Goal: Task Accomplishment & Management: Manage account settings

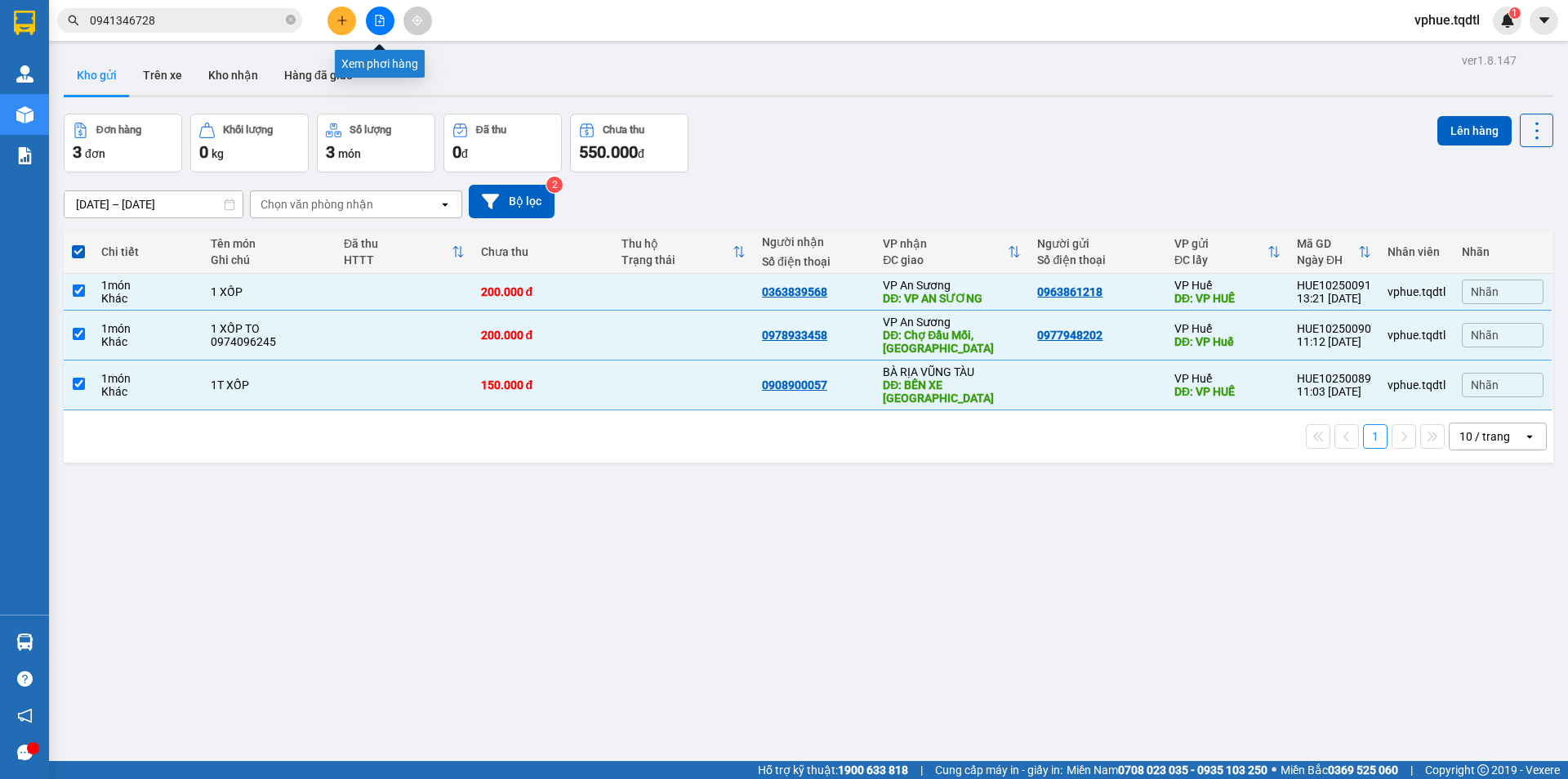
click at [381, 26] on button at bounding box center [380, 21] width 29 height 29
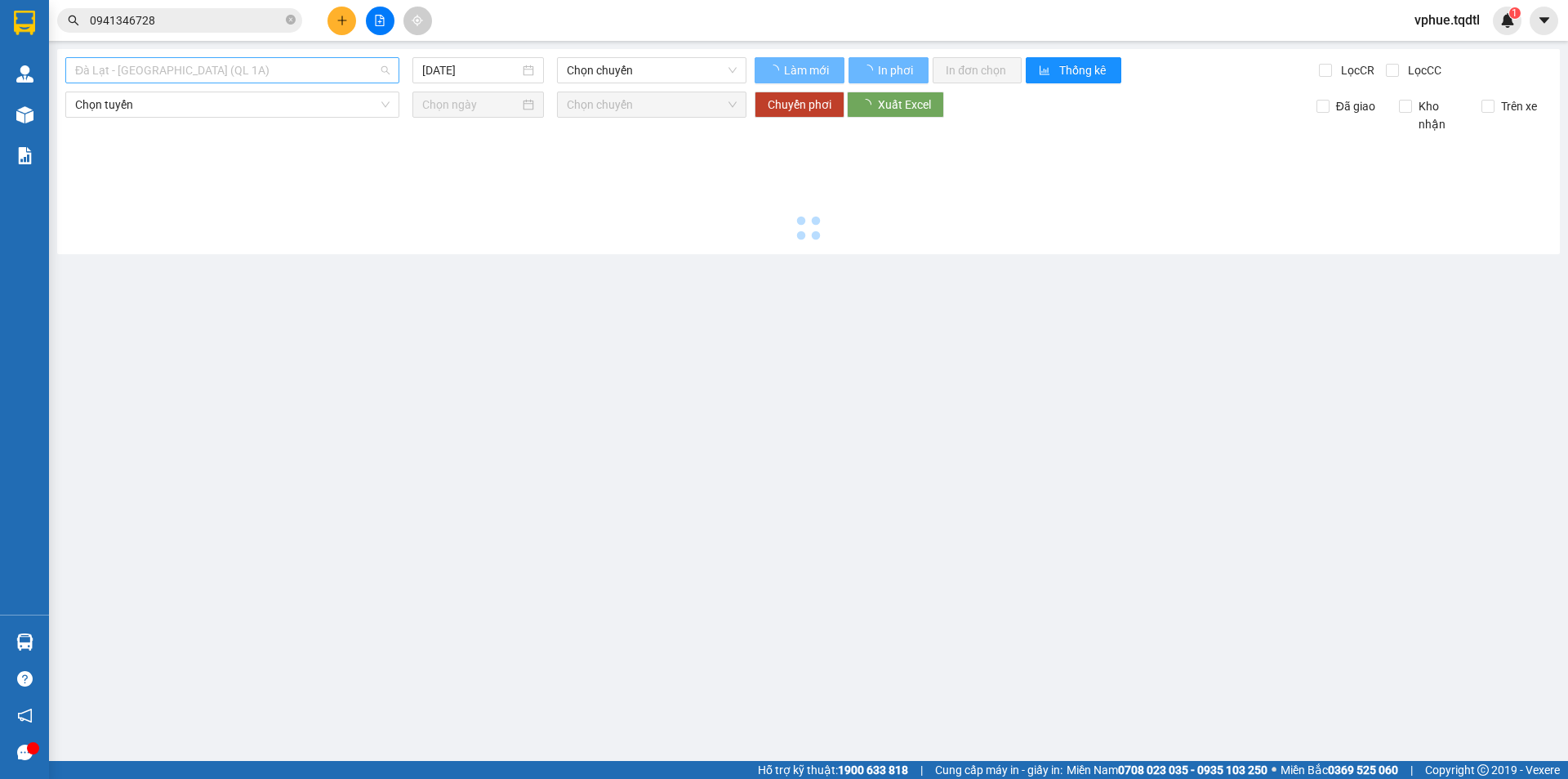
click at [265, 81] on span "Đà Lạt - [GEOGRAPHIC_DATA] (QL 1A)" at bounding box center [232, 70] width 314 height 25
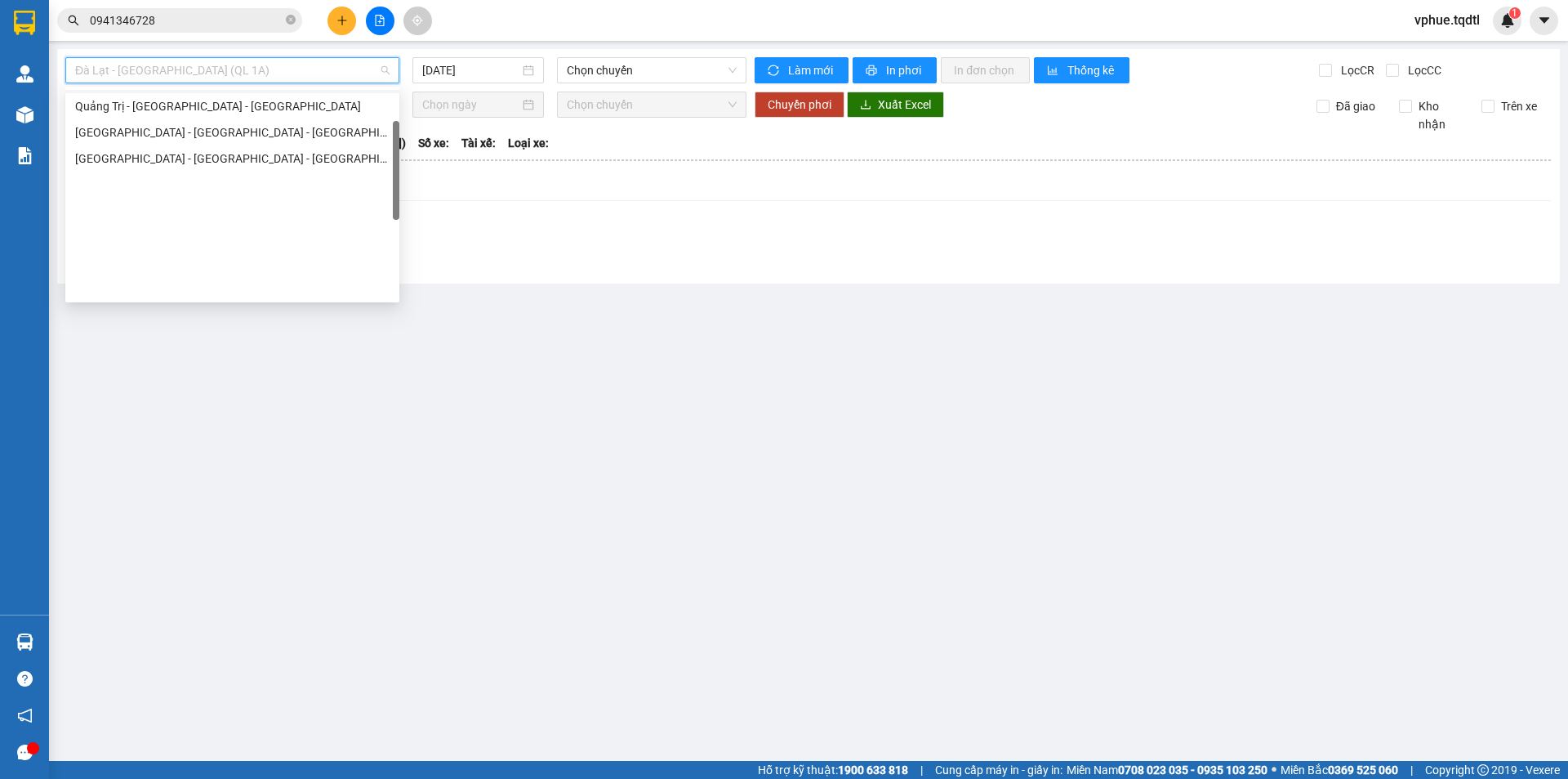
scroll to position [95, 0]
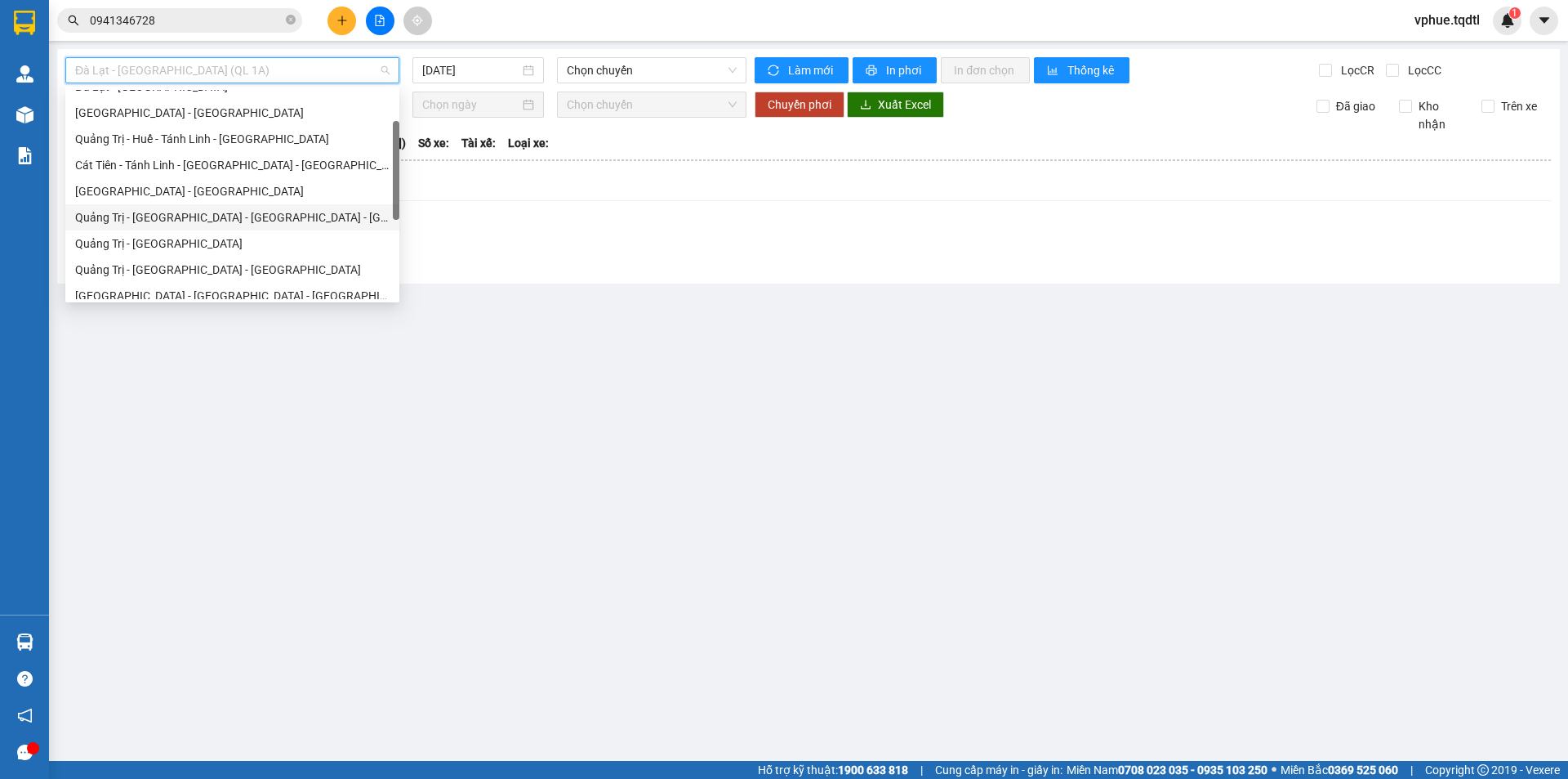
click at [336, 211] on div "Quảng Trị - [GEOGRAPHIC_DATA] - [GEOGRAPHIC_DATA] - [GEOGRAPHIC_DATA]" at bounding box center [232, 217] width 314 height 18
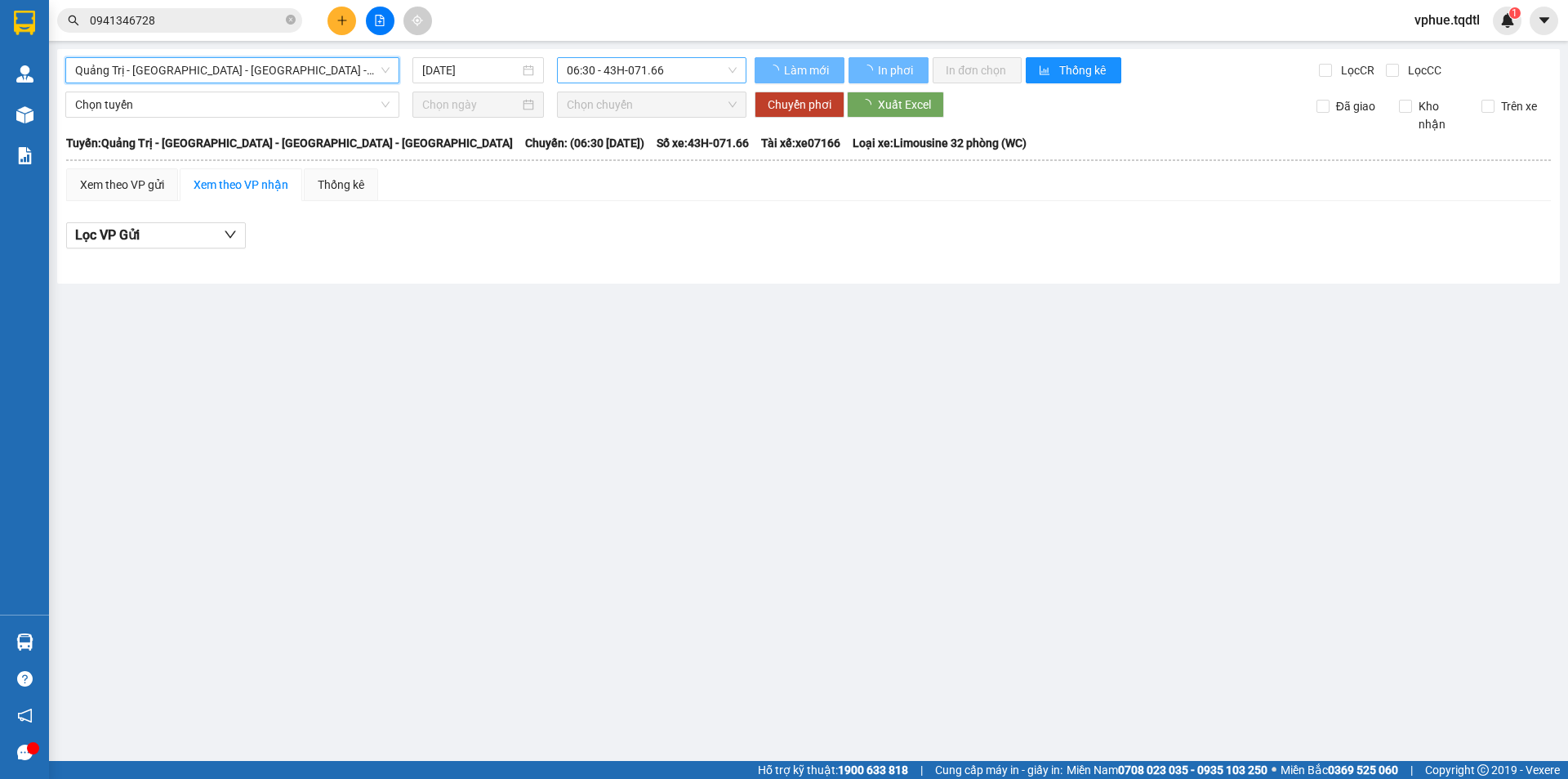
click at [576, 70] on span "06:30 - 43H-071.66" at bounding box center [652, 70] width 170 height 25
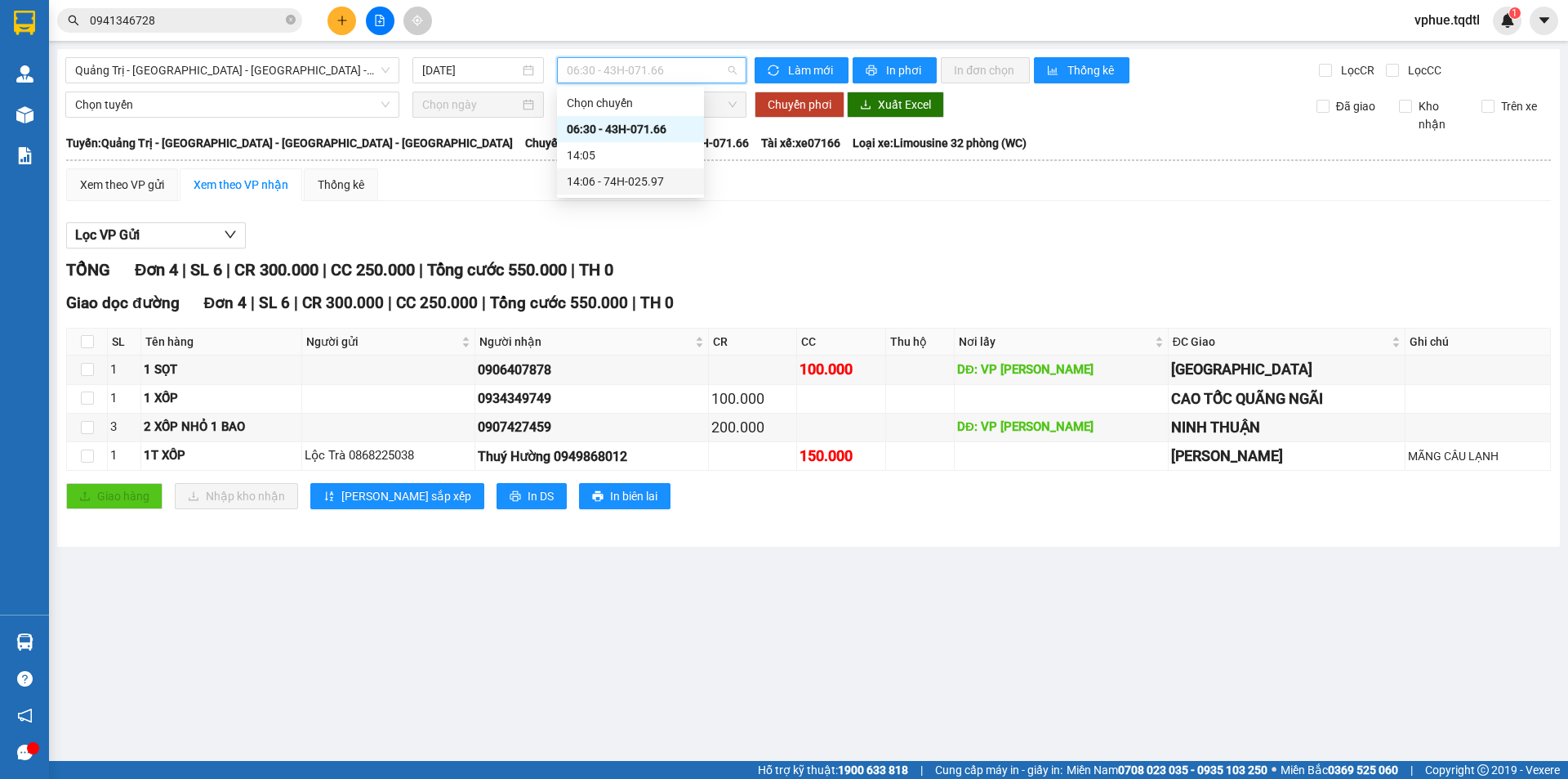
click at [545, 253] on div "Lọc VP Gửi TỔNG Đơn 4 | SL 6 | CR 300.000 | CC 250.000 | Tổng cước 550.000 | T…" at bounding box center [808, 371] width 1485 height 315
click at [594, 71] on span "06:30 - 43H-071.66" at bounding box center [652, 70] width 170 height 25
click at [594, 179] on div "14:06 - 74H-025.97" at bounding box center [631, 181] width 128 height 18
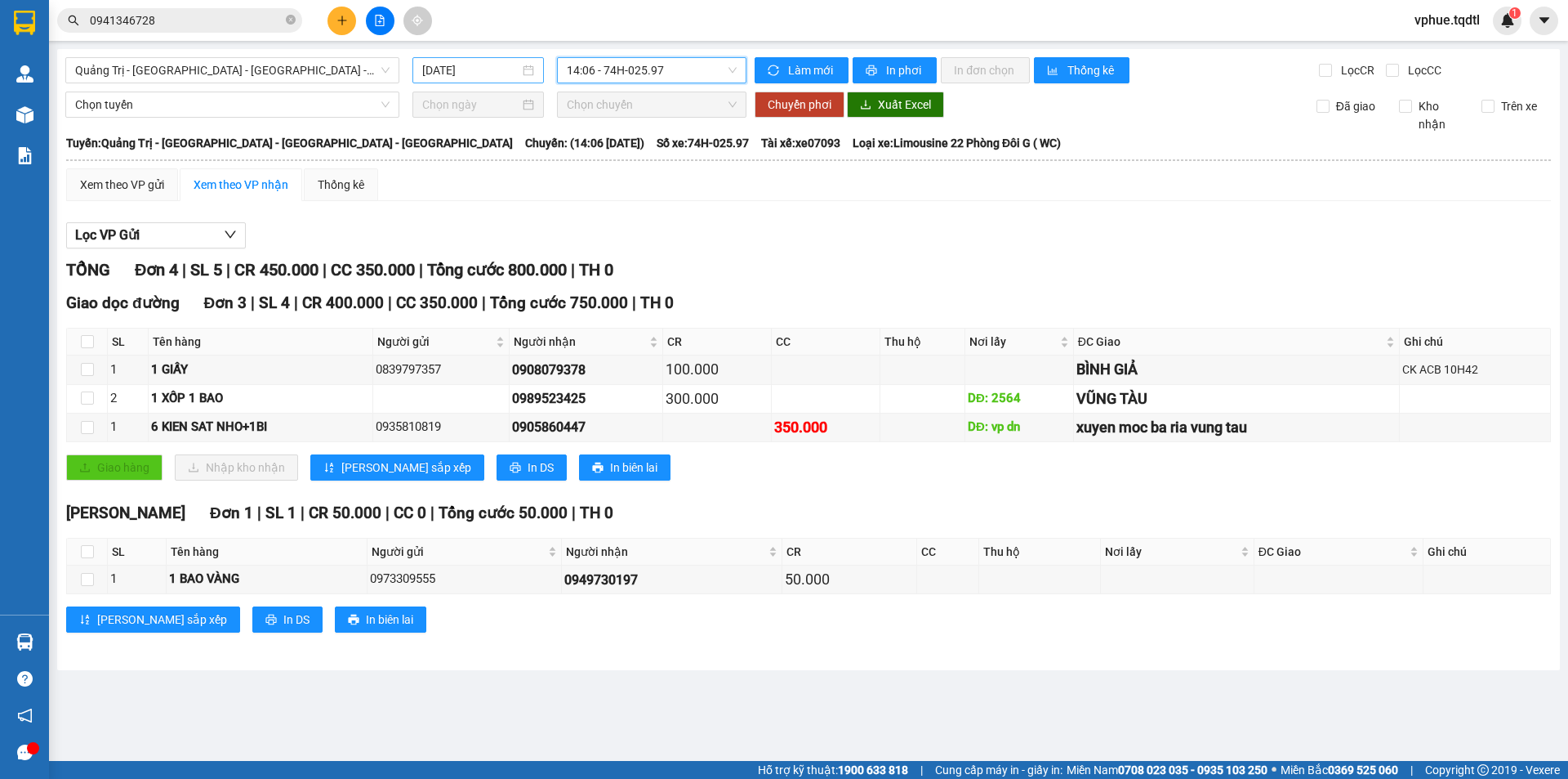
click at [501, 74] on input "[DATE]" at bounding box center [471, 69] width 97 height 18
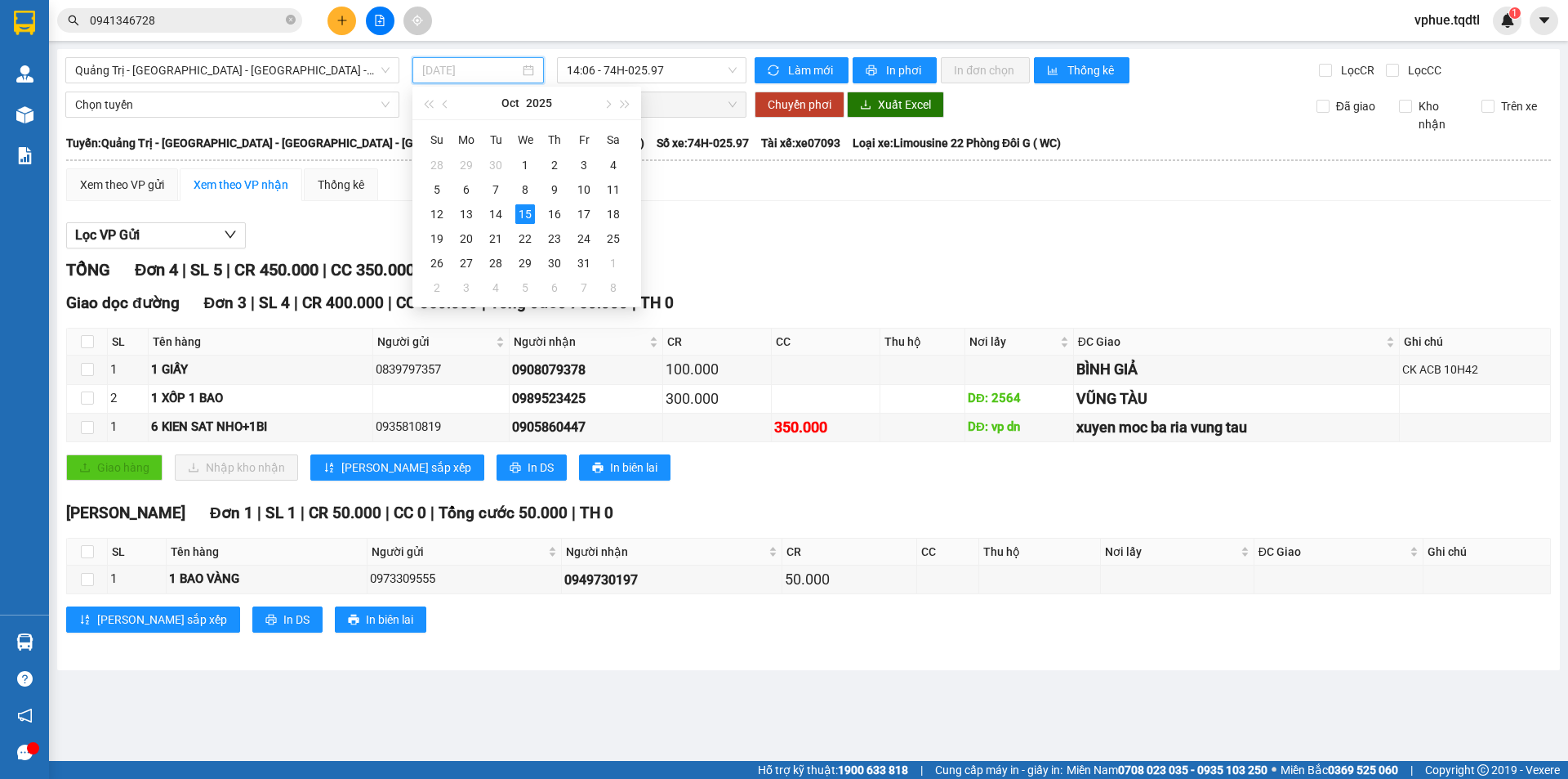
drag, startPoint x: 519, startPoint y: 214, endPoint x: 507, endPoint y: 216, distance: 12.2
click at [517, 214] on div "15" at bounding box center [525, 214] width 19 height 19
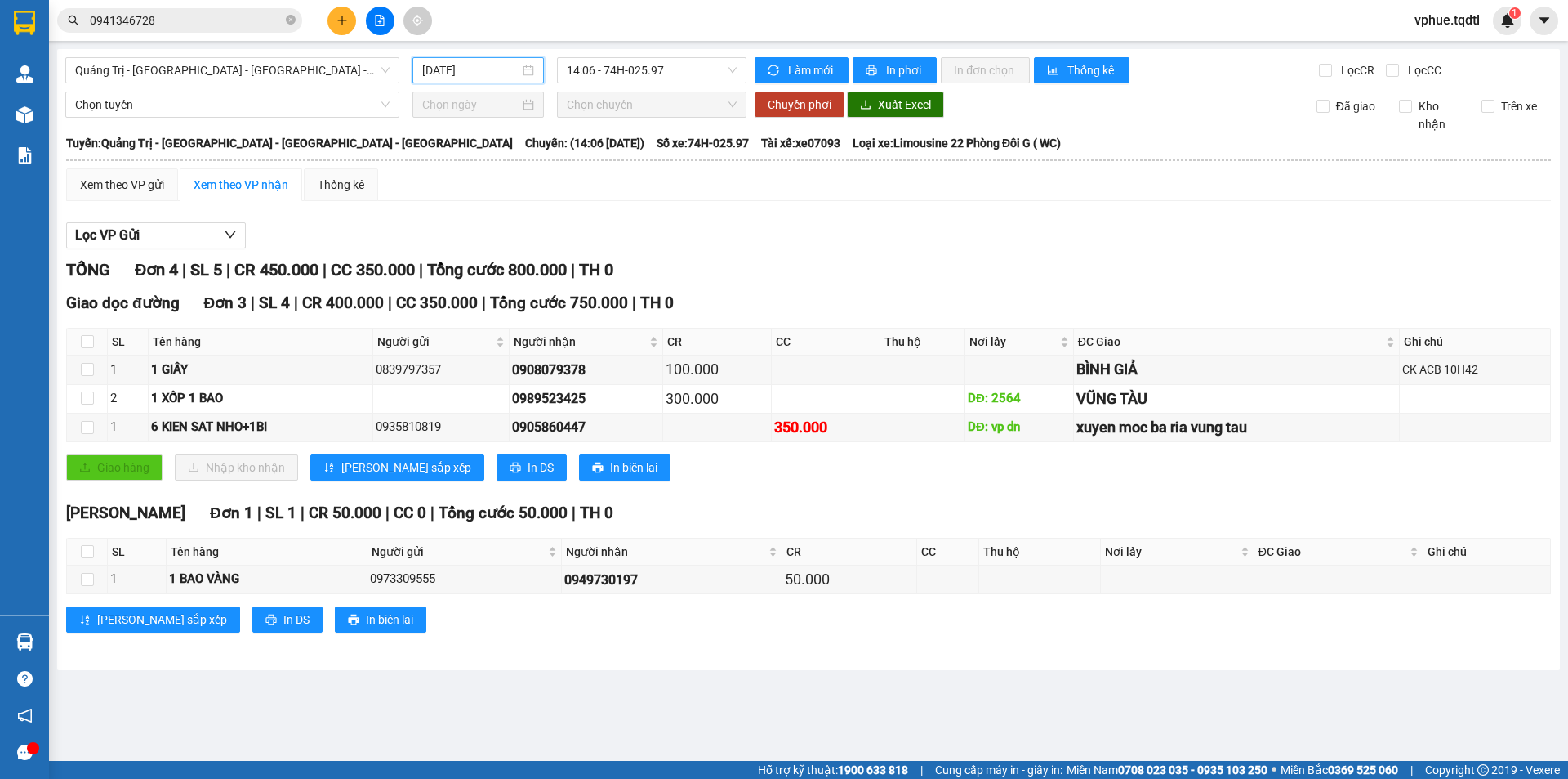
click at [497, 211] on div "Xem theo VP gửi Xem theo VP nhận Thống kê Lọc VP Gửi TỔNG Đơn 4 | SL 5 | CR 45…" at bounding box center [808, 410] width 1485 height 485
drag, startPoint x: 498, startPoint y: 77, endPoint x: 504, endPoint y: 177, distance: 100.2
click at [498, 83] on div "[DATE]" at bounding box center [478, 70] width 132 height 26
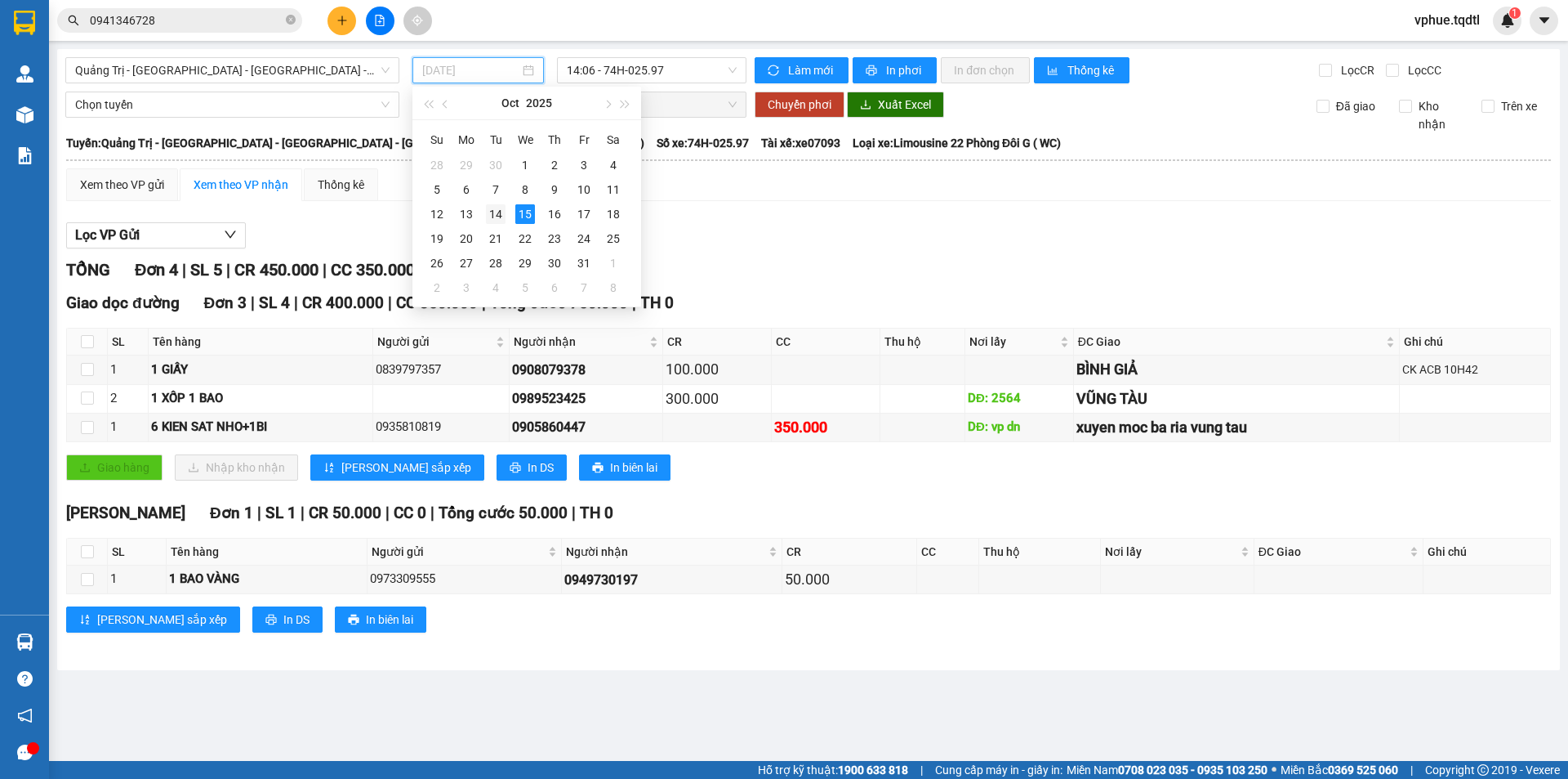
click at [501, 211] on div "14" at bounding box center [495, 214] width 19 height 19
type input "[DATE]"
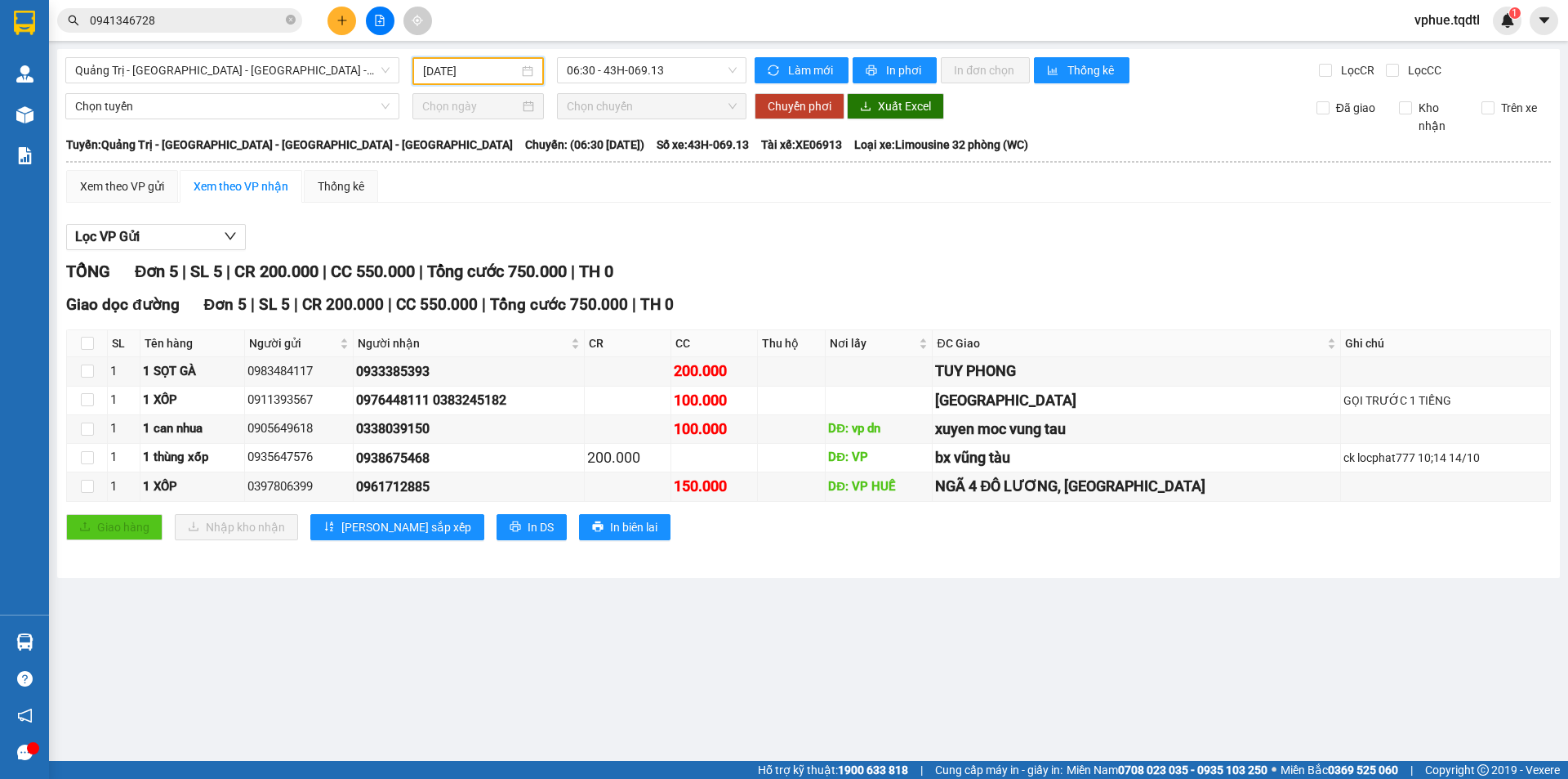
click at [595, 89] on div "[GEOGRAPHIC_DATA] - [GEOGRAPHIC_DATA] - [GEOGRAPHIC_DATA] - [GEOGRAPHIC_DATA] […" at bounding box center [809, 313] width 1503 height 529
drag, startPoint x: 601, startPoint y: 80, endPoint x: 601, endPoint y: 102, distance: 22.0
click at [601, 80] on span "06:30 - 43H-069.13" at bounding box center [652, 70] width 170 height 25
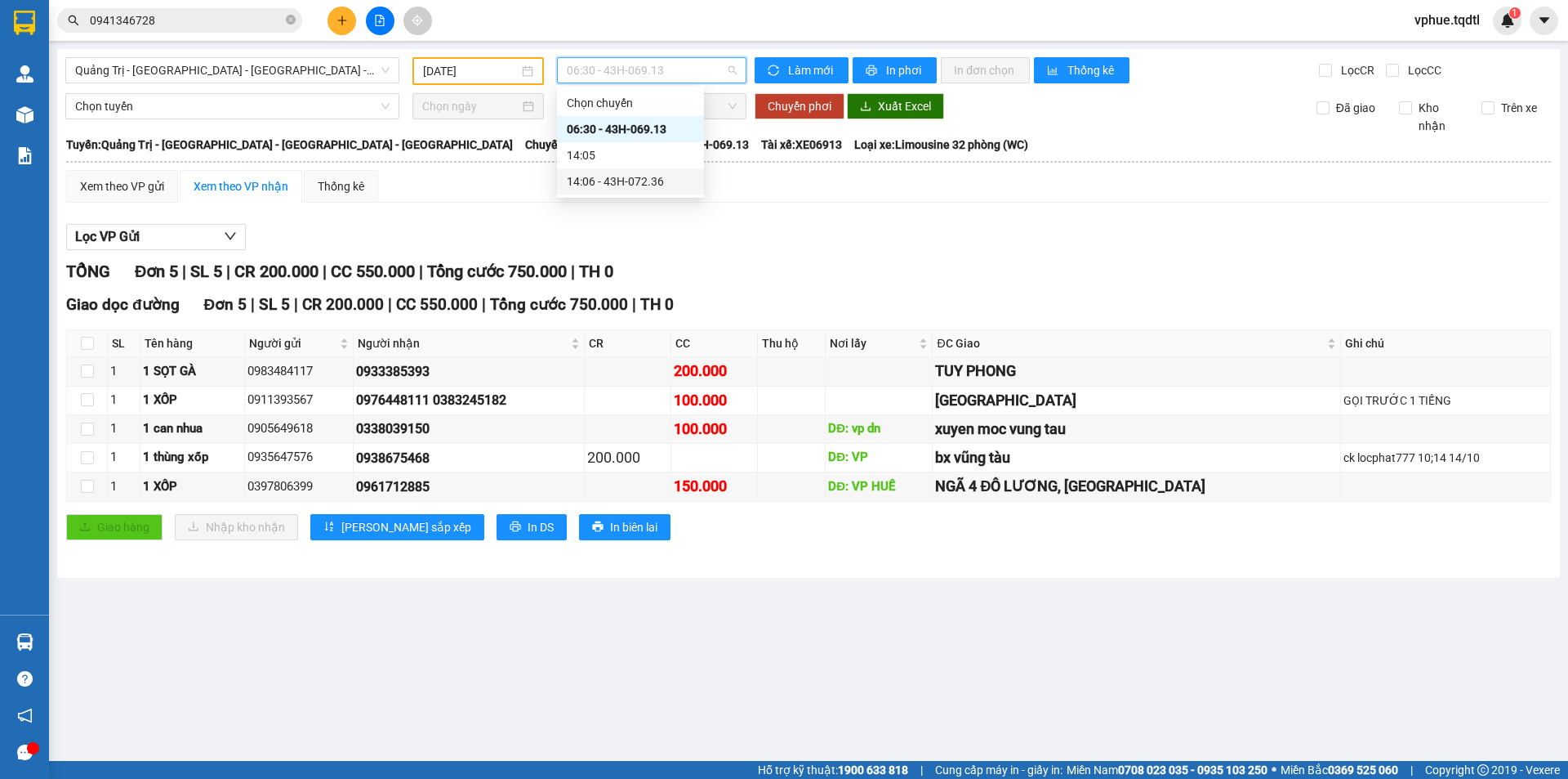
click at [595, 183] on div "14:06 - 43H-072.36" at bounding box center [631, 181] width 128 height 18
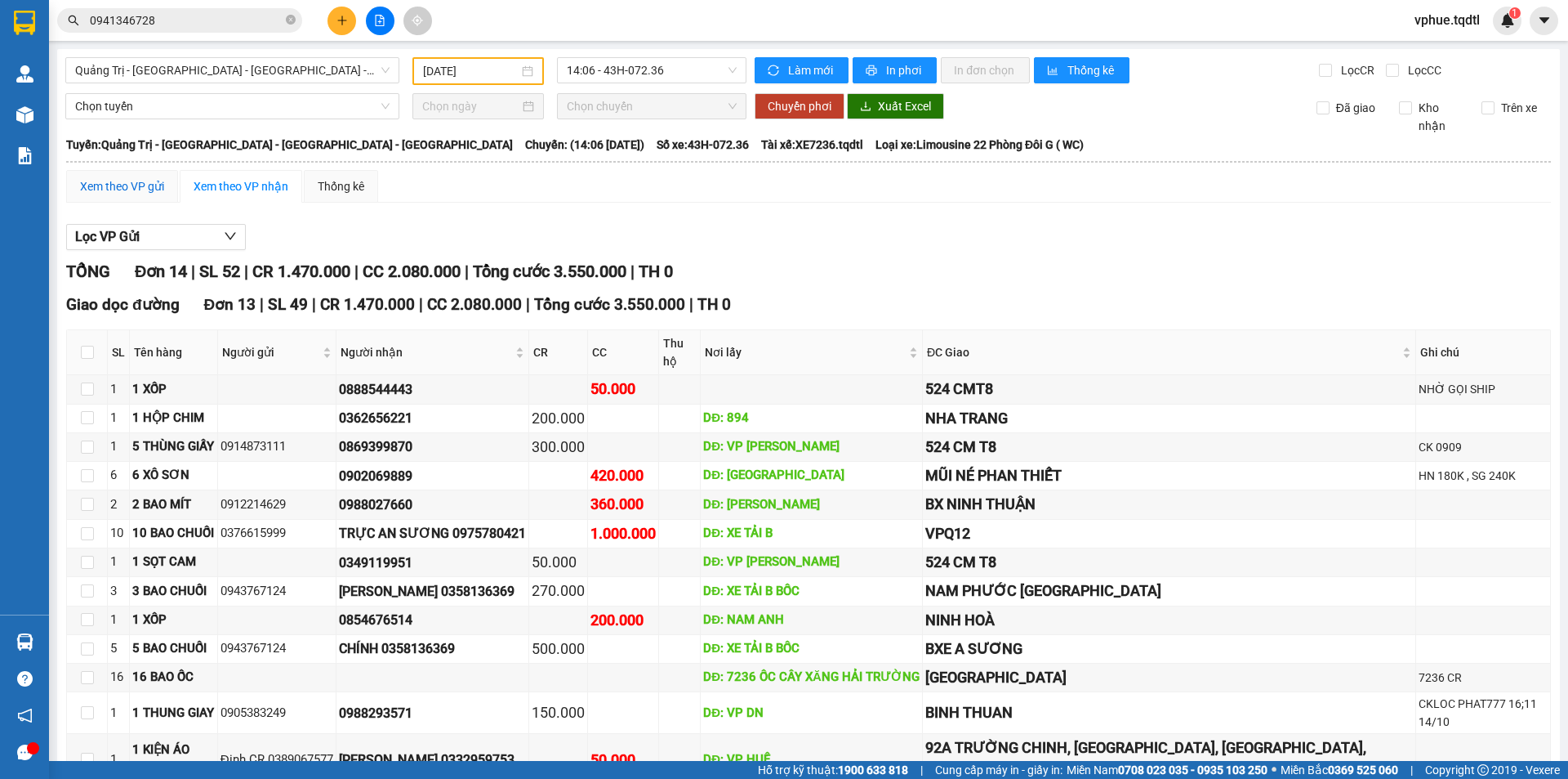
drag, startPoint x: 142, startPoint y: 184, endPoint x: 597, endPoint y: 148, distance: 456.4
click at [143, 185] on div "Xem theo VP gửi" at bounding box center [123, 186] width 85 height 18
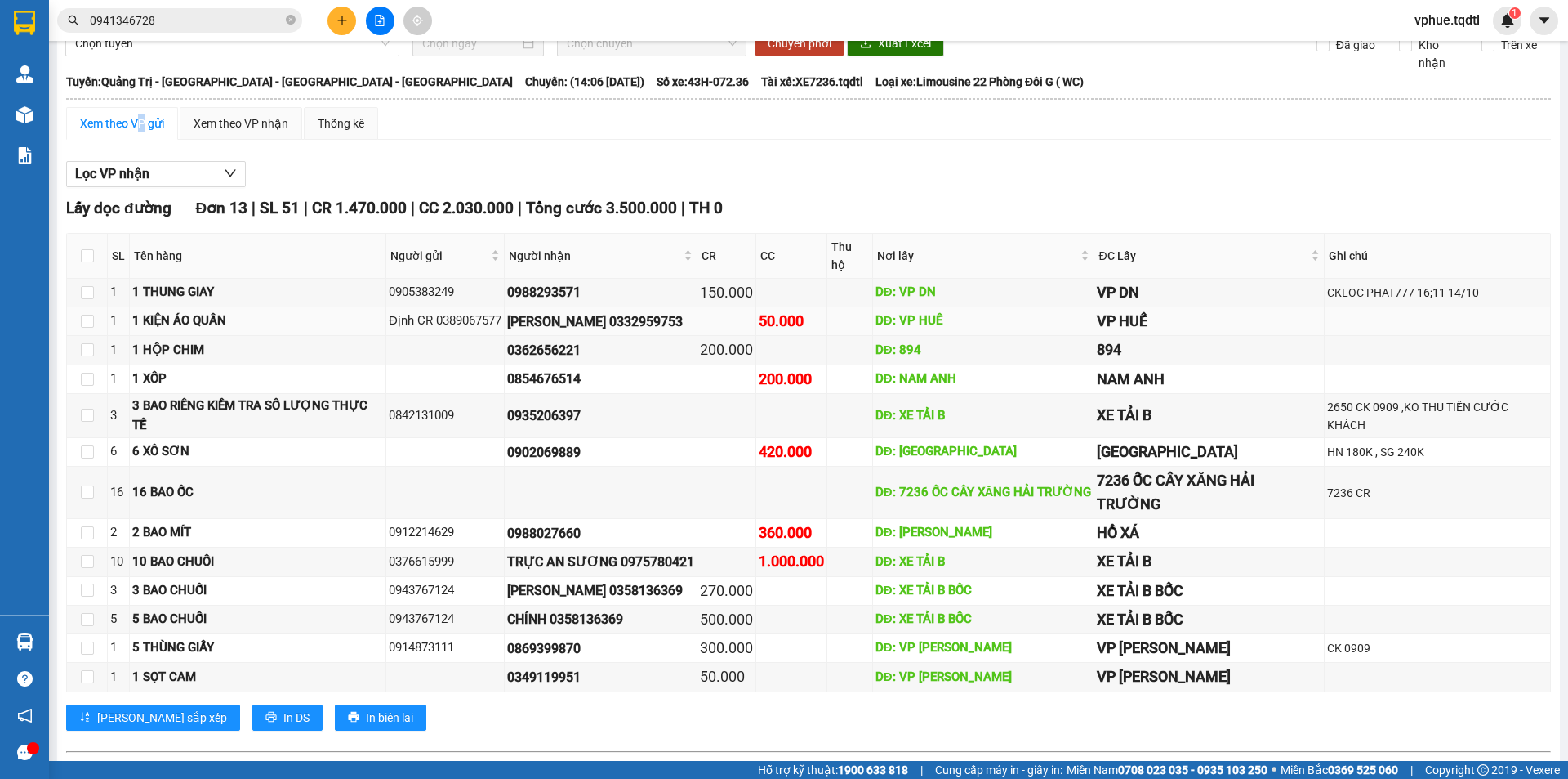
scroll to position [82, 0]
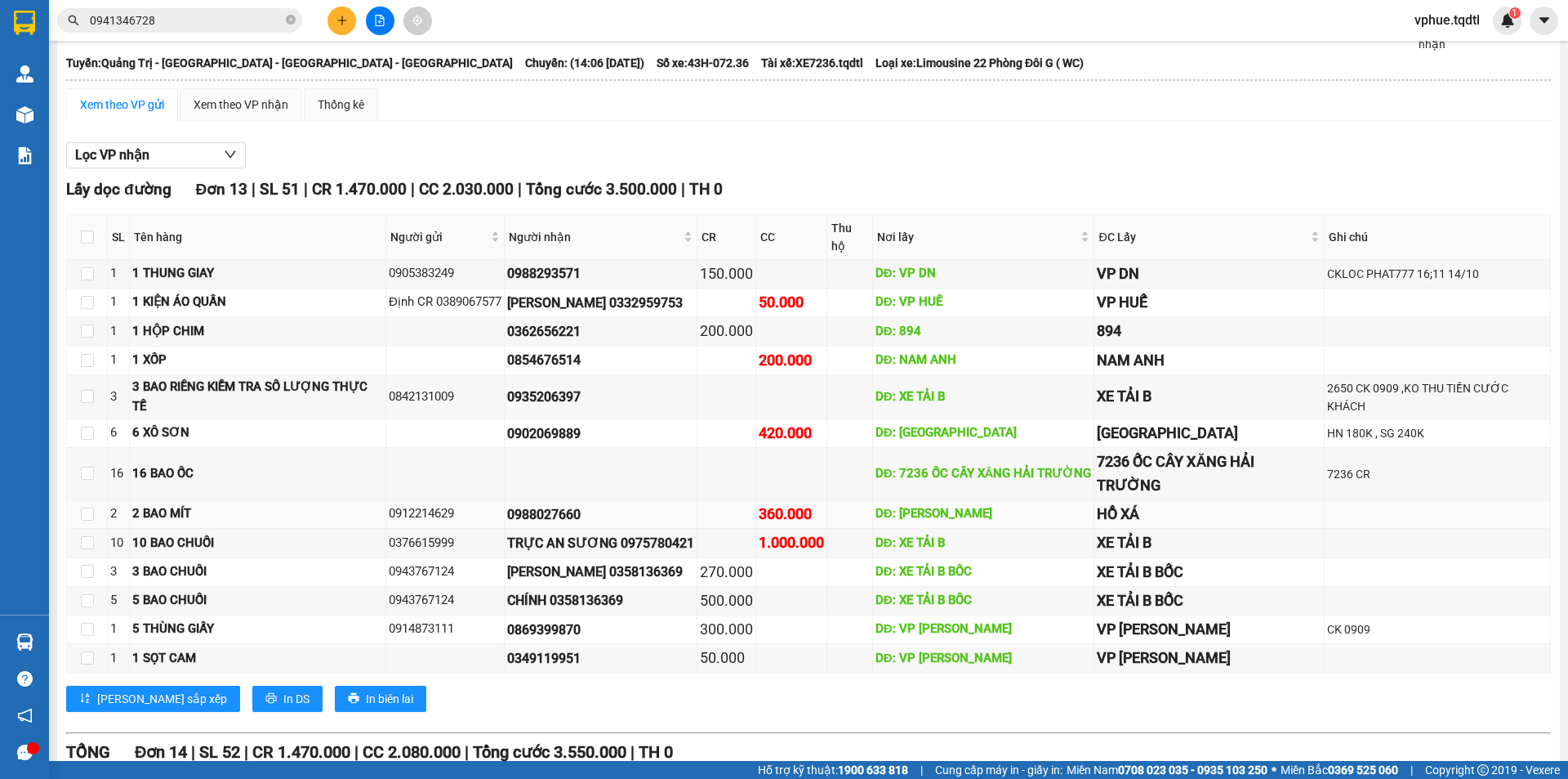
click at [426, 518] on div "0912214629" at bounding box center [445, 513] width 112 height 19
click at [478, 513] on div "0912214629" at bounding box center [445, 513] width 112 height 19
drag, startPoint x: 817, startPoint y: 303, endPoint x: 1221, endPoint y: 299, distance: 404.0
click at [1221, 299] on tr "1 1 KIỆN ÁO [GEOGRAPHIC_DATA] CR 0389067577 [PERSON_NAME] 0332959753 50.000 DĐ:…" at bounding box center [809, 303] width 1484 height 29
click at [1221, 299] on div "VP HUẾ" at bounding box center [1209, 302] width 224 height 23
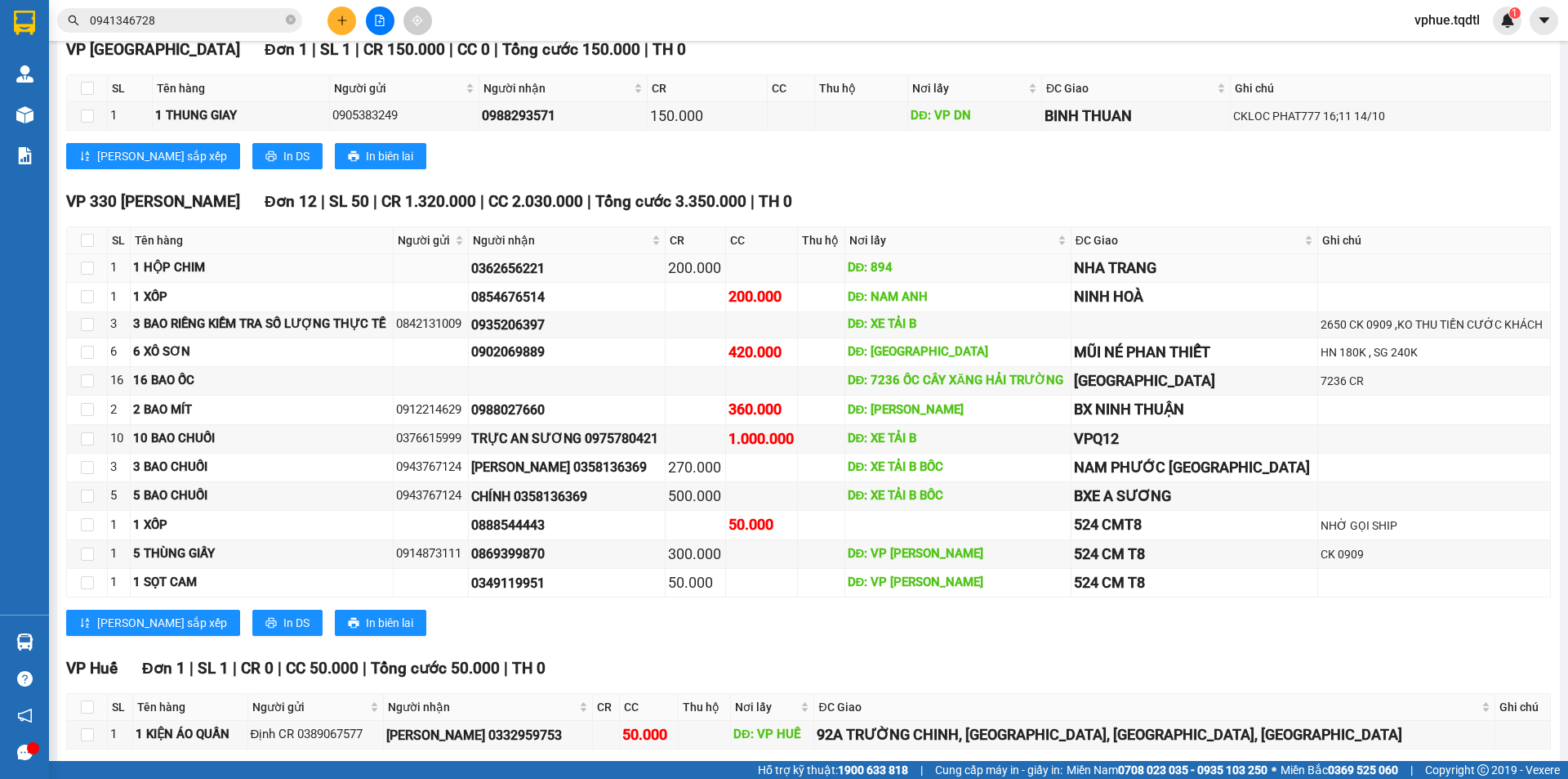
scroll to position [890, 0]
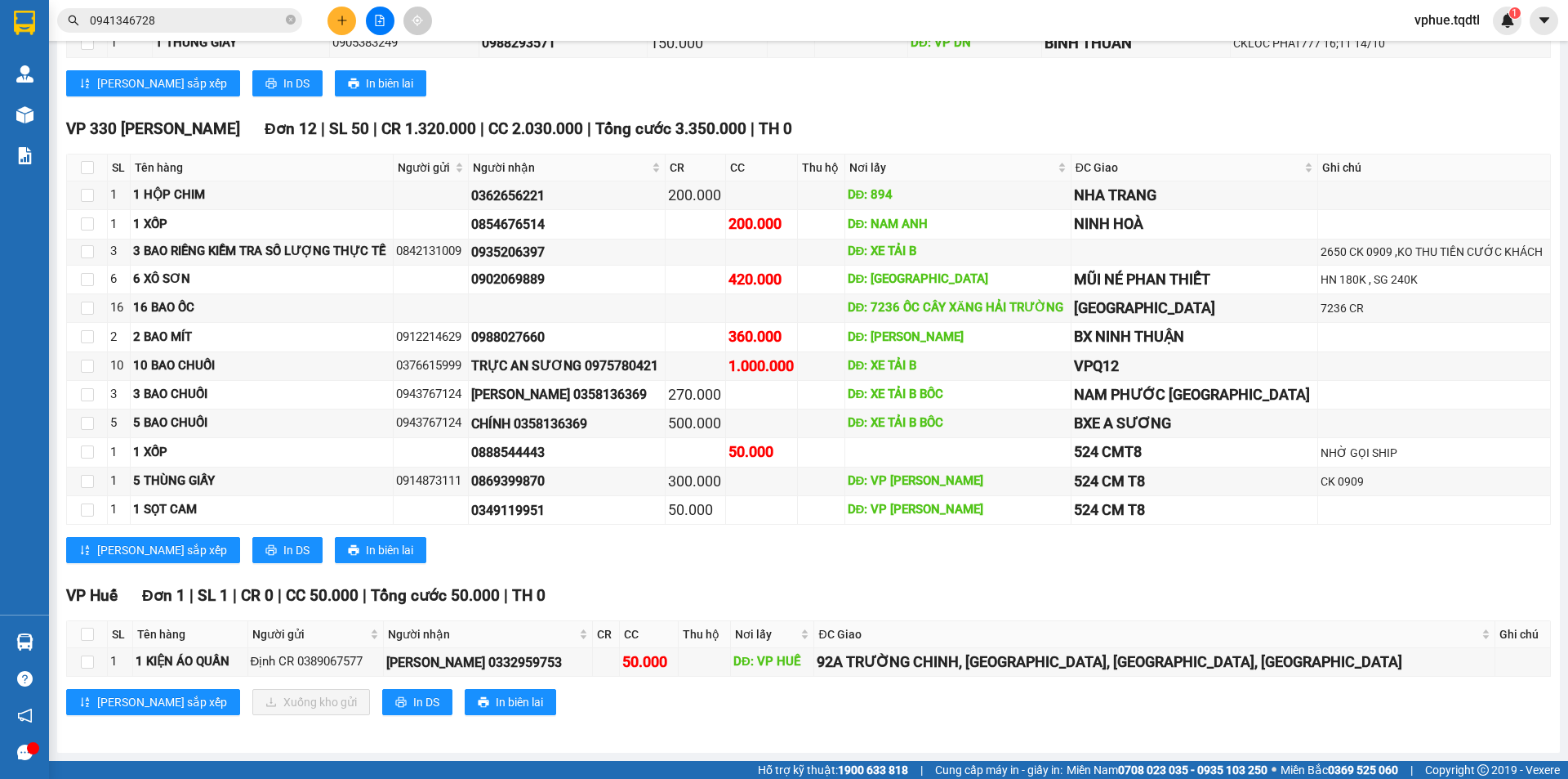
click at [341, 15] on icon "plus" at bounding box center [342, 20] width 12 height 12
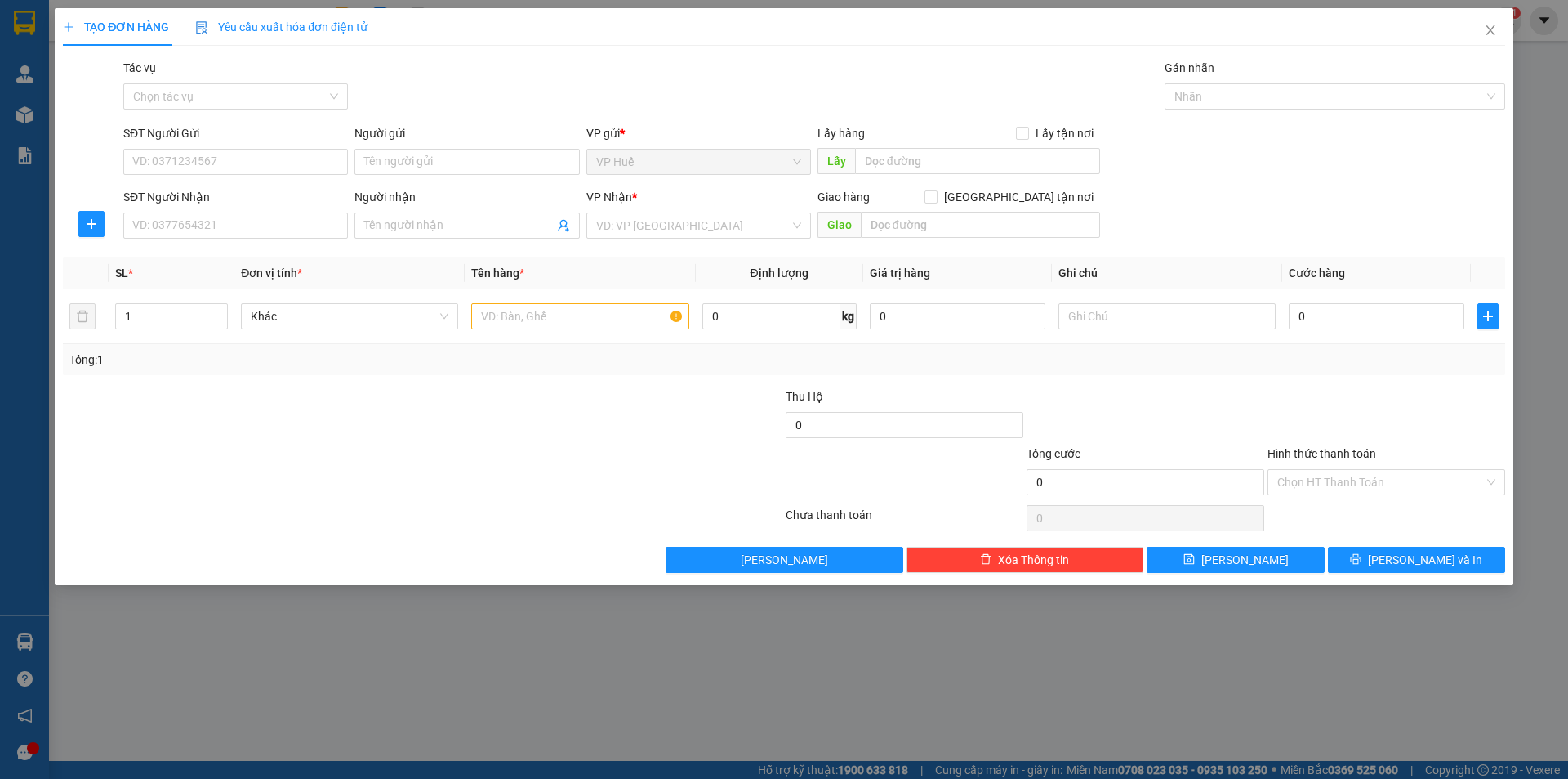
click at [298, 177] on div "SĐT Người Gửi VD: 0371234567" at bounding box center [236, 153] width 225 height 58
click at [303, 164] on input "SĐT Người Gửi" at bounding box center [236, 162] width 225 height 26
click at [1353, 324] on input "0" at bounding box center [1377, 316] width 176 height 26
type input "2"
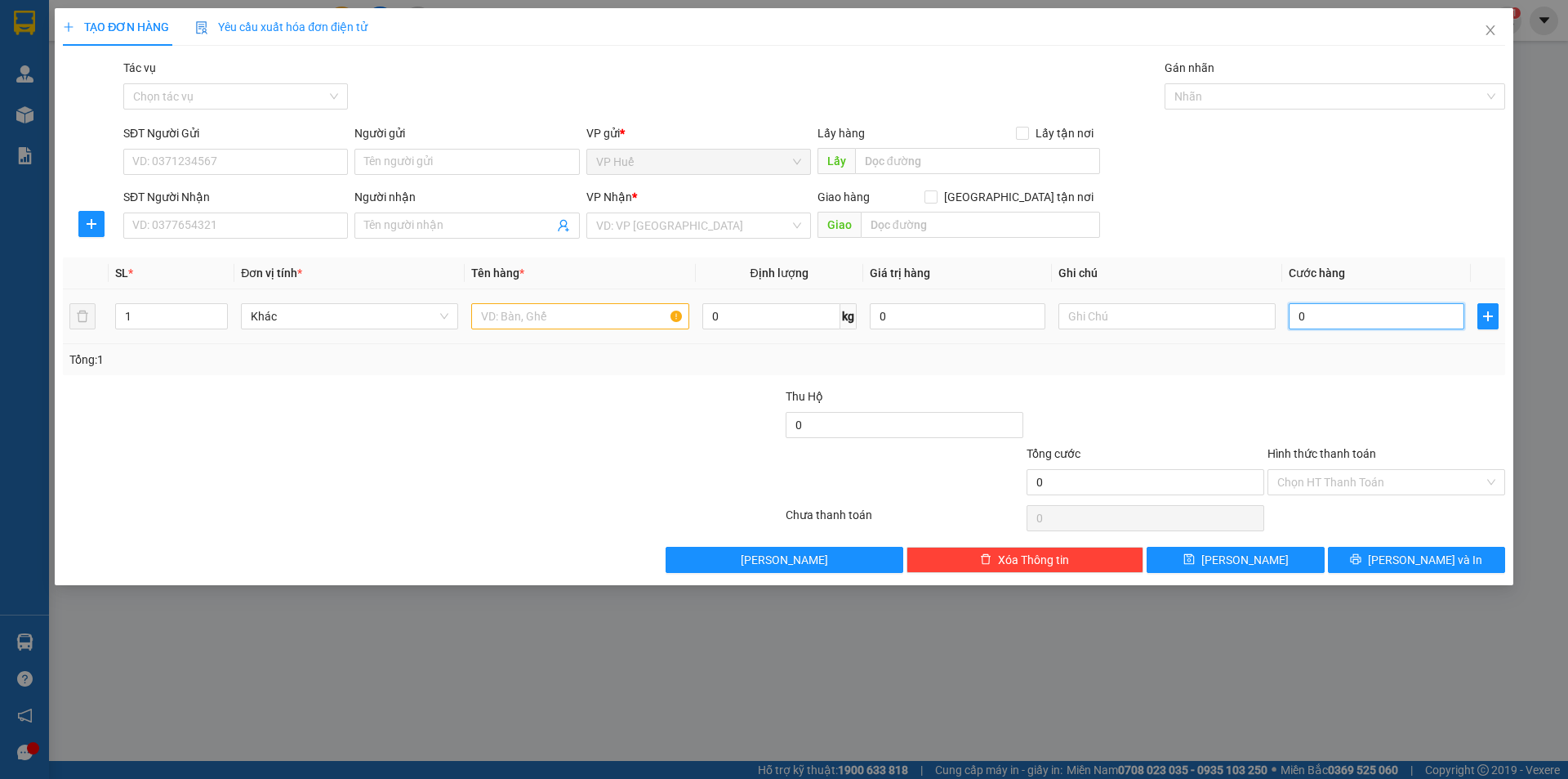
type input "2"
type input "25"
type input "250"
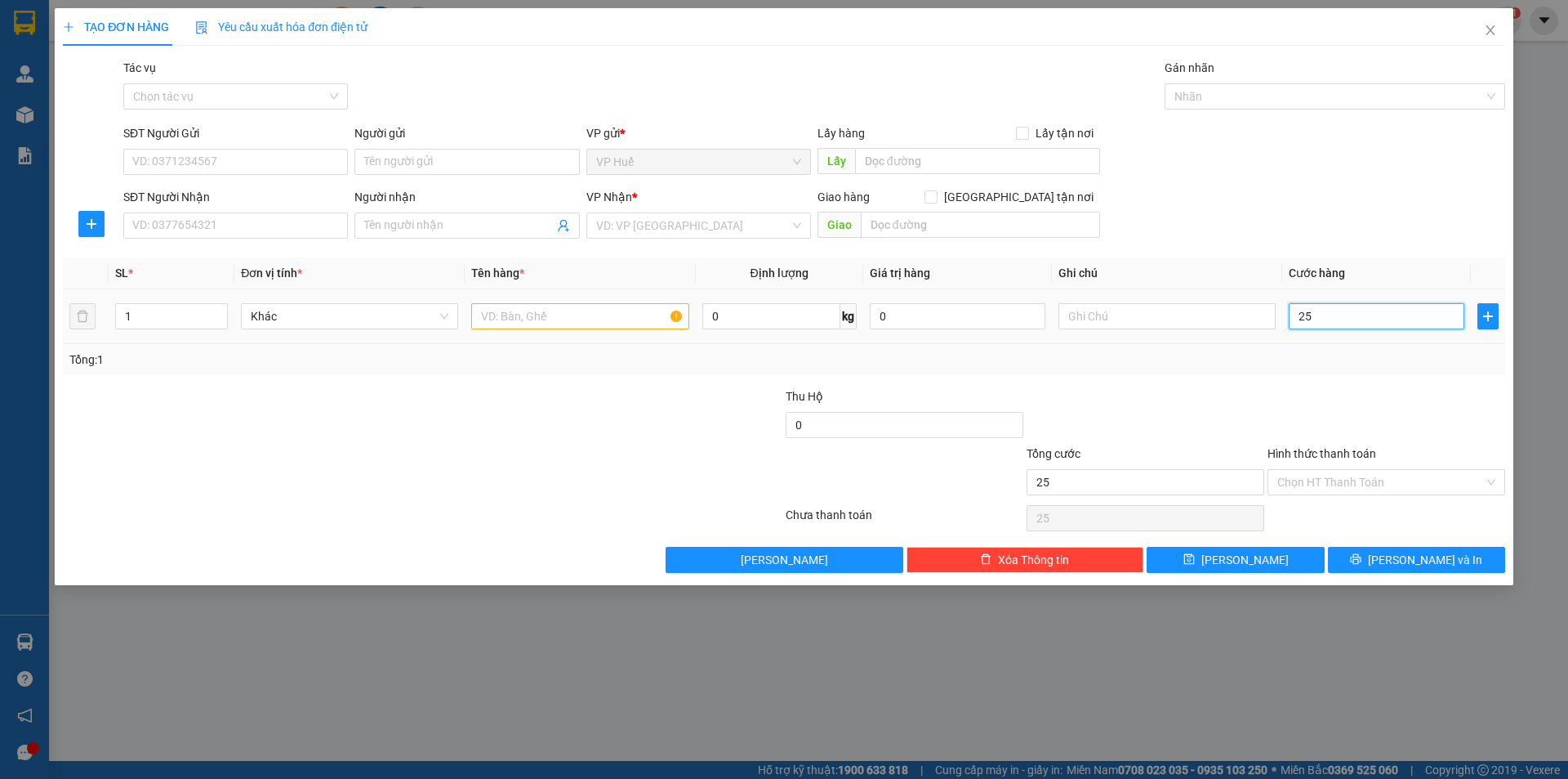
type input "250"
type input "2.500"
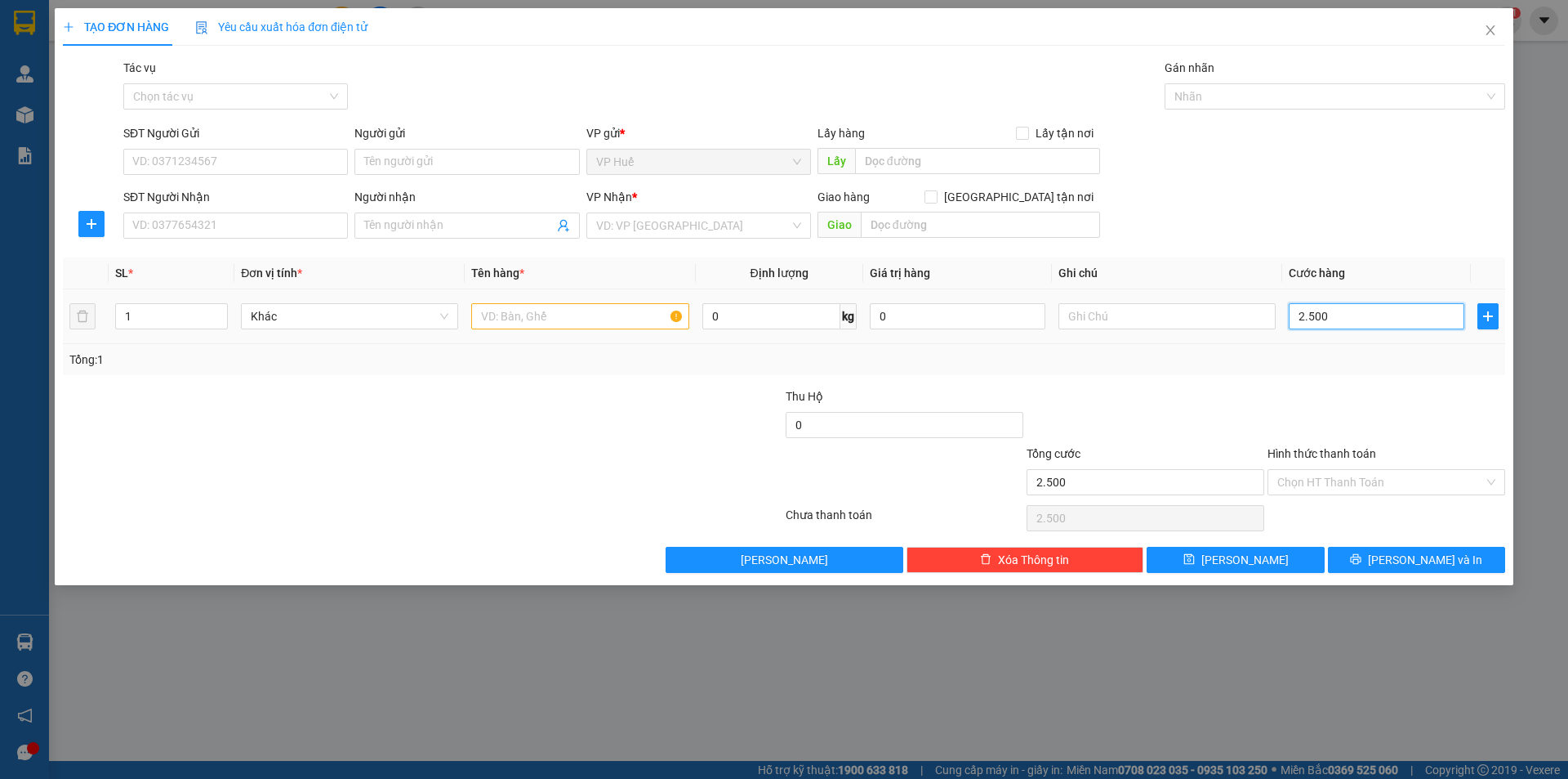
type input "25.000"
type input "250.000"
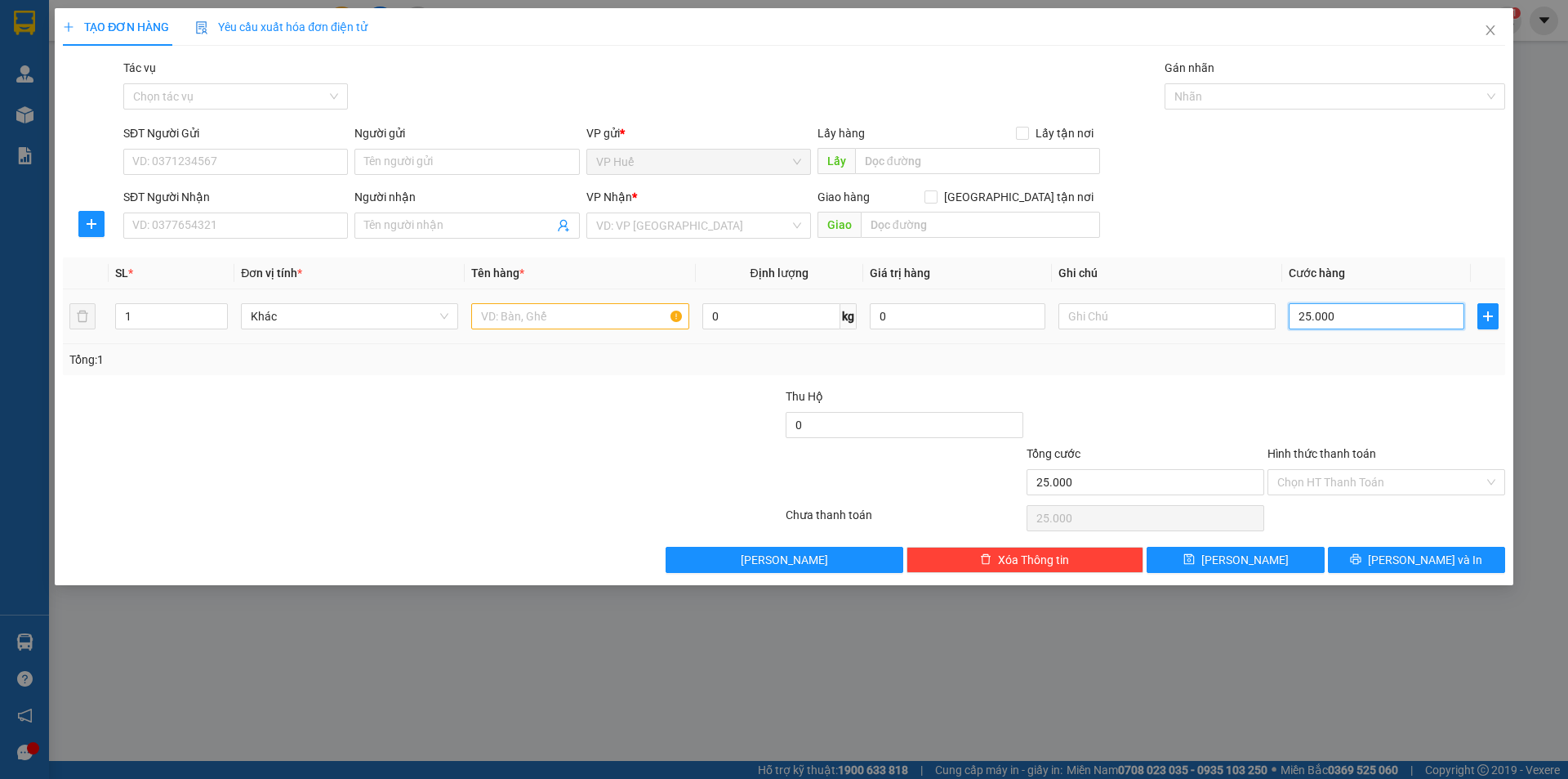
type input "250.000"
click at [226, 168] on input "SĐT Người Gửi" at bounding box center [236, 162] width 225 height 26
click at [934, 159] on input "text" at bounding box center [978, 161] width 245 height 26
type input "VP HUẾ"
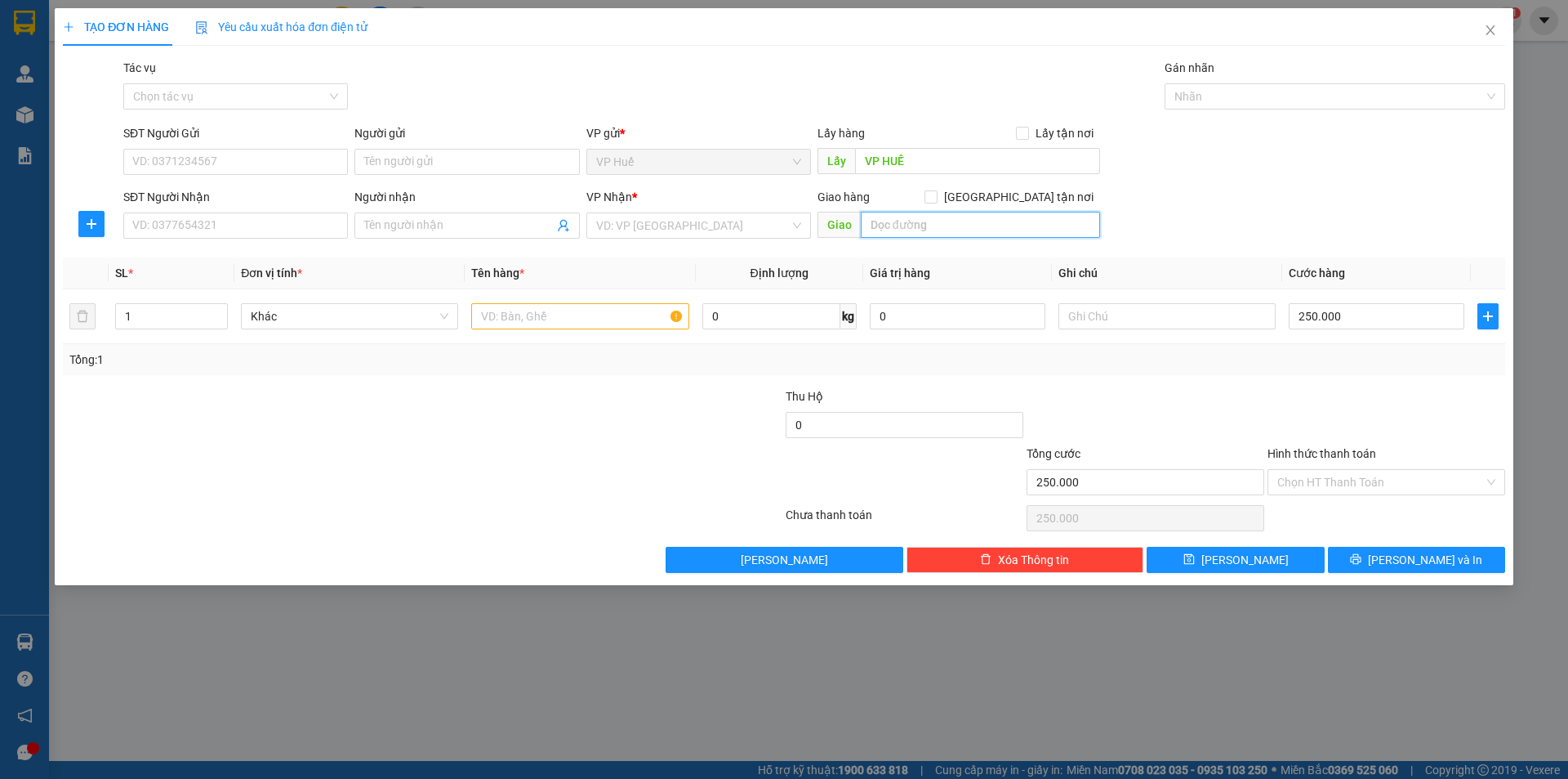
click at [905, 226] on input "text" at bounding box center [981, 224] width 239 height 26
click at [910, 223] on input "text" at bounding box center [981, 224] width 239 height 26
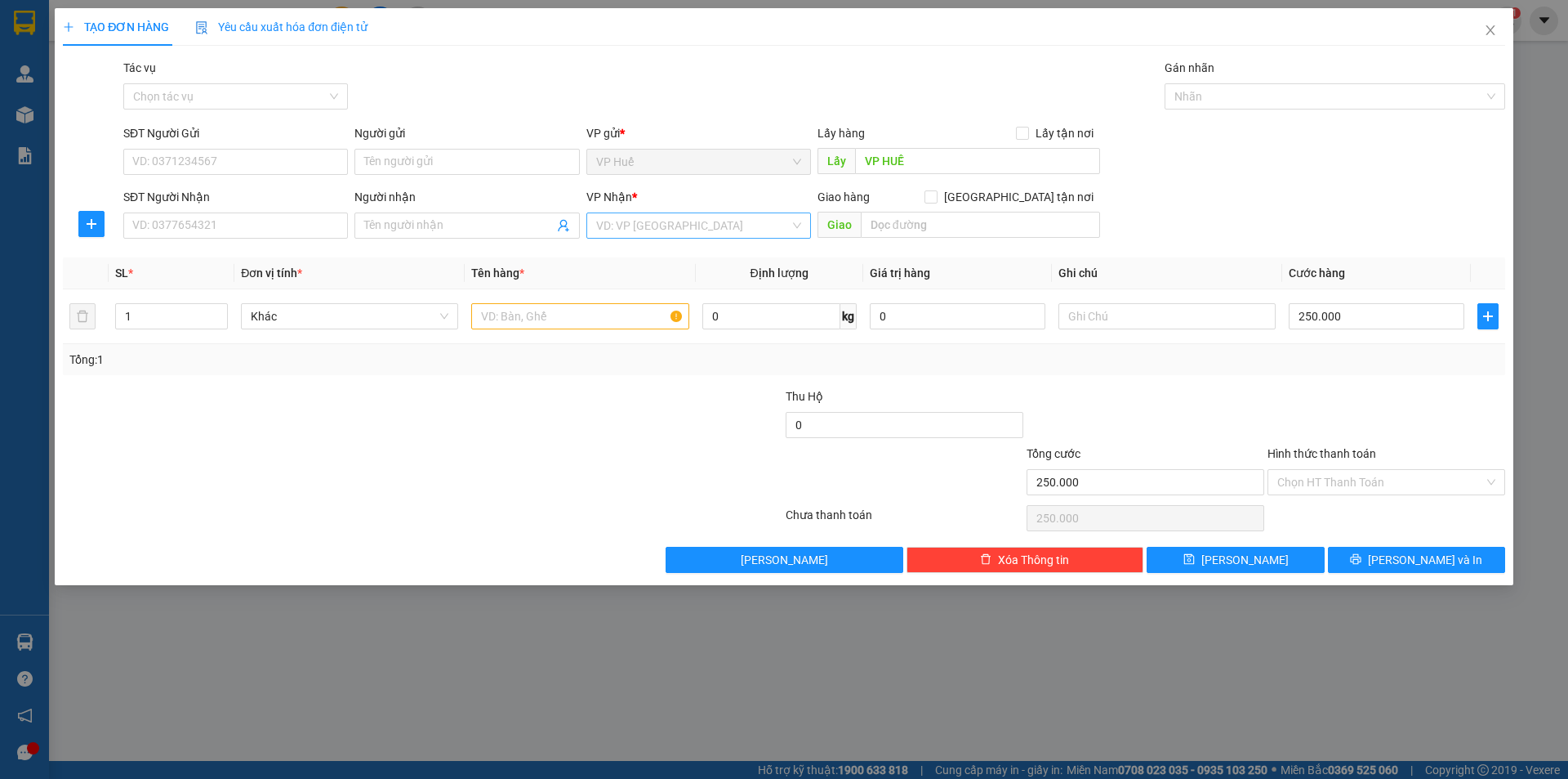
click at [730, 229] on input "search" at bounding box center [692, 225] width 194 height 25
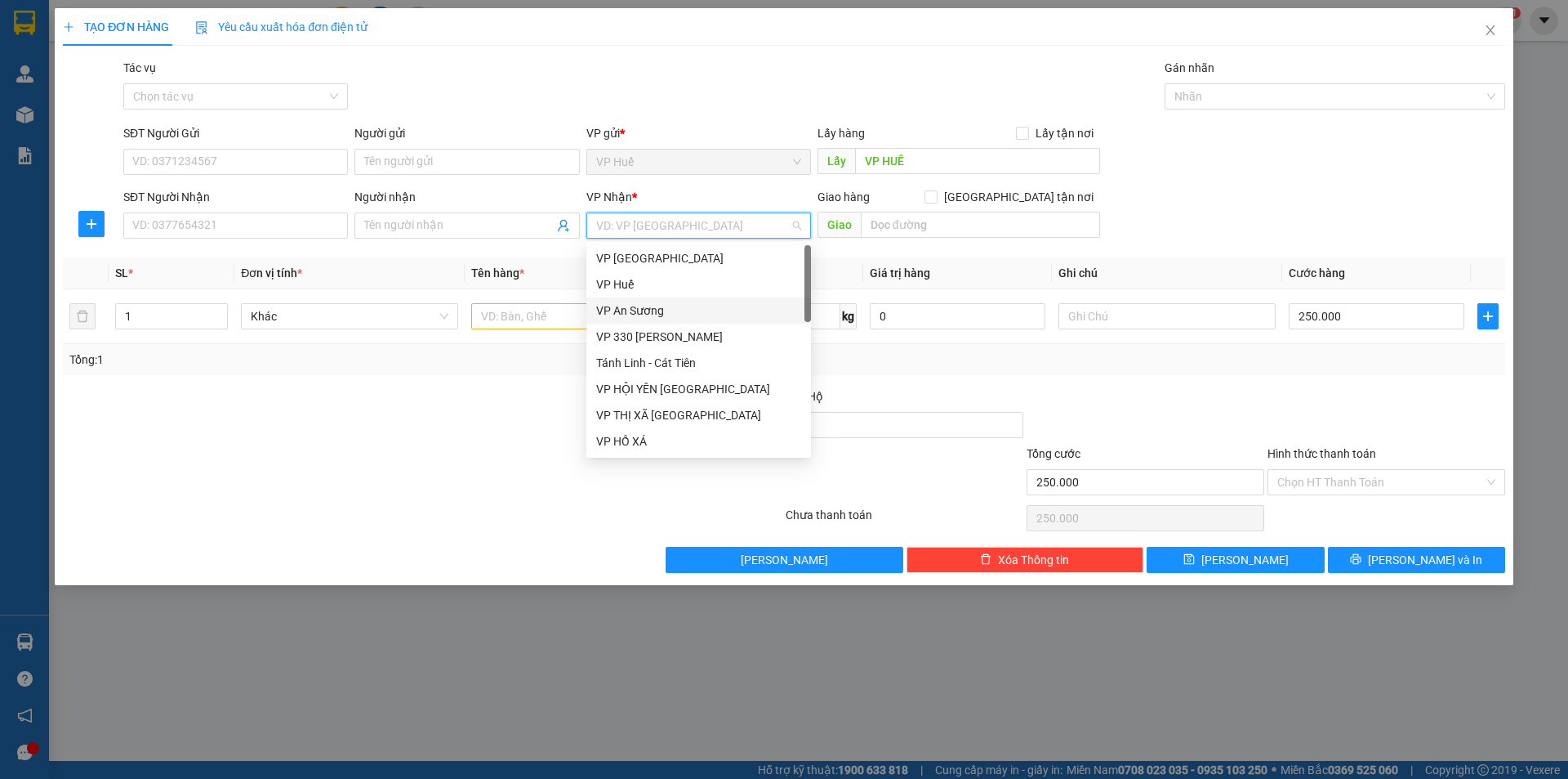
click at [689, 314] on div "VP An Sương" at bounding box center [698, 310] width 205 height 18
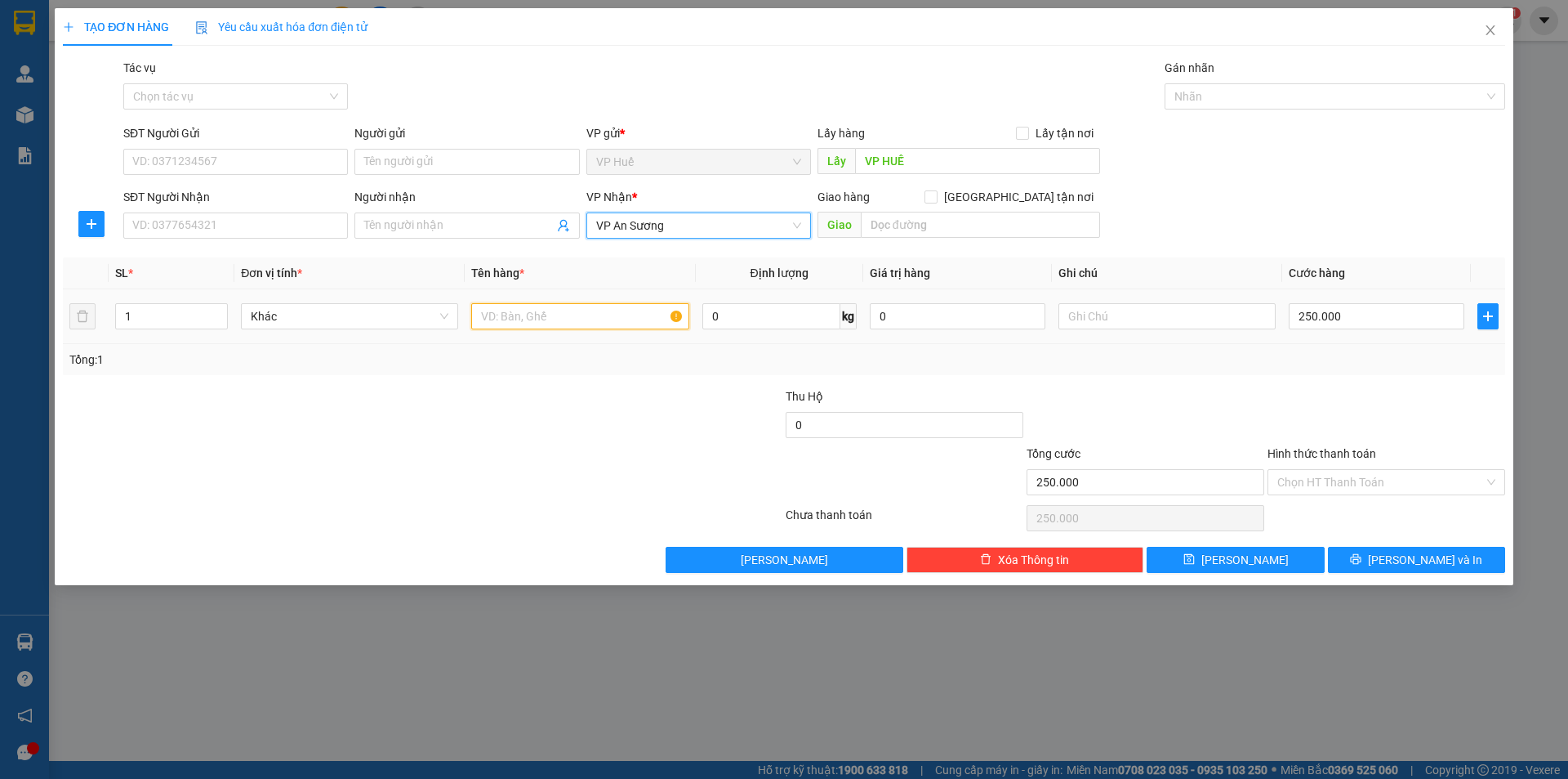
click at [596, 321] on input "text" at bounding box center [580, 316] width 217 height 26
type input "1 XỐP TO"
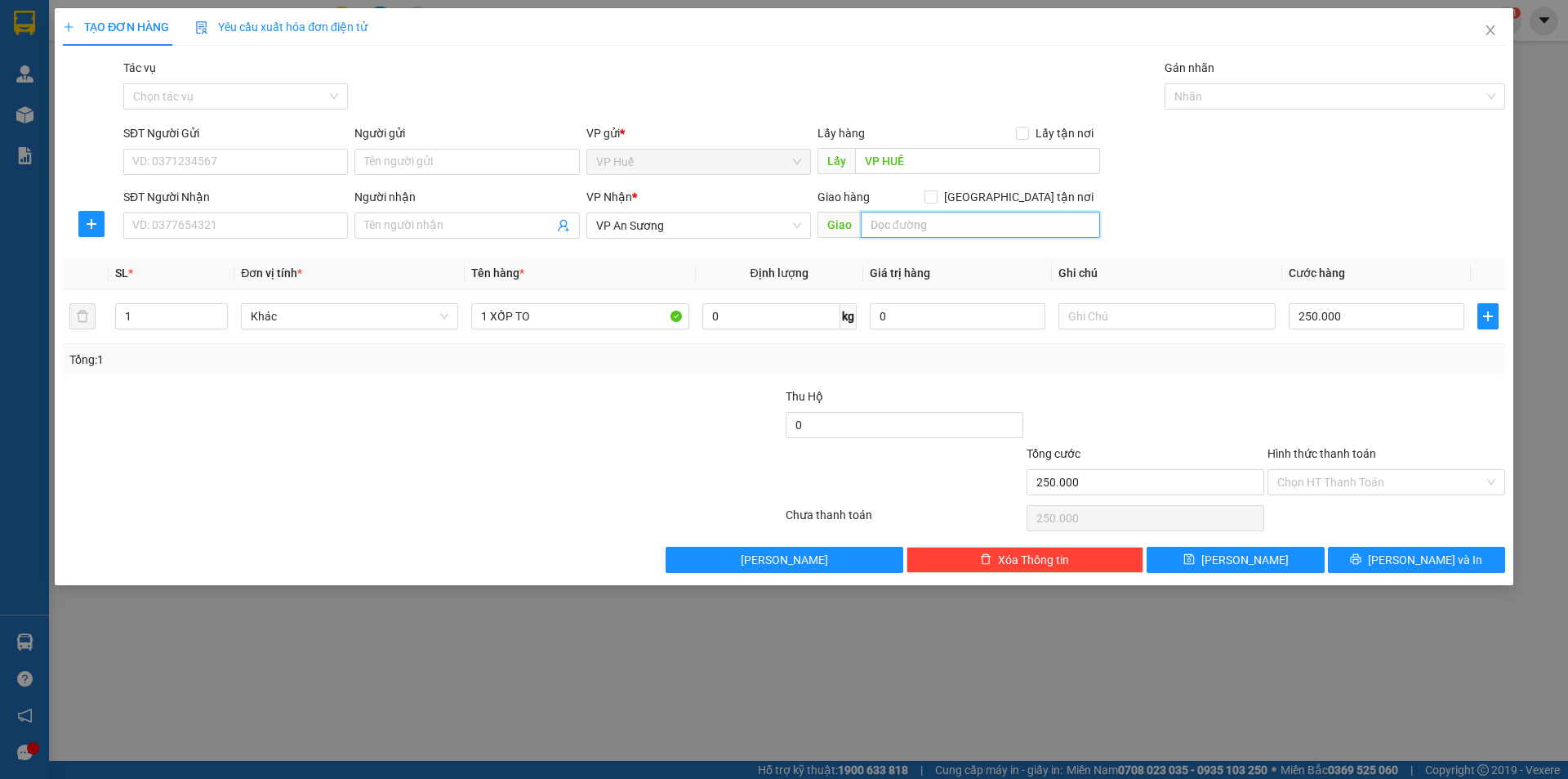
drag, startPoint x: 945, startPoint y: 225, endPoint x: 927, endPoint y: 229, distance: 18.4
click at [937, 231] on input "text" at bounding box center [981, 224] width 239 height 26
click at [986, 223] on input "NGÃ 3 KIẾN ĐỨC, [GEOGRAPHIC_DATA]" at bounding box center [981, 224] width 239 height 26
click at [1008, 222] on input "NGÃ 3 KIẾN ĐỨC, ĐAK NONG" at bounding box center [981, 224] width 239 height 26
type input "NGÃ 3 KIẾN ĐỨC, ĐAK NÔNG"
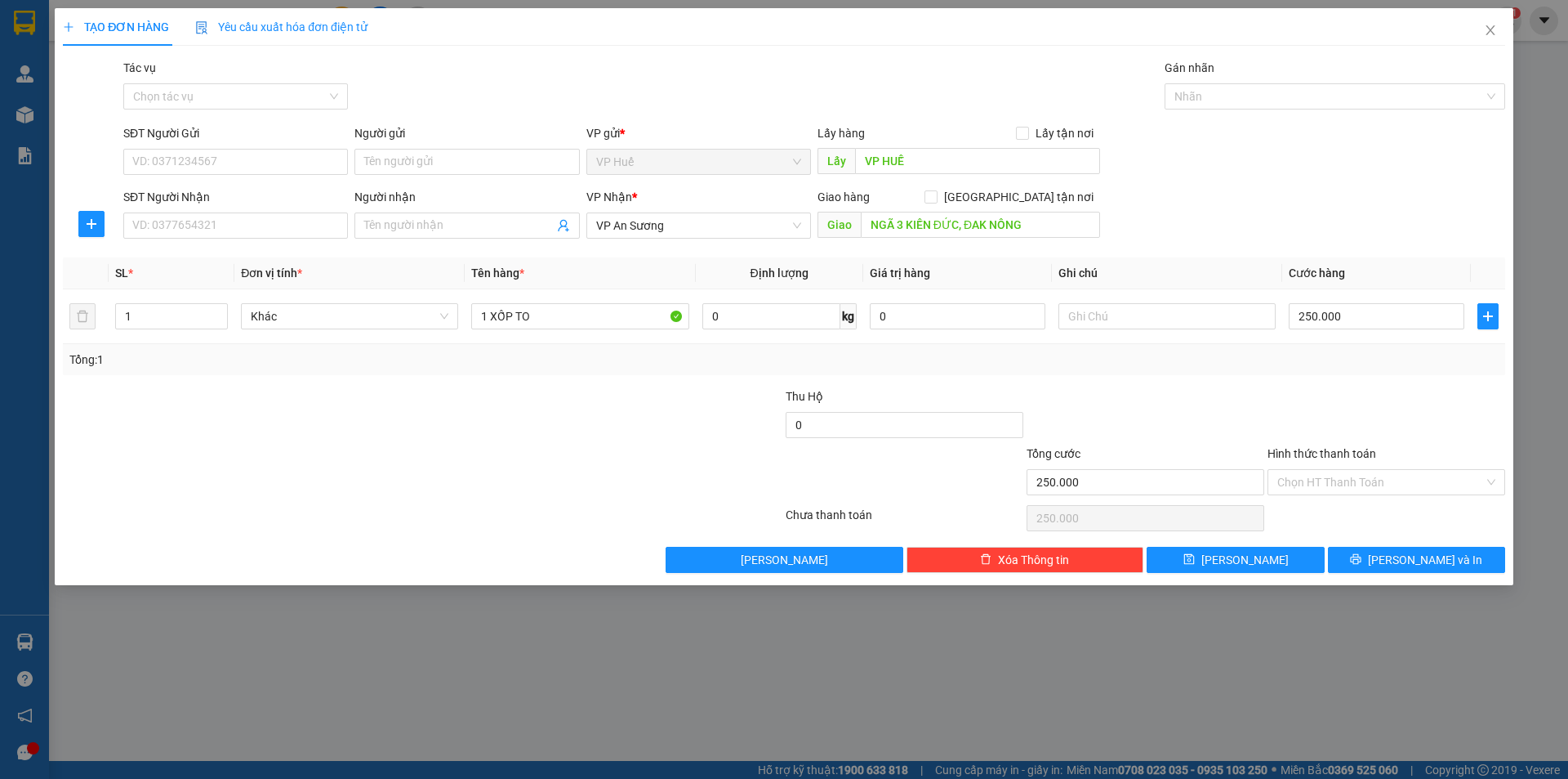
click at [500, 475] on div at bounding box center [302, 474] width 482 height 58
click at [1339, 298] on td "250.000" at bounding box center [1376, 316] width 188 height 55
click at [1325, 315] on input "250.000" at bounding box center [1377, 316] width 176 height 26
type input "0"
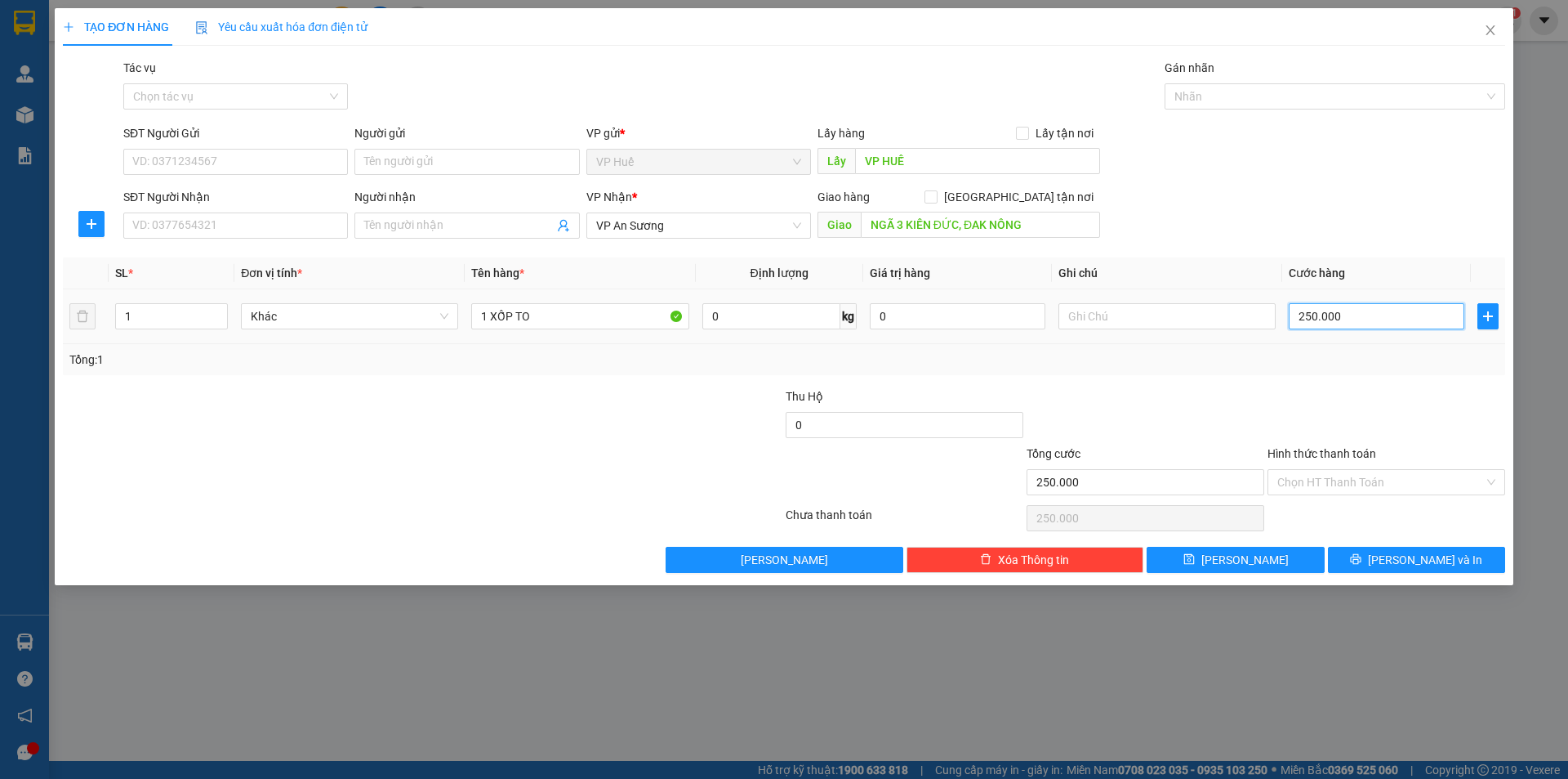
type input "0"
drag, startPoint x: 616, startPoint y: 315, endPoint x: 254, endPoint y: 306, distance: 362.1
click at [254, 306] on tr "1 Khác 1 XỐP TO 0 kg 0 0" at bounding box center [784, 316] width 1443 height 55
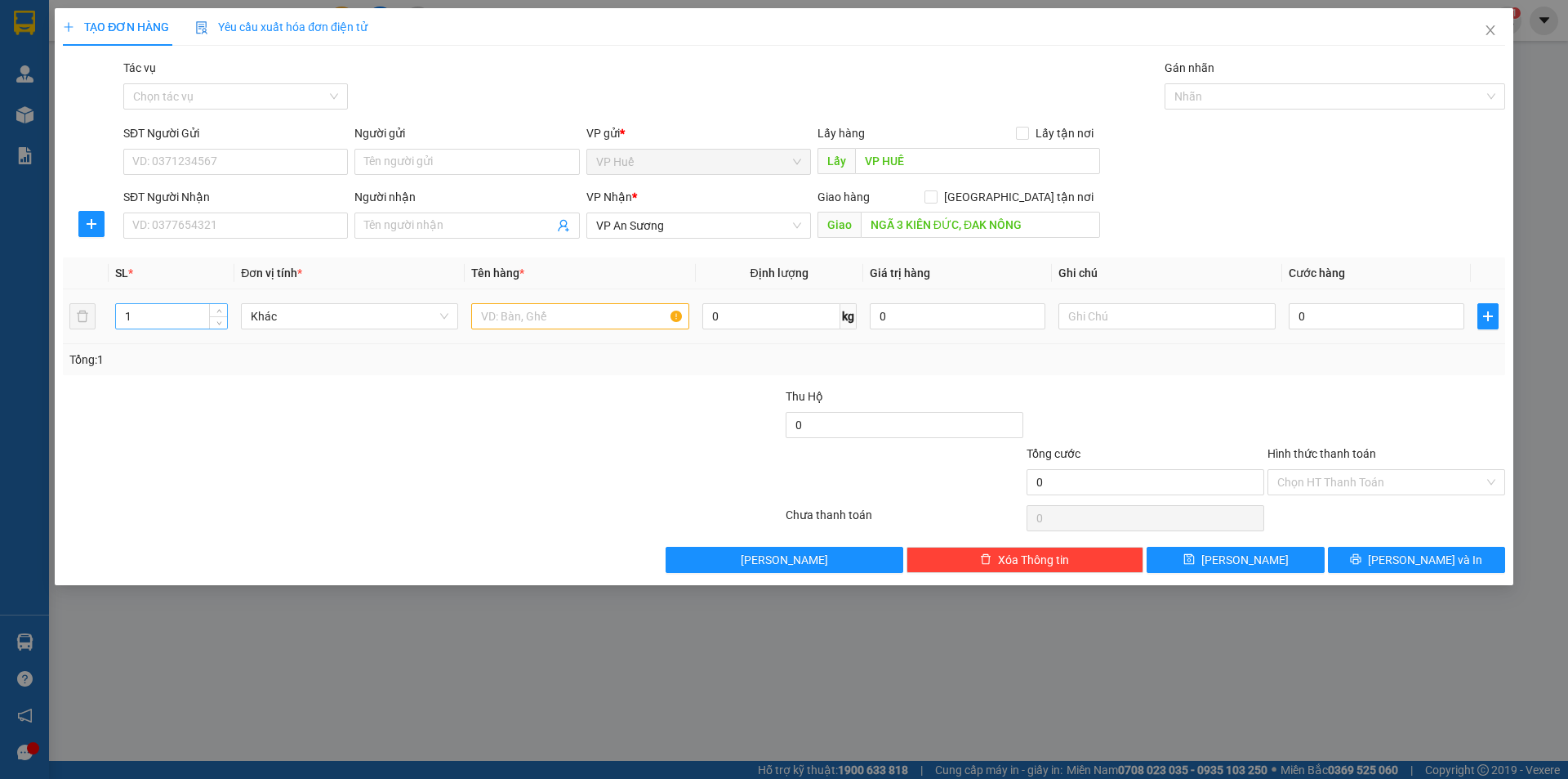
click at [178, 328] on input "1" at bounding box center [171, 315] width 111 height 25
click at [1494, 39] on span "Close" at bounding box center [1491, 31] width 46 height 46
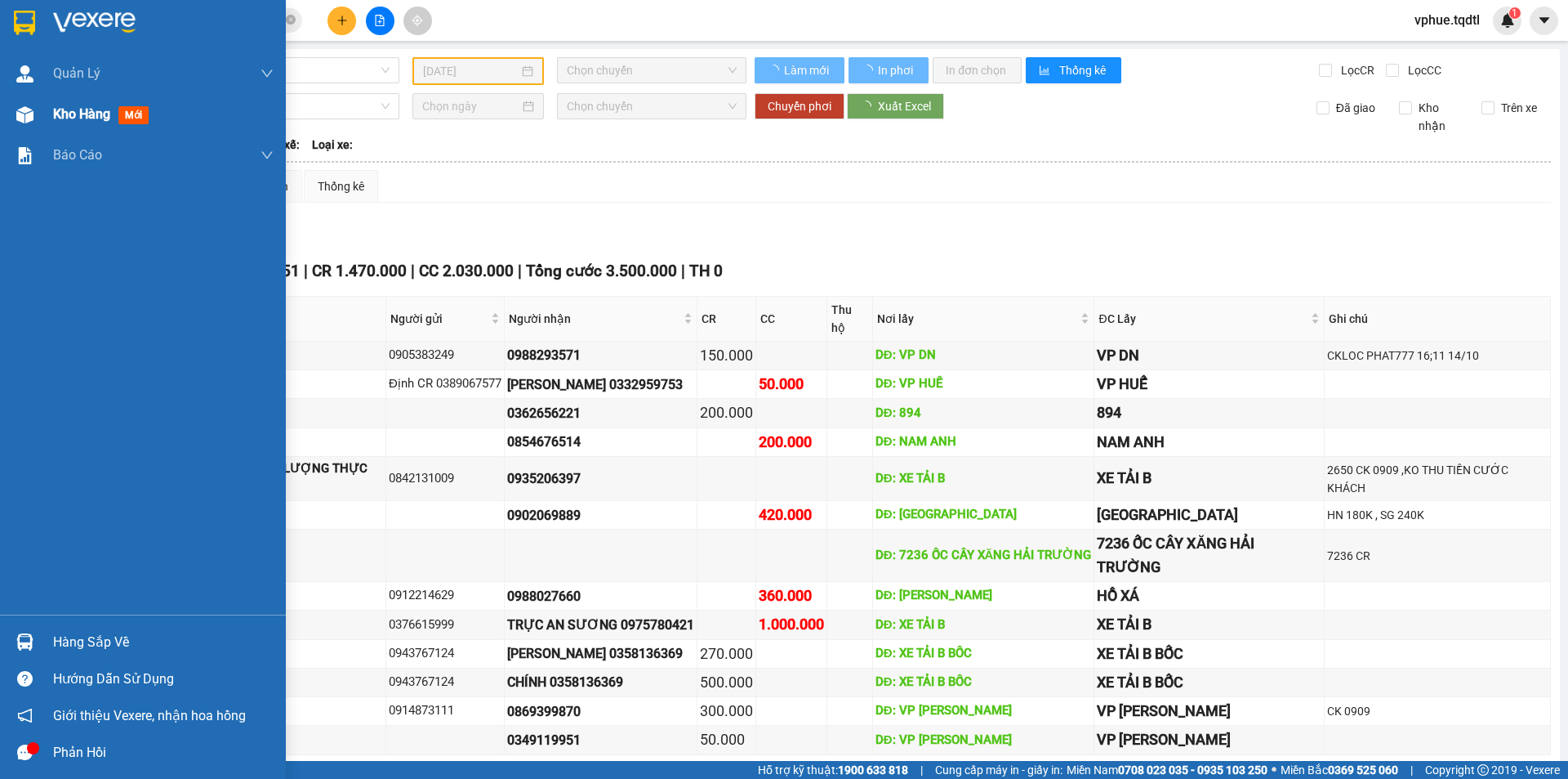
click at [36, 121] on div at bounding box center [25, 115] width 29 height 29
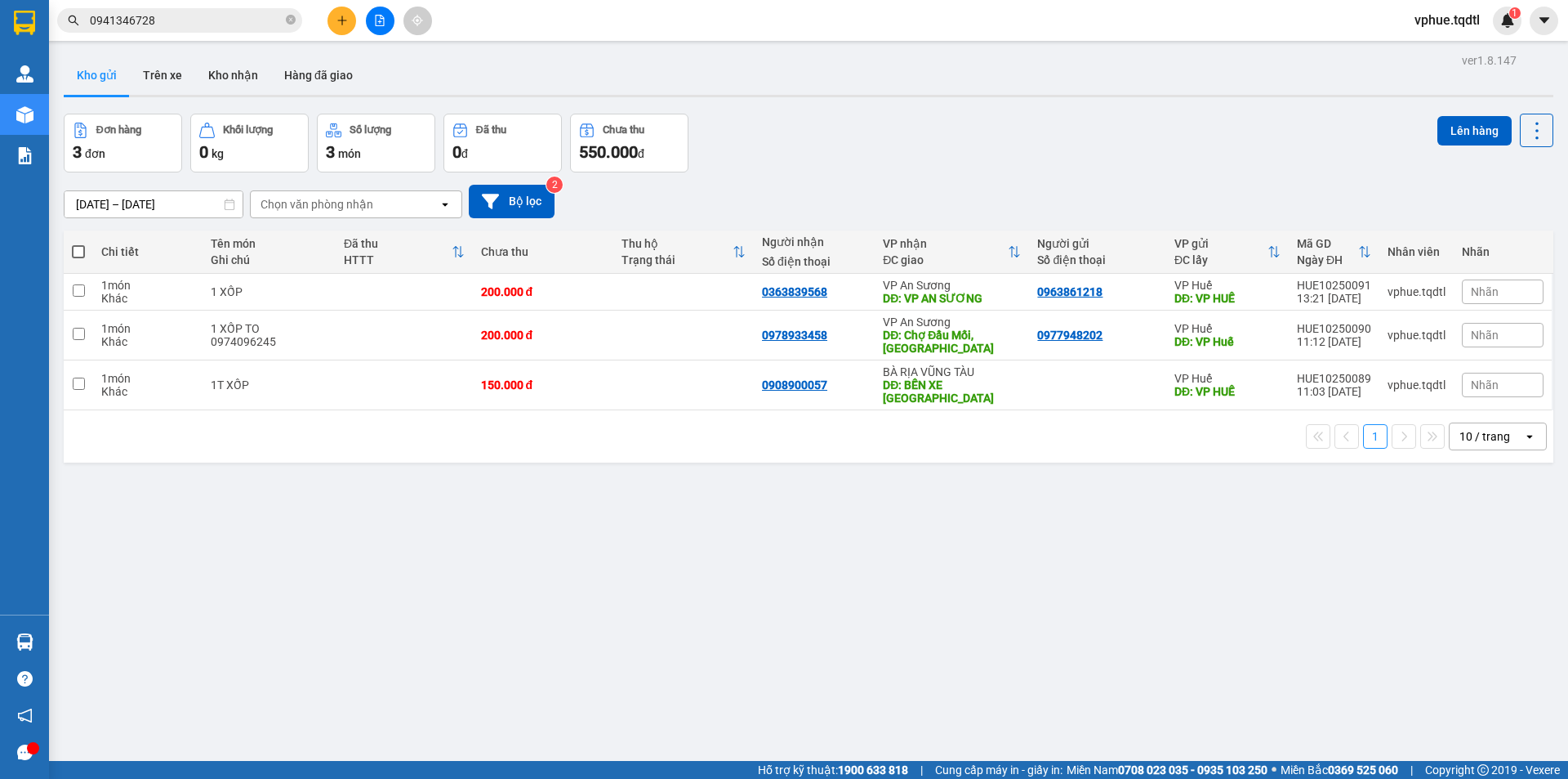
click at [896, 434] on div "1 10 / trang open" at bounding box center [808, 436] width 1477 height 28
click at [347, 18] on icon "plus" at bounding box center [342, 20] width 12 height 12
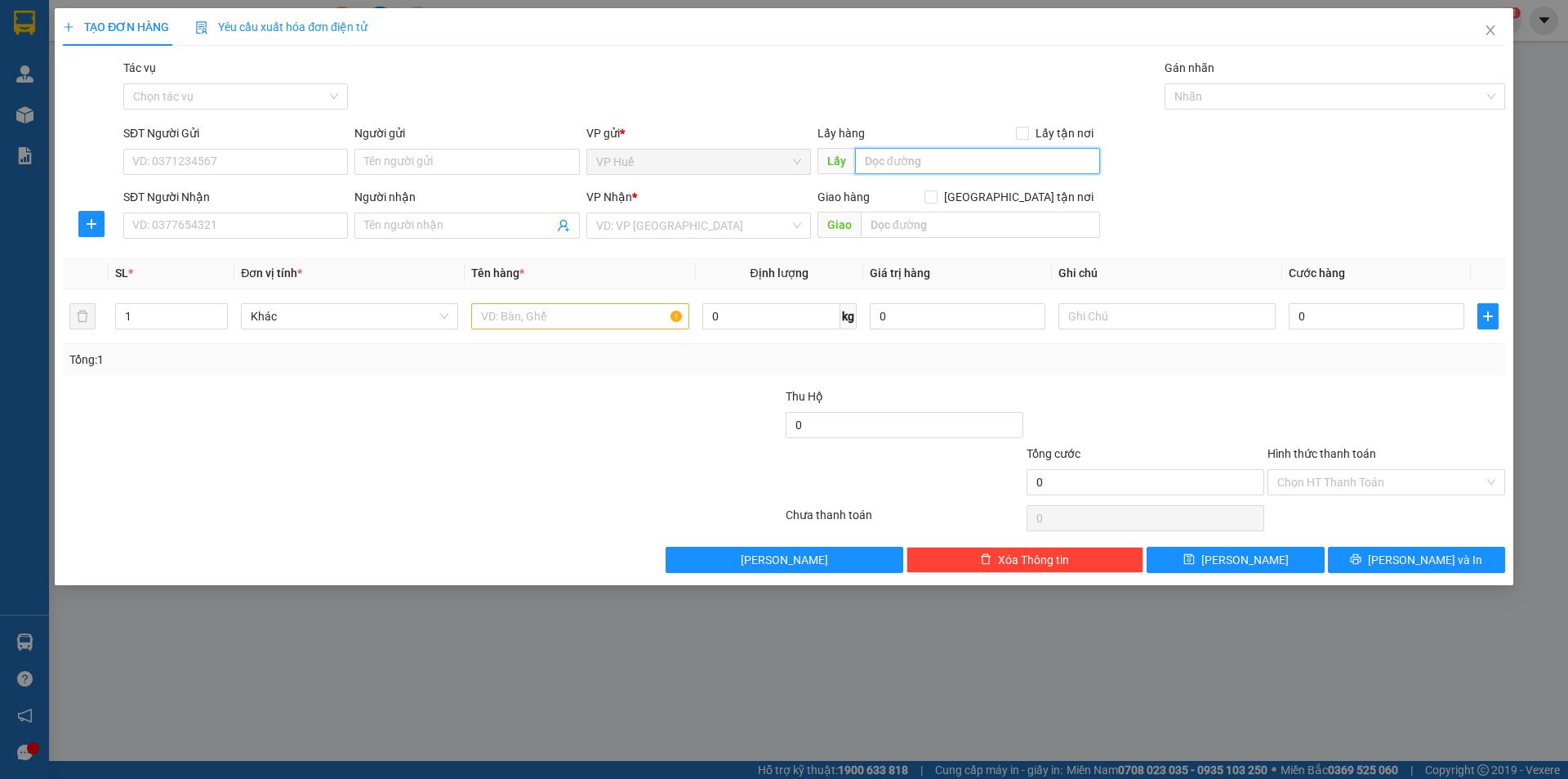
click at [898, 173] on input "text" at bounding box center [978, 161] width 245 height 26
type input "VP HUẾ"
click at [1322, 293] on td "0" at bounding box center [1376, 316] width 188 height 55
click at [1338, 308] on div "0" at bounding box center [1377, 316] width 176 height 33
click at [1336, 347] on div "Tổng: 1" at bounding box center [784, 359] width 1443 height 31
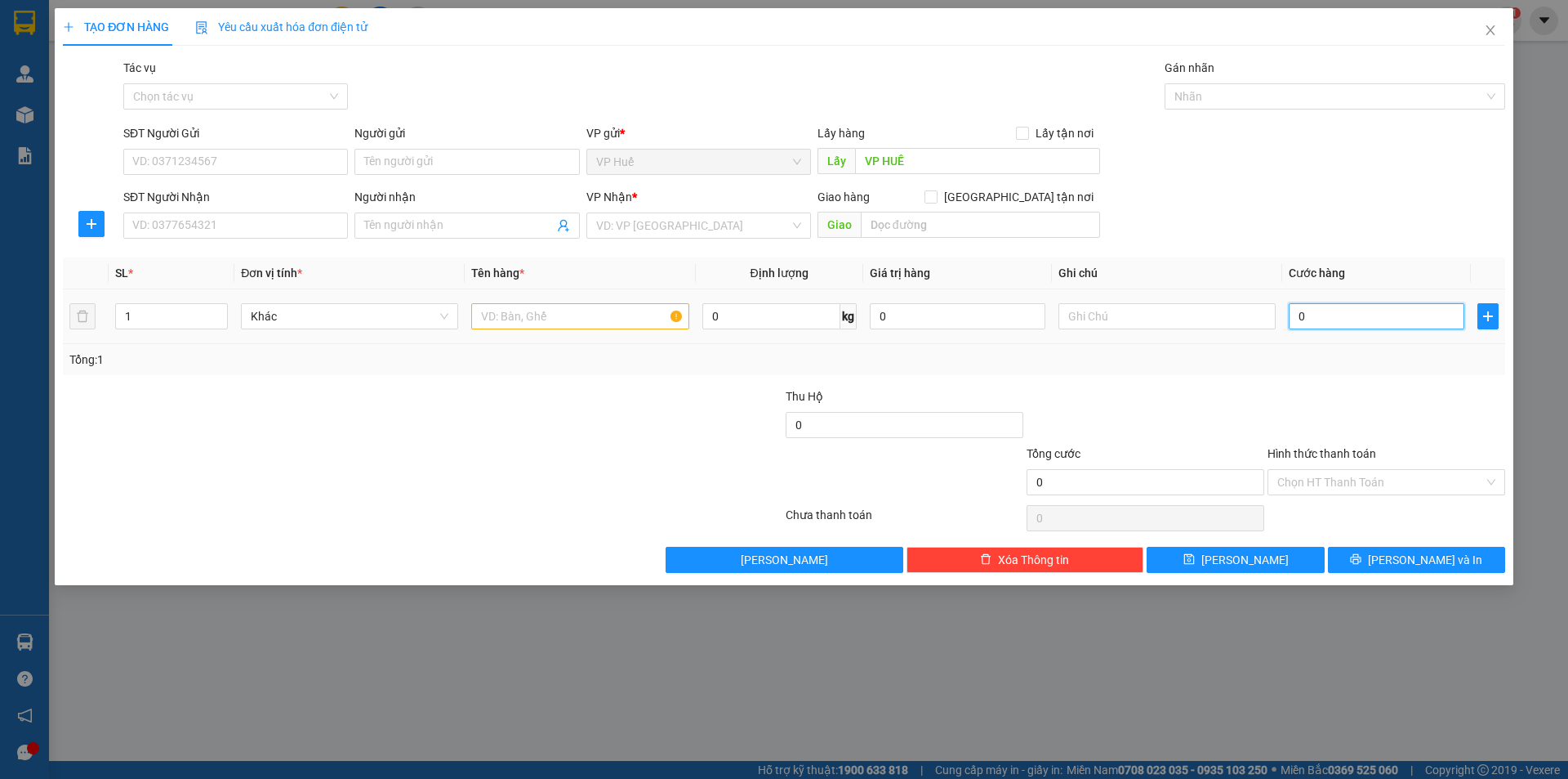
click at [1346, 315] on input "0" at bounding box center [1377, 316] width 176 height 26
type input "2"
type input "25"
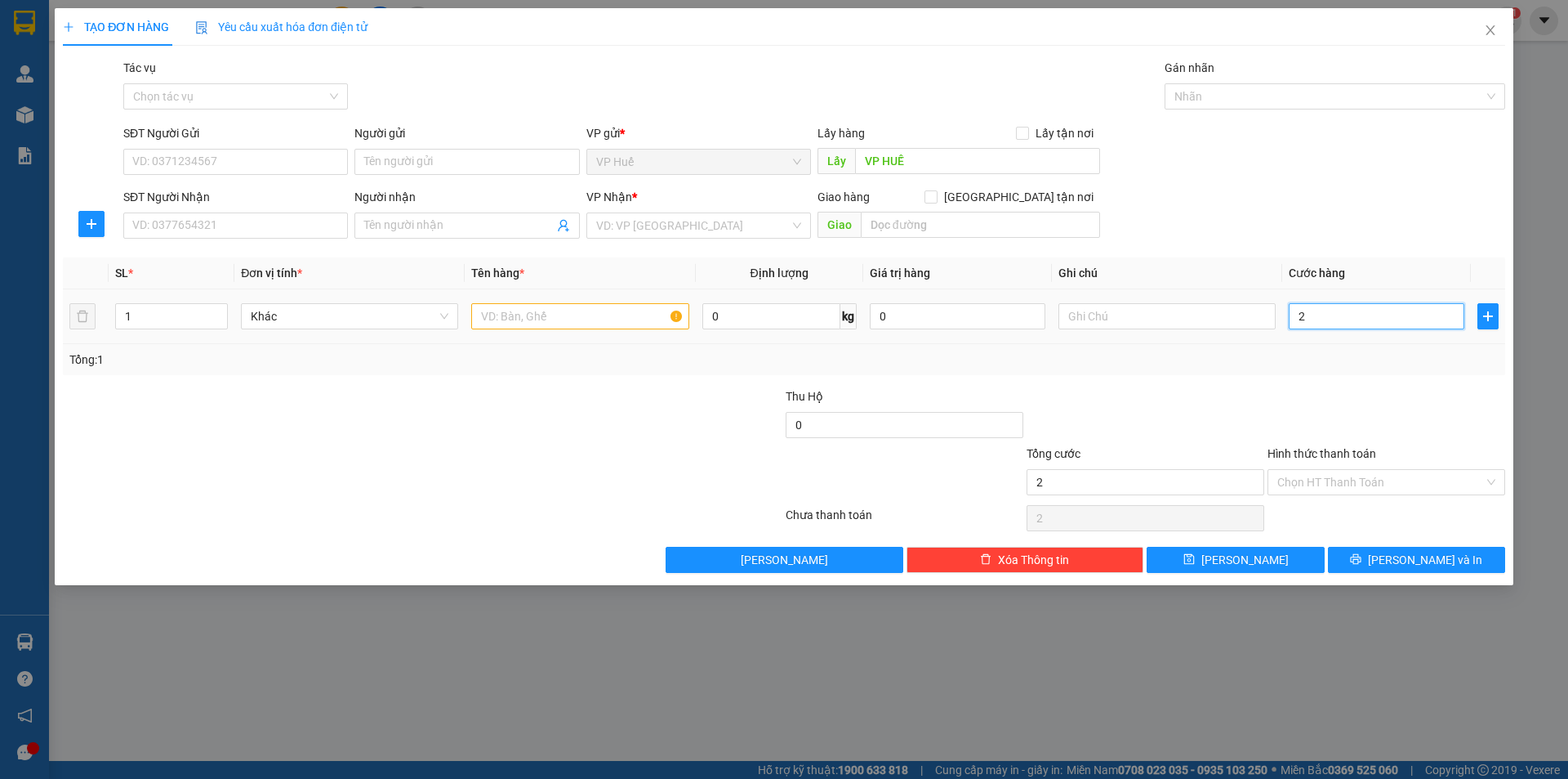
type input "25"
type input "250"
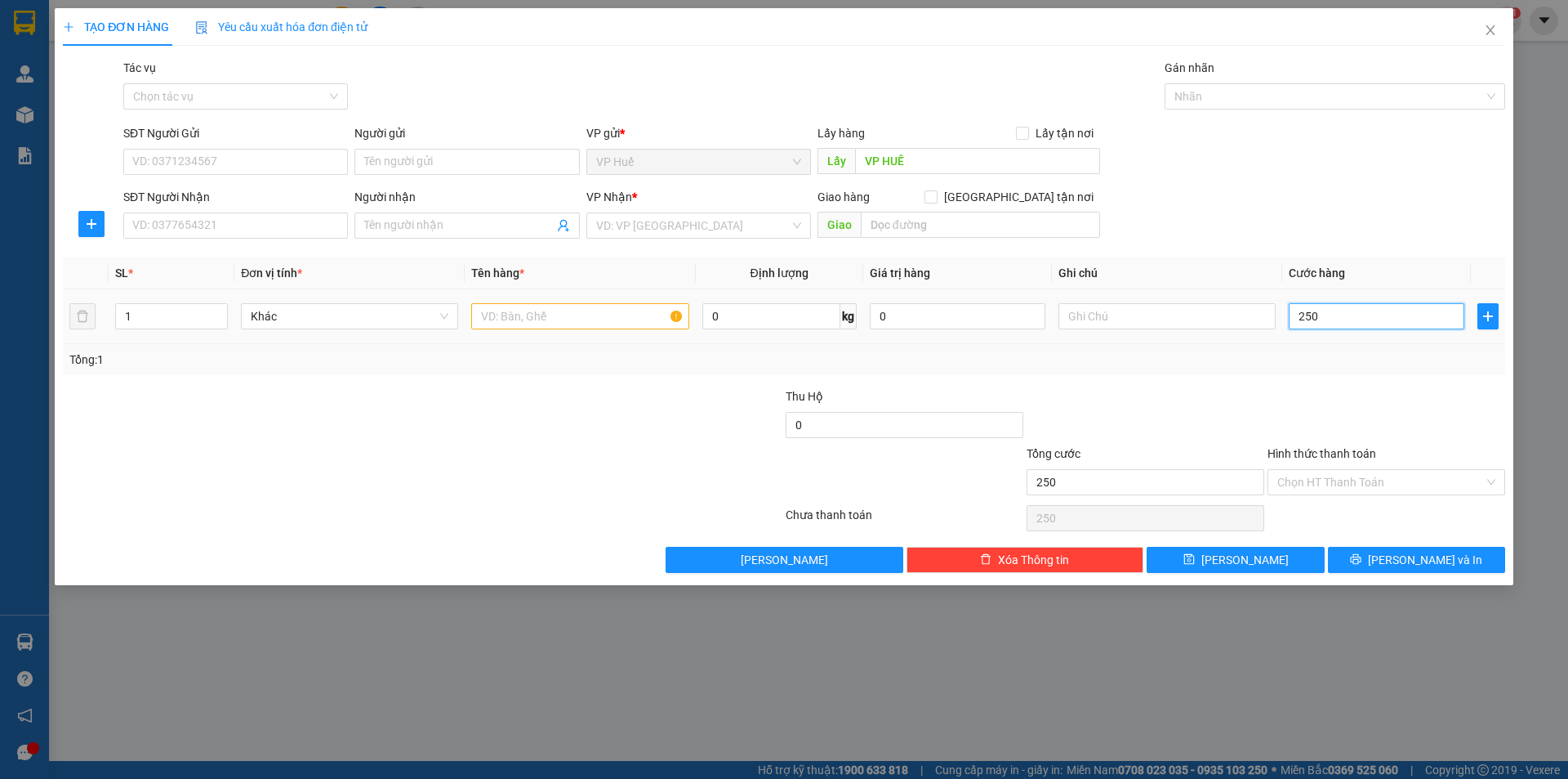
type input "2.500"
type input "25.000"
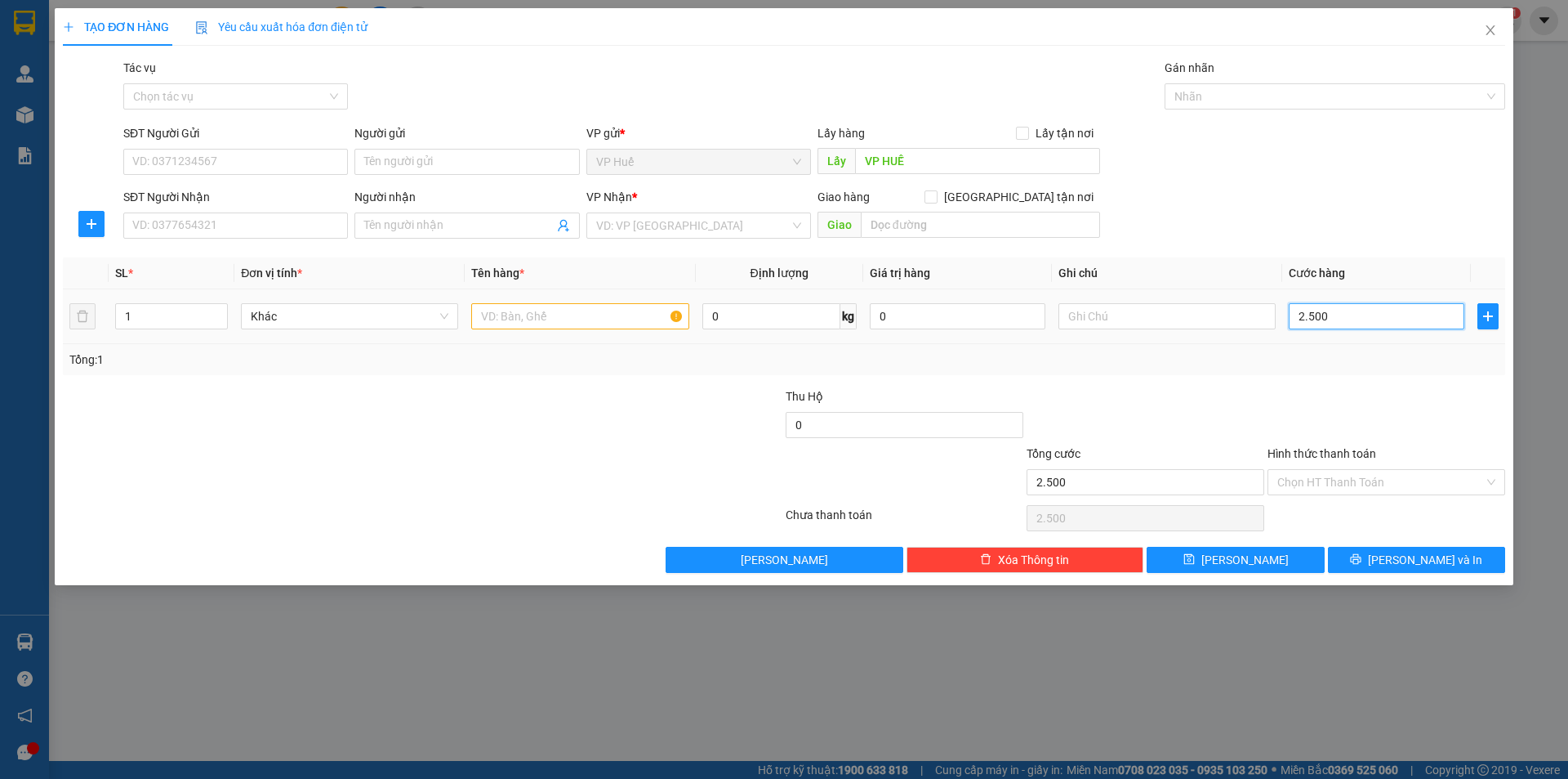
type input "25.000"
type input "250.000"
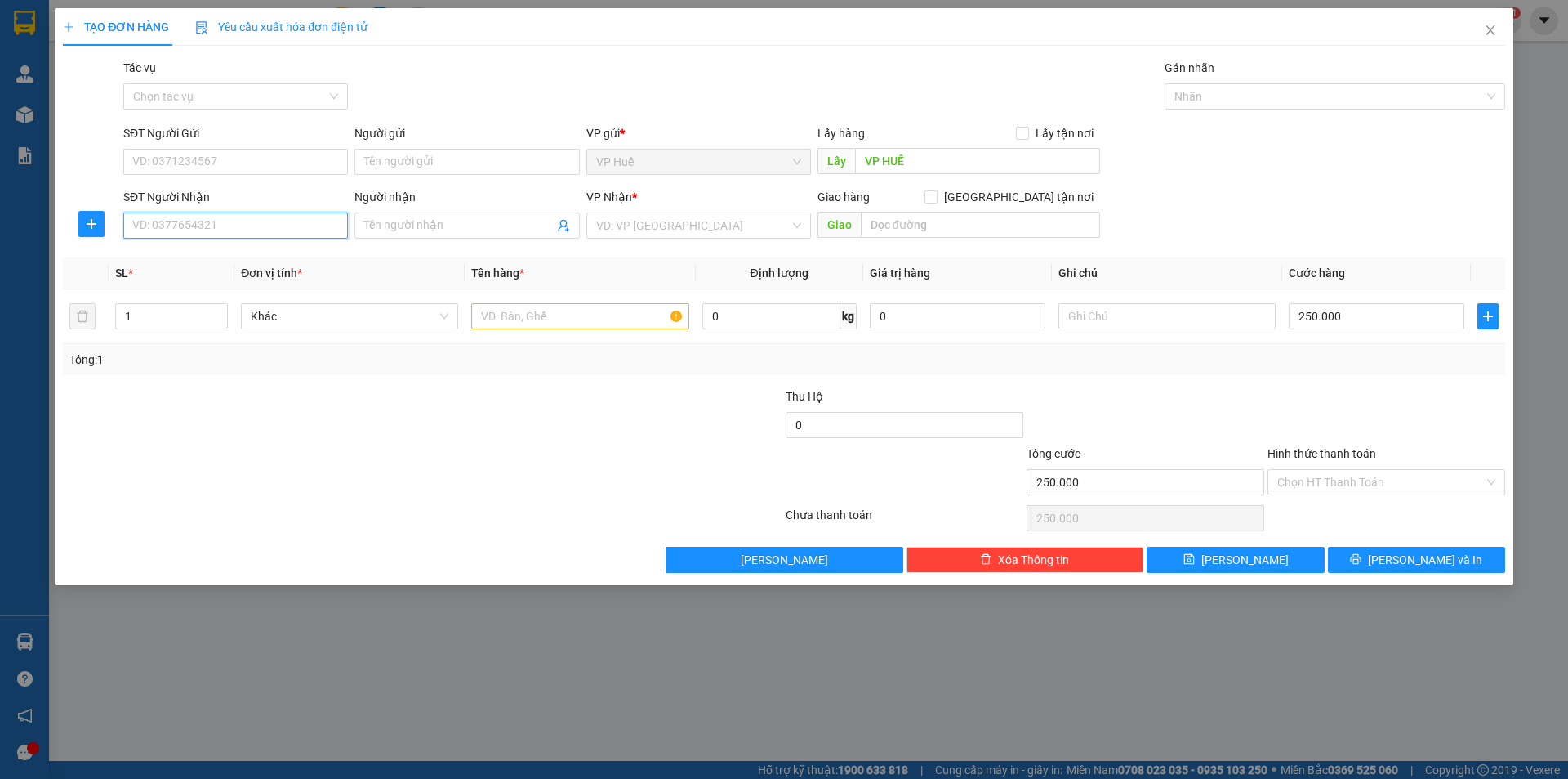
click at [209, 216] on input "SĐT Người Nhận" at bounding box center [236, 225] width 225 height 26
type input "089370370"
drag, startPoint x: 948, startPoint y: 233, endPoint x: 961, endPoint y: 195, distance: 40.2
click at [944, 240] on div "Giao hàng [GEOGRAPHIC_DATA] tận nơi [GEOGRAPHIC_DATA]" at bounding box center [959, 217] width 282 height 58
type input "NGÃ 3 KIẾN ĐỨC, ĐAK NONG"
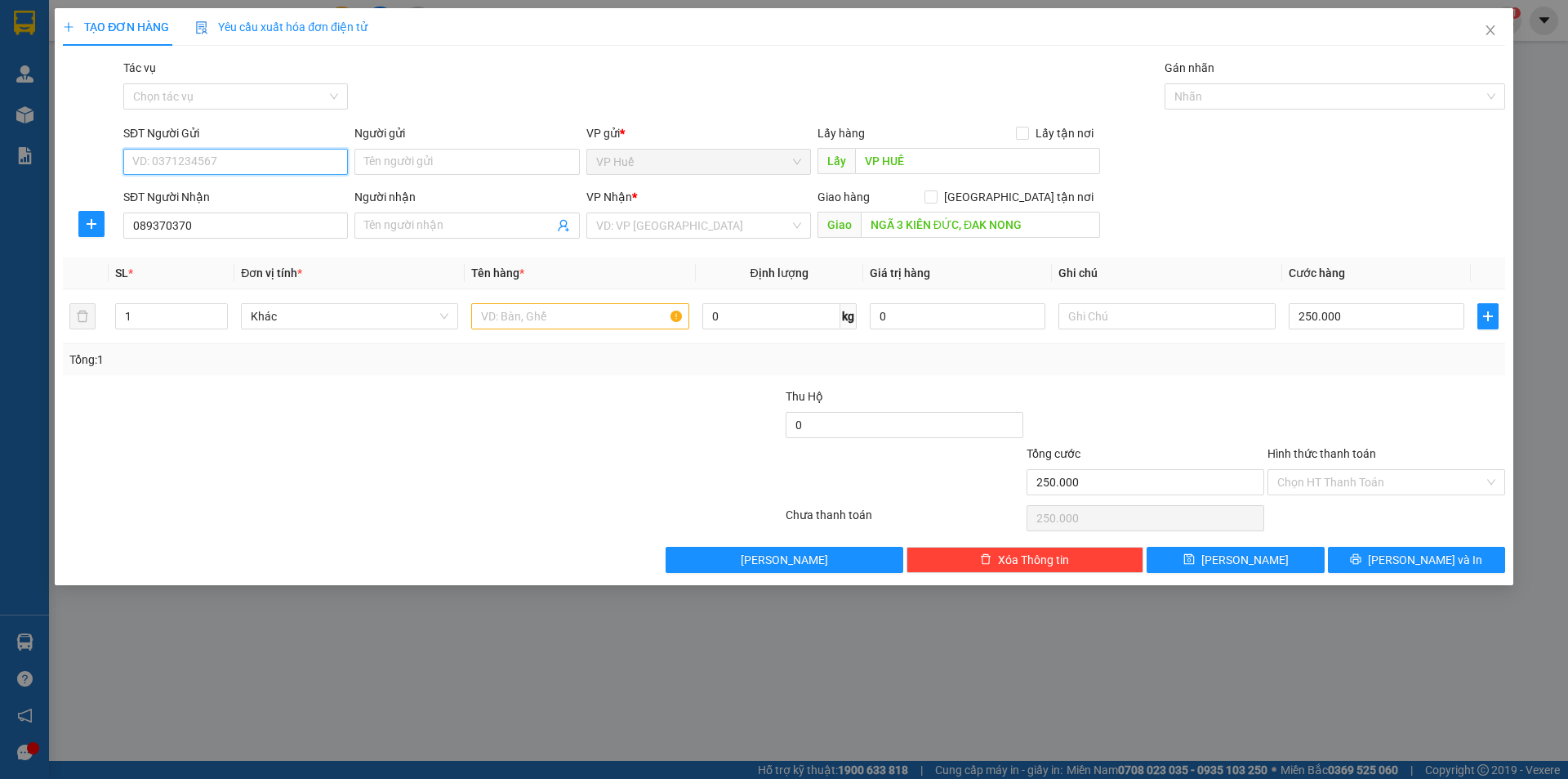
drag, startPoint x: 233, startPoint y: 167, endPoint x: 234, endPoint y: 157, distance: 10.0
click at [234, 167] on input "SĐT Người Gửi" at bounding box center [236, 162] width 225 height 26
click at [148, 222] on input "089370370" at bounding box center [236, 225] width 225 height 26
drag, startPoint x: 158, startPoint y: 227, endPoint x: 199, endPoint y: 230, distance: 41.1
click at [199, 230] on input "0899370370" at bounding box center [236, 225] width 225 height 26
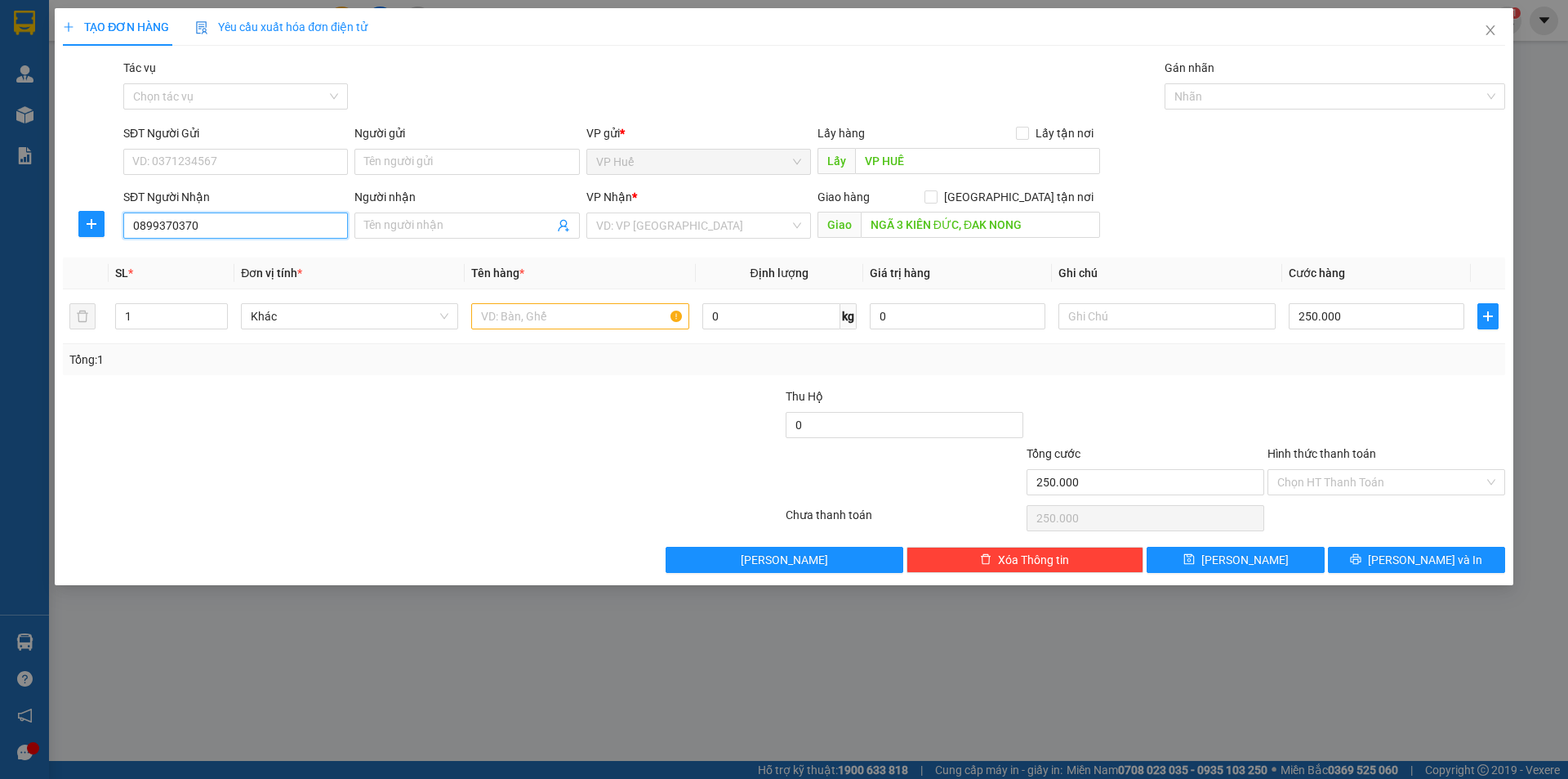
click at [228, 226] on input "0899370370" at bounding box center [236, 225] width 225 height 26
type input "0899370370"
click at [249, 158] on input "SĐT Người Gửi" at bounding box center [236, 162] width 225 height 26
click at [258, 143] on div "SĐT Người Gửi" at bounding box center [236, 136] width 225 height 25
click at [267, 132] on div "SĐT Người Gửi" at bounding box center [236, 133] width 225 height 18
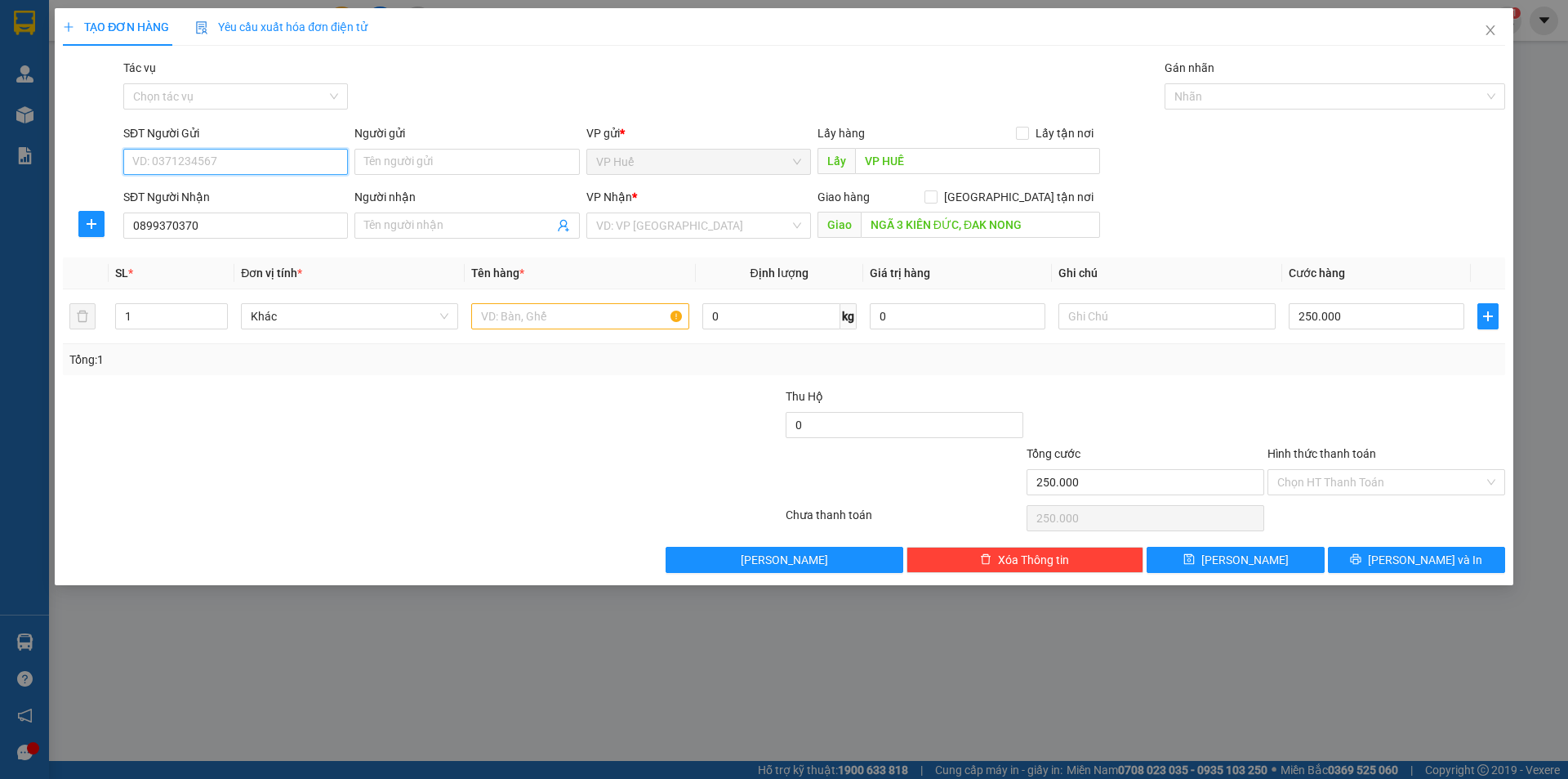
click at [267, 149] on input "SĐT Người Gửi" at bounding box center [236, 162] width 225 height 26
click at [244, 157] on input "SĐT Người Gửi" at bounding box center [236, 162] width 225 height 26
drag, startPoint x: 156, startPoint y: 232, endPoint x: 194, endPoint y: 231, distance: 38.0
click at [194, 231] on input "0899370370" at bounding box center [236, 225] width 225 height 26
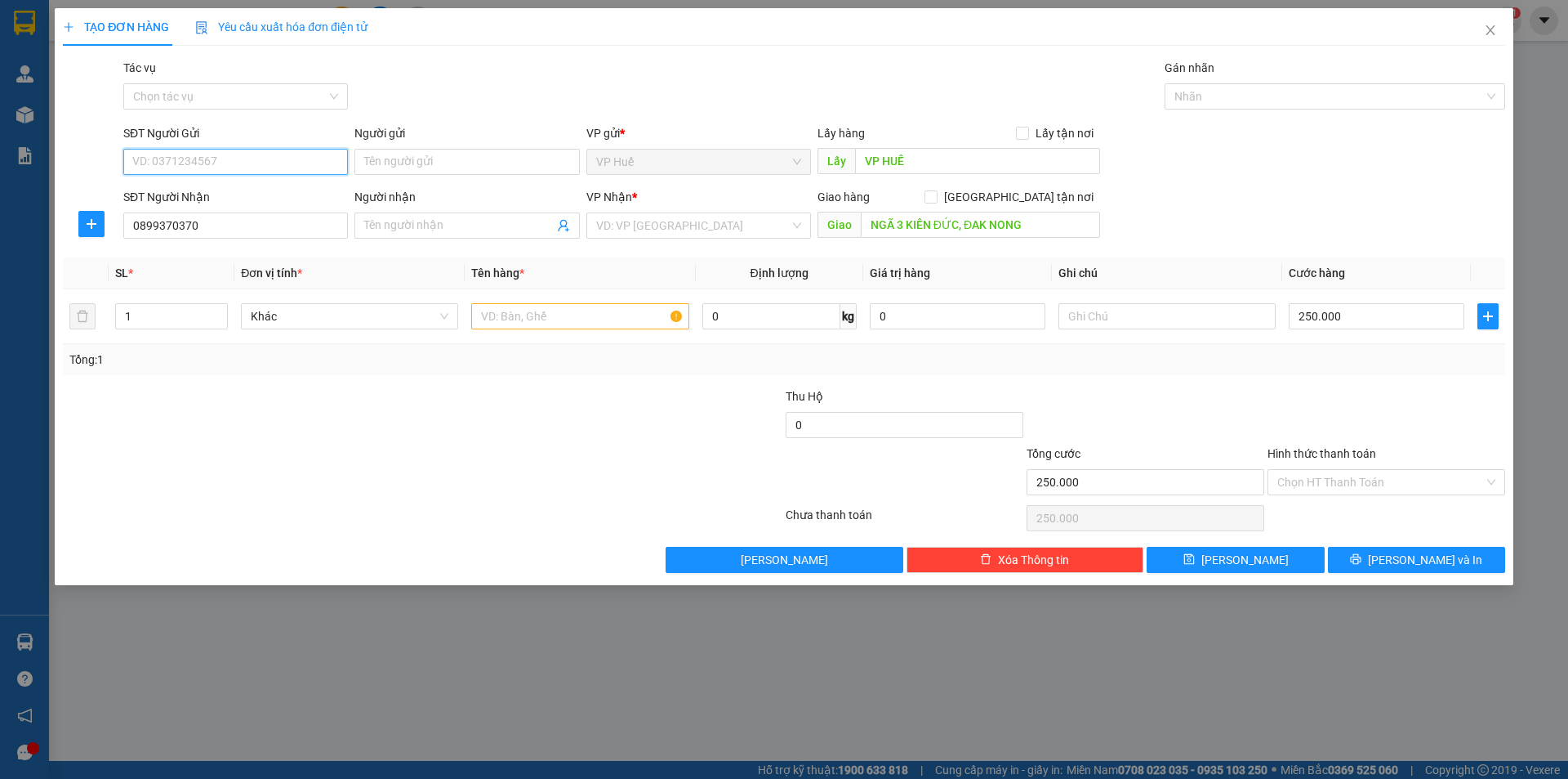
click at [175, 162] on input "SĐT Người Gửi" at bounding box center [236, 162] width 225 height 26
click at [258, 198] on div "0799304010 - [PERSON_NAME]" at bounding box center [236, 194] width 205 height 18
type input "0799304010"
type input "[PERSON_NAME]"
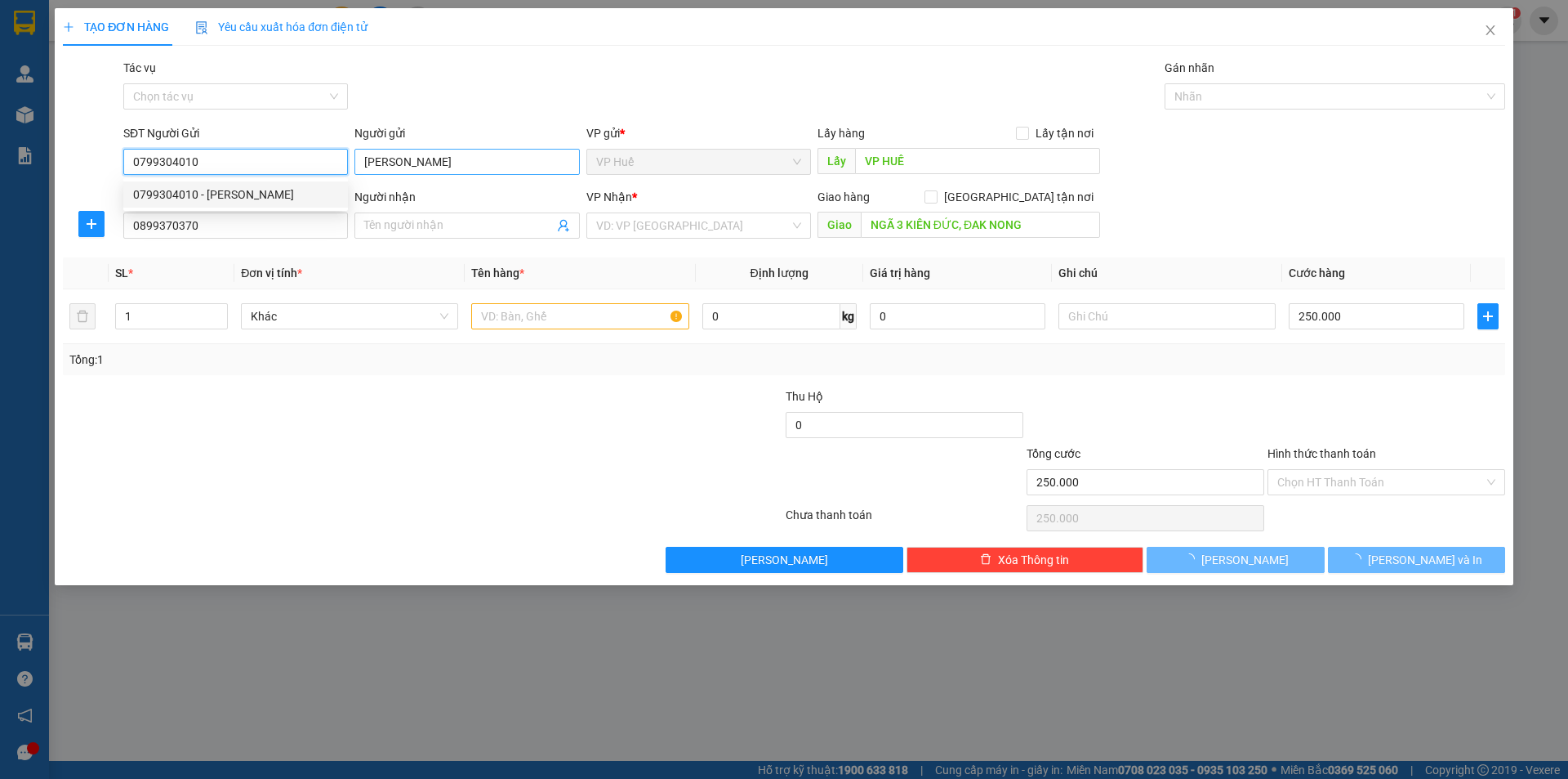
type input "150.000"
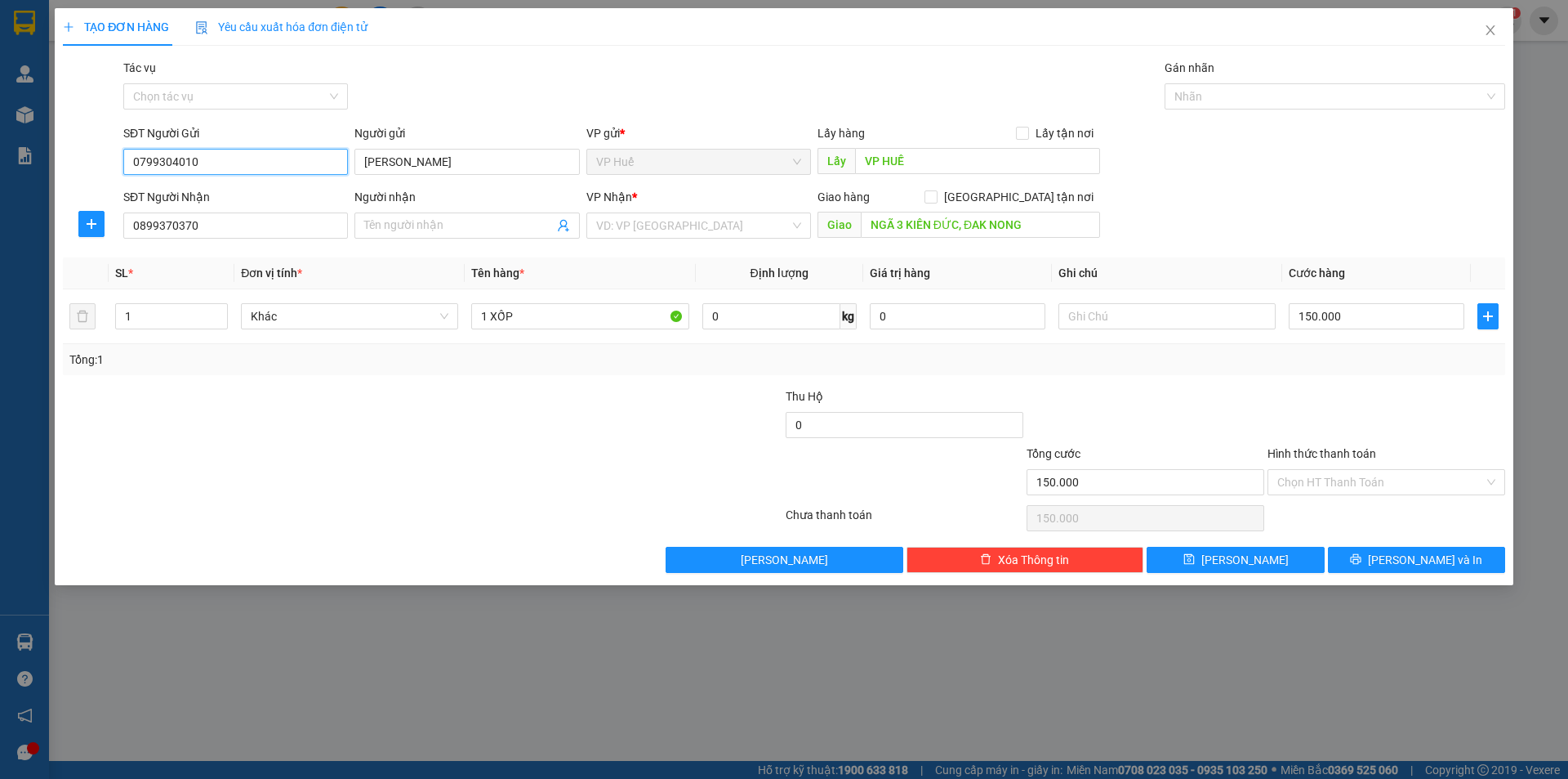
type input "0799304010"
click at [498, 196] on div "Người nhận" at bounding box center [467, 196] width 225 height 18
click at [498, 217] on input "Người nhận" at bounding box center [458, 225] width 188 height 18
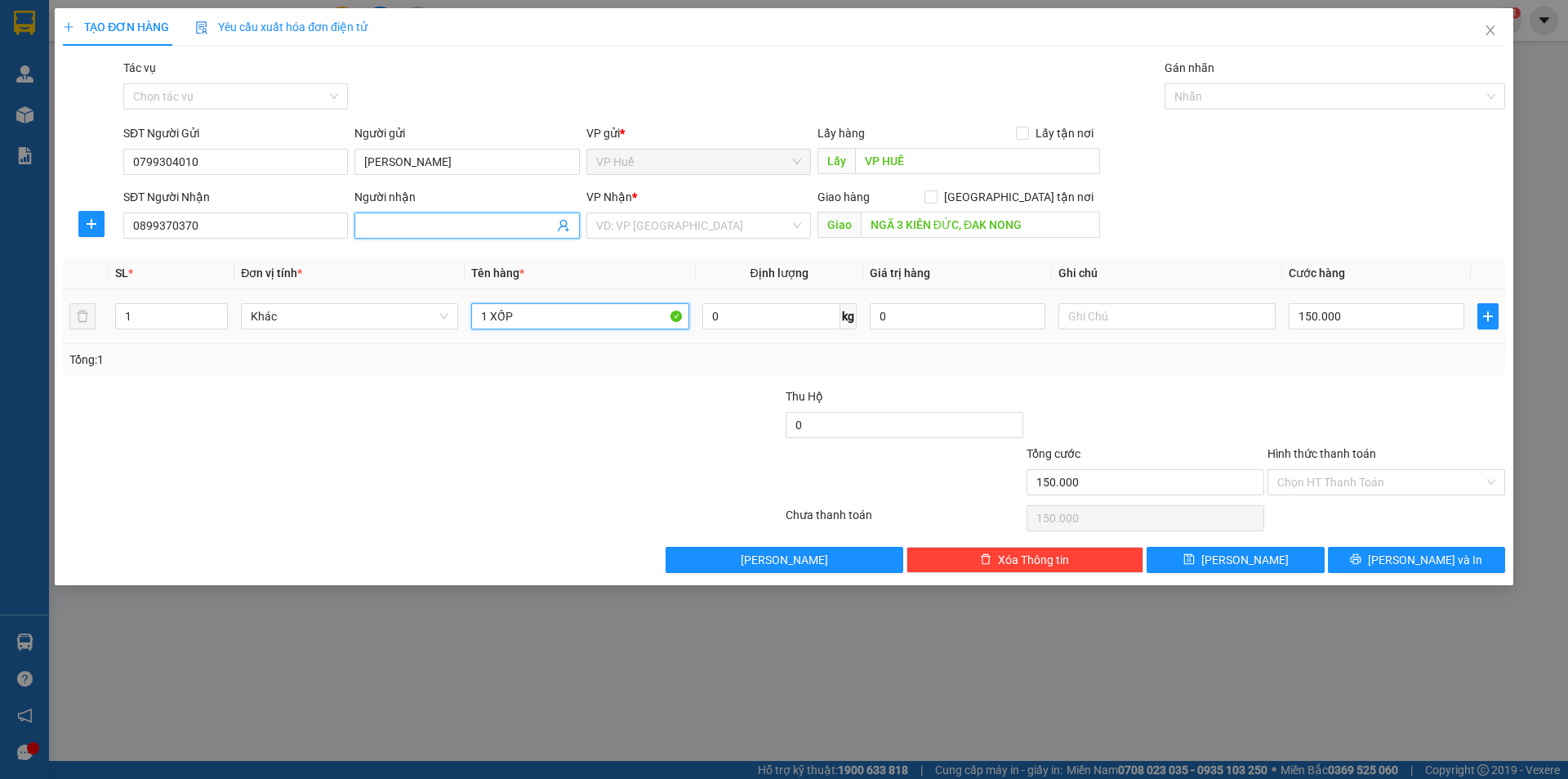
click at [559, 320] on input "1 XỐP" at bounding box center [580, 316] width 217 height 26
type input "1 XỐP TO"
click at [1308, 317] on input "150.000" at bounding box center [1377, 316] width 176 height 26
type input "2"
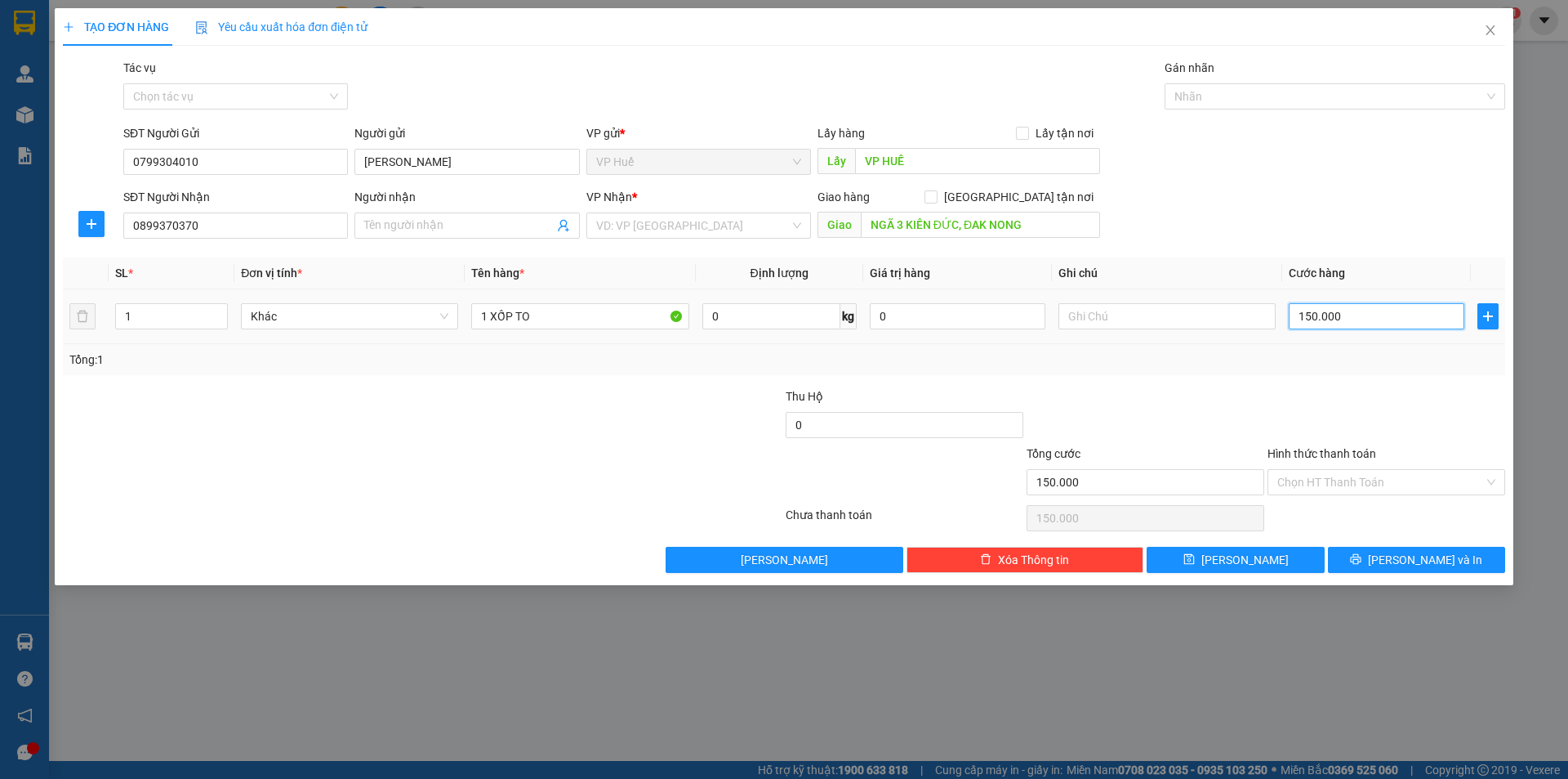
type input "2"
type input "25"
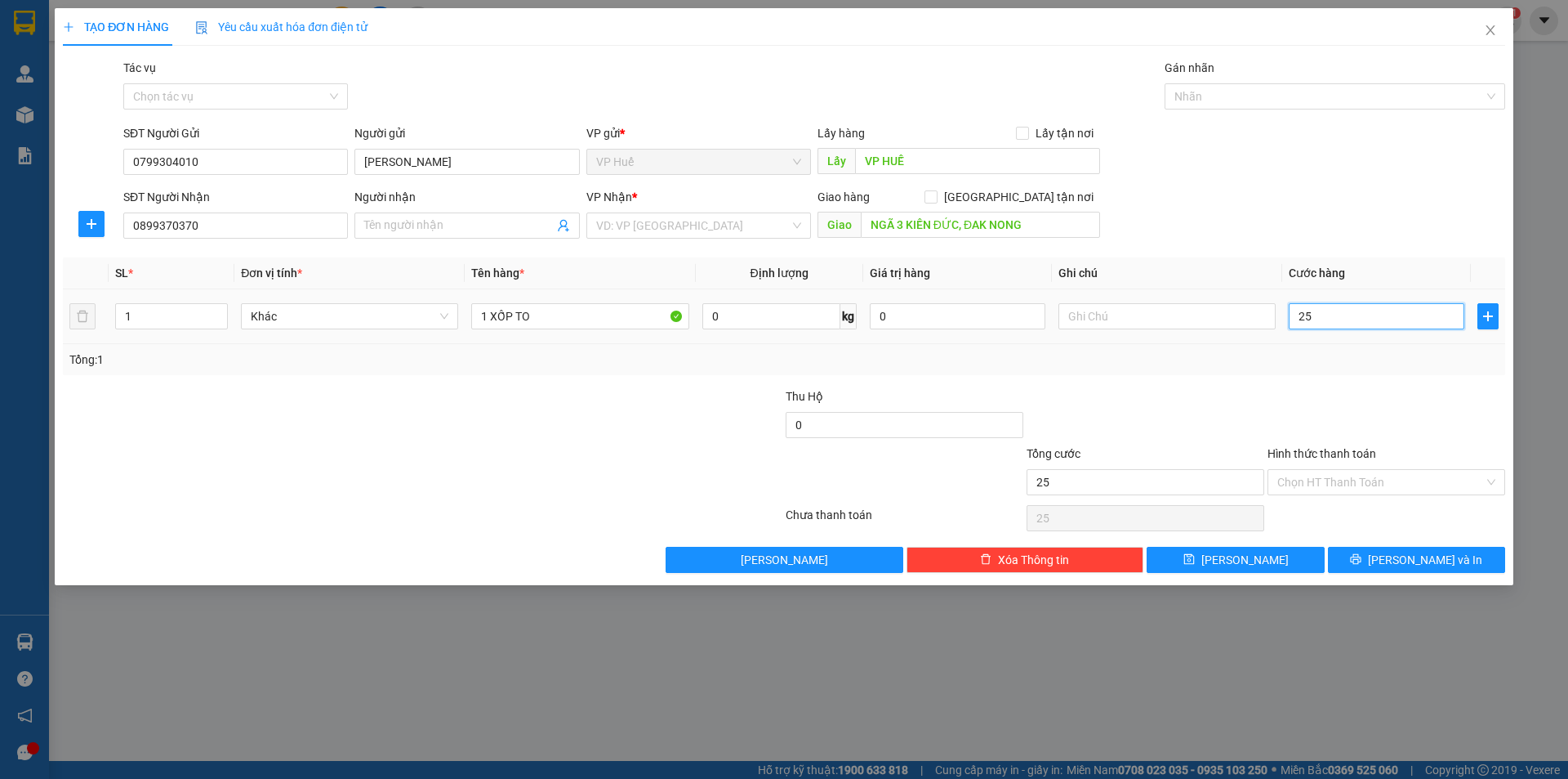
type input "250"
type input "2.500"
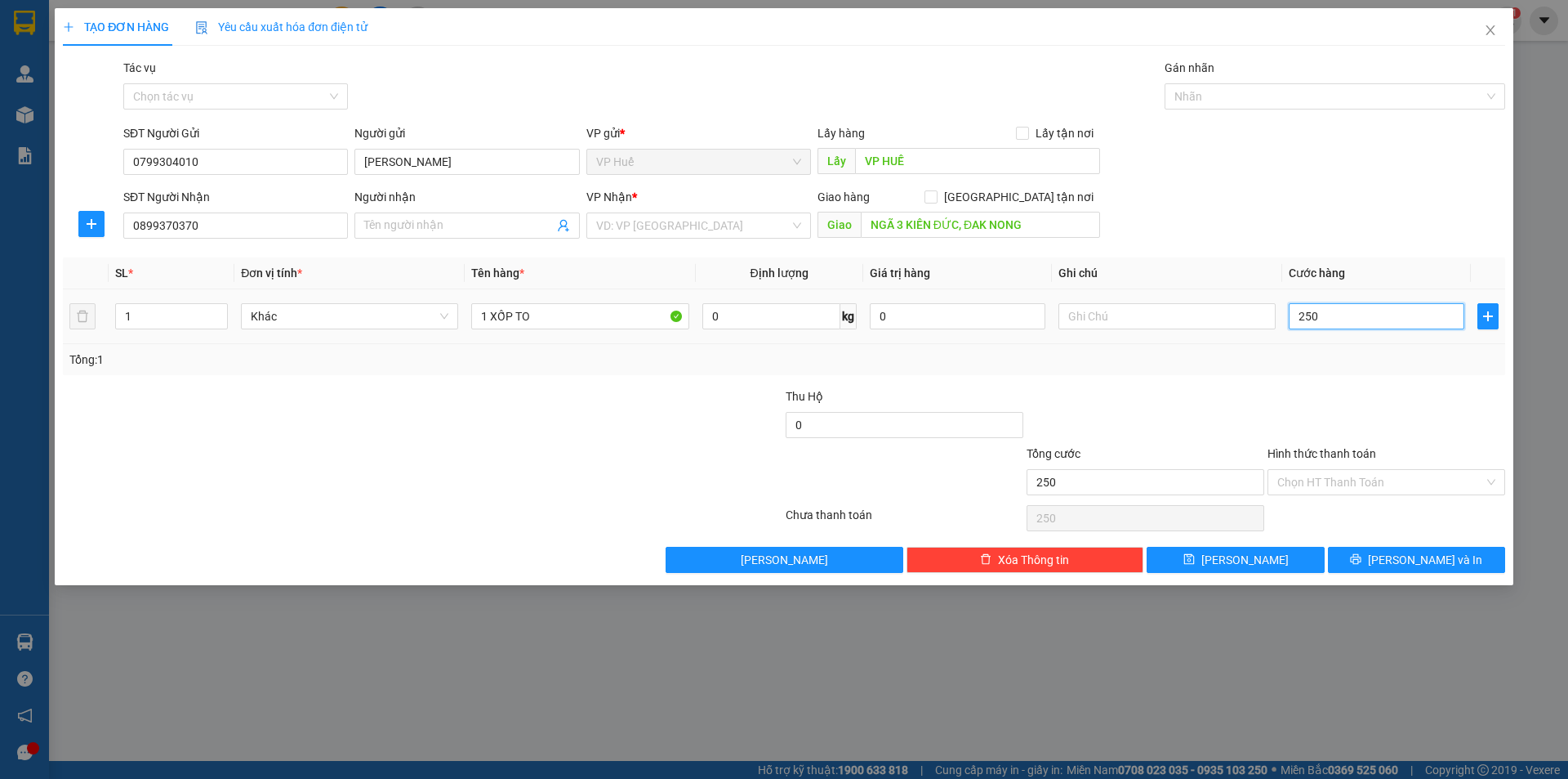
type input "2.500"
type input "25.000"
type input "250.000"
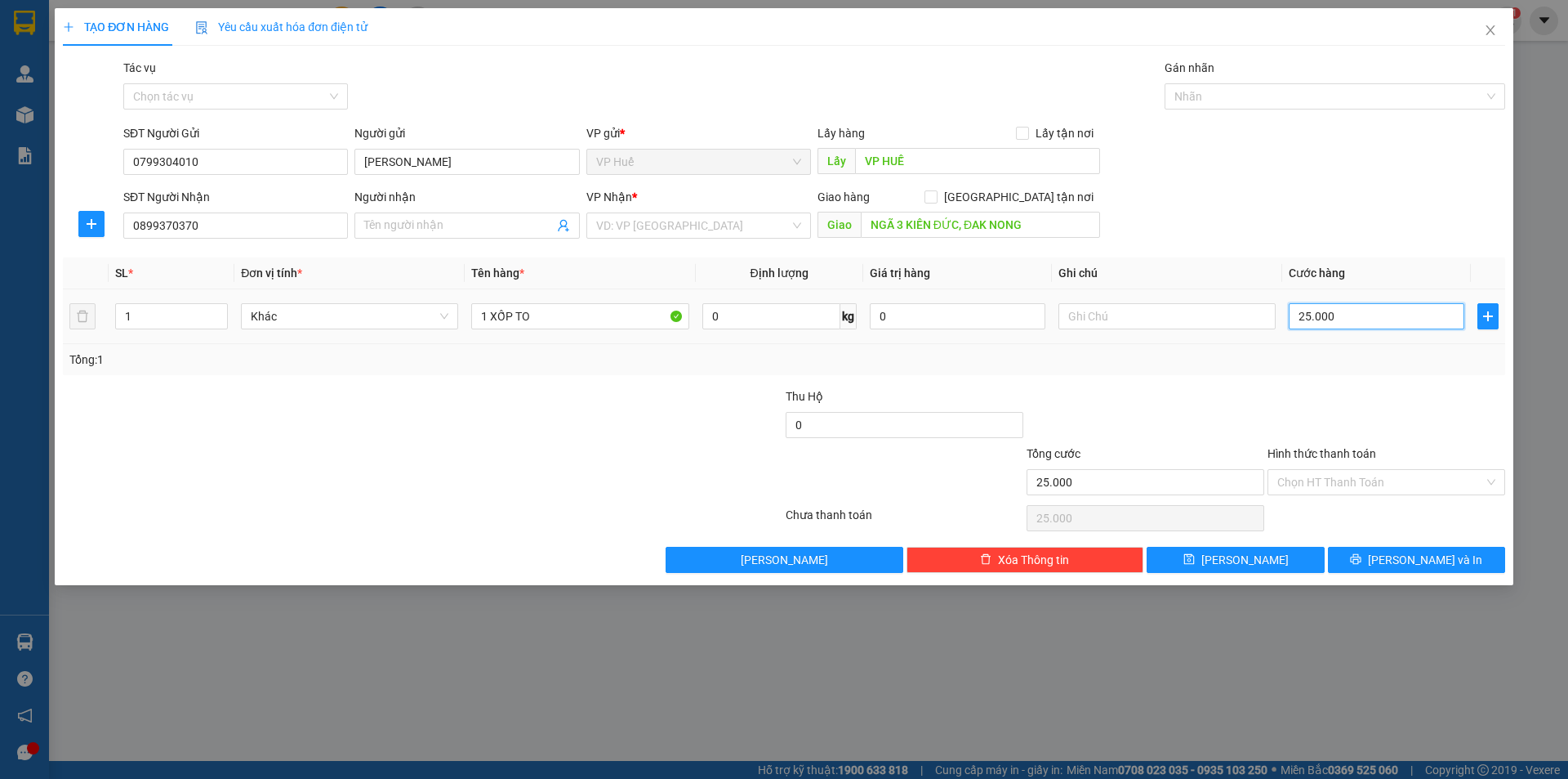
type input "250.000"
click at [522, 397] on div at bounding box center [302, 416] width 482 height 58
drag, startPoint x: 717, startPoint y: 195, endPoint x: 712, endPoint y: 217, distance: 22.6
click at [718, 195] on div "VP Nhận *" at bounding box center [699, 196] width 225 height 18
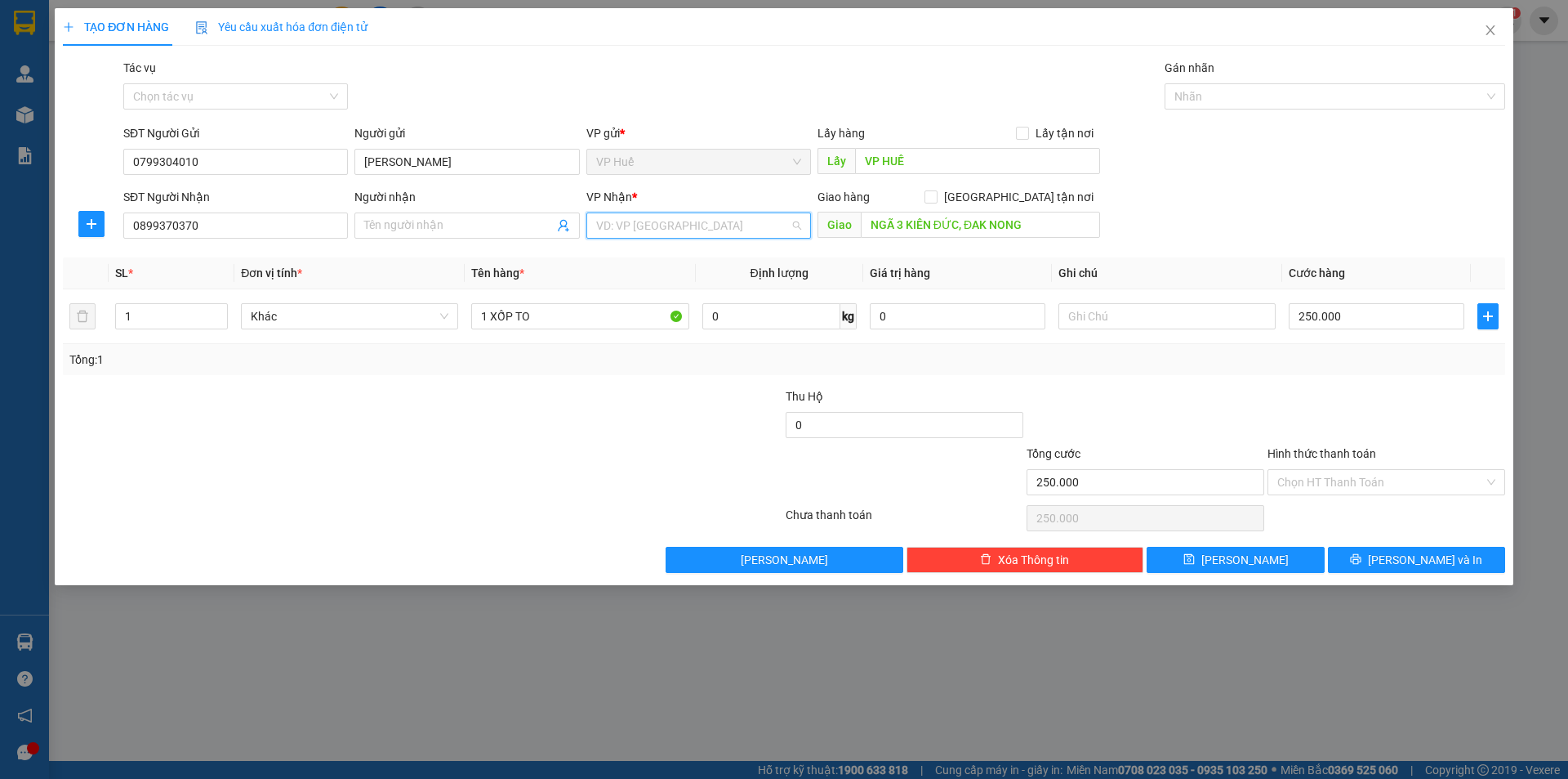
click at [711, 218] on input "search" at bounding box center [692, 225] width 194 height 25
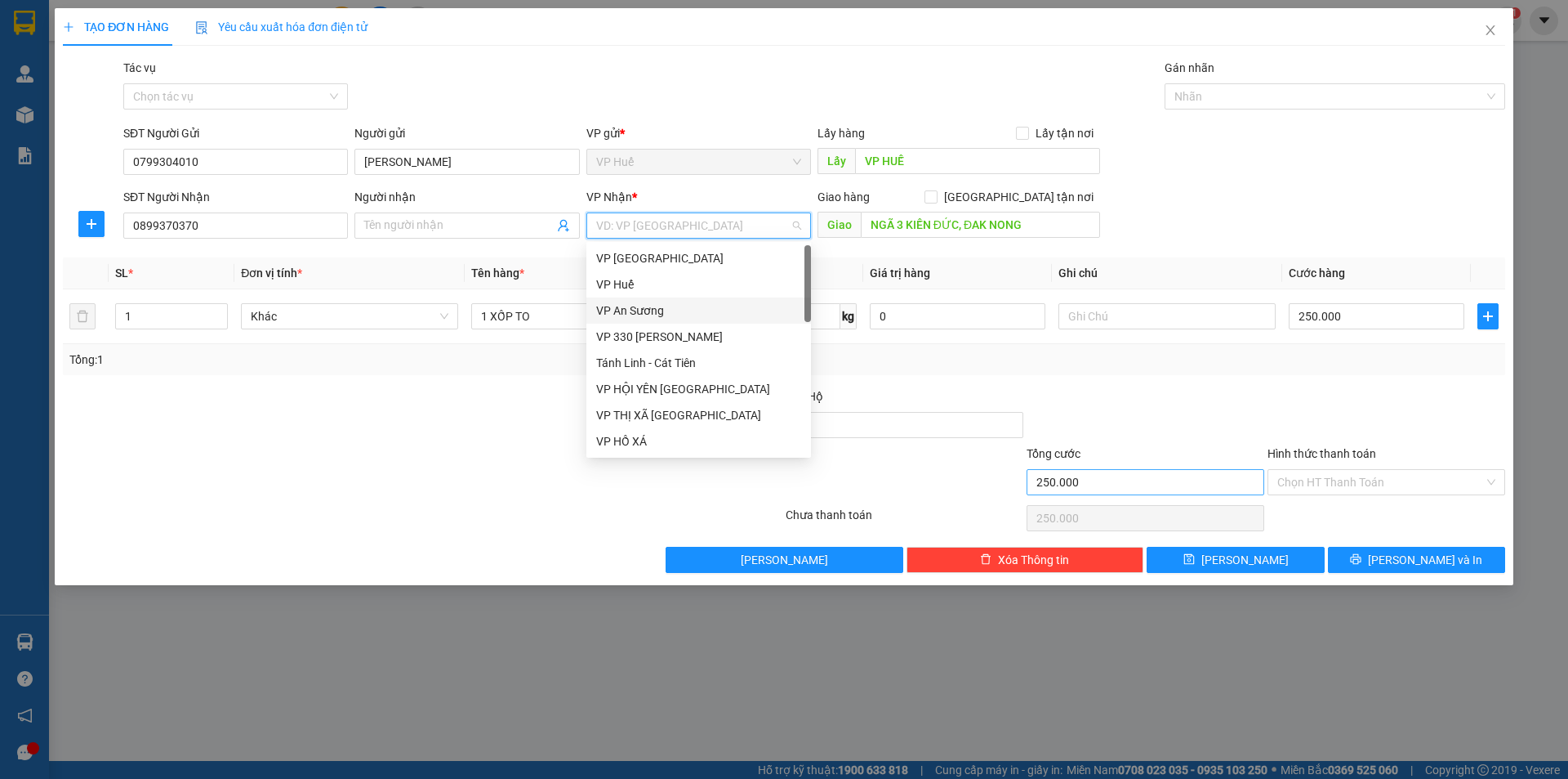
drag, startPoint x: 679, startPoint y: 315, endPoint x: 1081, endPoint y: 475, distance: 432.7
click at [679, 318] on div "VP An Sương" at bounding box center [698, 310] width 205 height 18
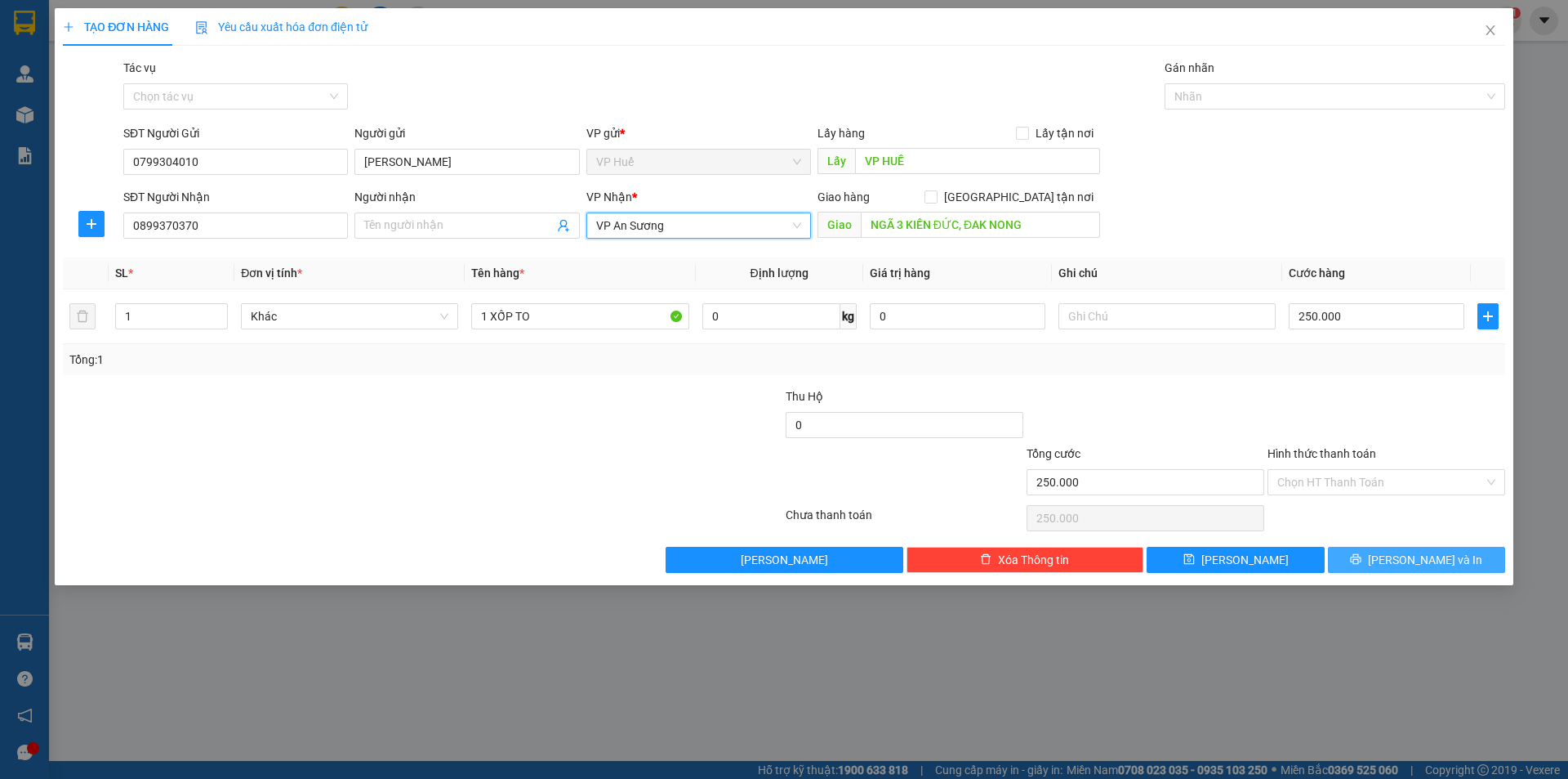
click at [1444, 570] on button "[PERSON_NAME] và In" at bounding box center [1417, 560] width 178 height 26
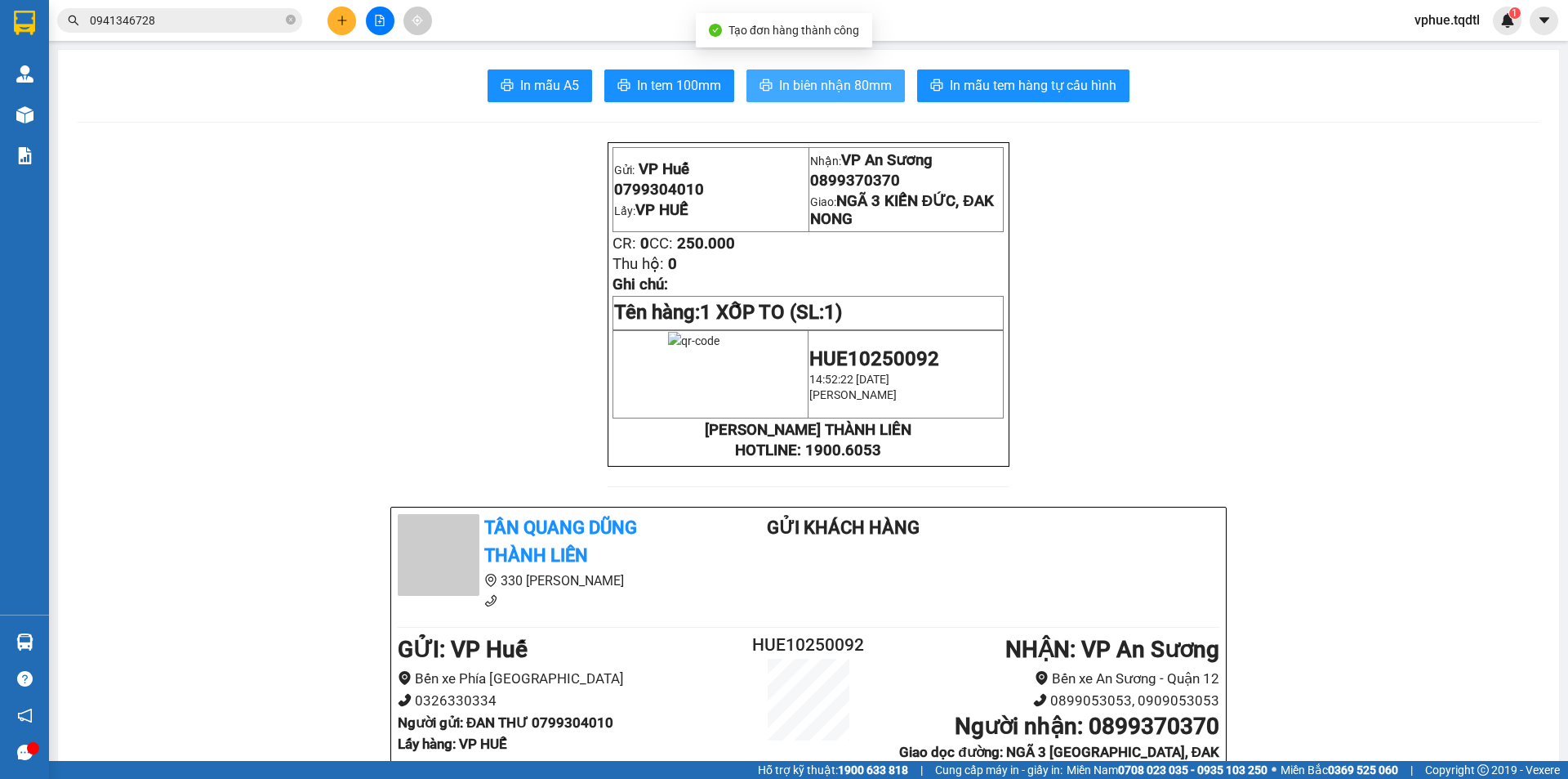
click at [813, 75] on span "In biên nhận 80mm" at bounding box center [835, 85] width 112 height 20
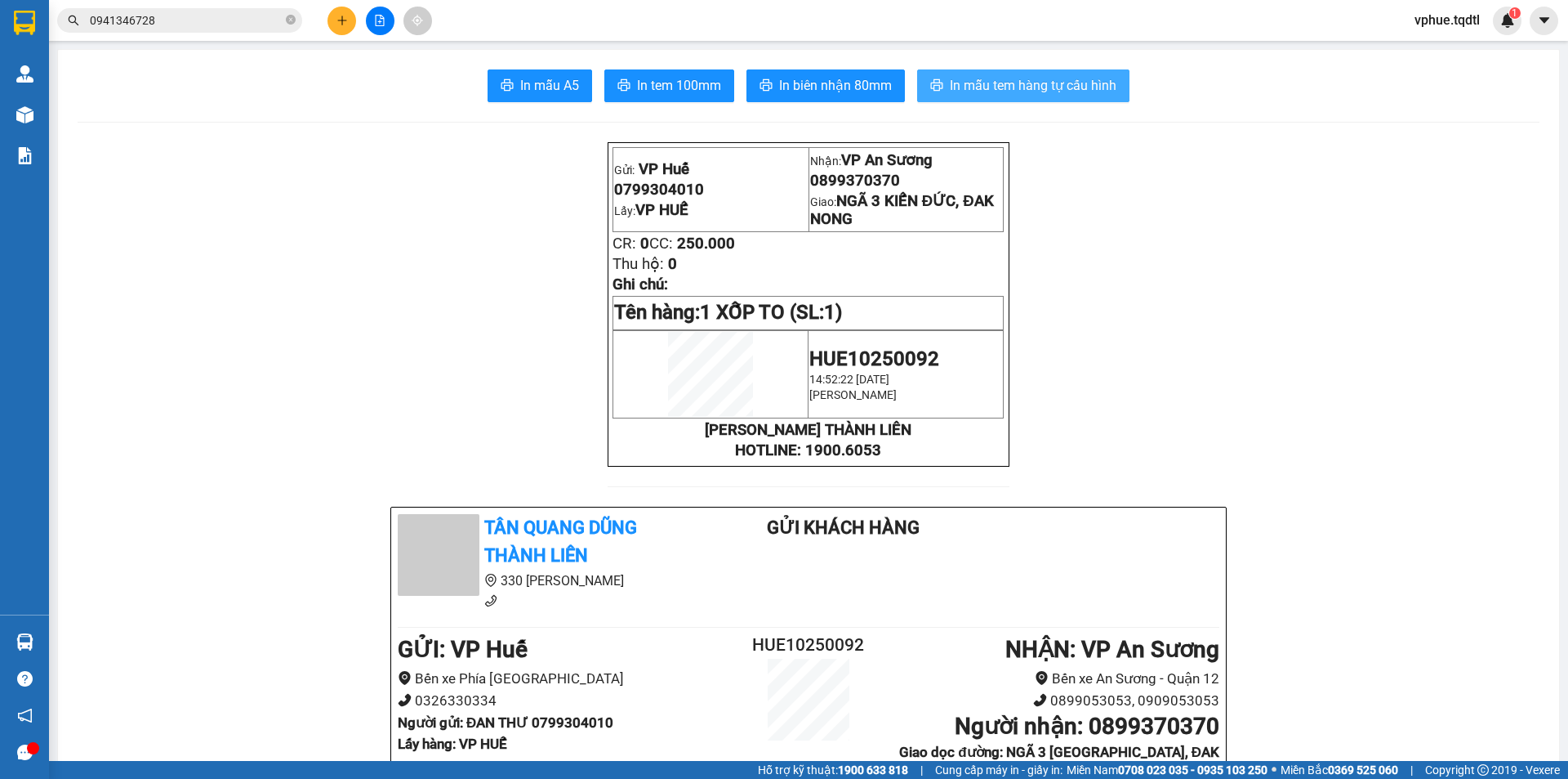
click at [964, 99] on button "In mẫu tem hàng tự cấu hình" at bounding box center [1023, 85] width 212 height 33
click at [345, 25] on icon "plus" at bounding box center [342, 20] width 12 height 12
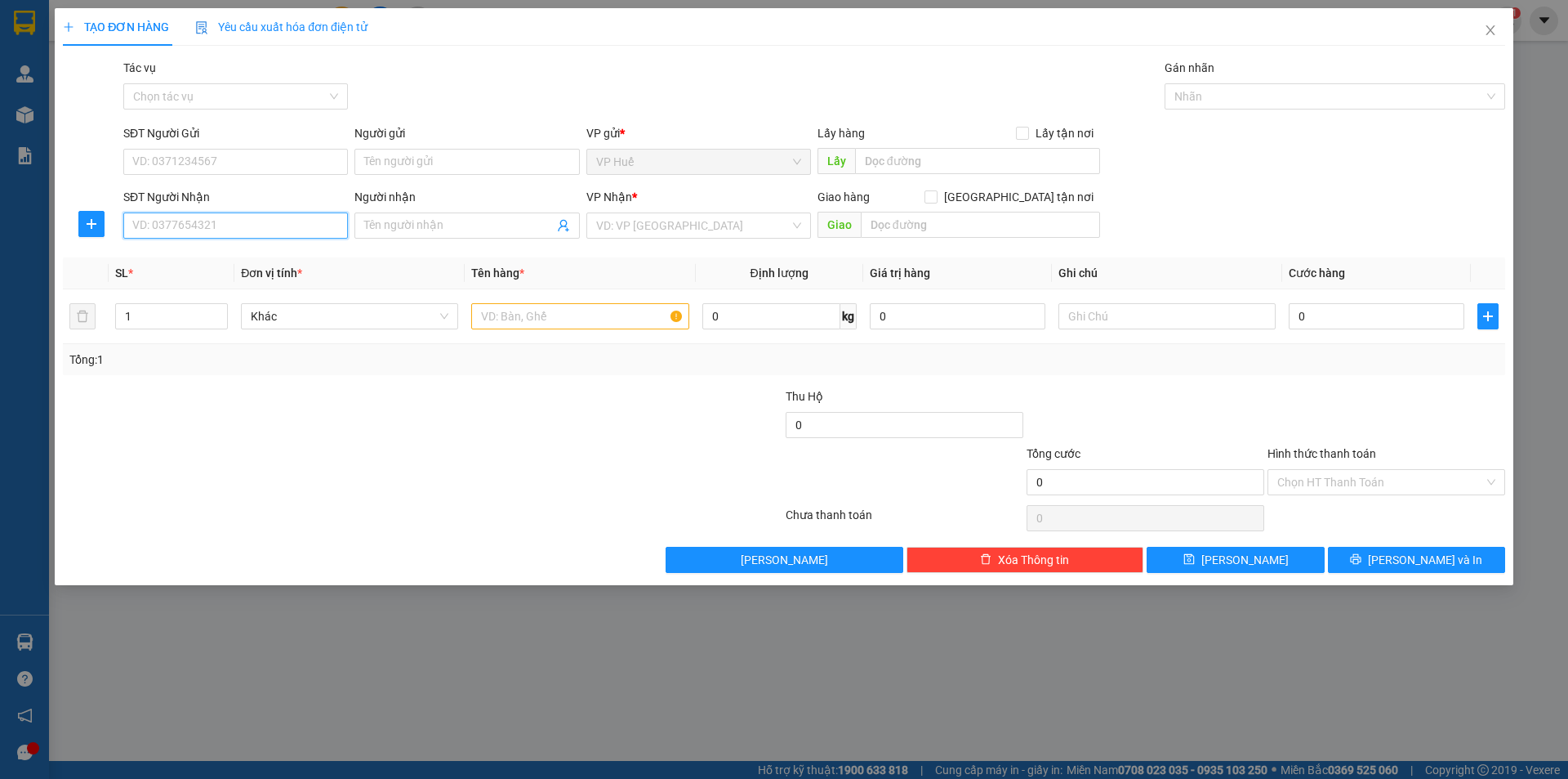
click at [268, 234] on input "SĐT Người Nhận" at bounding box center [236, 225] width 225 height 26
click at [269, 166] on input "SĐT Người Gửi" at bounding box center [236, 162] width 225 height 26
type input "0935244984"
click at [320, 184] on div "0935244984" at bounding box center [236, 195] width 225 height 26
type input "VP HUẾ"
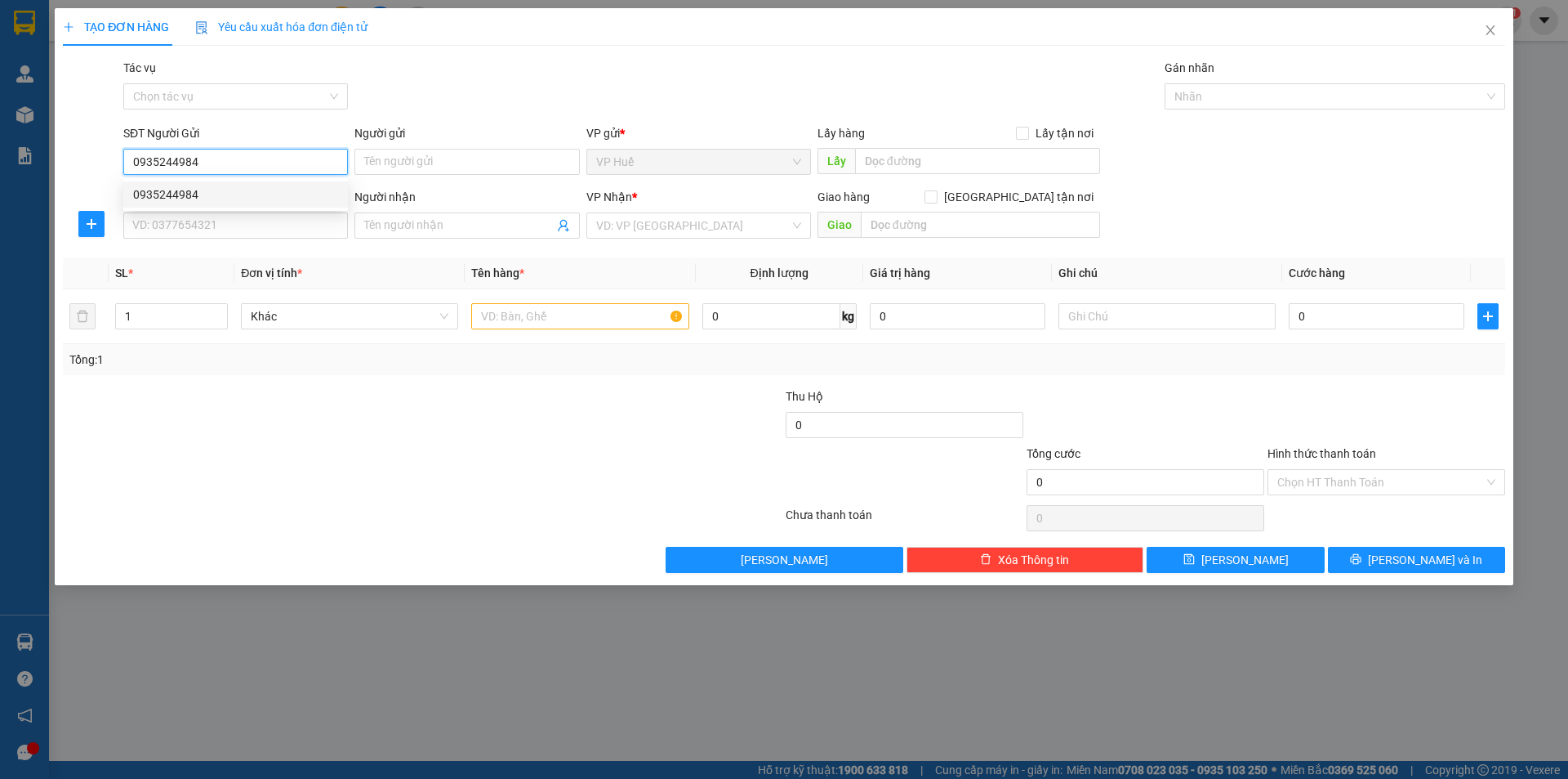
type input "0964728972"
type input "BẾN XE [GEOGRAPHIC_DATA]"
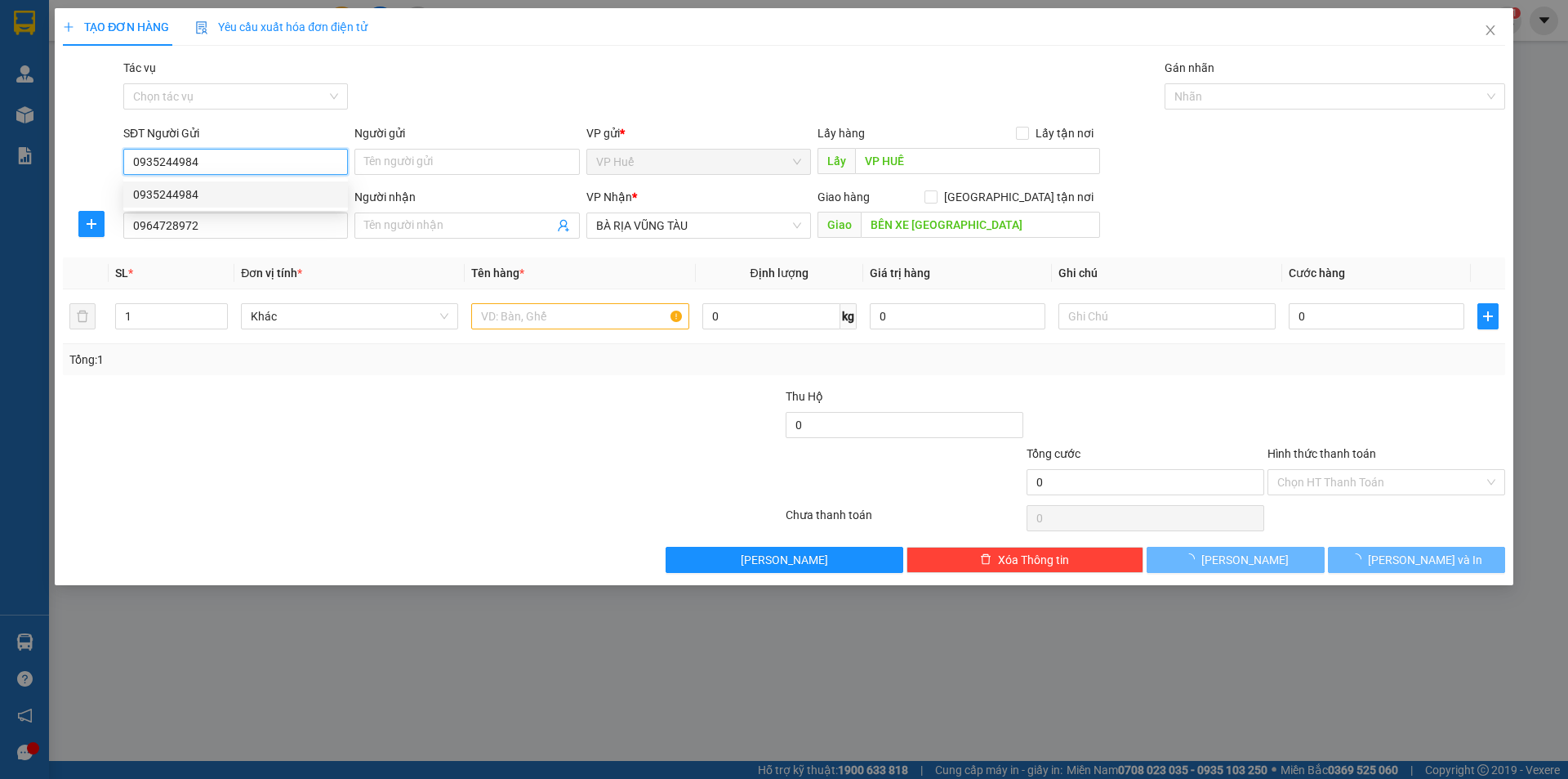
type input "80.000"
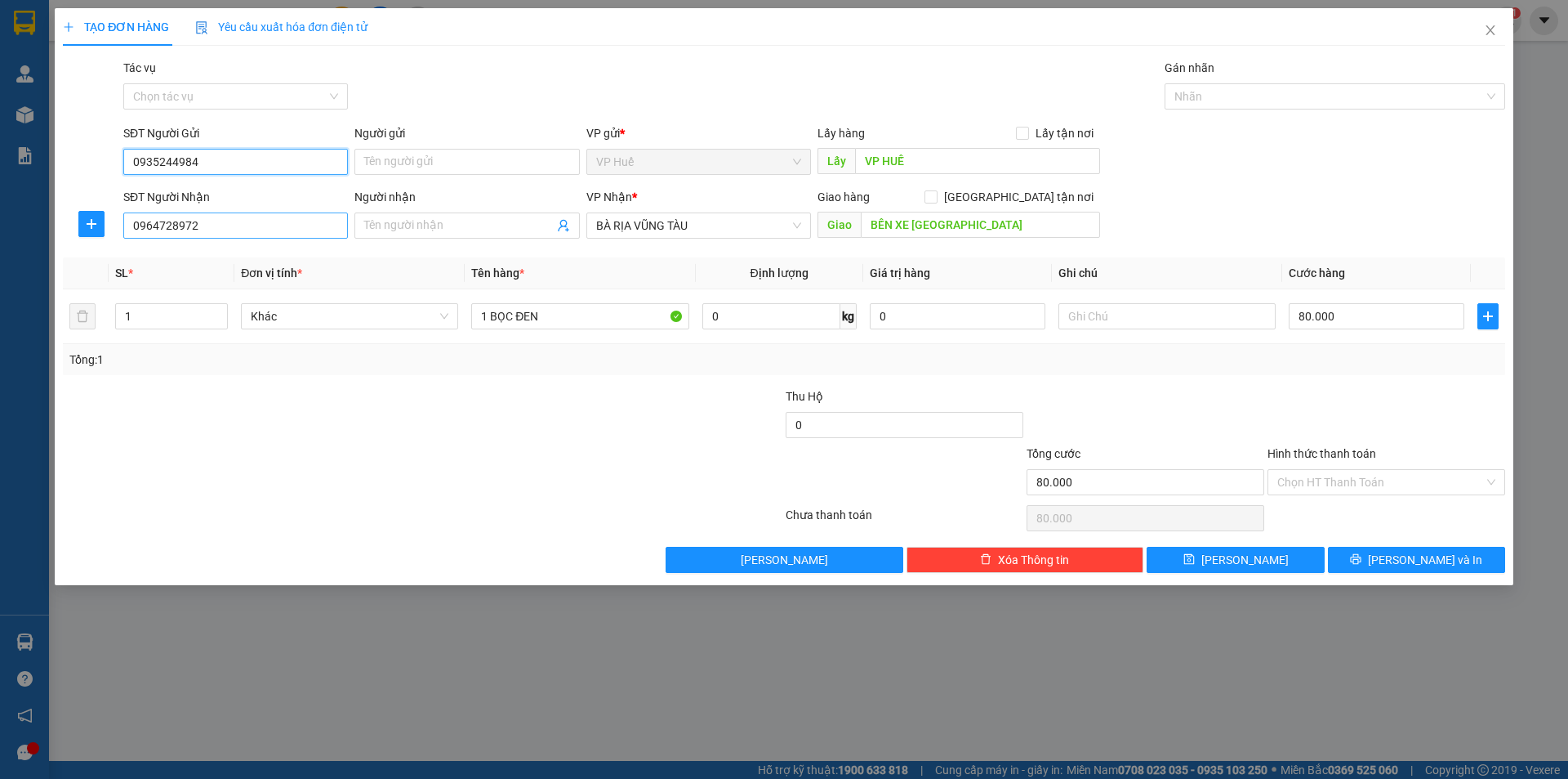
type input "0935244984"
click at [295, 230] on input "0964728972" at bounding box center [236, 225] width 225 height 26
click at [290, 255] on div "0369980993" at bounding box center [236, 258] width 205 height 18
type input "0369980993"
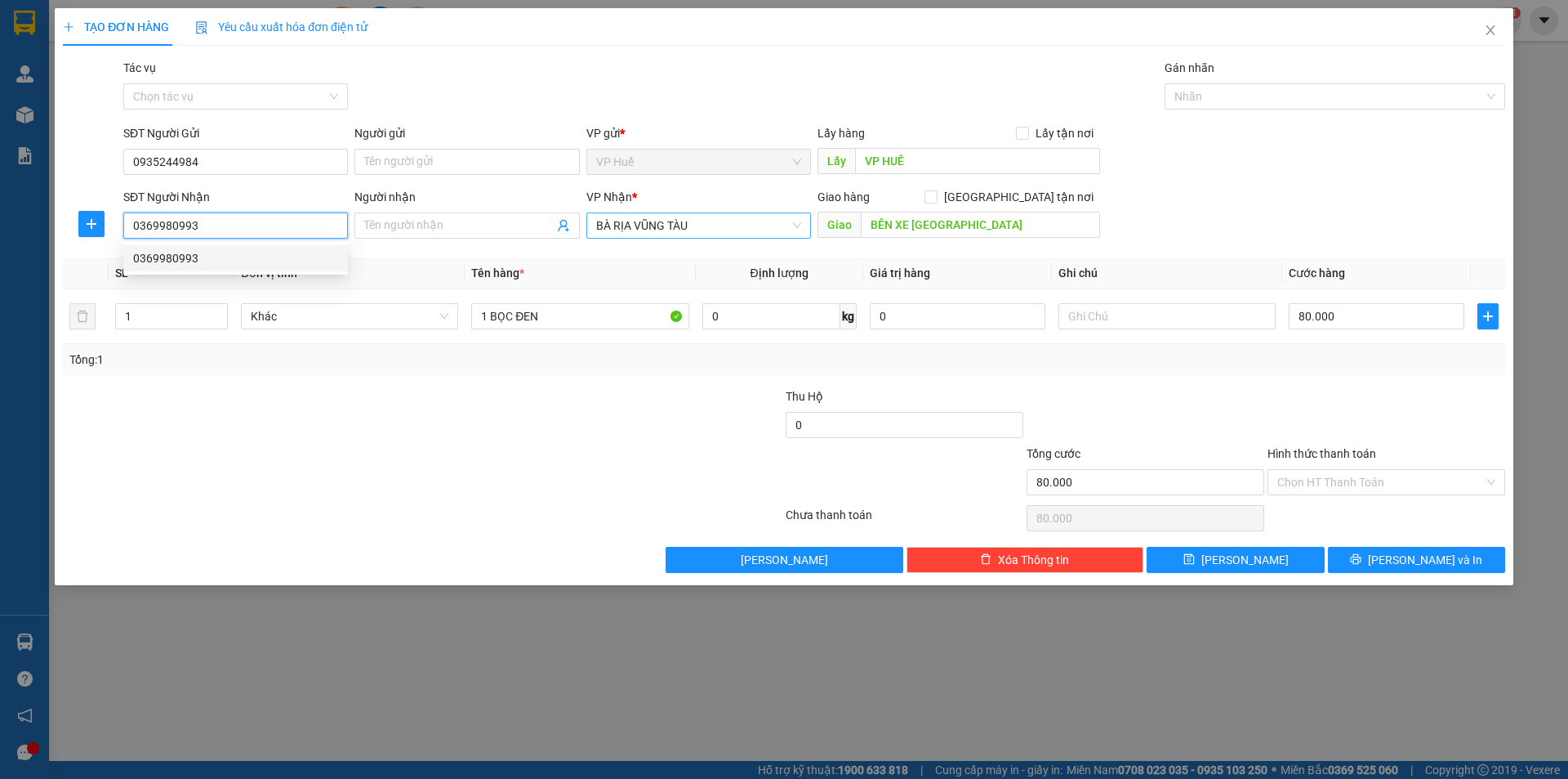
type input "150.000"
type input "0369980993"
click at [1412, 337] on td "150.000" at bounding box center [1376, 316] width 188 height 55
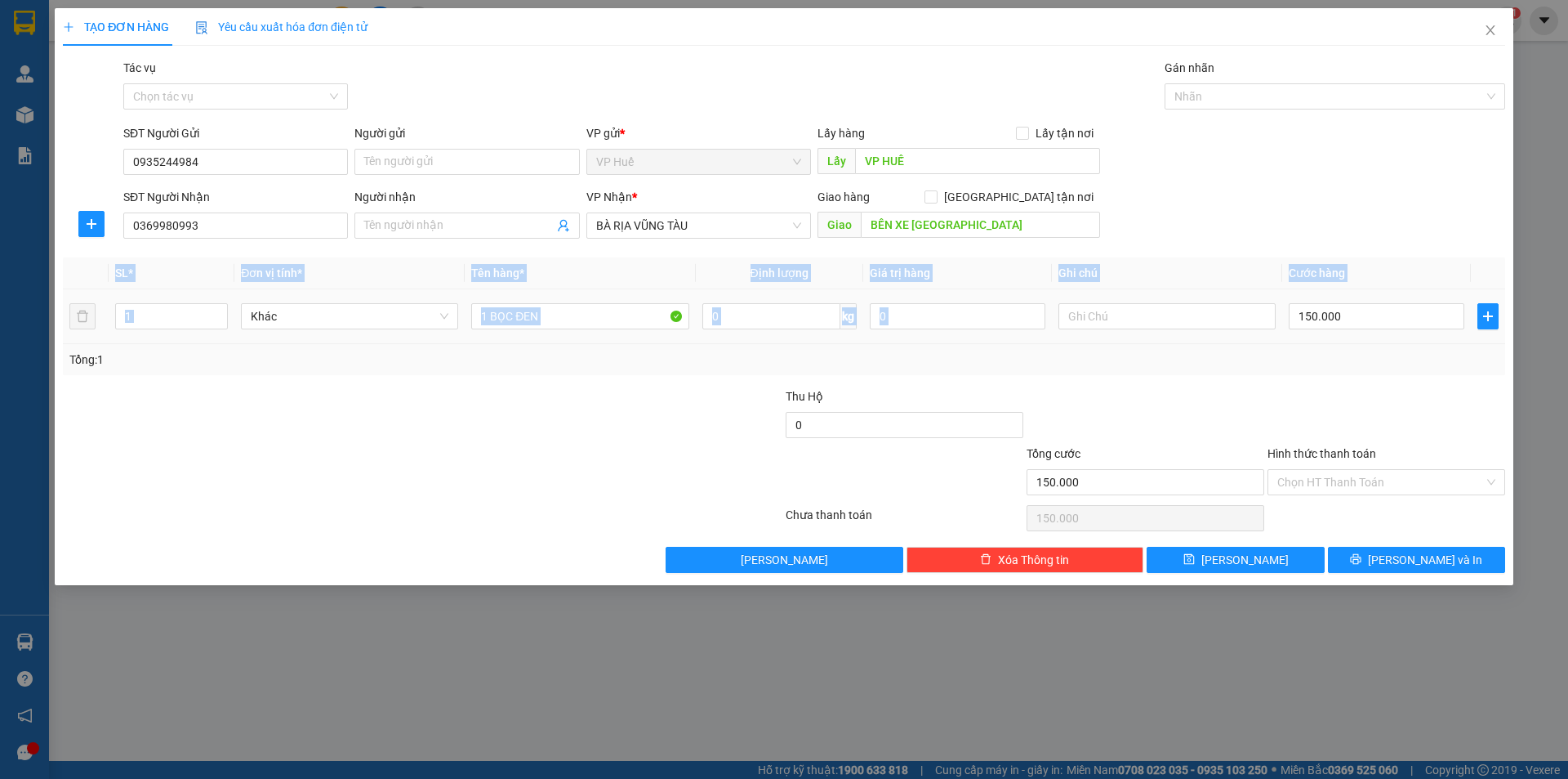
click at [1412, 337] on td "150.000" at bounding box center [1376, 316] width 188 height 55
click at [1402, 328] on input "150.000" at bounding box center [1377, 316] width 176 height 26
type input "1"
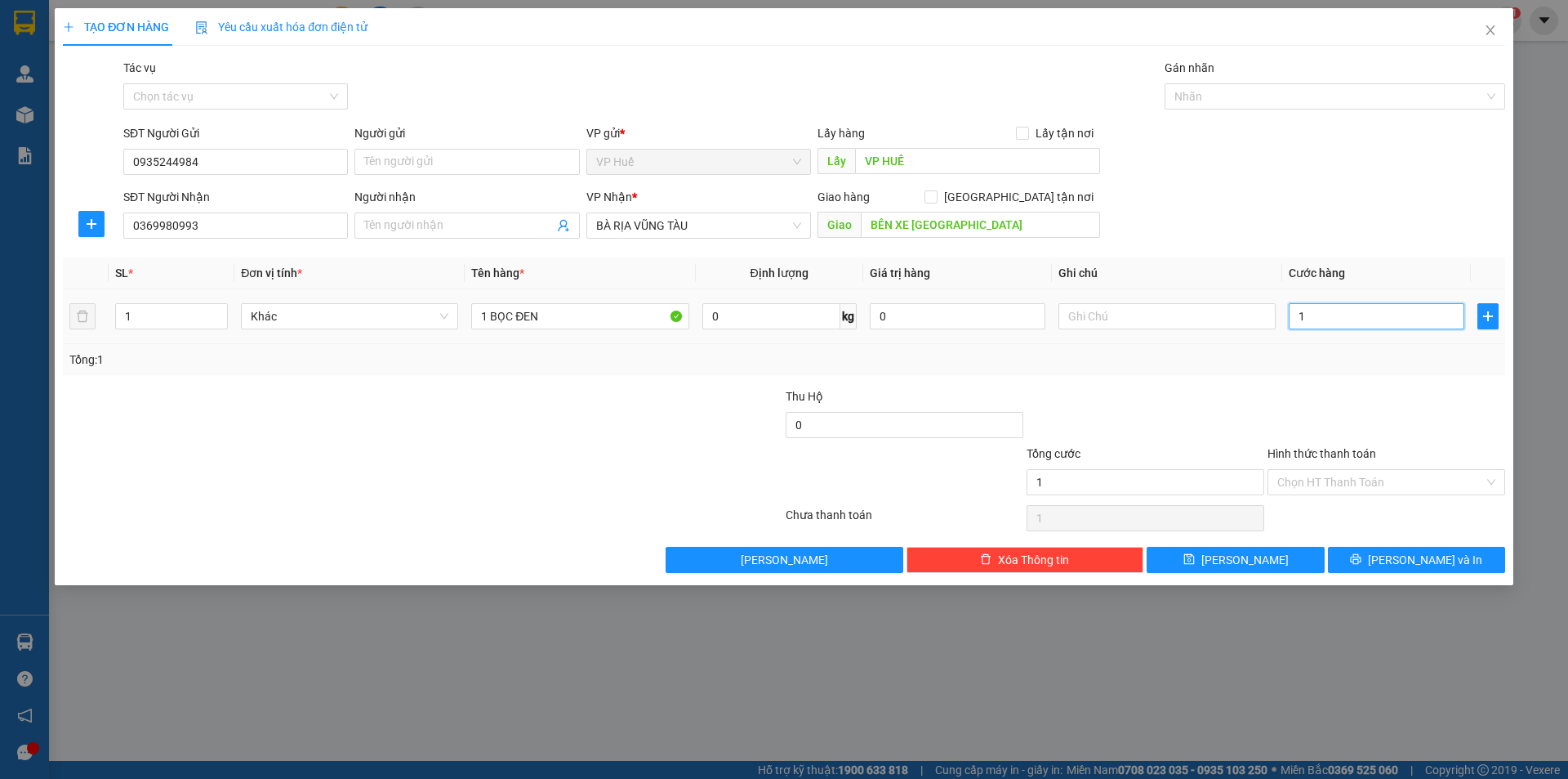
type input "10"
type input "100"
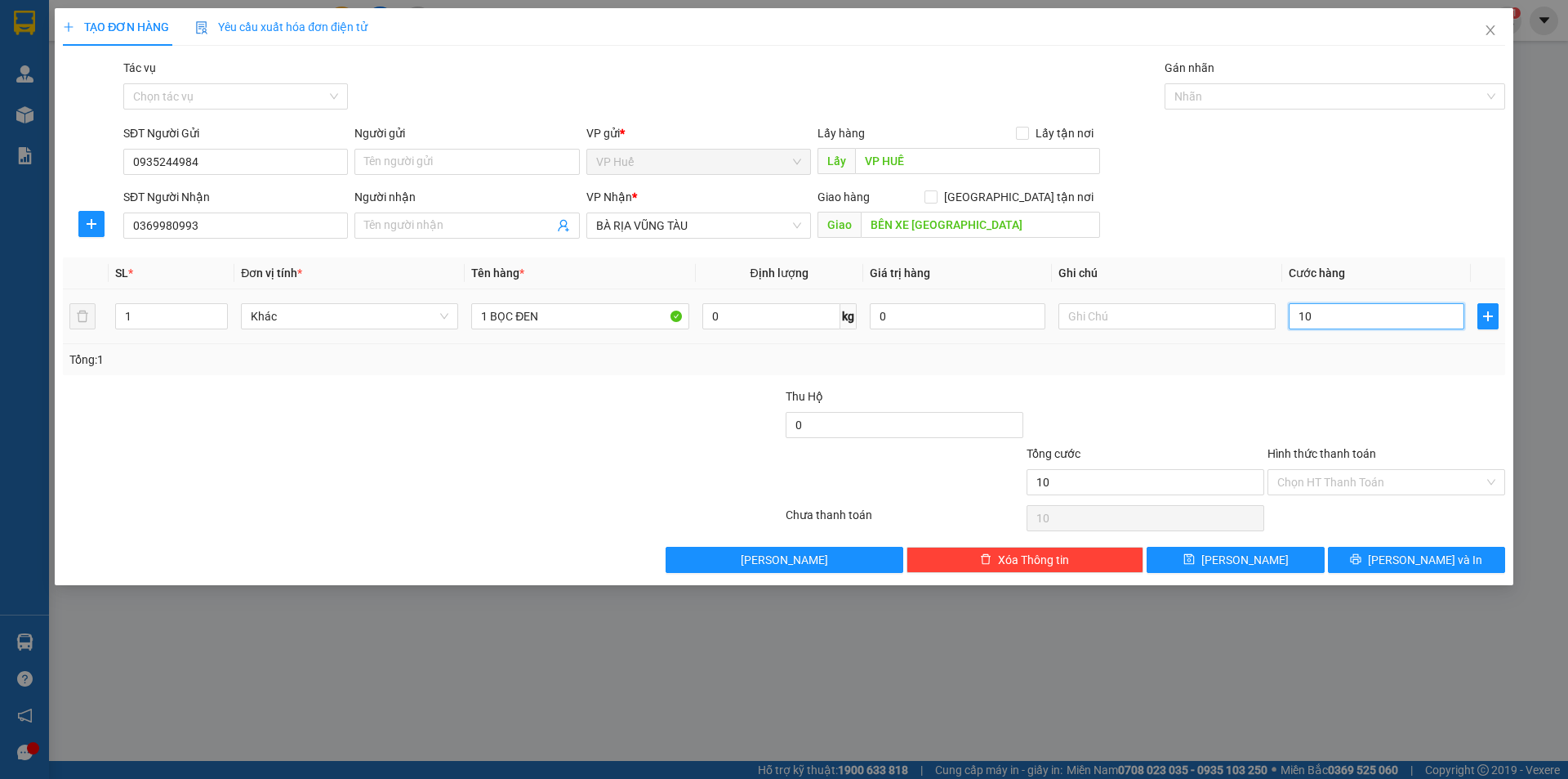
type input "100"
type input "1.000"
type input "10.000"
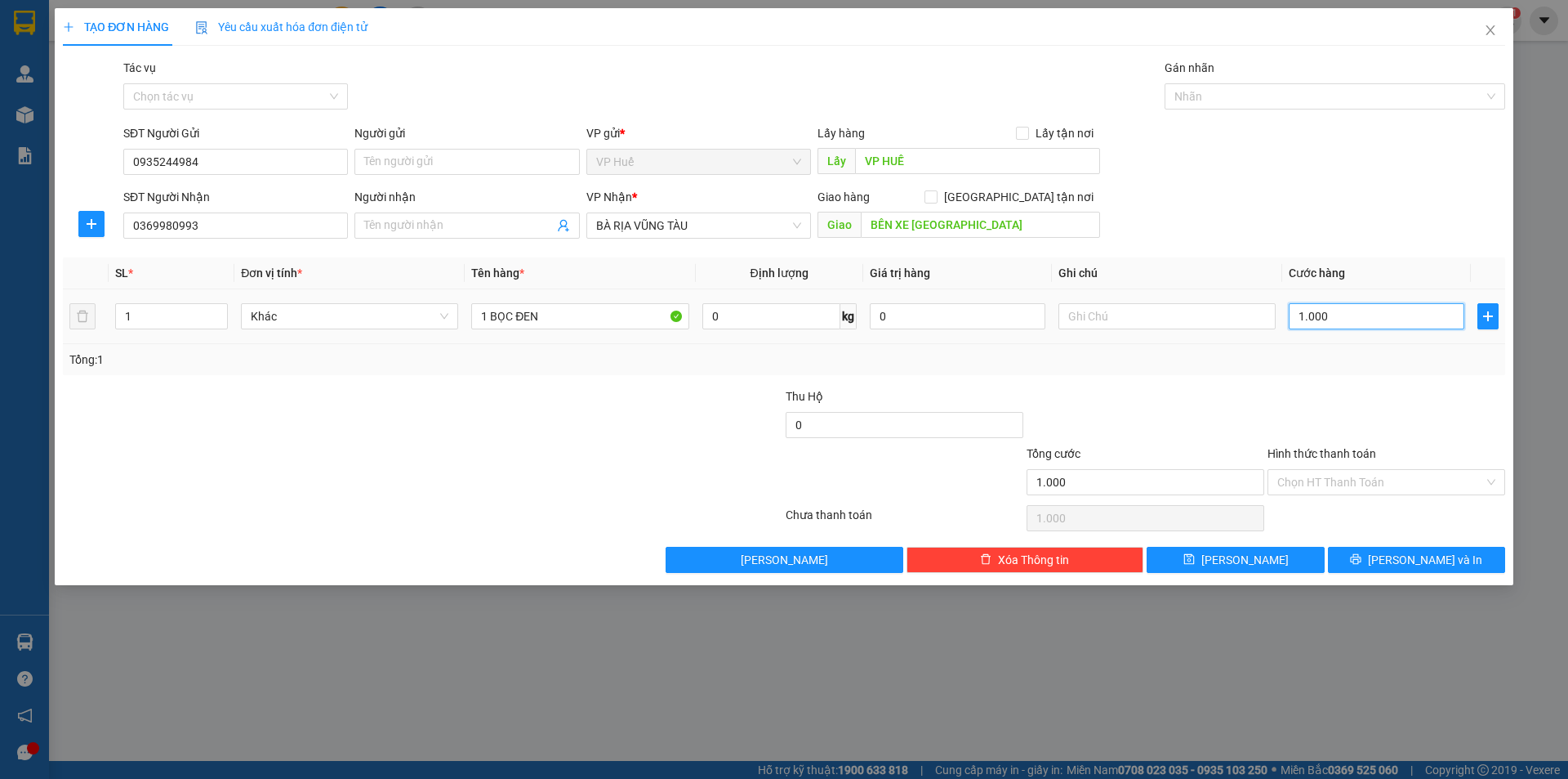
type input "10.000"
type input "100.000"
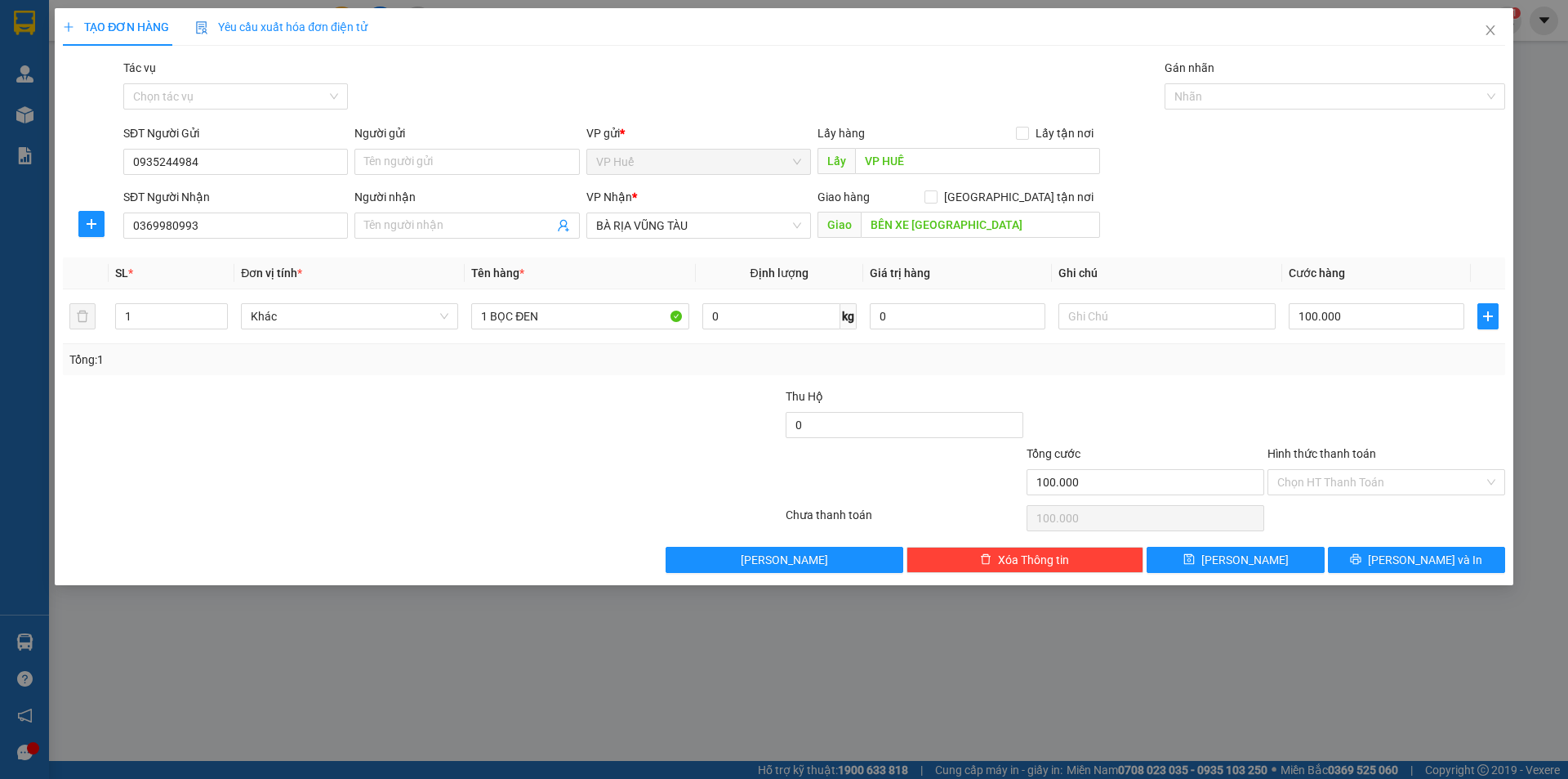
click at [1332, 374] on div "Tổng: 1" at bounding box center [784, 359] width 1443 height 31
click at [1409, 562] on span "[PERSON_NAME] và In" at bounding box center [1425, 559] width 114 height 18
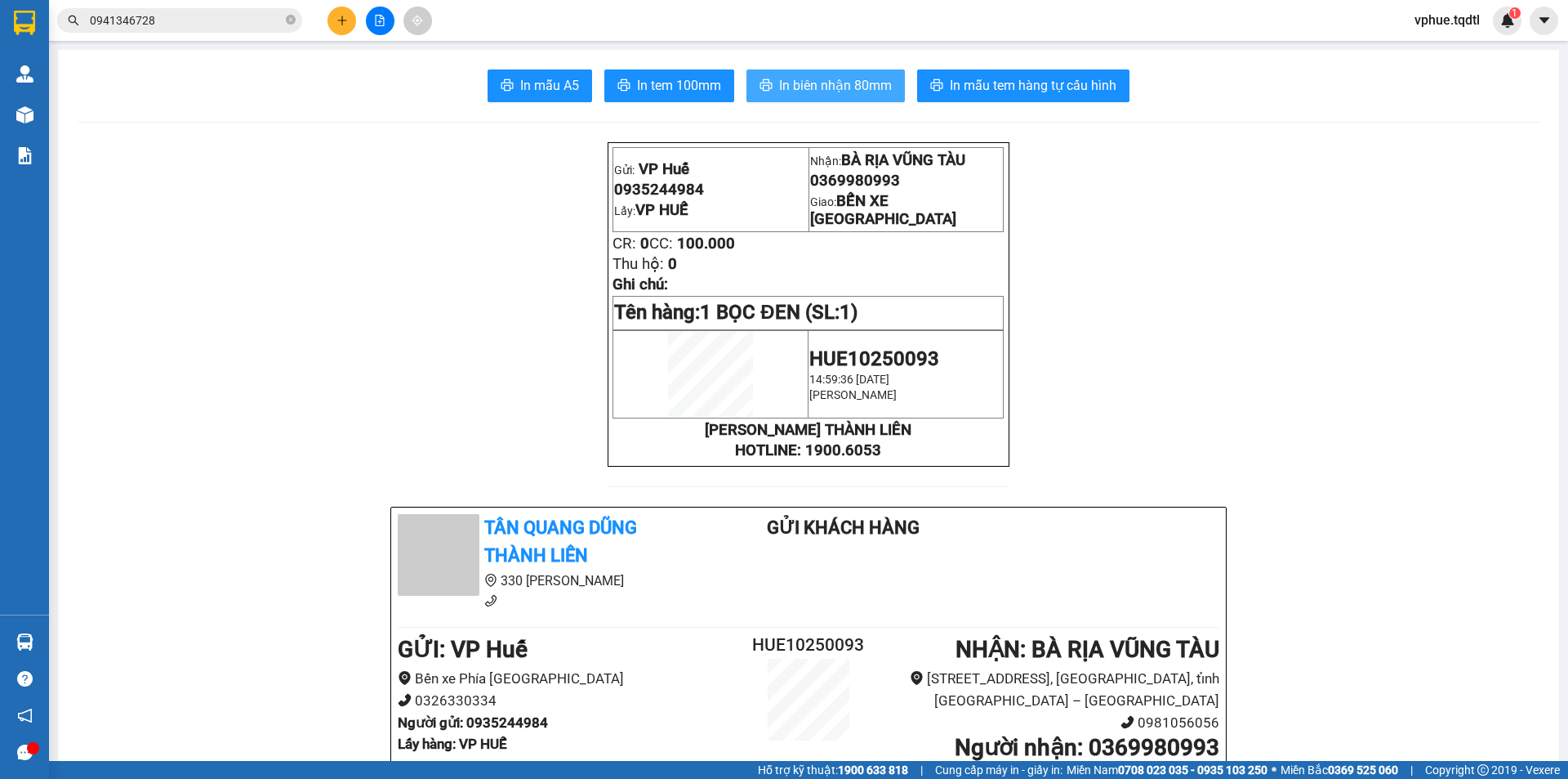
click at [779, 80] on span "In biên nhận 80mm" at bounding box center [835, 85] width 112 height 20
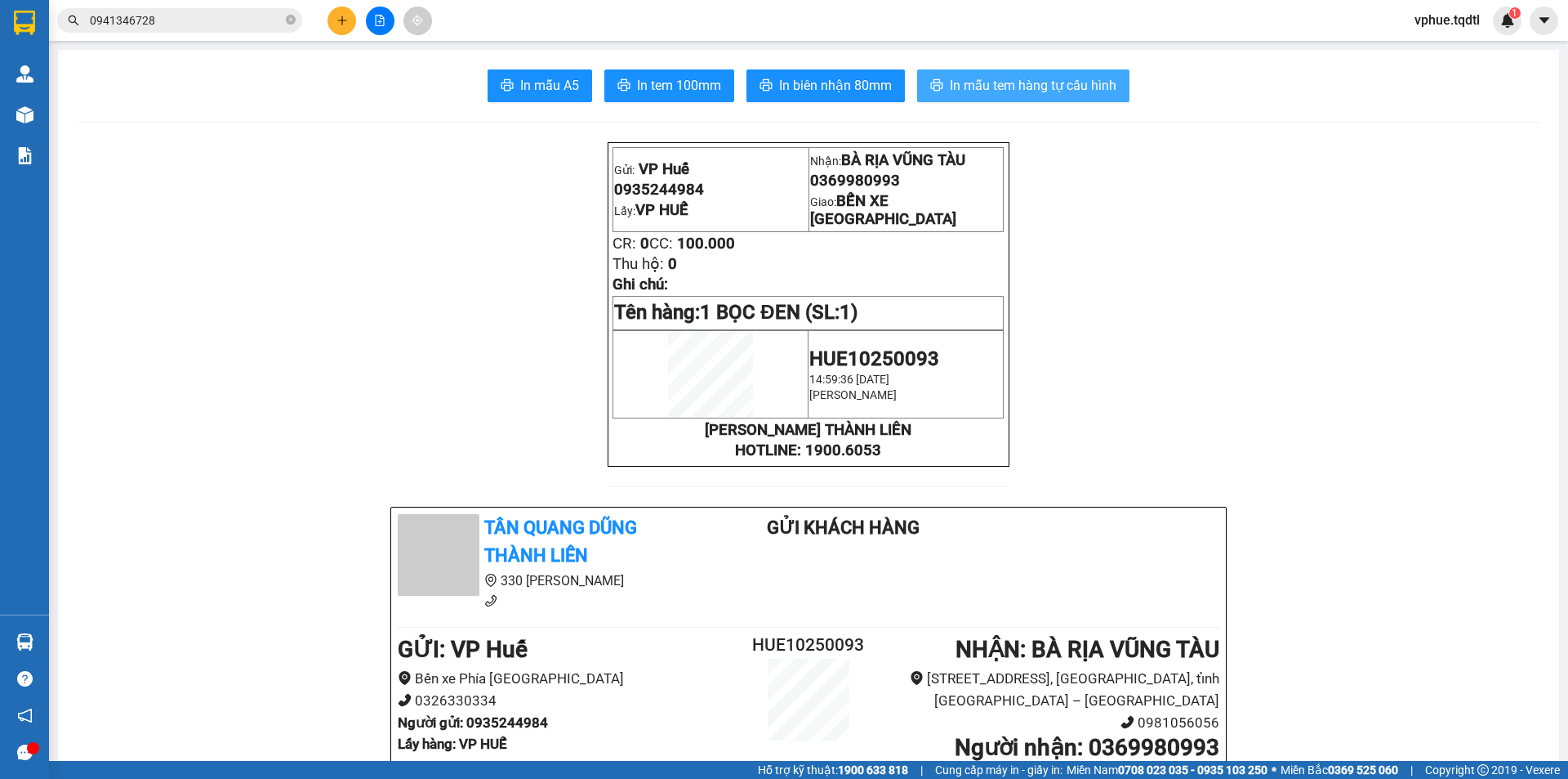
drag, startPoint x: 1052, startPoint y: 118, endPoint x: 1056, endPoint y: 94, distance: 24.3
click at [1061, 79] on span "In mẫu tem hàng tự cấu hình" at bounding box center [1033, 85] width 167 height 20
click at [341, 11] on button at bounding box center [342, 21] width 29 height 29
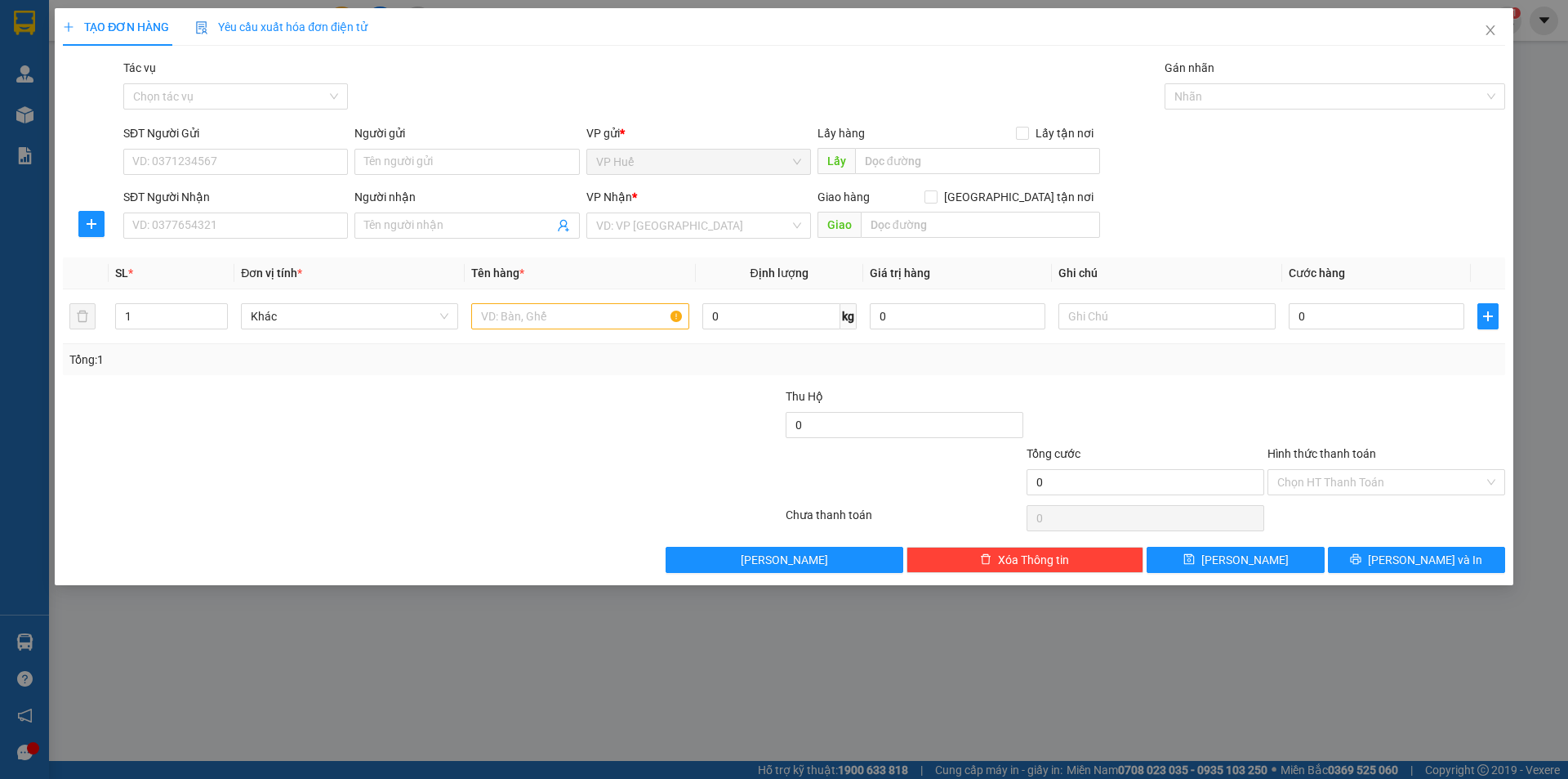
click at [293, 178] on div "SĐT Người Gửi VD: 0371234567" at bounding box center [236, 153] width 225 height 58
click at [913, 156] on input "text" at bounding box center [978, 161] width 245 height 26
type input "VP HUẾ"
click at [270, 176] on div "SĐT Người Gửi VD: 0371234567" at bounding box center [236, 153] width 225 height 58
click at [267, 242] on div "SĐT Người Nhận VD: 0377654321" at bounding box center [236, 217] width 225 height 58
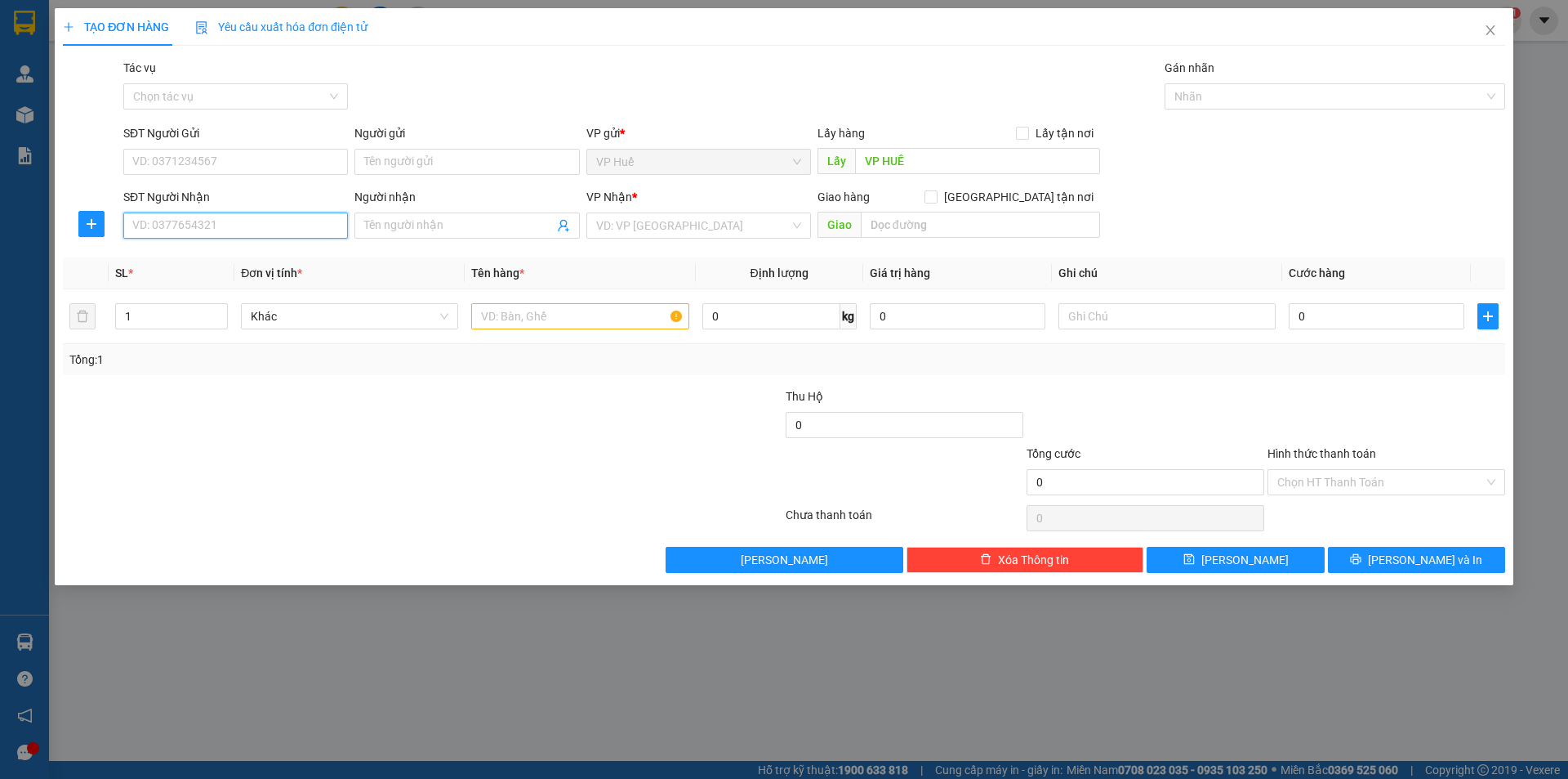
click at [303, 230] on input "SĐT Người Nhận" at bounding box center [236, 225] width 225 height 26
click at [596, 315] on input "text" at bounding box center [580, 316] width 217 height 26
type input "1 BỌC TRONG"
click at [676, 211] on div "VP Nhận *" at bounding box center [699, 200] width 225 height 25
click at [695, 222] on input "search" at bounding box center [692, 225] width 194 height 25
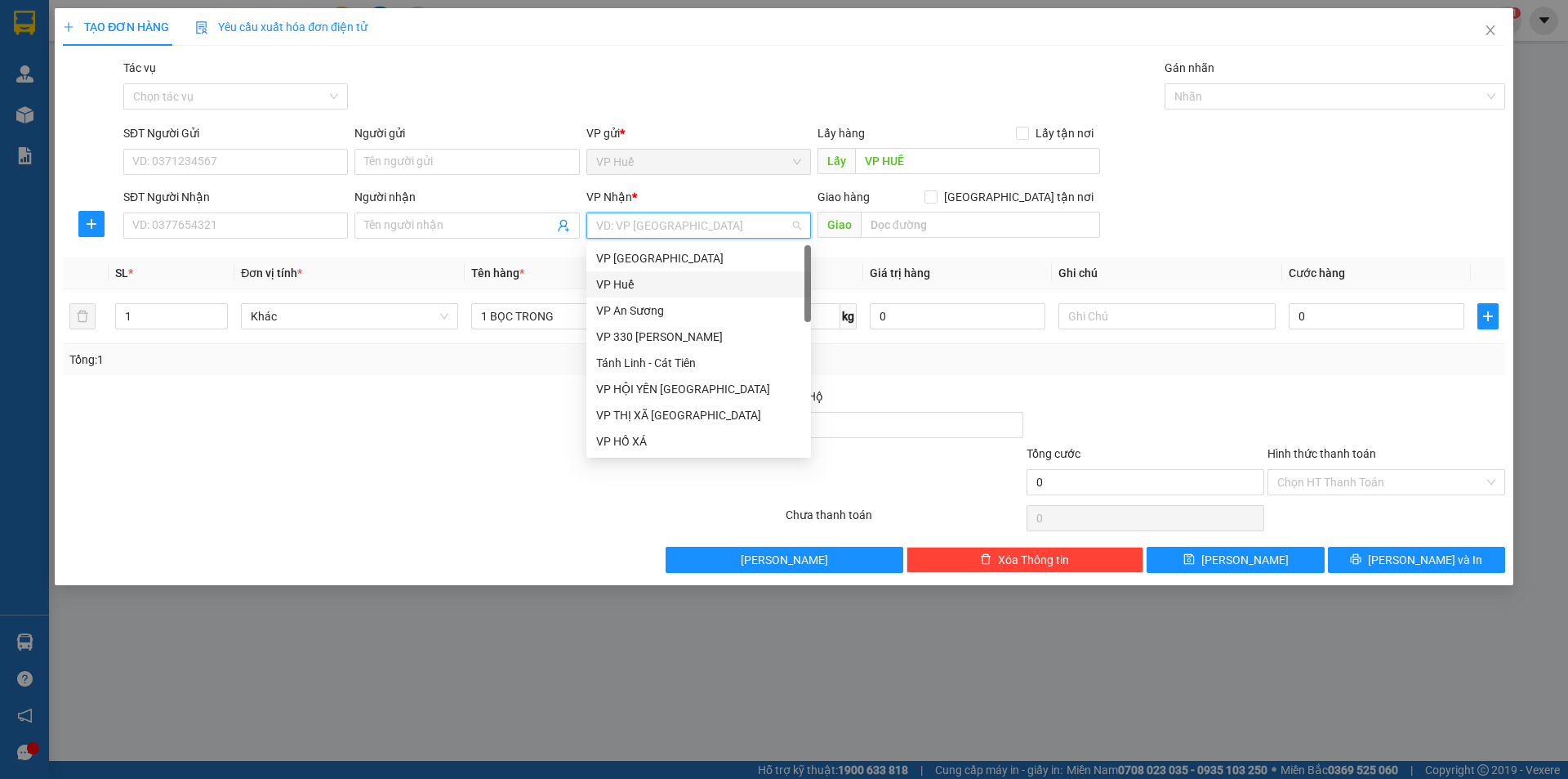
click at [697, 304] on div "VP An Sương" at bounding box center [698, 310] width 205 height 18
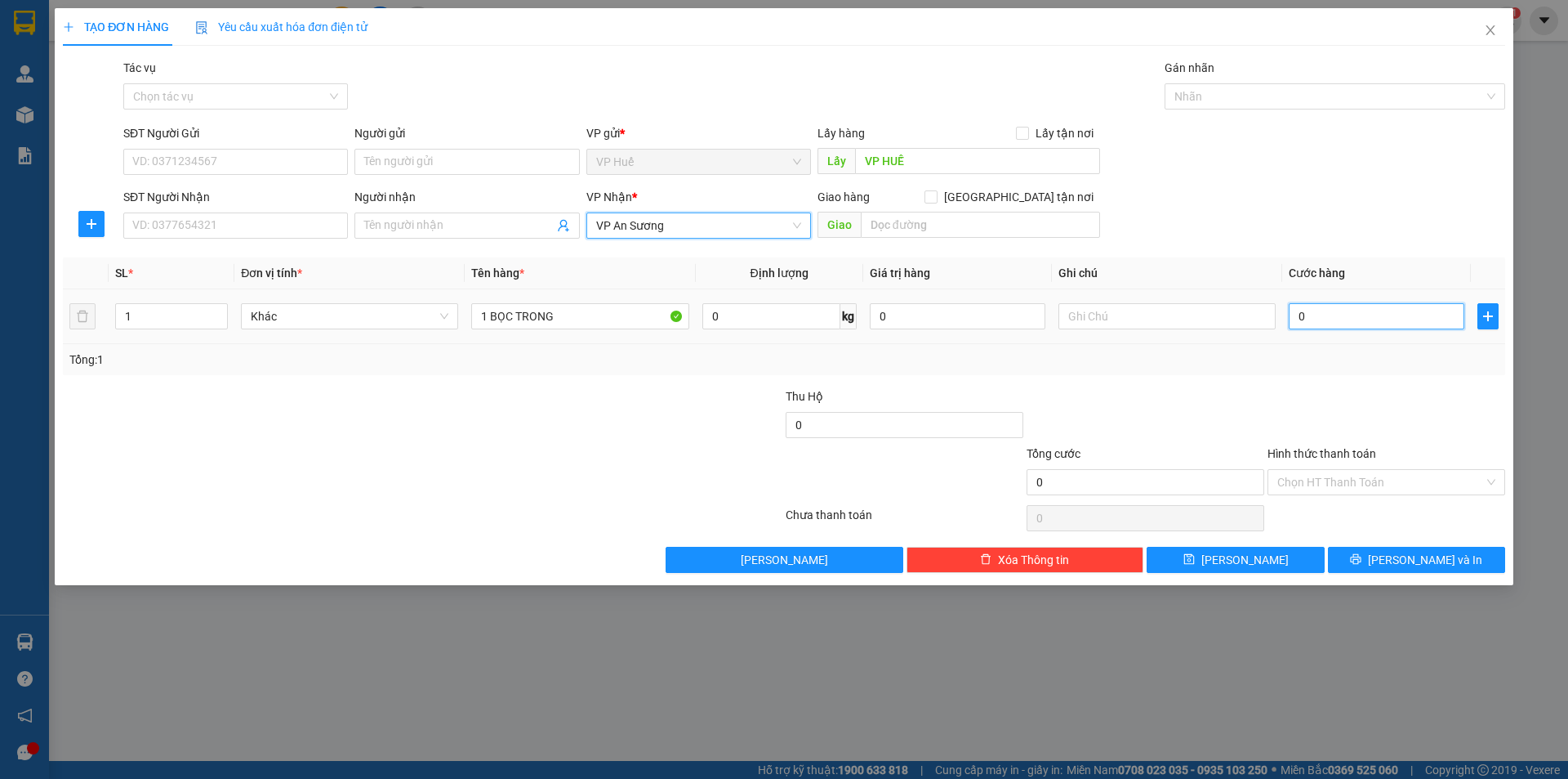
click at [1375, 308] on input "0" at bounding box center [1377, 316] width 176 height 26
type input "5"
type input "50"
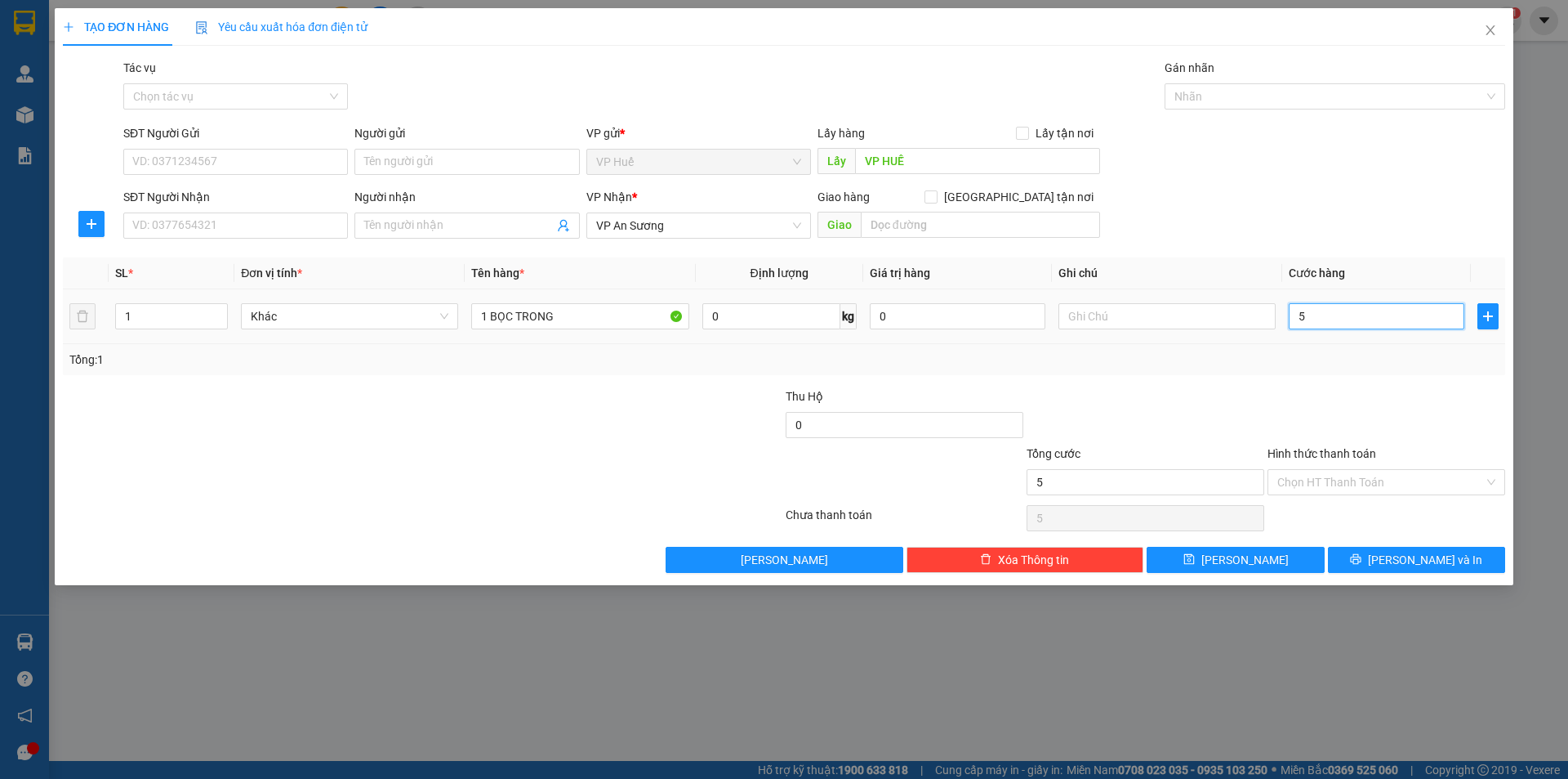
type input "50"
type input "500"
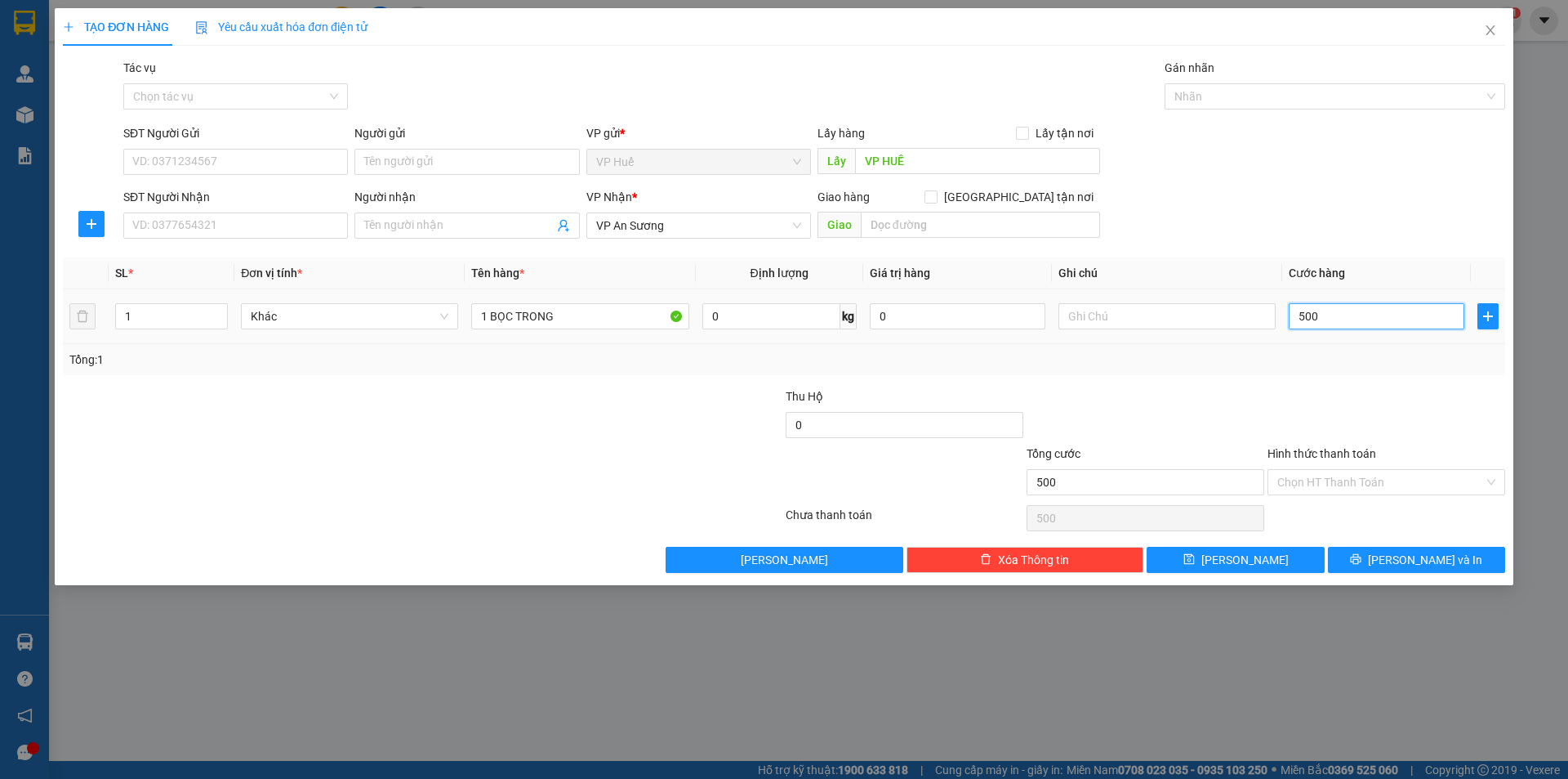
type input "5.000"
type input "50.000"
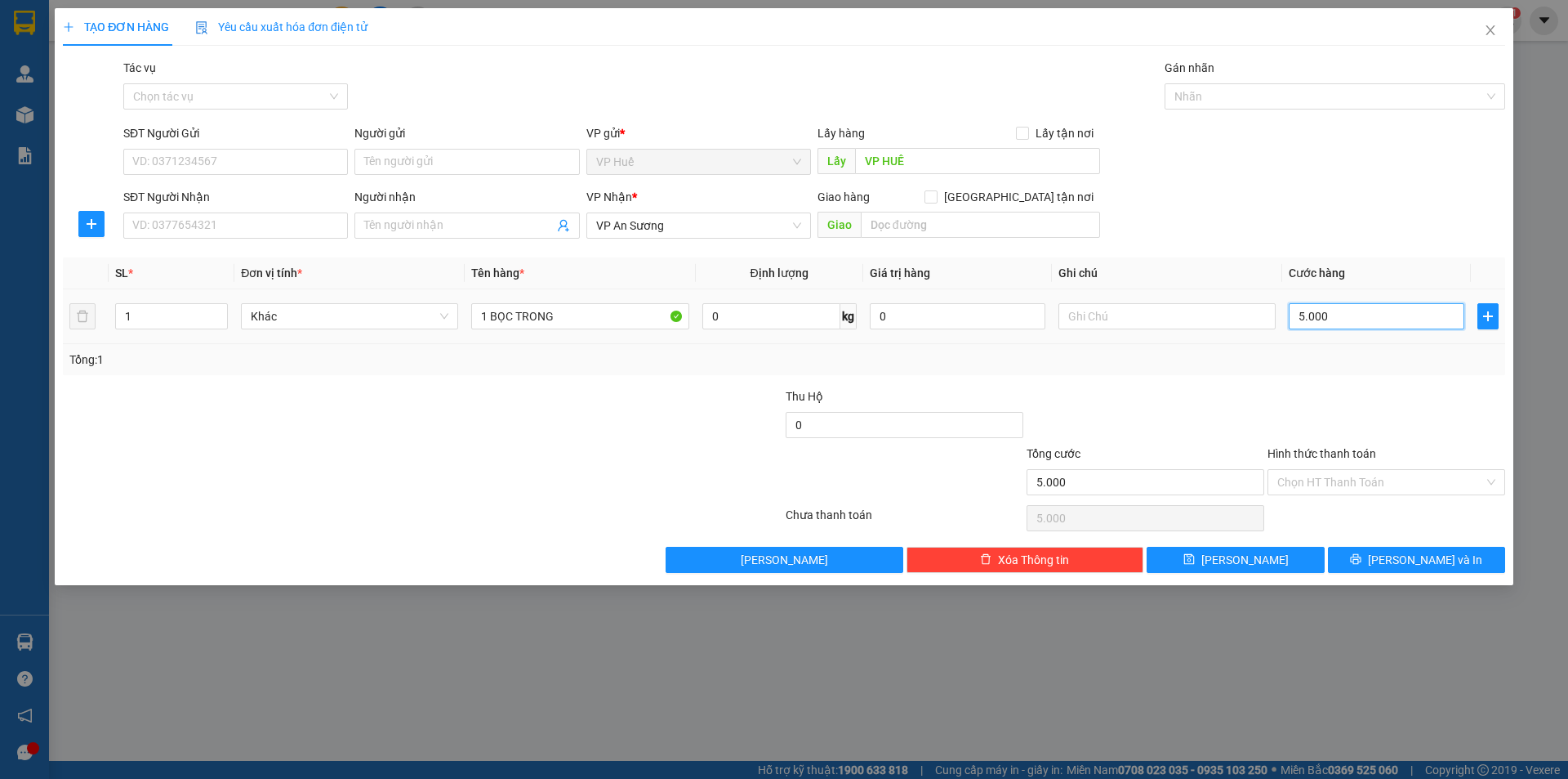
type input "50.000"
click at [269, 233] on input "SĐT Người Nhận" at bounding box center [236, 225] width 225 height 26
click at [217, 164] on input "SĐT Người Gửi" at bounding box center [236, 162] width 225 height 26
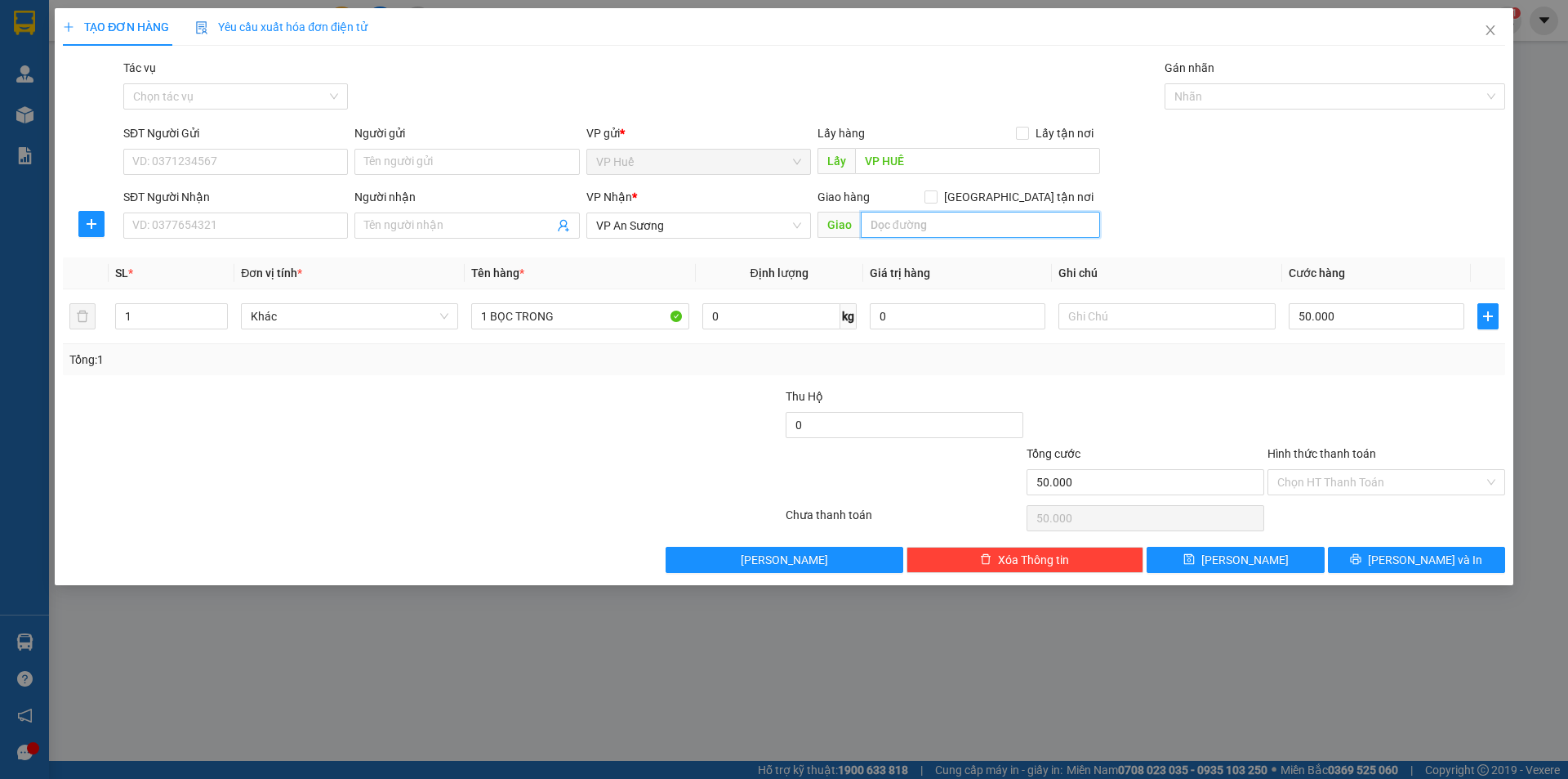
click at [920, 221] on input "text" at bounding box center [981, 224] width 239 height 26
type input "BX PHÍA NAM BUÔN MÊ"
click at [221, 164] on input "SĐT Người Gửi" at bounding box center [236, 162] width 225 height 26
type input "0787772303"
drag, startPoint x: 202, startPoint y: 220, endPoint x: 229, endPoint y: 195, distance: 36.8
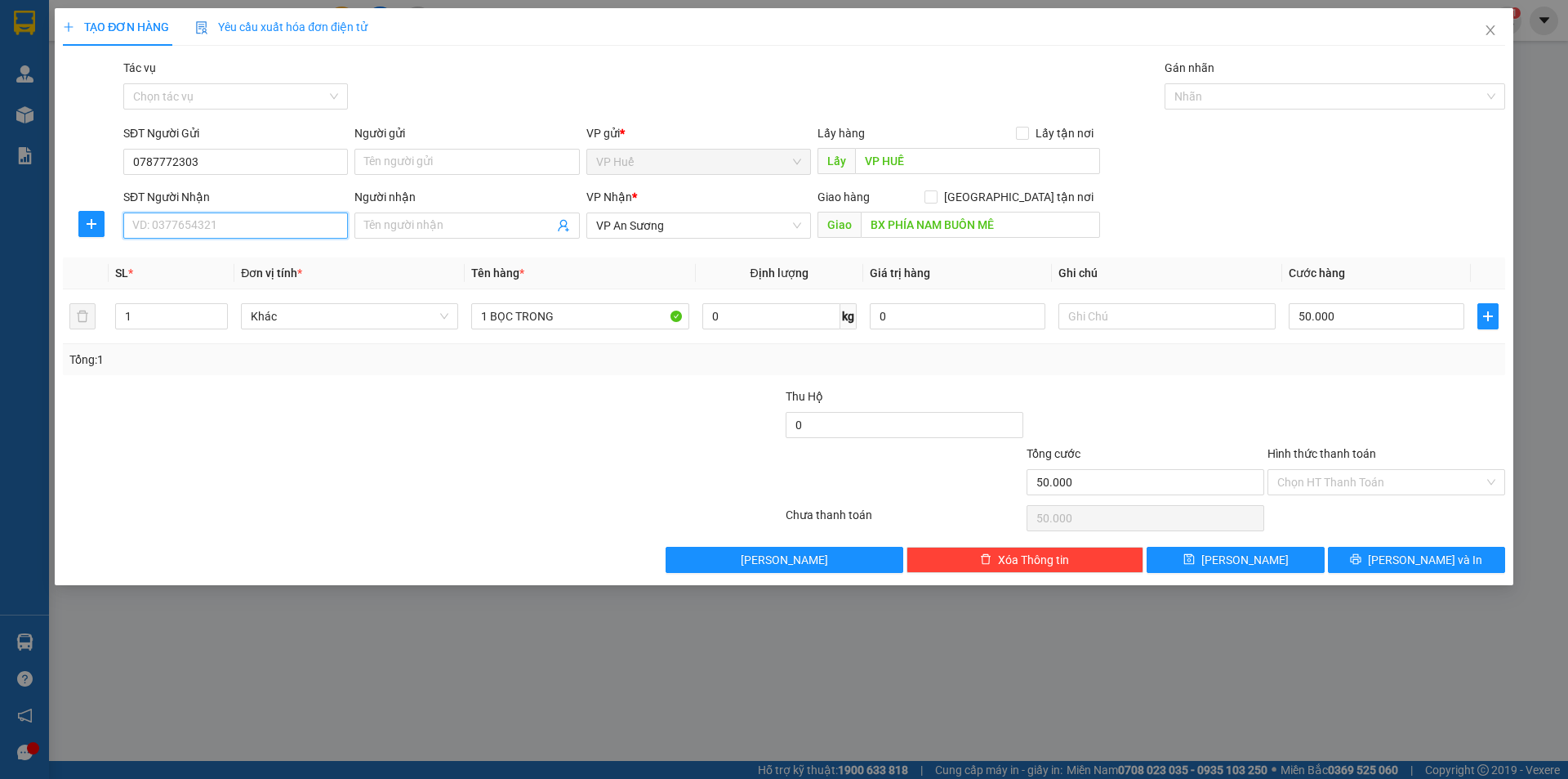
click at [203, 221] on input "SĐT Người Nhận" at bounding box center [236, 225] width 225 height 26
drag, startPoint x: 158, startPoint y: 236, endPoint x: 197, endPoint y: 244, distance: 39.8
click at [195, 244] on div "SĐT Người Nhận 0398951715 0398951715" at bounding box center [236, 217] width 225 height 58
click at [259, 234] on input "0398951715" at bounding box center [236, 225] width 225 height 26
type input "0398951715"
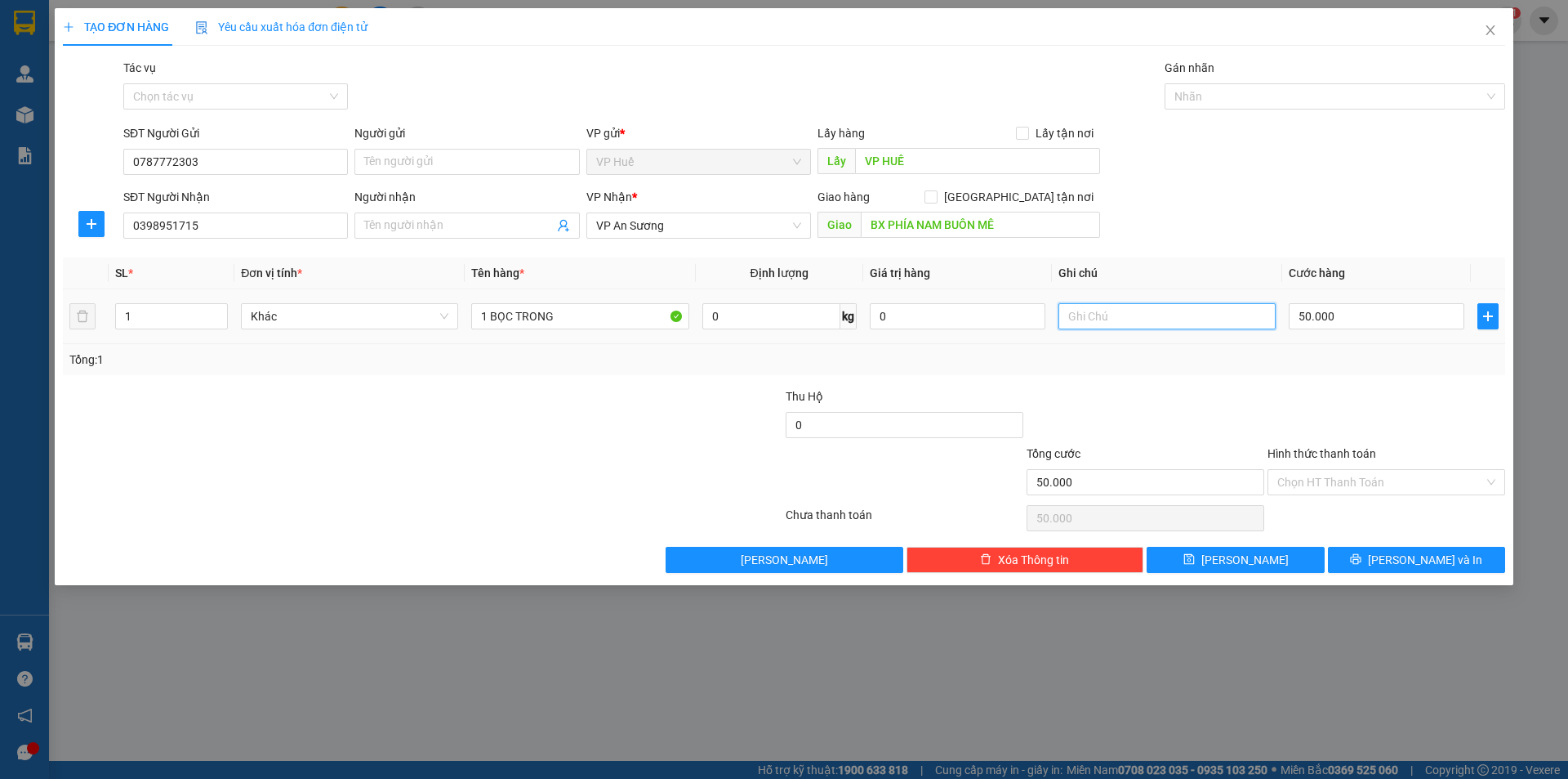
click at [1109, 322] on input "text" at bounding box center [1166, 316] width 217 height 26
click at [1112, 320] on input "0914514472" at bounding box center [1166, 316] width 217 height 26
click at [1138, 321] on input "0914514472" at bounding box center [1166, 316] width 217 height 26
type input "0914514472"
click at [1358, 314] on input "50.000" at bounding box center [1377, 316] width 176 height 26
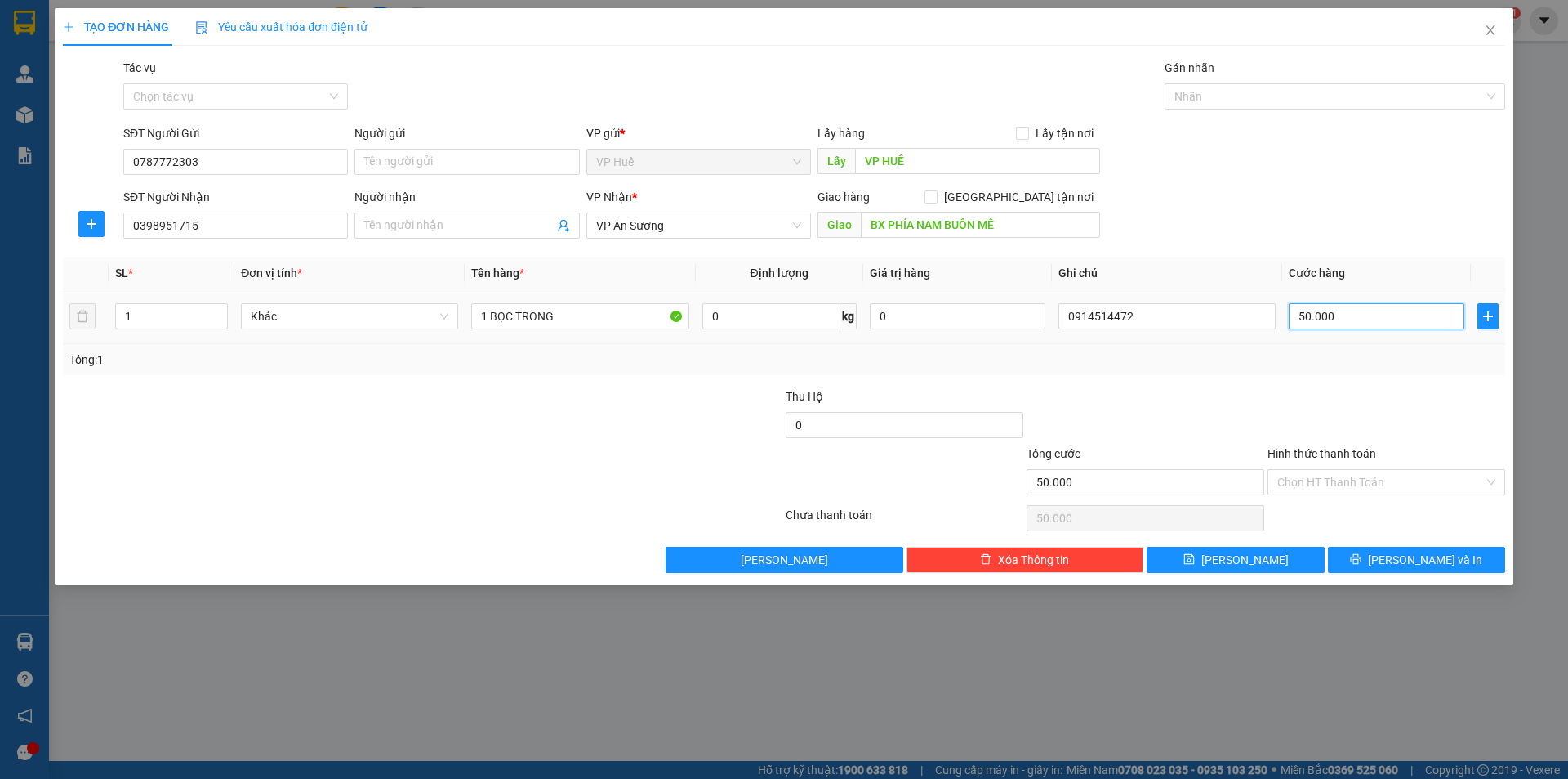
click at [1358, 315] on input "50.000" at bounding box center [1377, 316] width 176 height 26
drag, startPoint x: 1439, startPoint y: 573, endPoint x: 1435, endPoint y: 565, distance: 8.9
click at [1438, 573] on div "TẠO ĐƠN HÀNG Yêu cầu xuất hóa đơn điện tử Transit Pickup Surcharge Ids Transit …" at bounding box center [784, 297] width 1459 height 577
drag, startPoint x: 1435, startPoint y: 561, endPoint x: 1418, endPoint y: 558, distance: 17.3
click at [1434, 561] on span "[PERSON_NAME] và In" at bounding box center [1425, 559] width 114 height 18
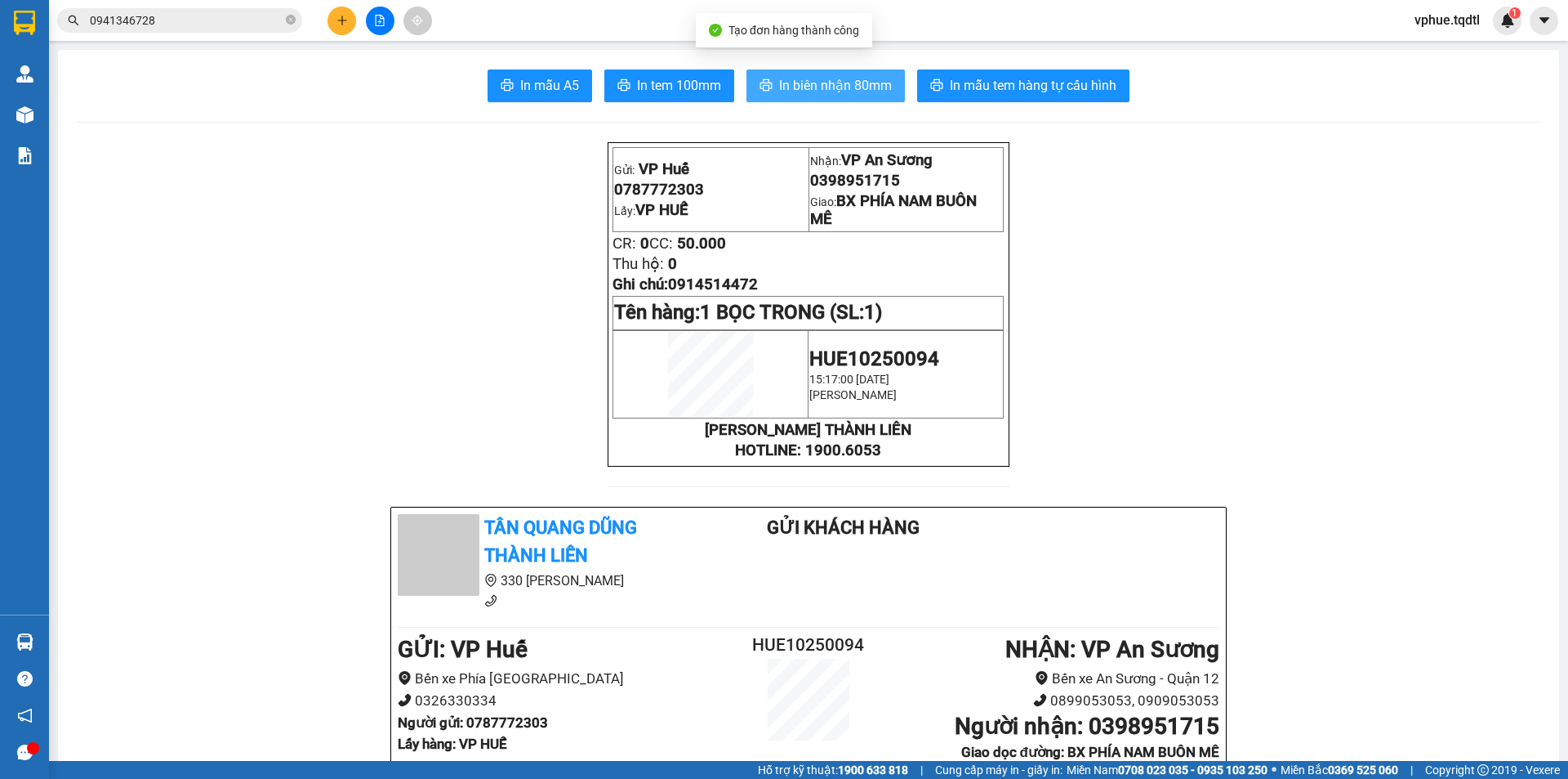
click at [853, 91] on span "In biên nhận 80mm" at bounding box center [835, 85] width 112 height 20
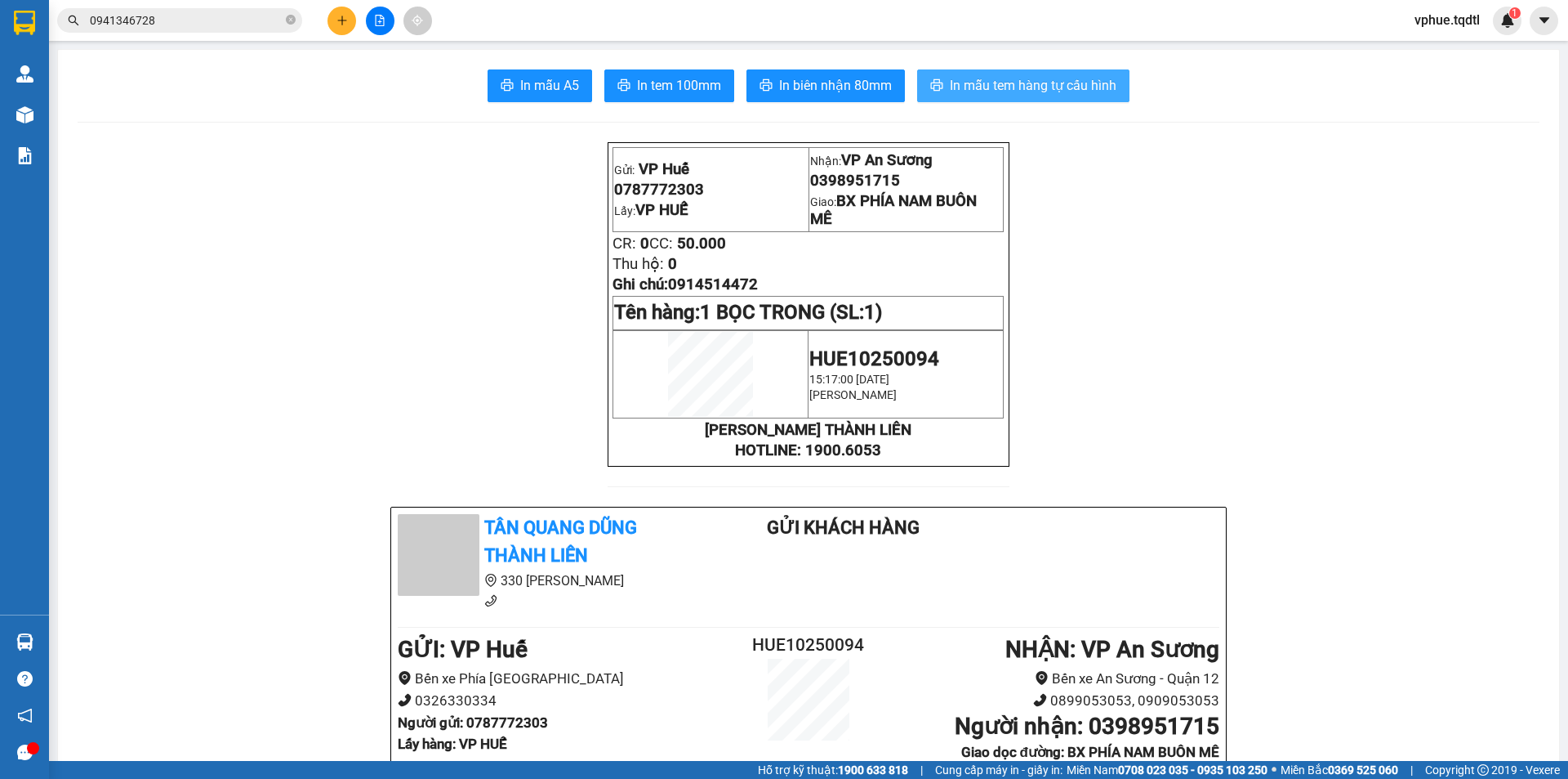
click at [997, 85] on span "In mẫu tem hàng tự cấu hình" at bounding box center [1033, 85] width 167 height 20
click at [347, 19] on icon "plus" at bounding box center [342, 20] width 12 height 12
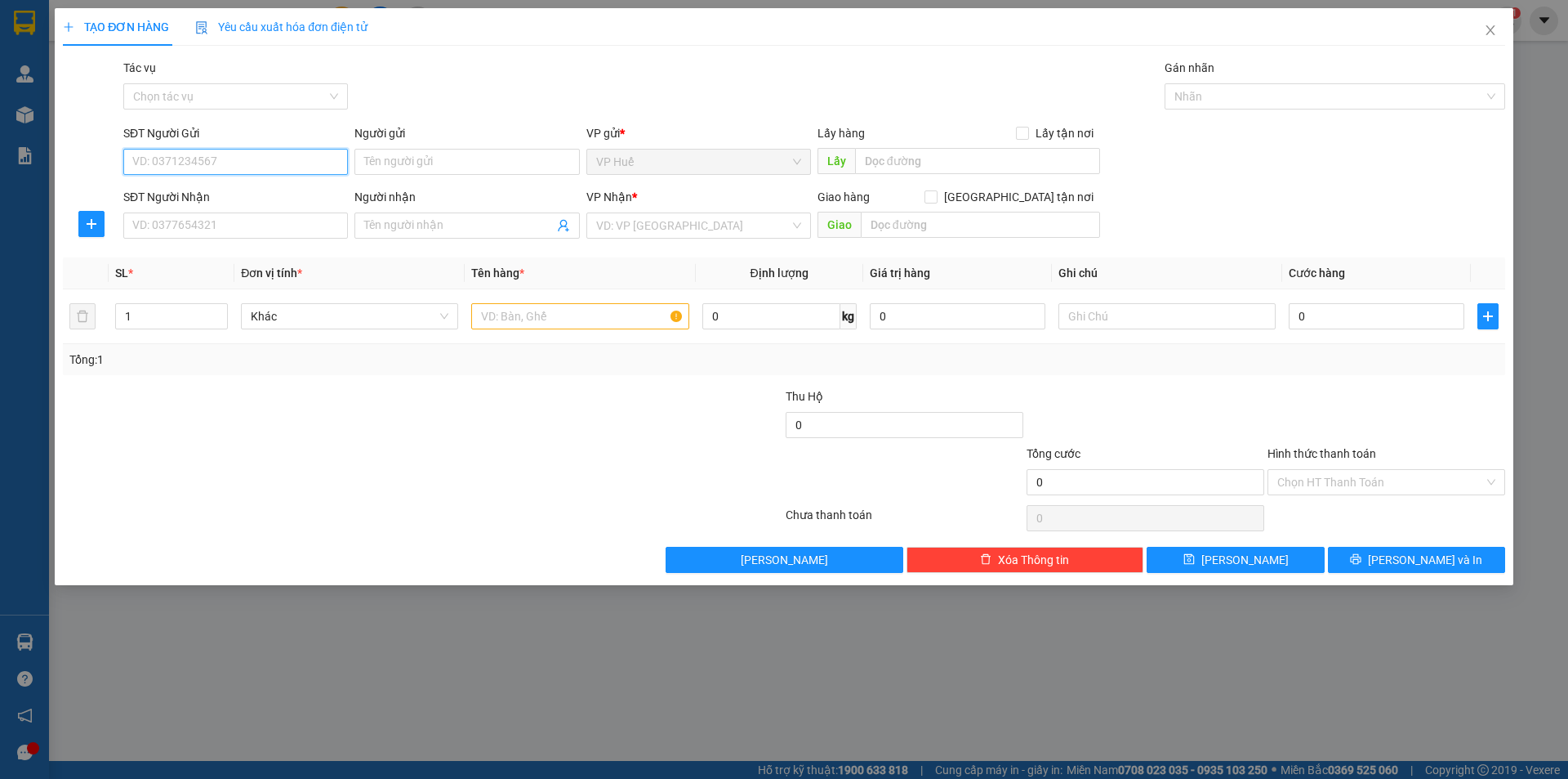
click at [290, 162] on input "SĐT Người Gửi" at bounding box center [236, 162] width 225 height 26
type input "0903545258"
click at [280, 192] on div "0903545258" at bounding box center [236, 194] width 205 height 18
type input "VP HUẾ"
type input "0363477522"
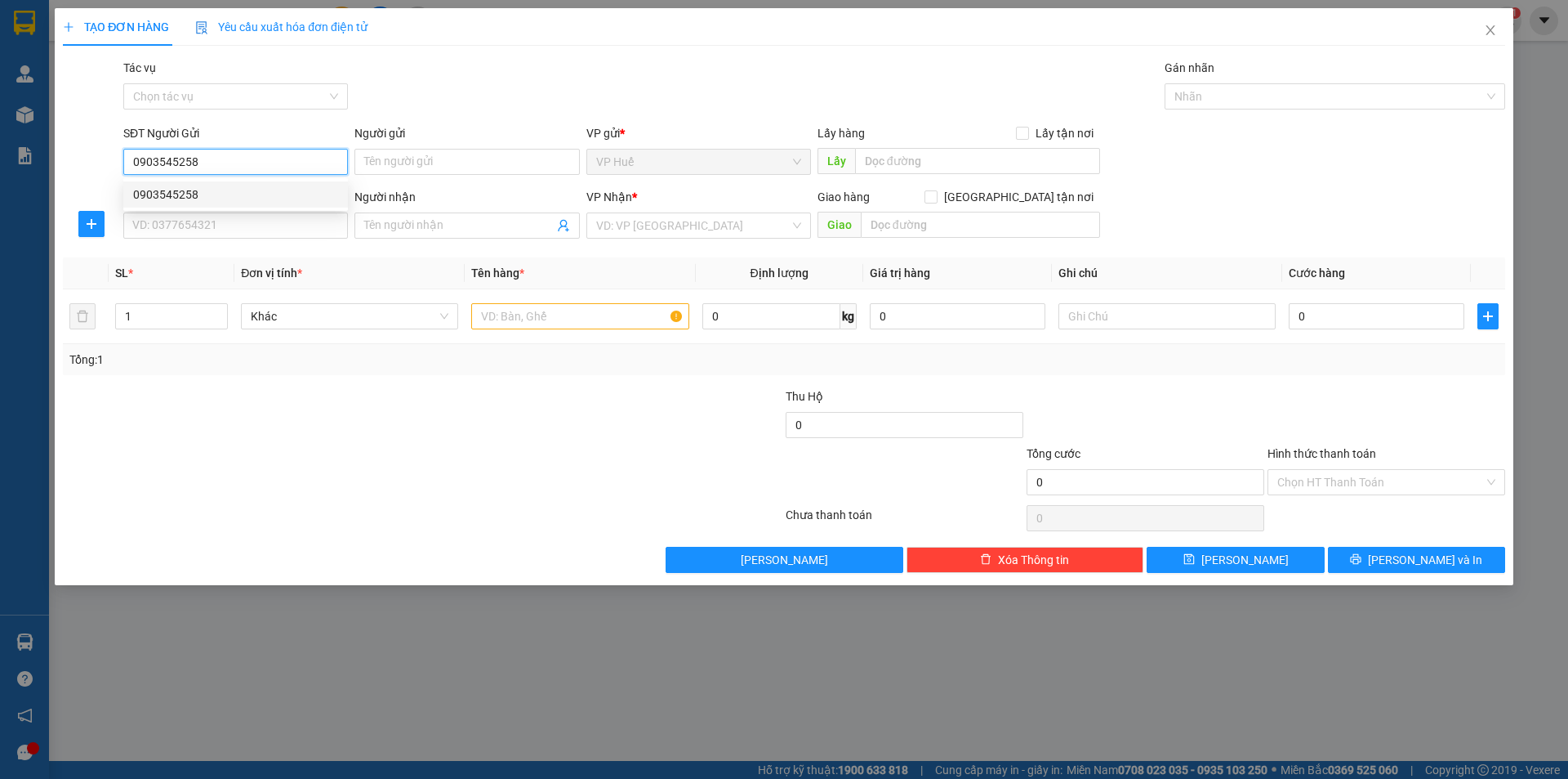
type input "Ngã [PERSON_NAME], [GEOGRAPHIC_DATA]"
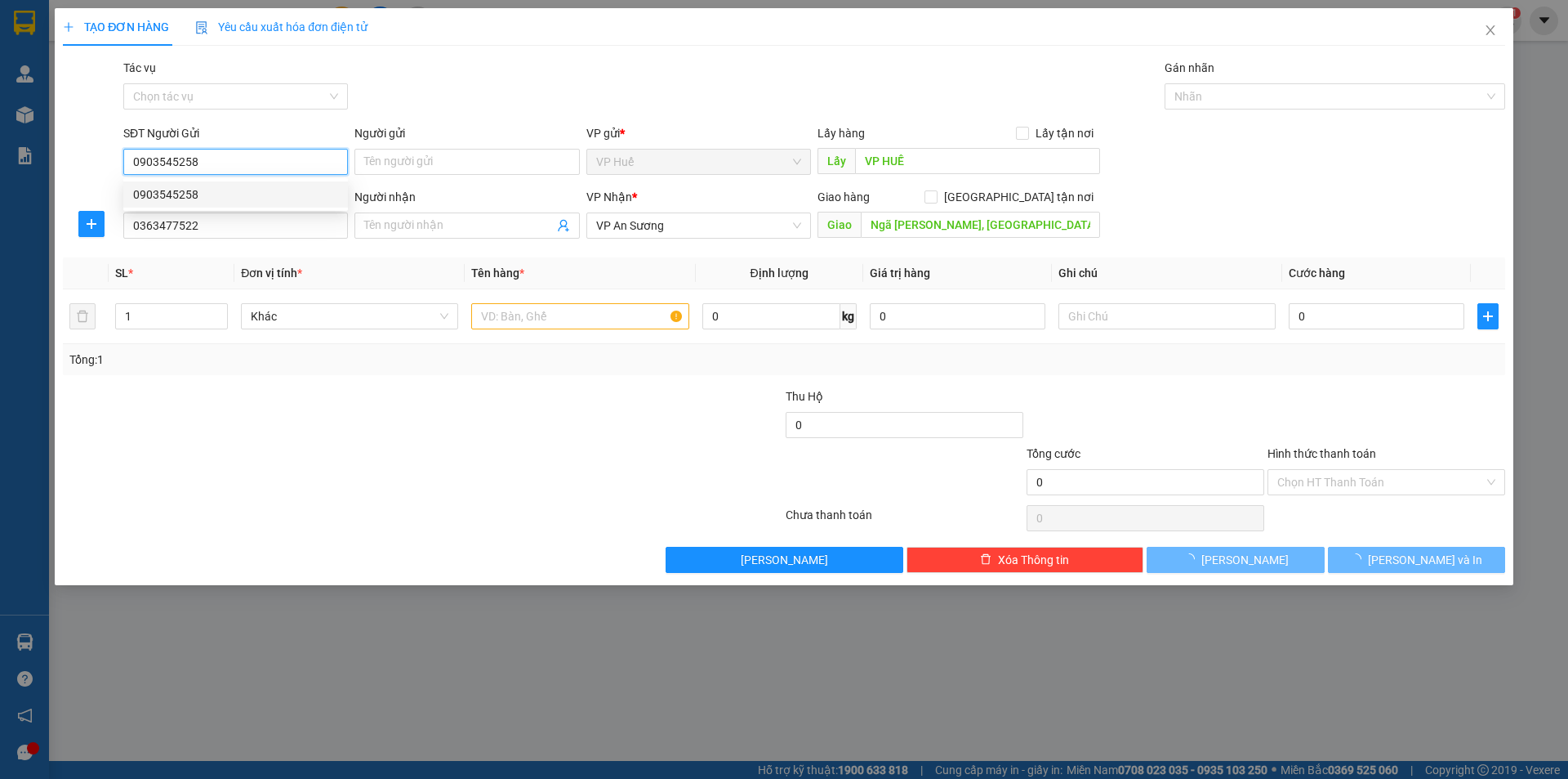
type input "0903545258"
click at [271, 209] on div "0903545258 0903545258" at bounding box center [236, 195] width 225 height 33
type input "150.000"
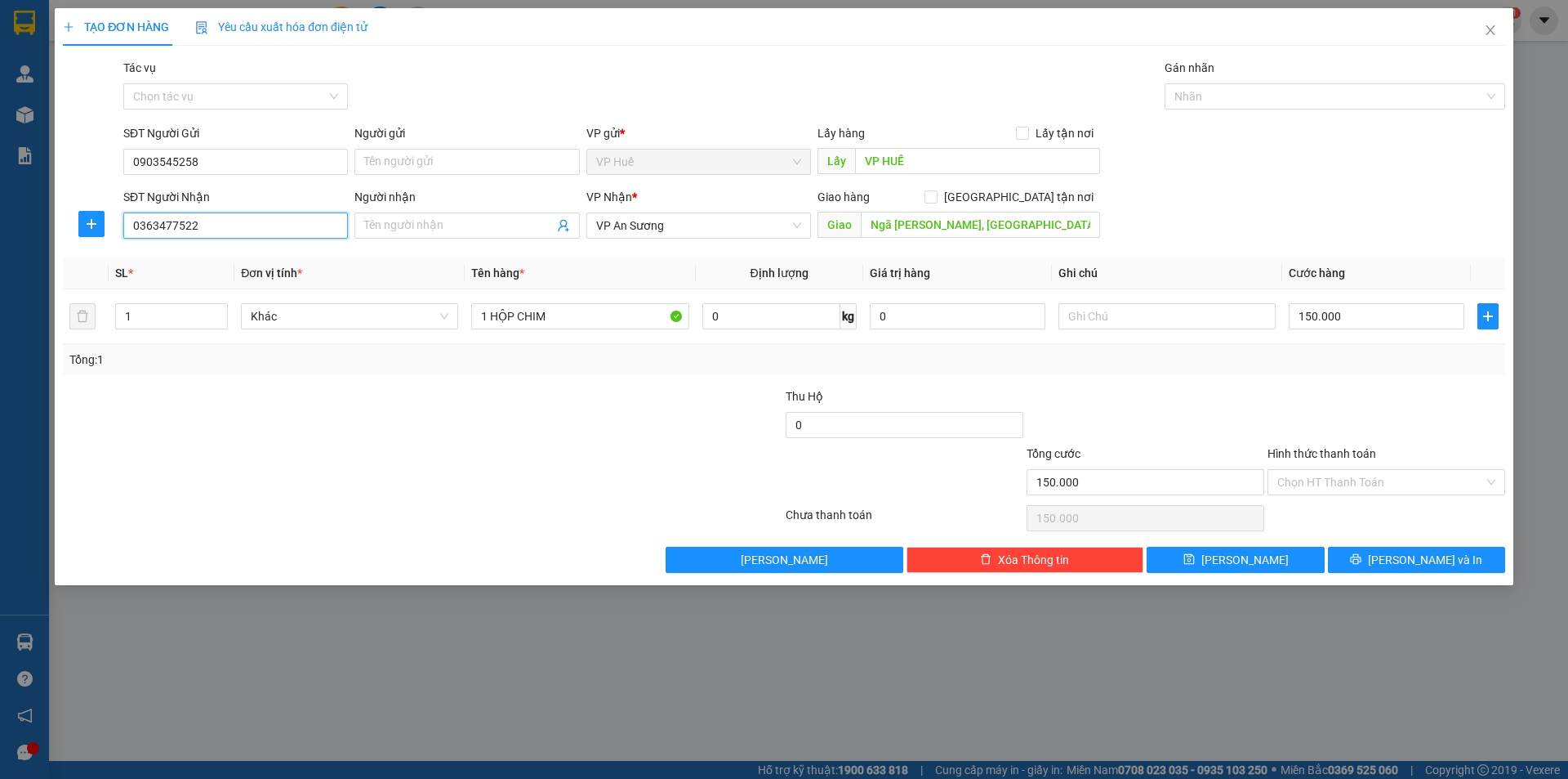
click at [269, 227] on input "0363477522" at bounding box center [236, 225] width 225 height 26
click at [249, 261] on div "0972389839" at bounding box center [236, 258] width 205 height 18
type input "0972389839"
type input "Cây xăng 18 - Đập [GEOGRAPHIC_DATA] - [GEOGRAPHIC_DATA]"
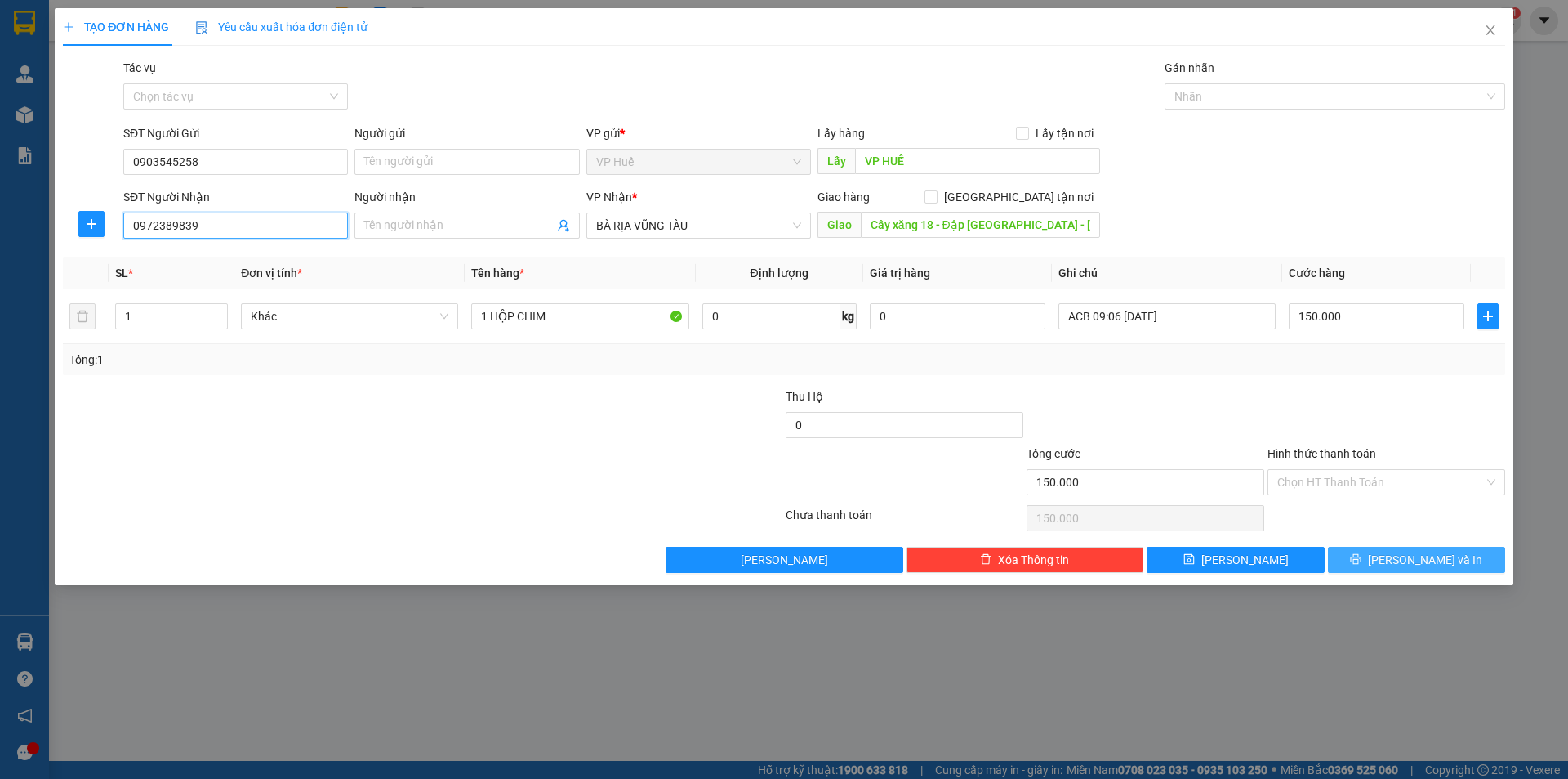
type input "0972389839"
drag, startPoint x: 1404, startPoint y: 564, endPoint x: 1089, endPoint y: 299, distance: 411.6
click at [1405, 564] on span "[PERSON_NAME] và In" at bounding box center [1425, 559] width 114 height 18
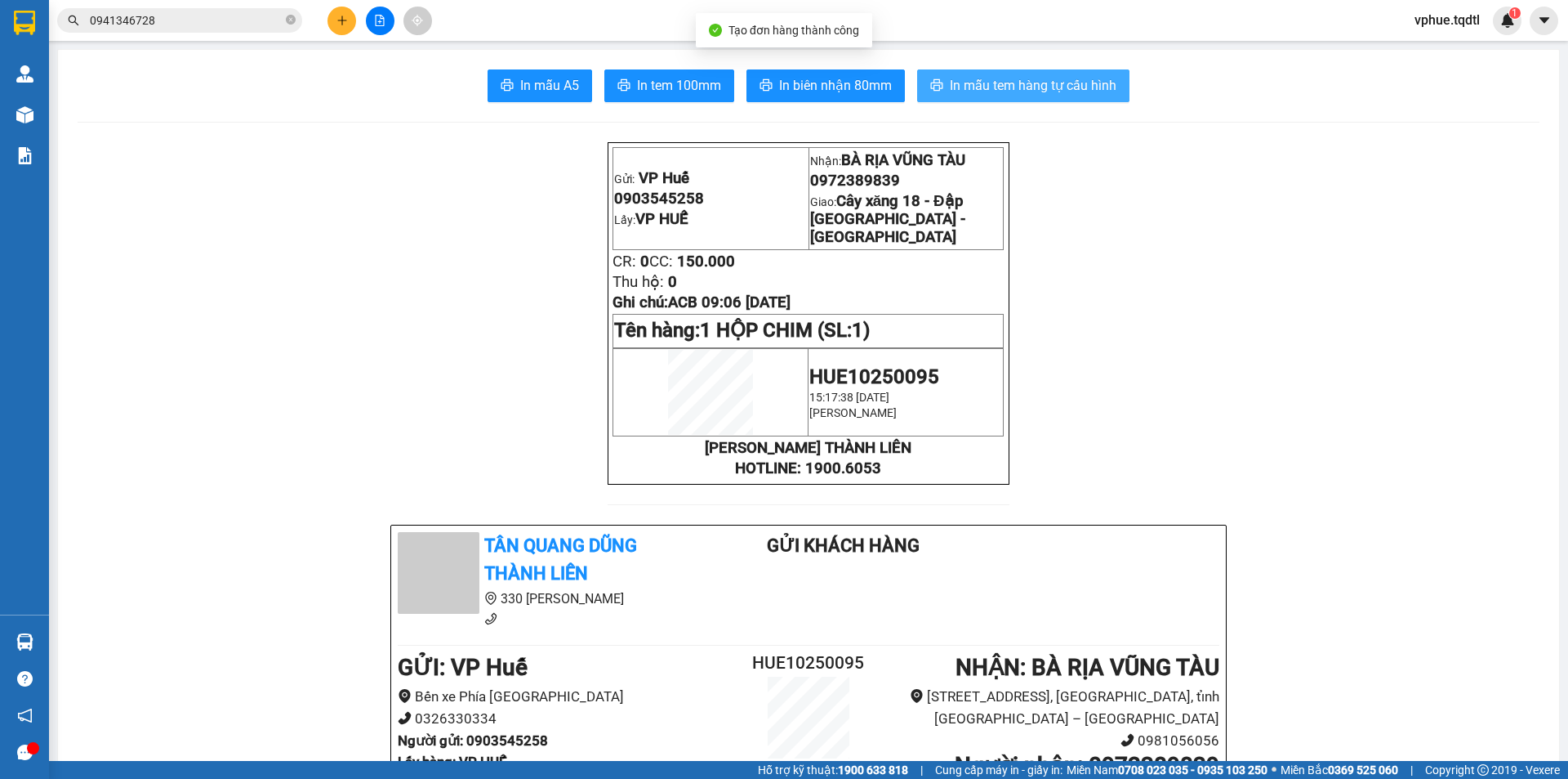
click at [1033, 80] on span "In mẫu tem hàng tự cấu hình" at bounding box center [1033, 85] width 167 height 20
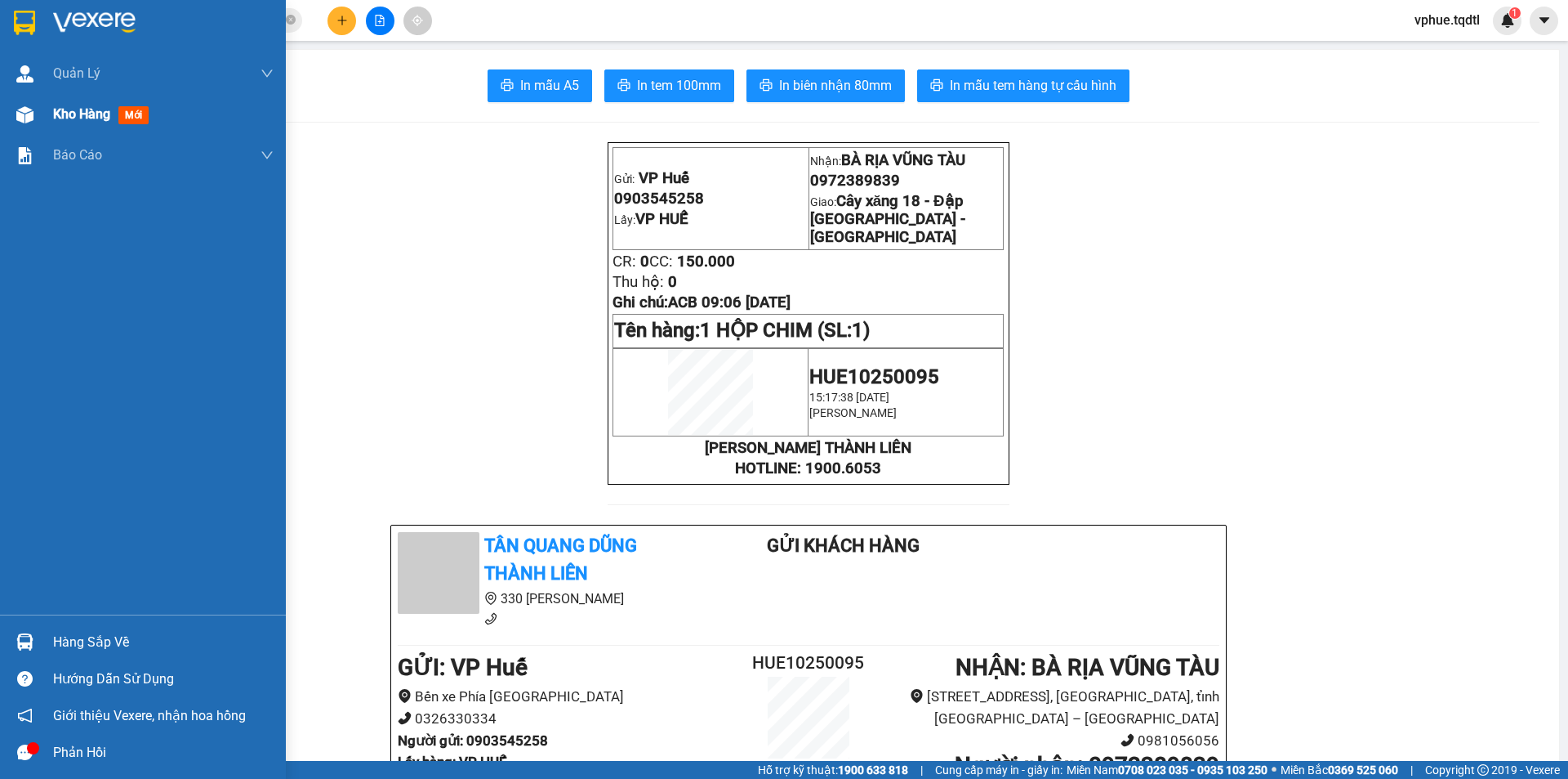
click at [85, 118] on span "Kho hàng" at bounding box center [82, 114] width 57 height 15
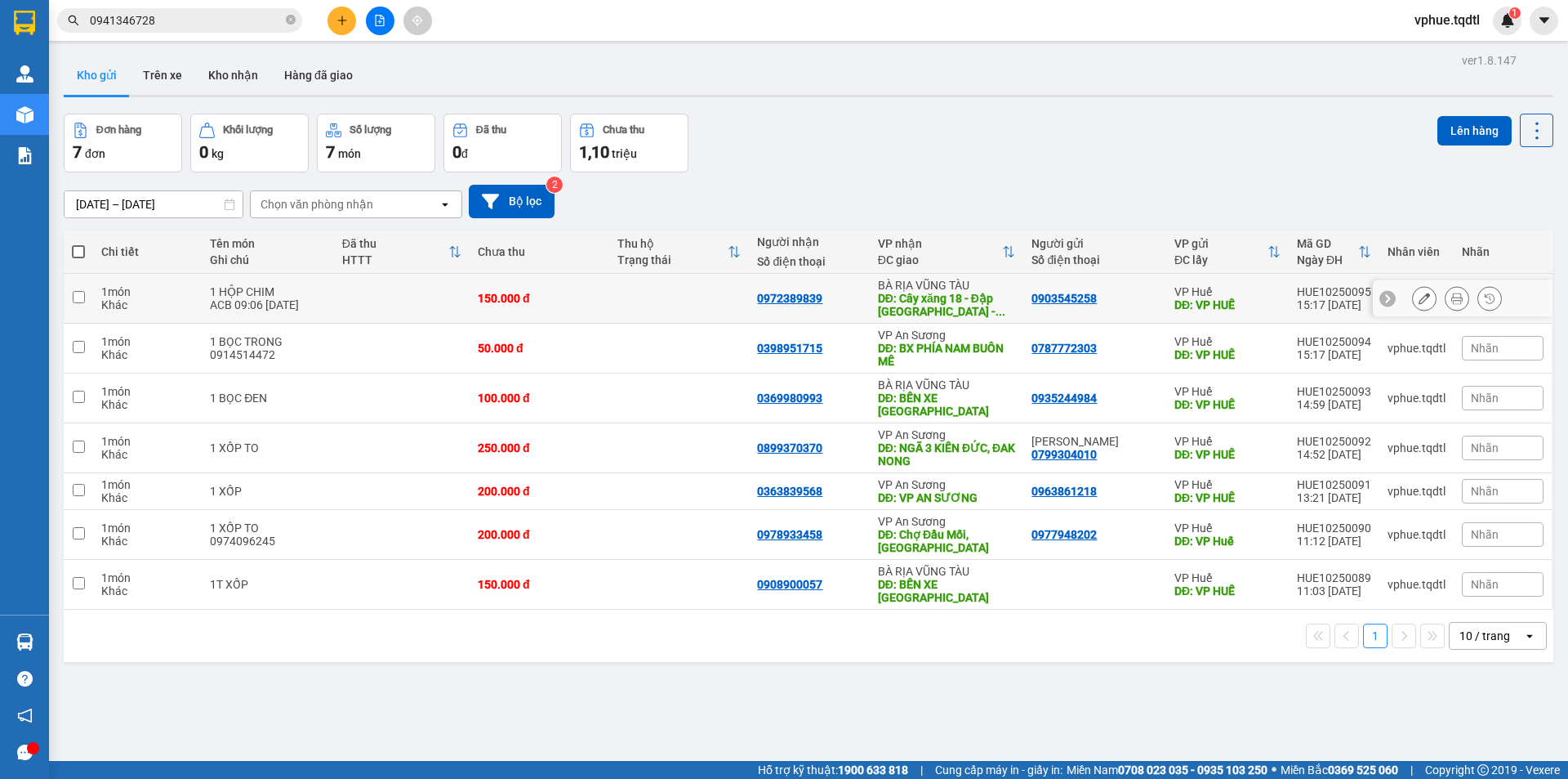
click at [1413, 299] on button at bounding box center [1424, 299] width 23 height 29
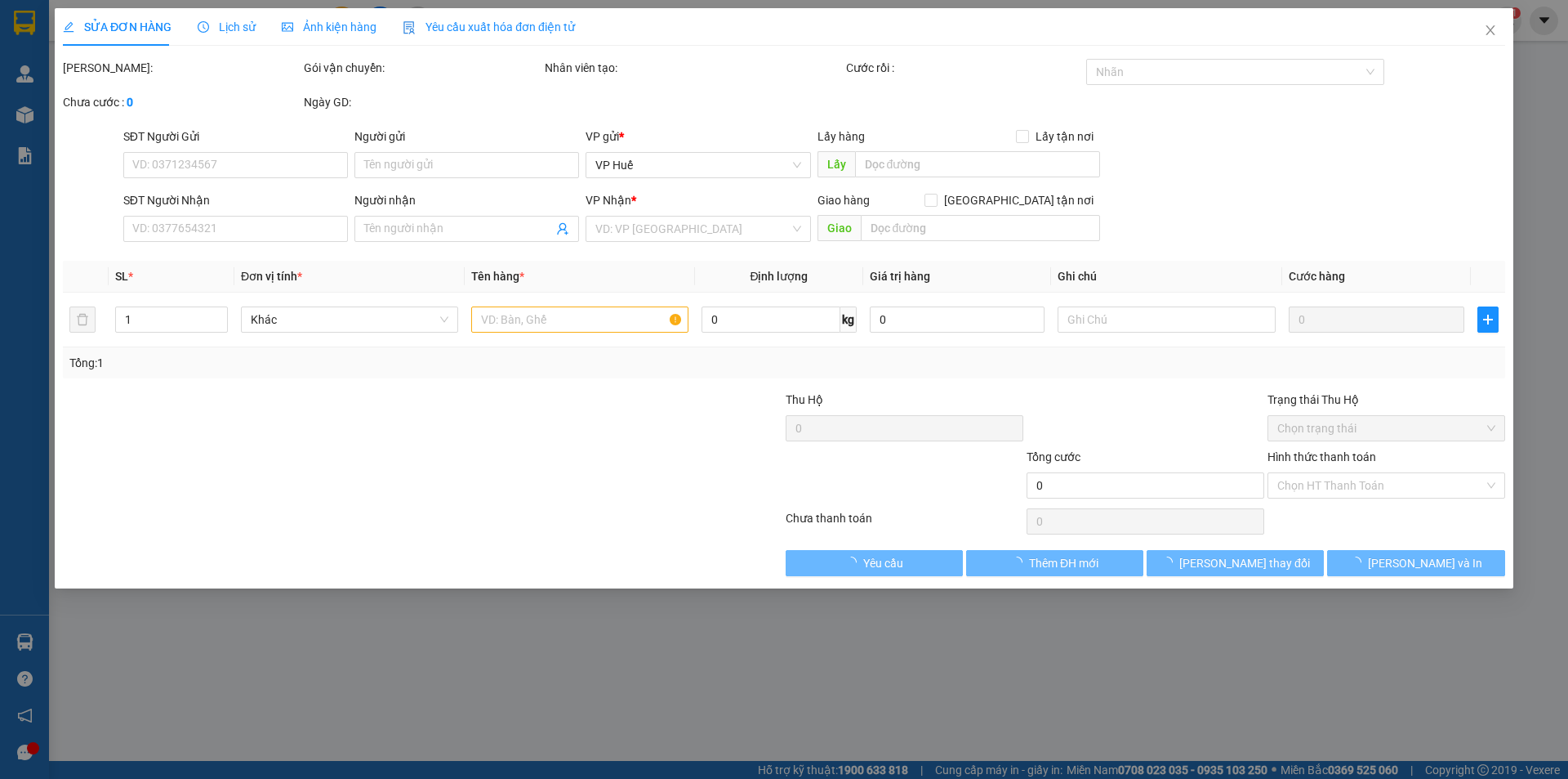
type input "0903545258"
type input "VP HUẾ"
type input "0972389839"
type input "Cây xăng 18 - Đập [GEOGRAPHIC_DATA] - [GEOGRAPHIC_DATA]"
type input "150.000"
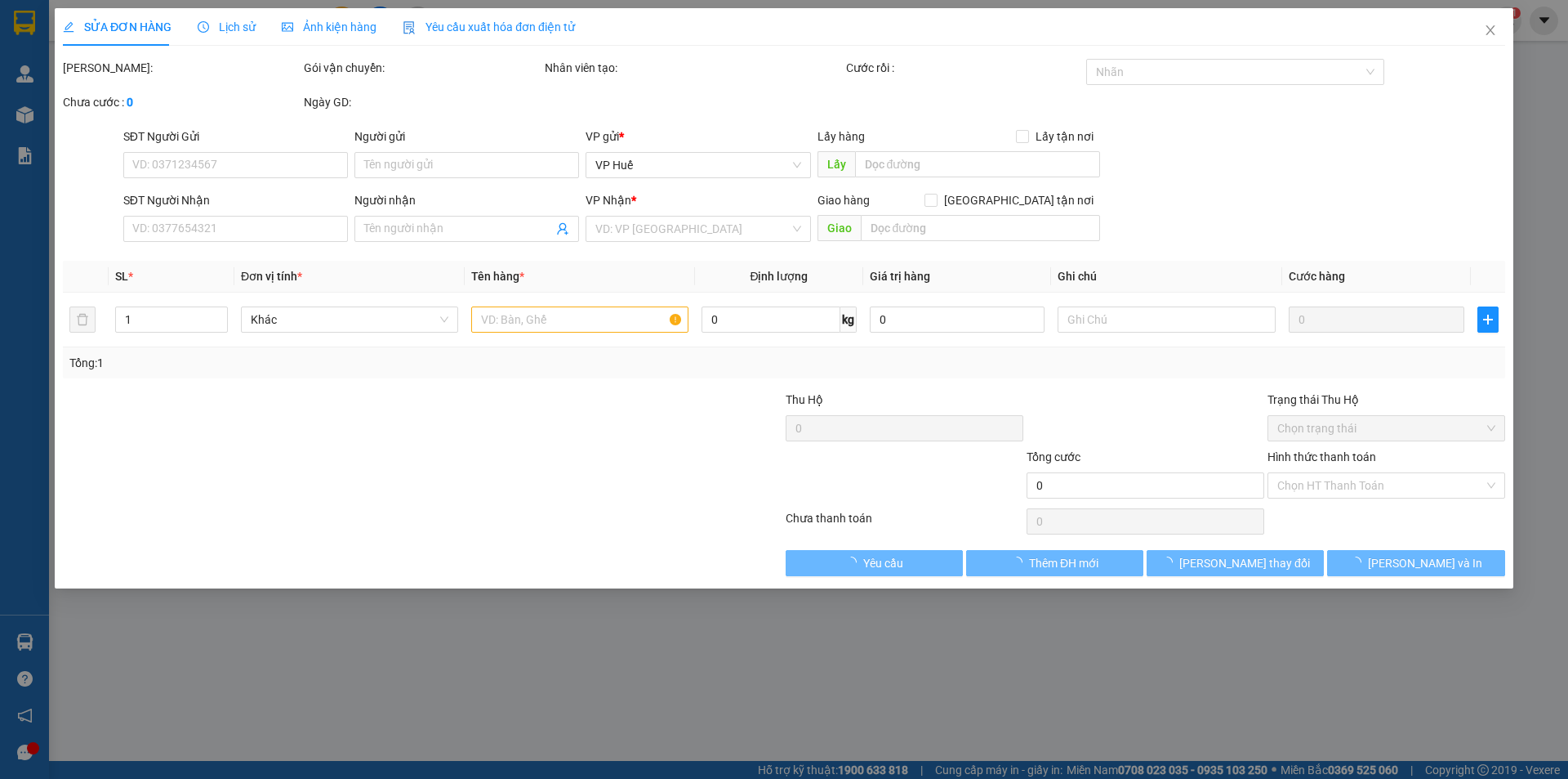
type input "150.000"
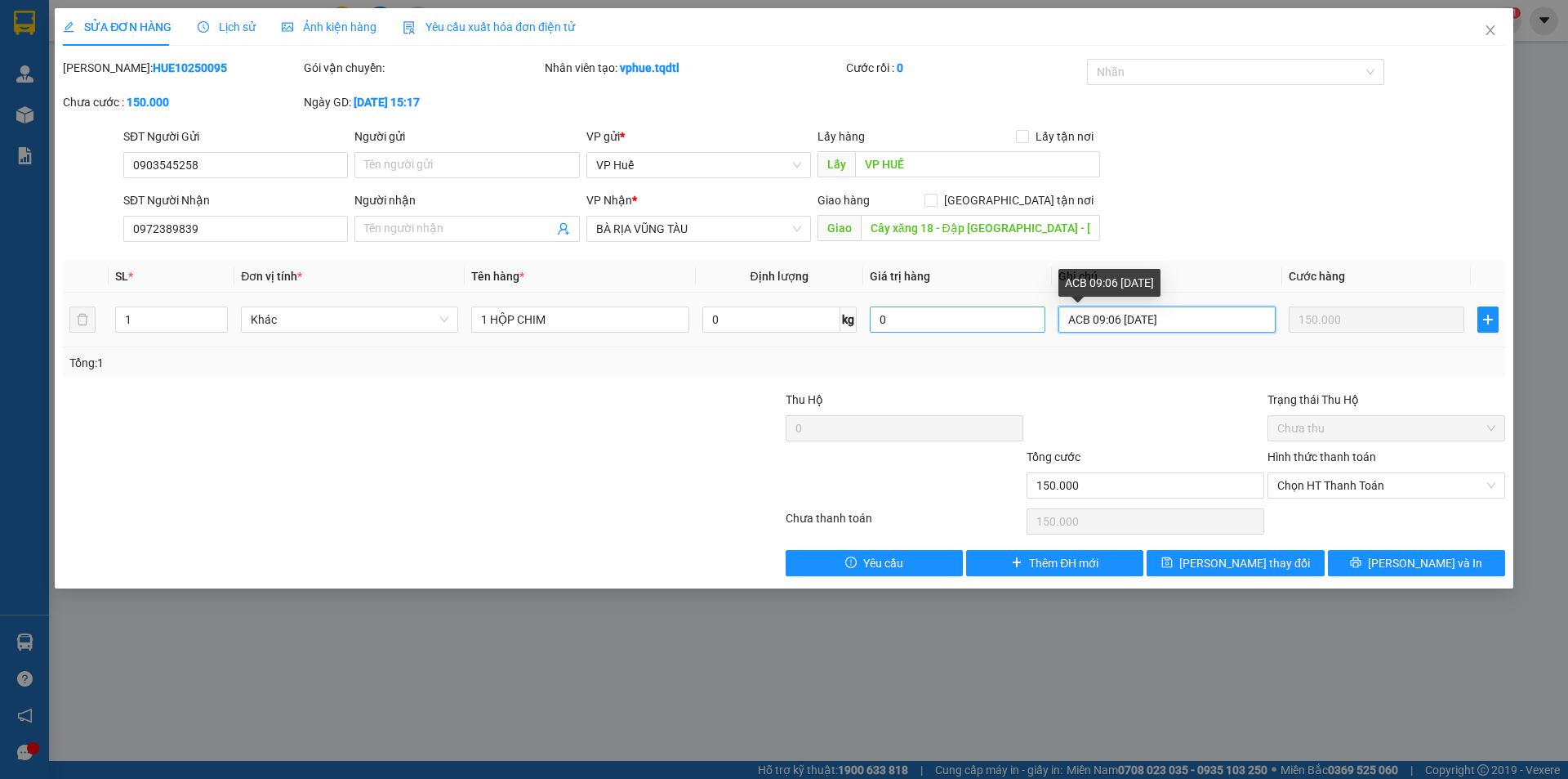
drag, startPoint x: 1183, startPoint y: 321, endPoint x: 904, endPoint y: 324, distance: 279.0
click at [904, 324] on tr "1 Khác 1 HỘP CHIM 0 kg 0 ACB 09:06 [DATE] 150.000" at bounding box center [784, 320] width 1443 height 55
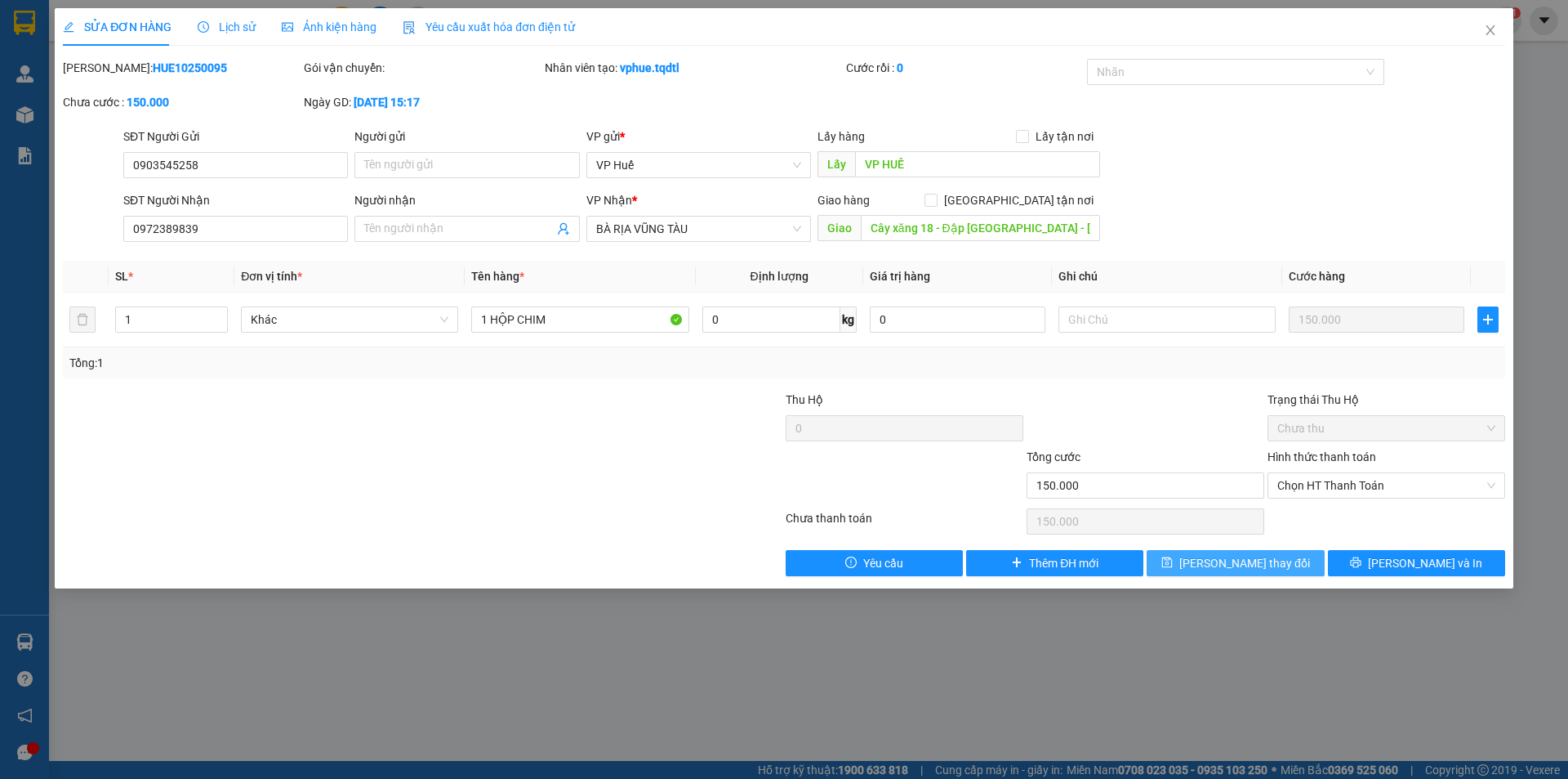
click at [1268, 568] on span "[PERSON_NAME] thay đổi" at bounding box center [1244, 562] width 131 height 18
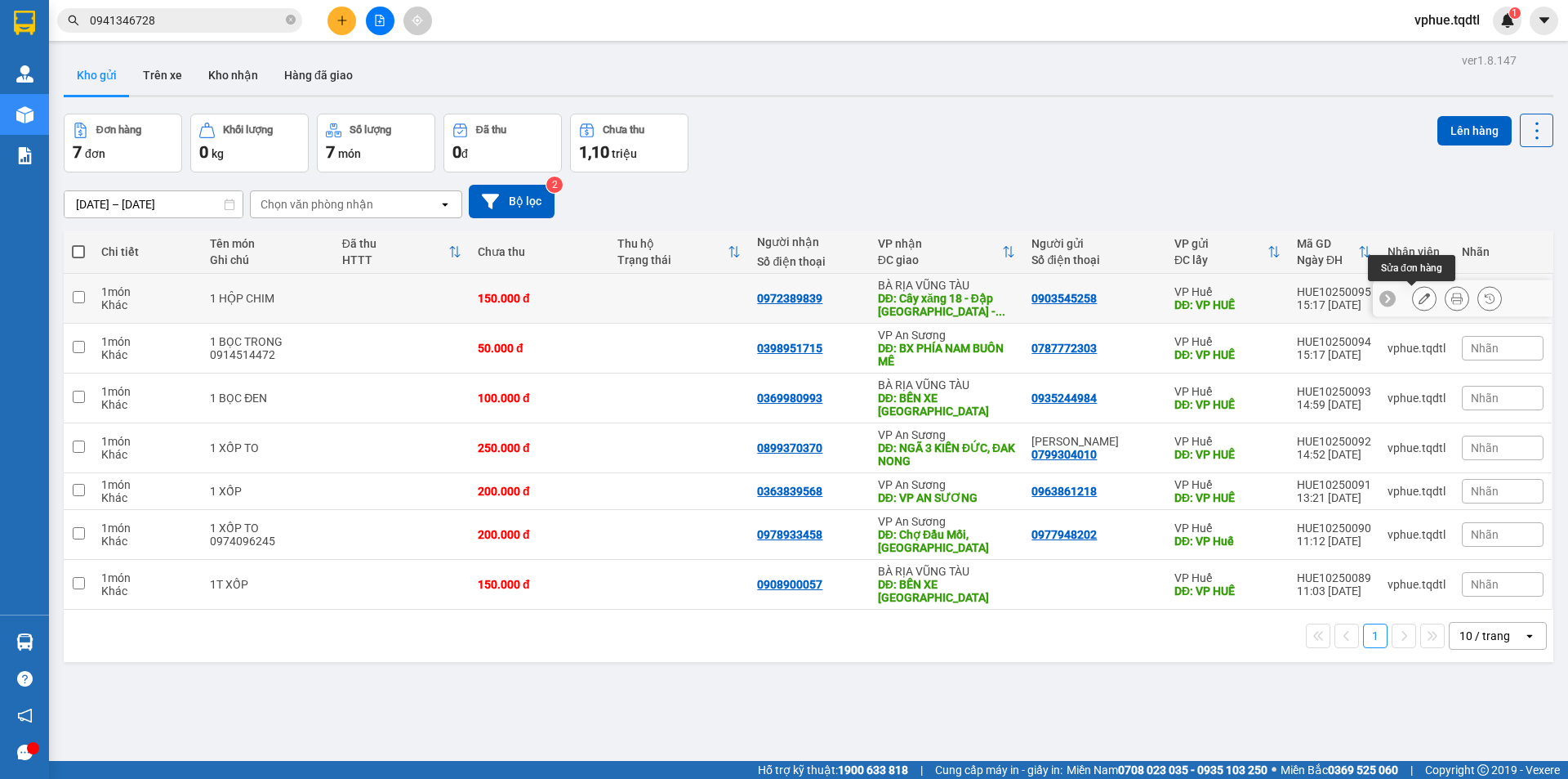
click at [1419, 298] on icon at bounding box center [1425, 299] width 12 height 12
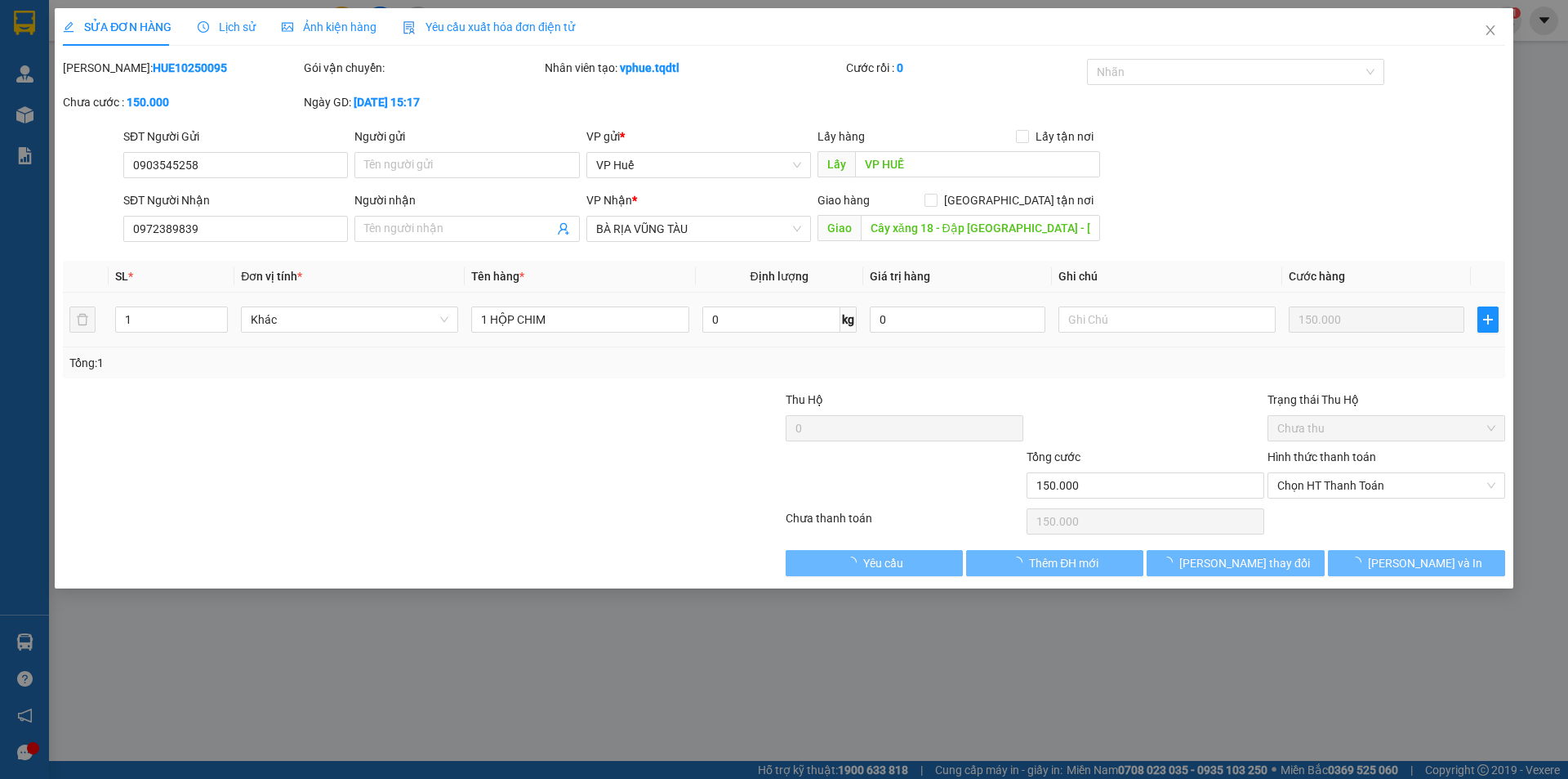
type input "0903545258"
type input "VP HUẾ"
type input "0972389839"
type input "Cây xăng 18 - Đập [GEOGRAPHIC_DATA] - [GEOGRAPHIC_DATA]"
type input "150.000"
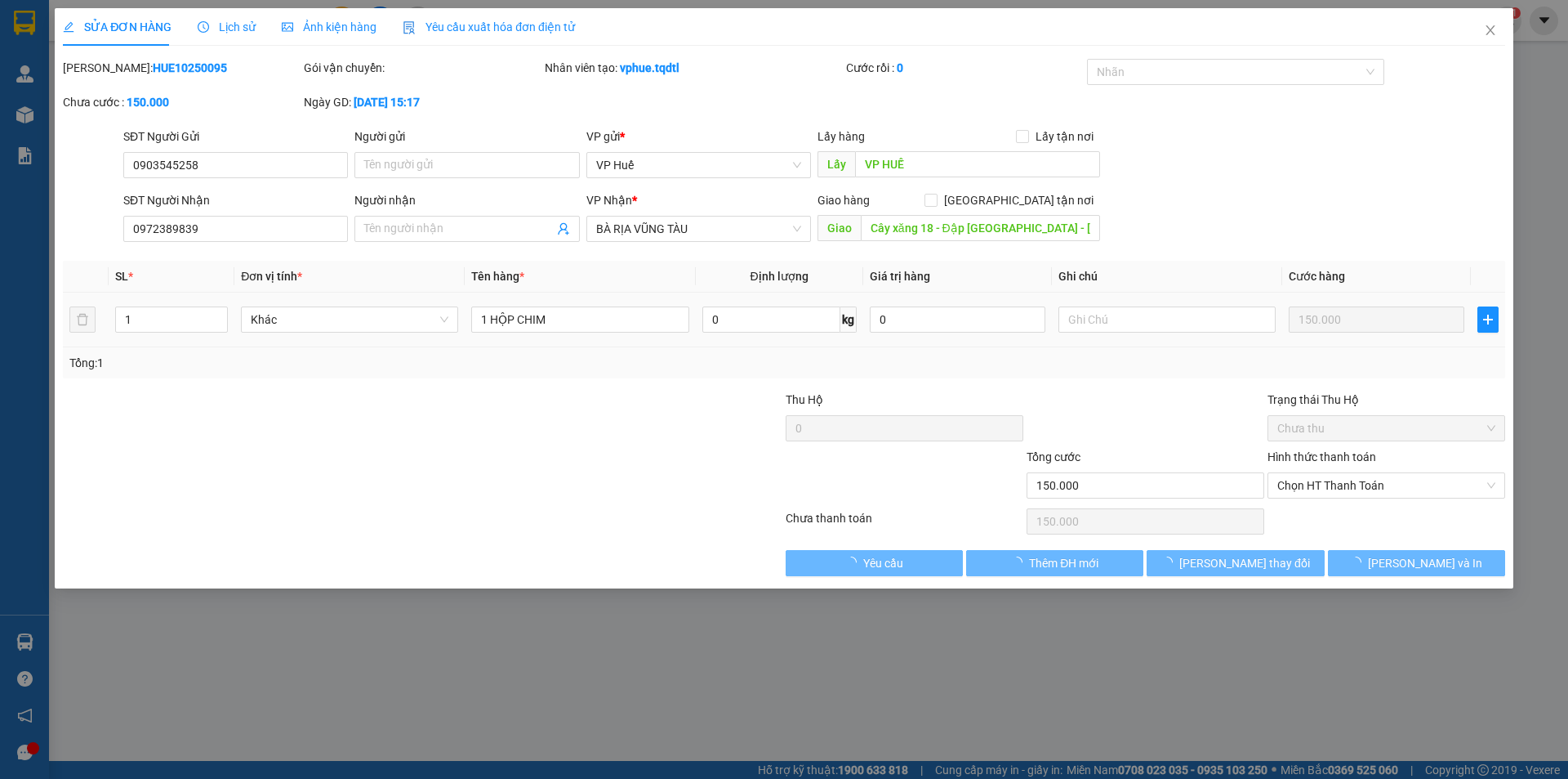
type input "150.000"
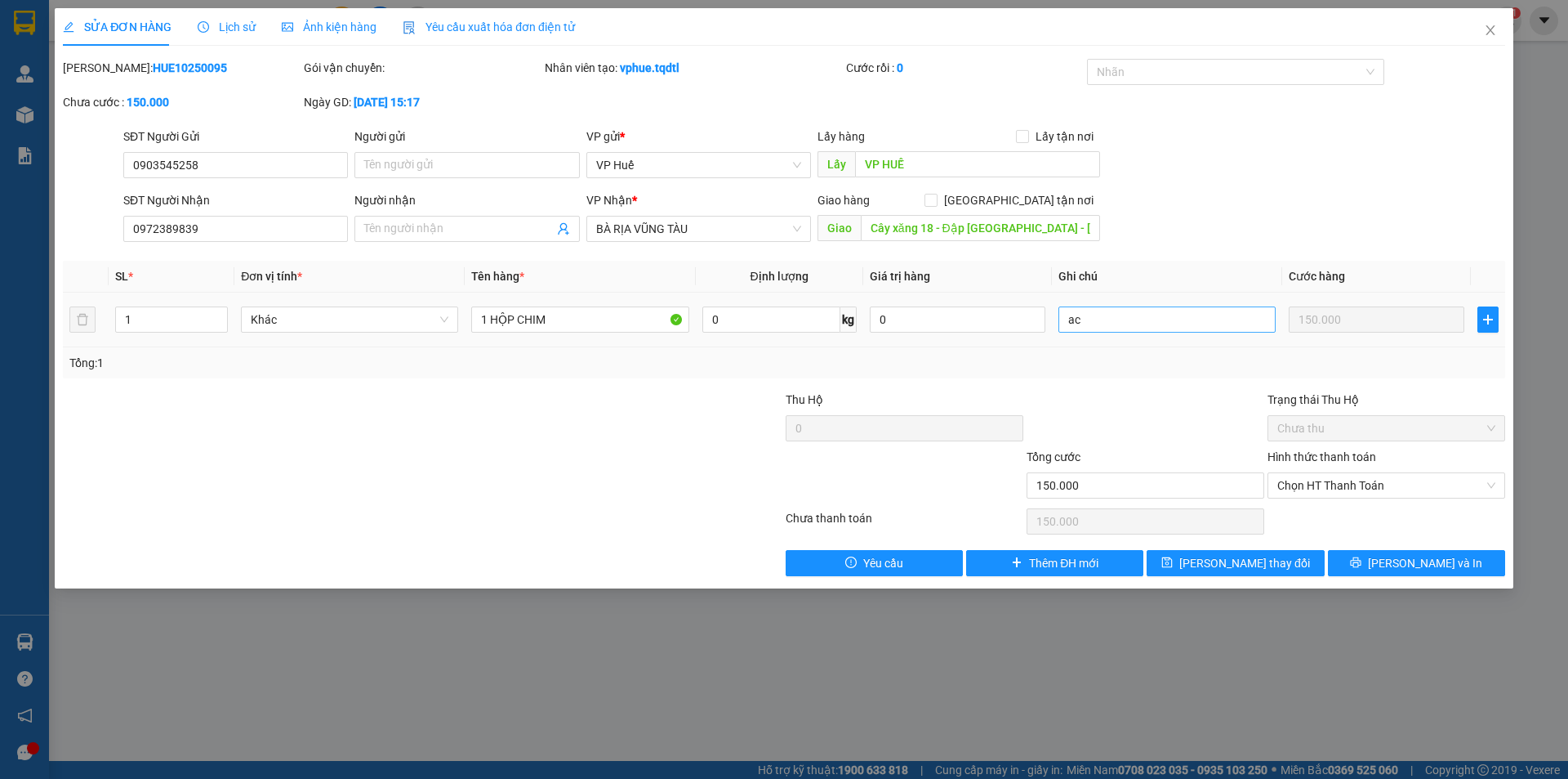
type input "a"
drag, startPoint x: 358, startPoint y: 403, endPoint x: 634, endPoint y: 418, distance: 276.4
click at [374, 401] on div at bounding box center [302, 420] width 482 height 58
click at [1096, 320] on input "ACB 15/10" at bounding box center [1166, 319] width 217 height 26
click at [544, 387] on div "Total Paid Fee 0 Total UnPaid Fee 150.000 Cash Collection Total Fee Mã ĐH: HUE1…" at bounding box center [784, 318] width 1443 height 518
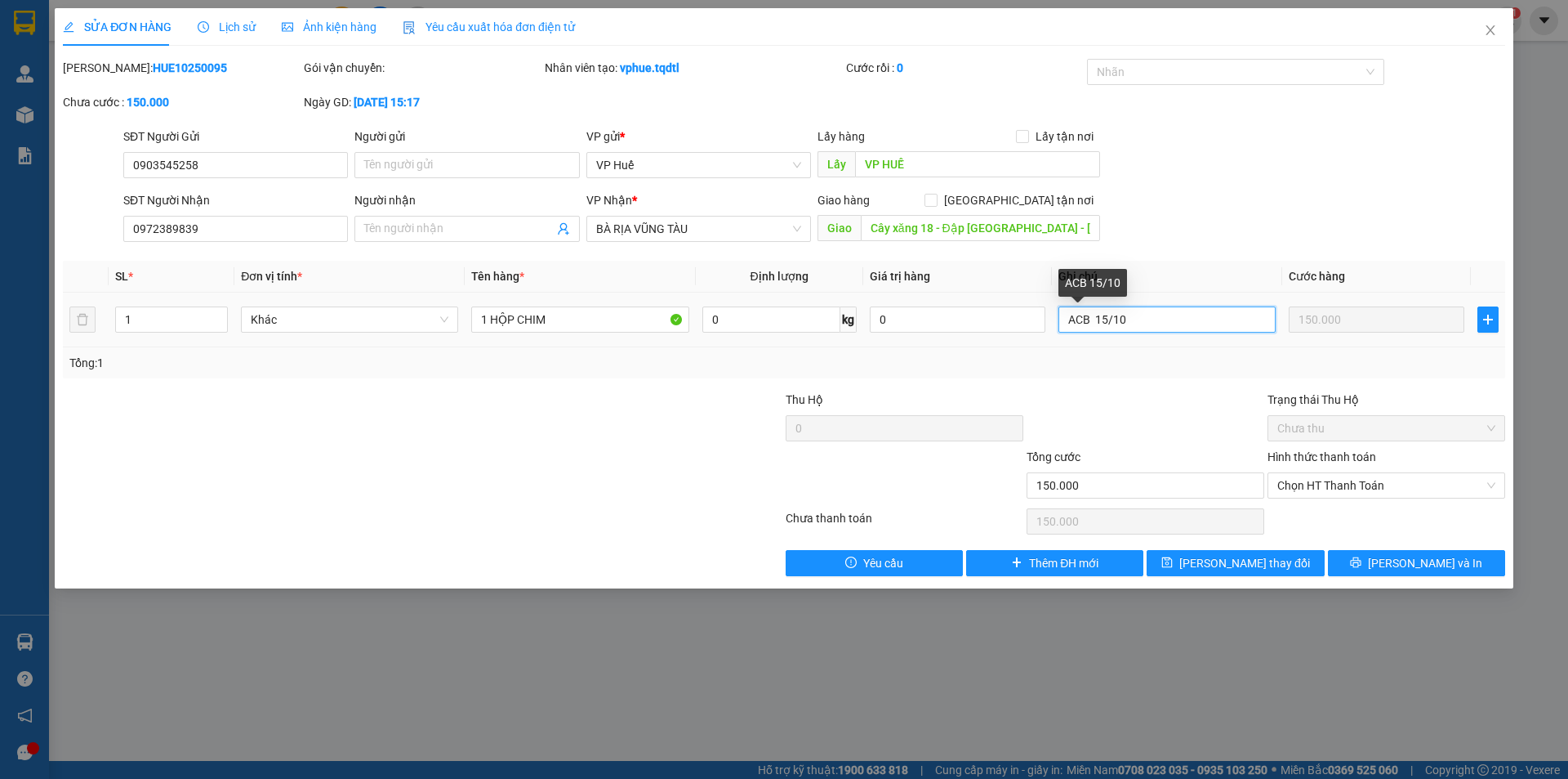
drag, startPoint x: 1101, startPoint y: 326, endPoint x: 1086, endPoint y: 326, distance: 15.0
click at [1096, 326] on input "ACB 15/10" at bounding box center [1166, 319] width 217 height 26
click at [1092, 322] on input "ACB 15/10" at bounding box center [1166, 319] width 217 height 26
drag, startPoint x: 635, startPoint y: 458, endPoint x: 724, endPoint y: 432, distance: 92.7
click at [637, 456] on div at bounding box center [664, 477] width 241 height 58
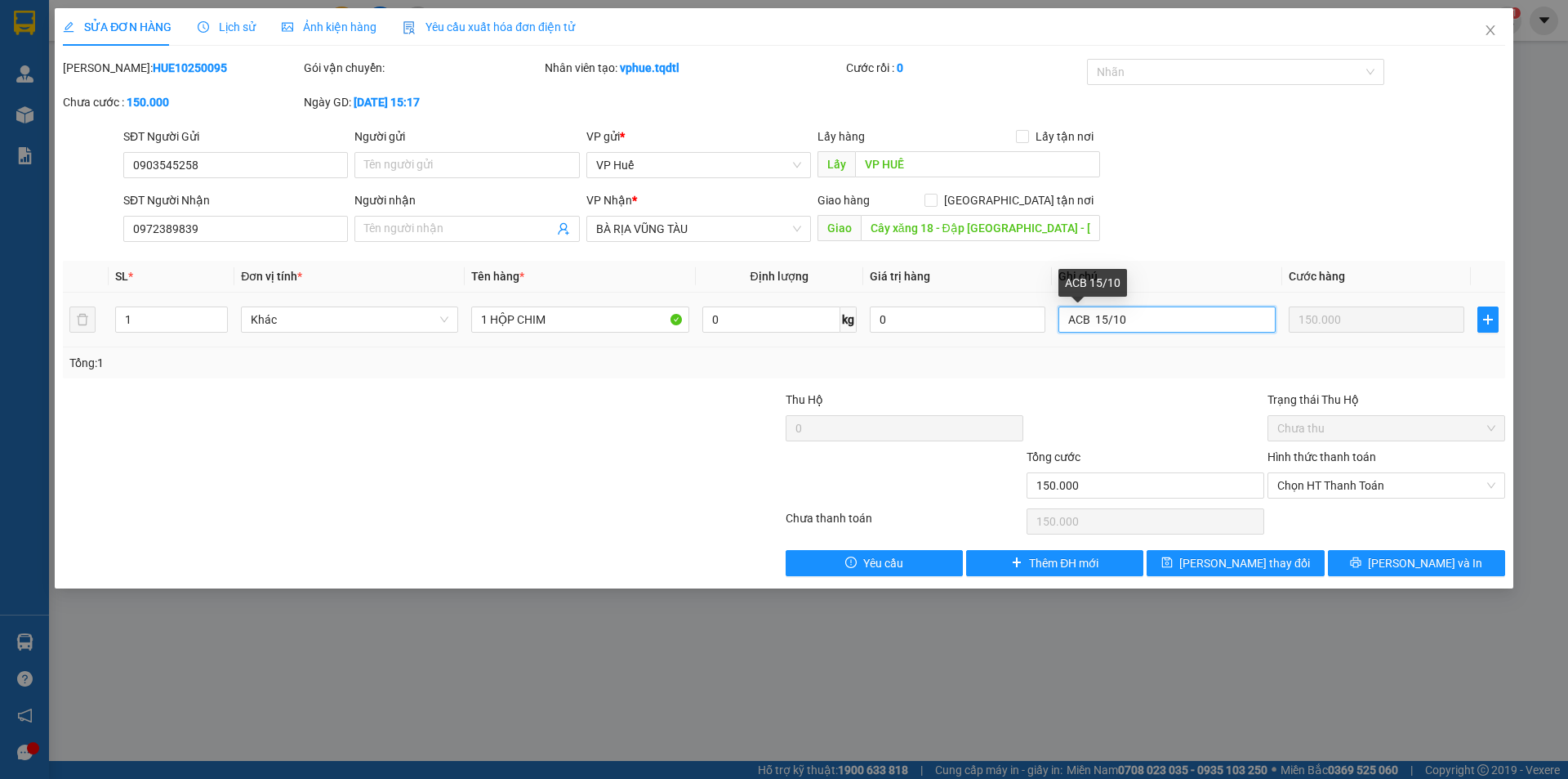
click at [1093, 317] on input "ACB 15/10" at bounding box center [1166, 319] width 217 height 26
click at [1285, 81] on div at bounding box center [1228, 71] width 274 height 19
type input "ACB 15:26 [DATE]"
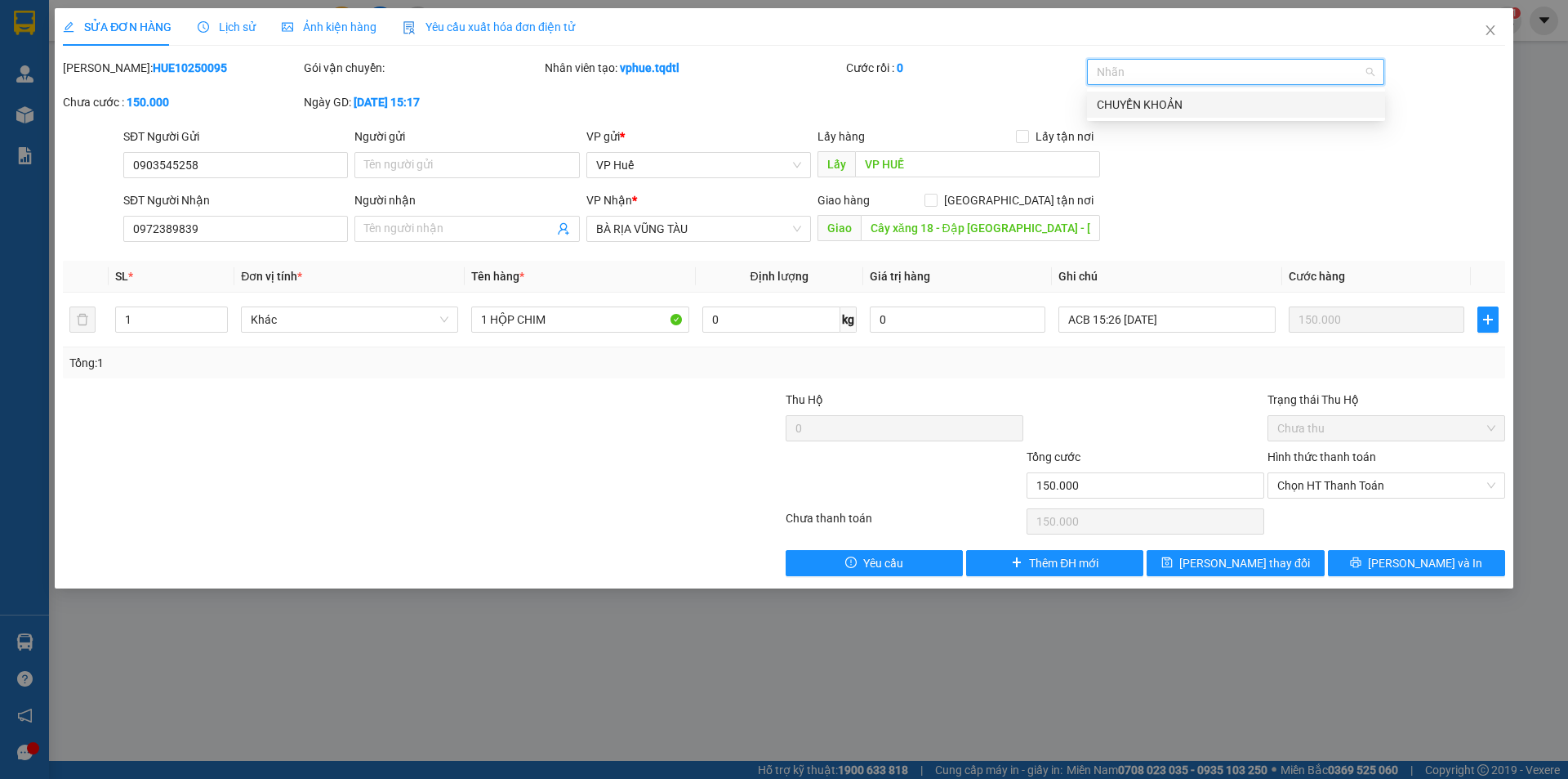
click at [1253, 112] on div "CHUYỂN KHOẢN" at bounding box center [1237, 104] width 279 height 18
click at [1338, 476] on span "Chọn HT Thanh Toán" at bounding box center [1386, 486] width 218 height 25
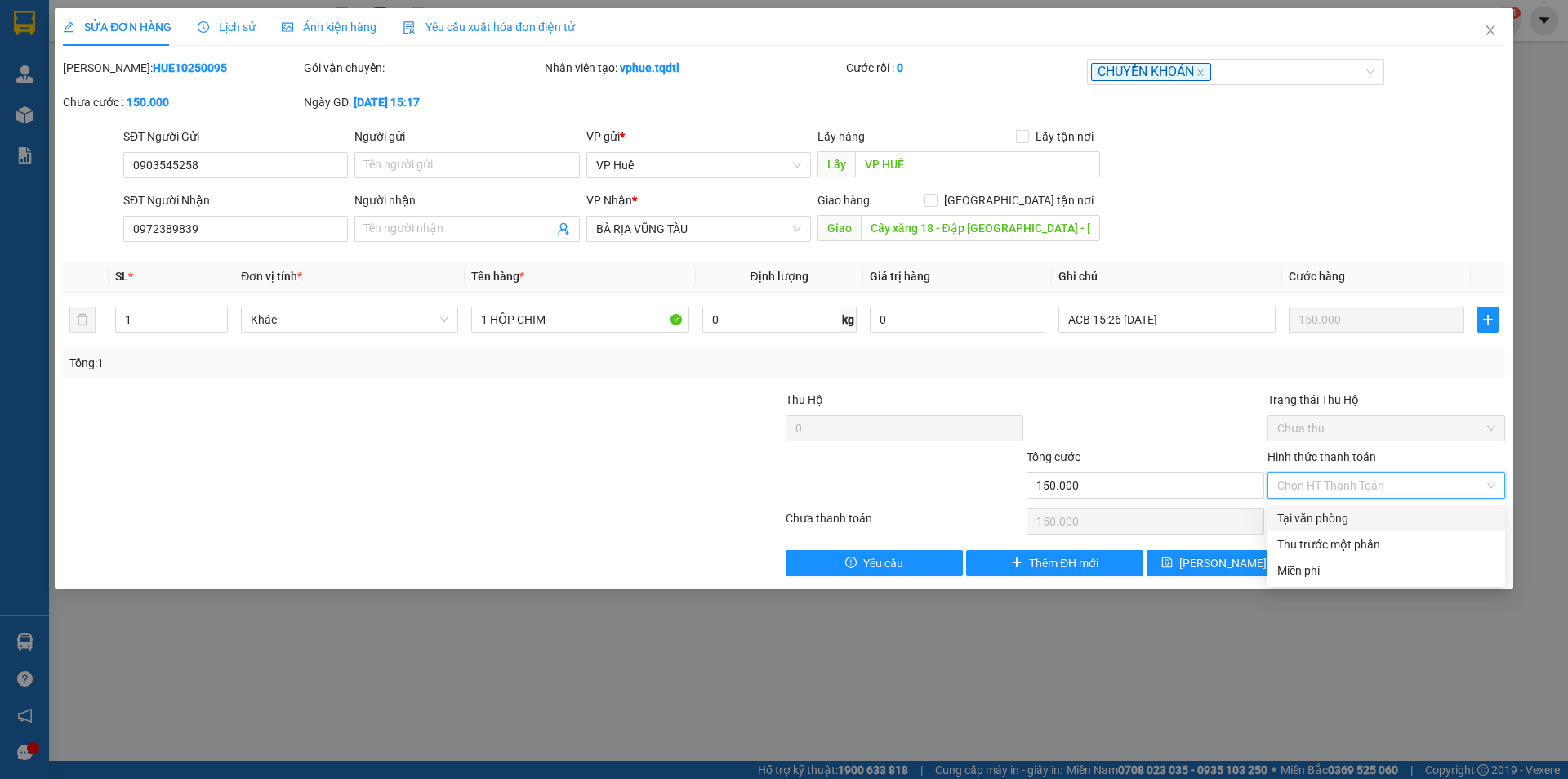
click at [1337, 523] on div "Tại văn phòng" at bounding box center [1386, 518] width 218 height 18
type input "0"
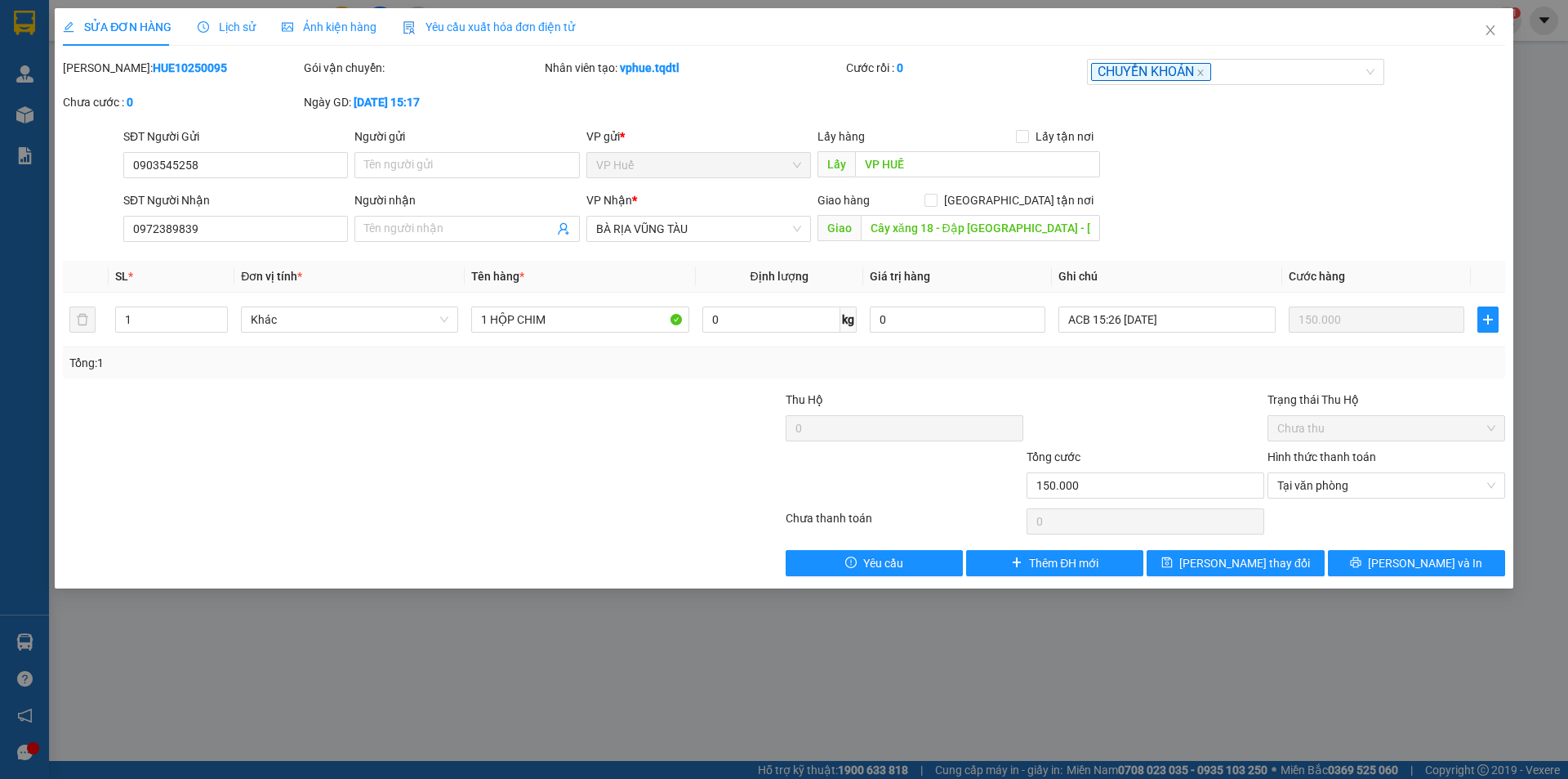
click at [1030, 363] on div "Tổng: 1" at bounding box center [784, 362] width 1429 height 18
click at [1412, 560] on span "[PERSON_NAME] và In" at bounding box center [1425, 562] width 114 height 18
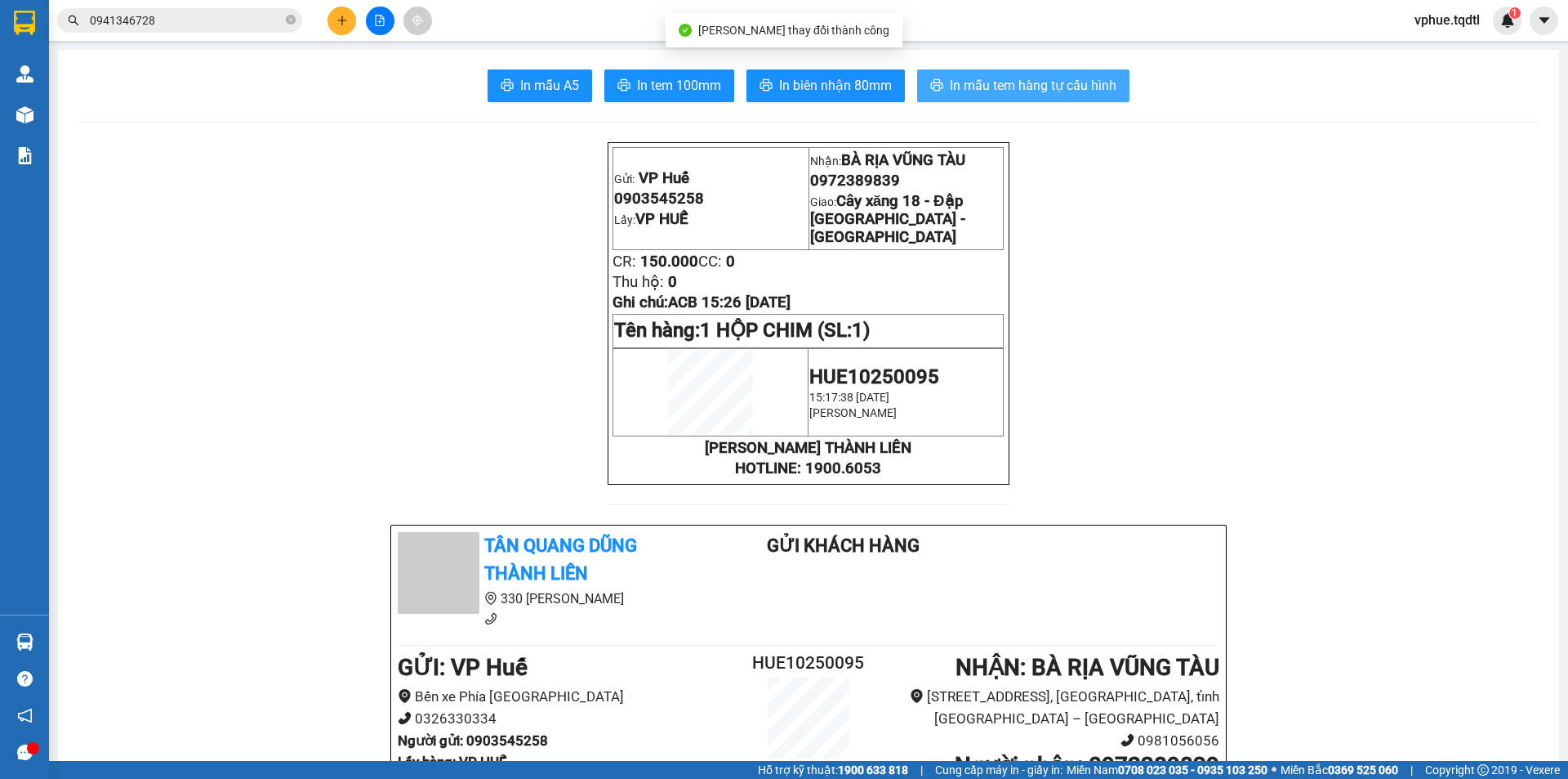
click at [1032, 91] on span "In mẫu tem hàng tự cấu hình" at bounding box center [1033, 85] width 167 height 20
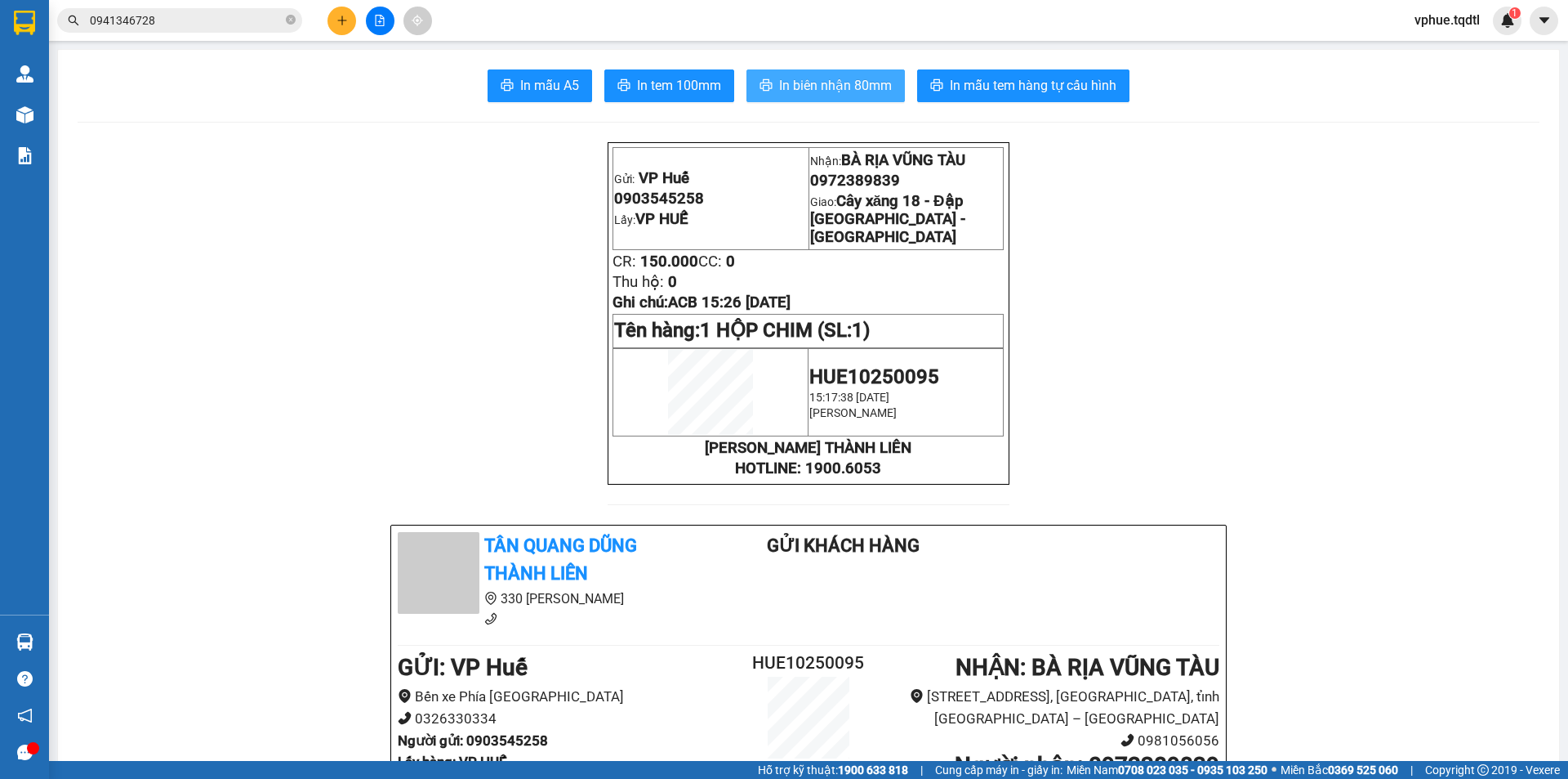
click at [841, 80] on span "In biên nhận 80mm" at bounding box center [835, 85] width 112 height 20
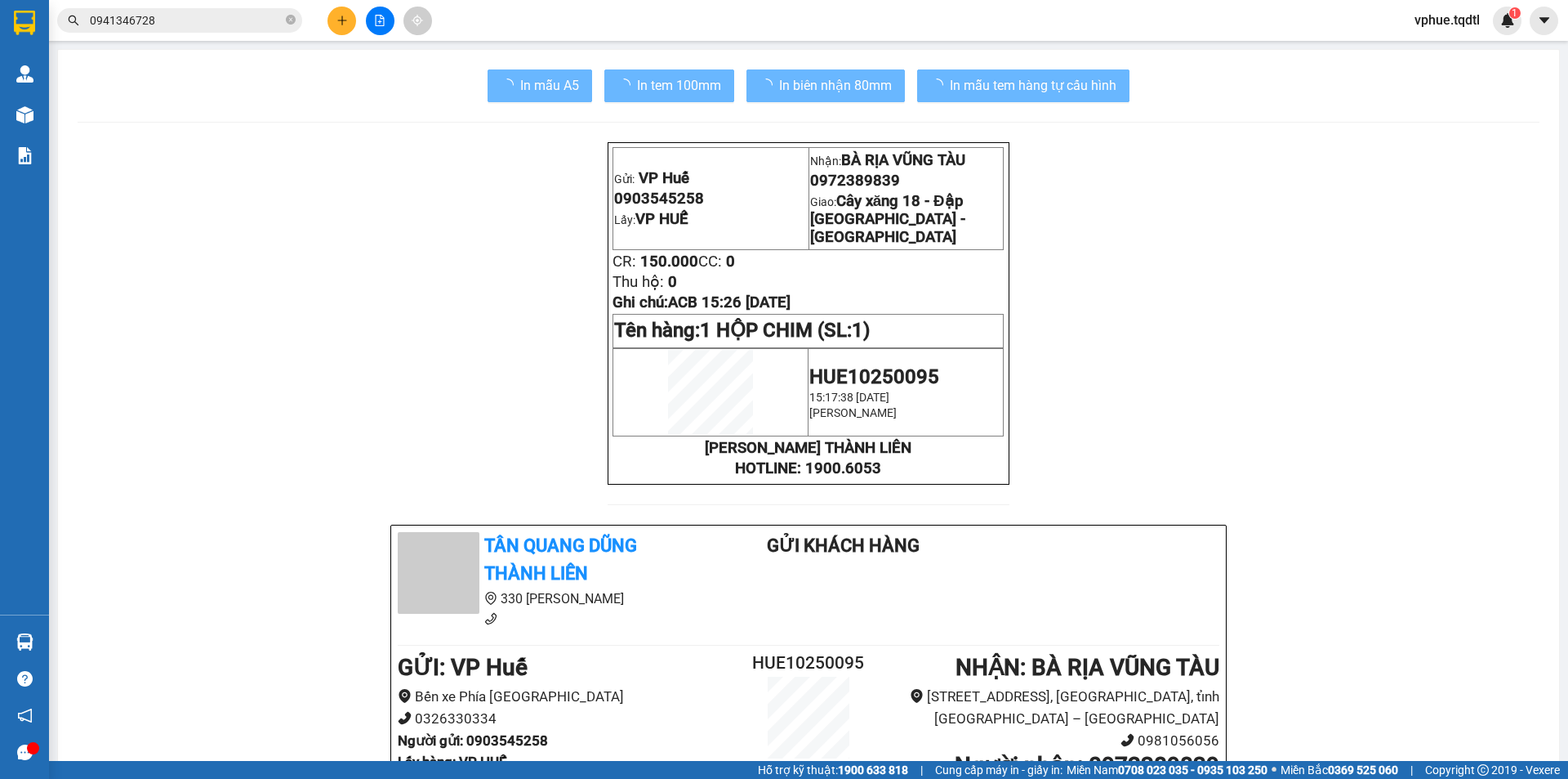
click at [219, 25] on input "0941346728" at bounding box center [186, 20] width 193 height 18
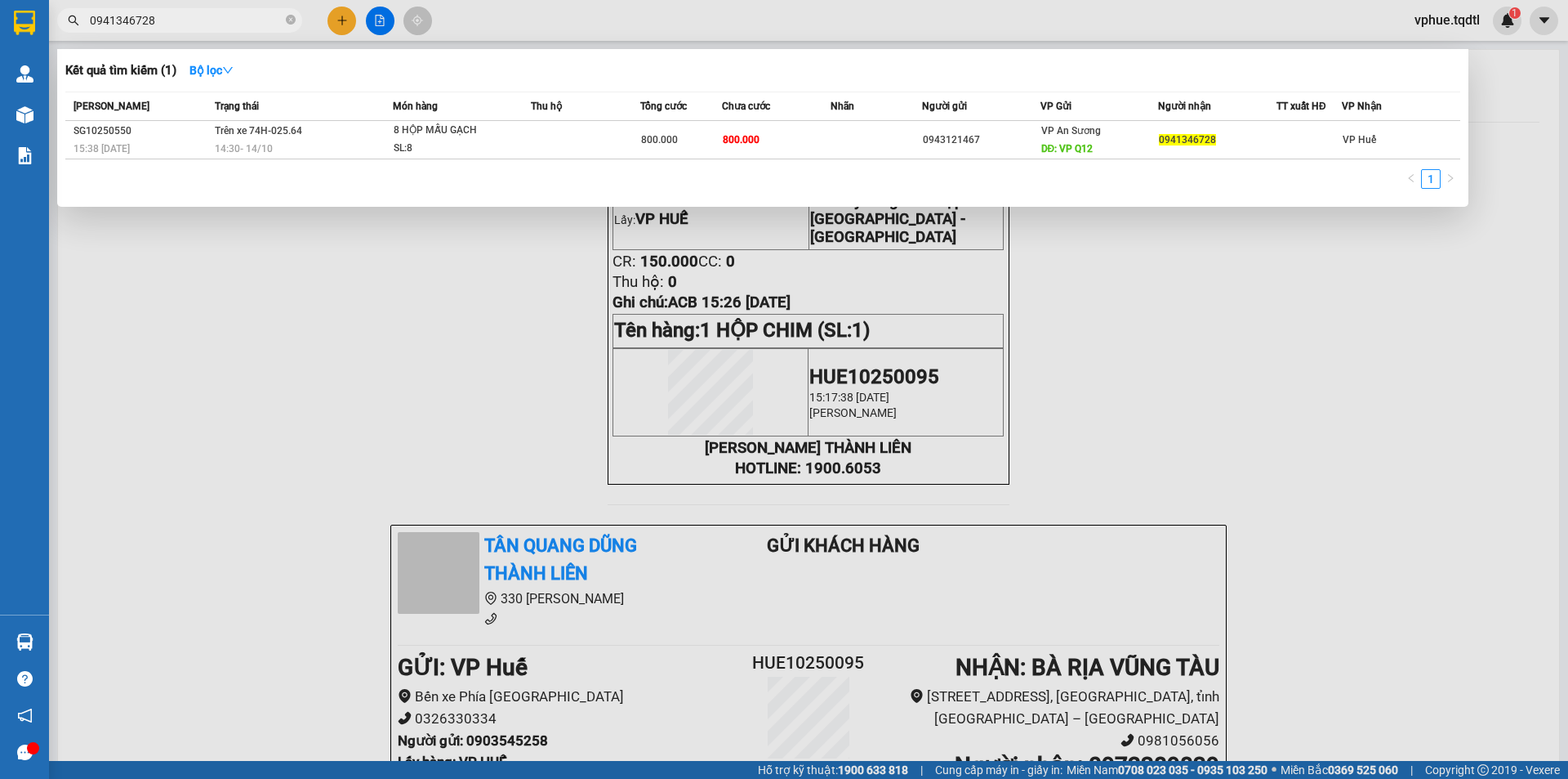
click at [341, 30] on div at bounding box center [784, 389] width 1568 height 779
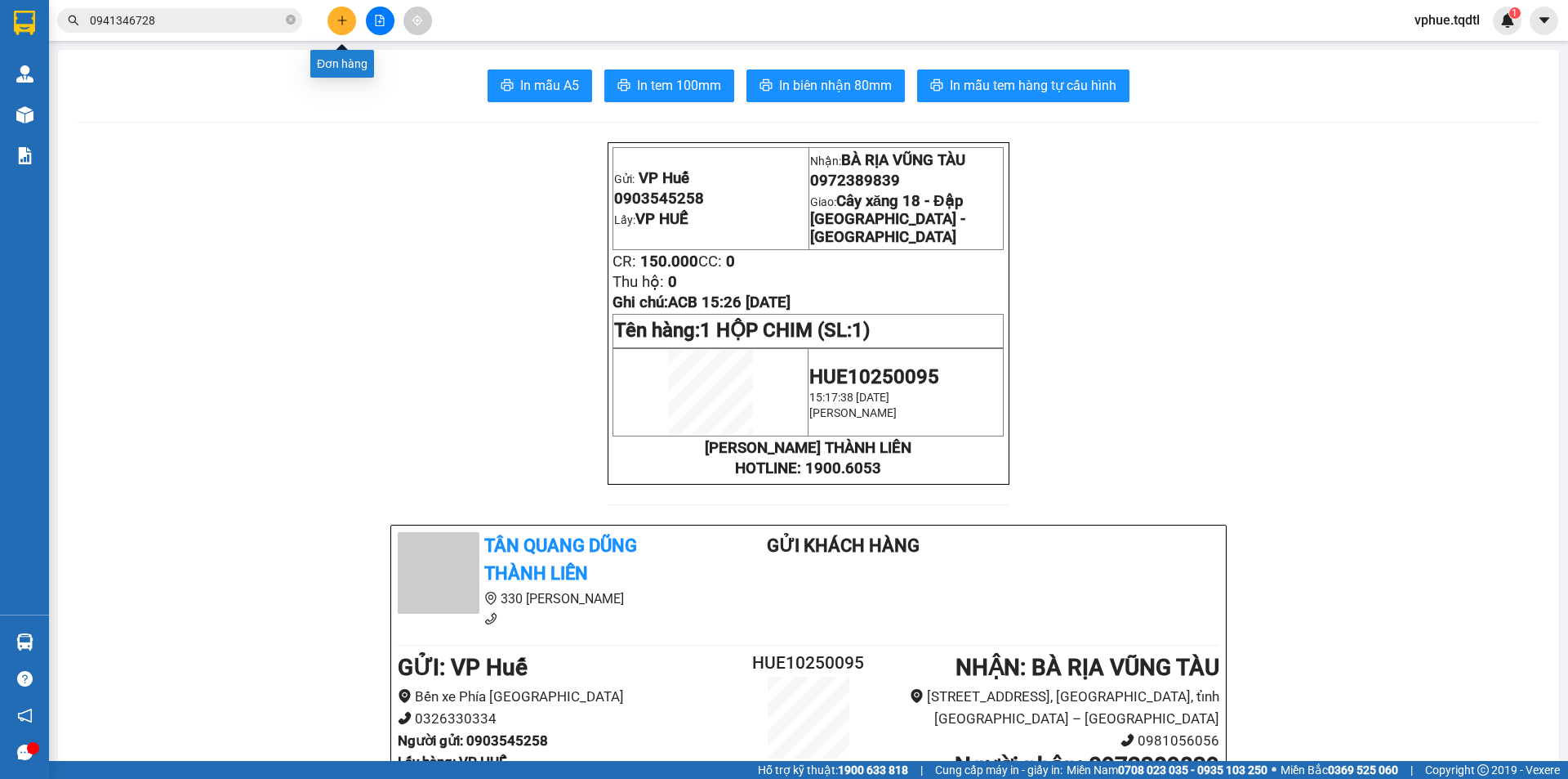
click at [341, 22] on icon "plus" at bounding box center [342, 20] width 12 height 12
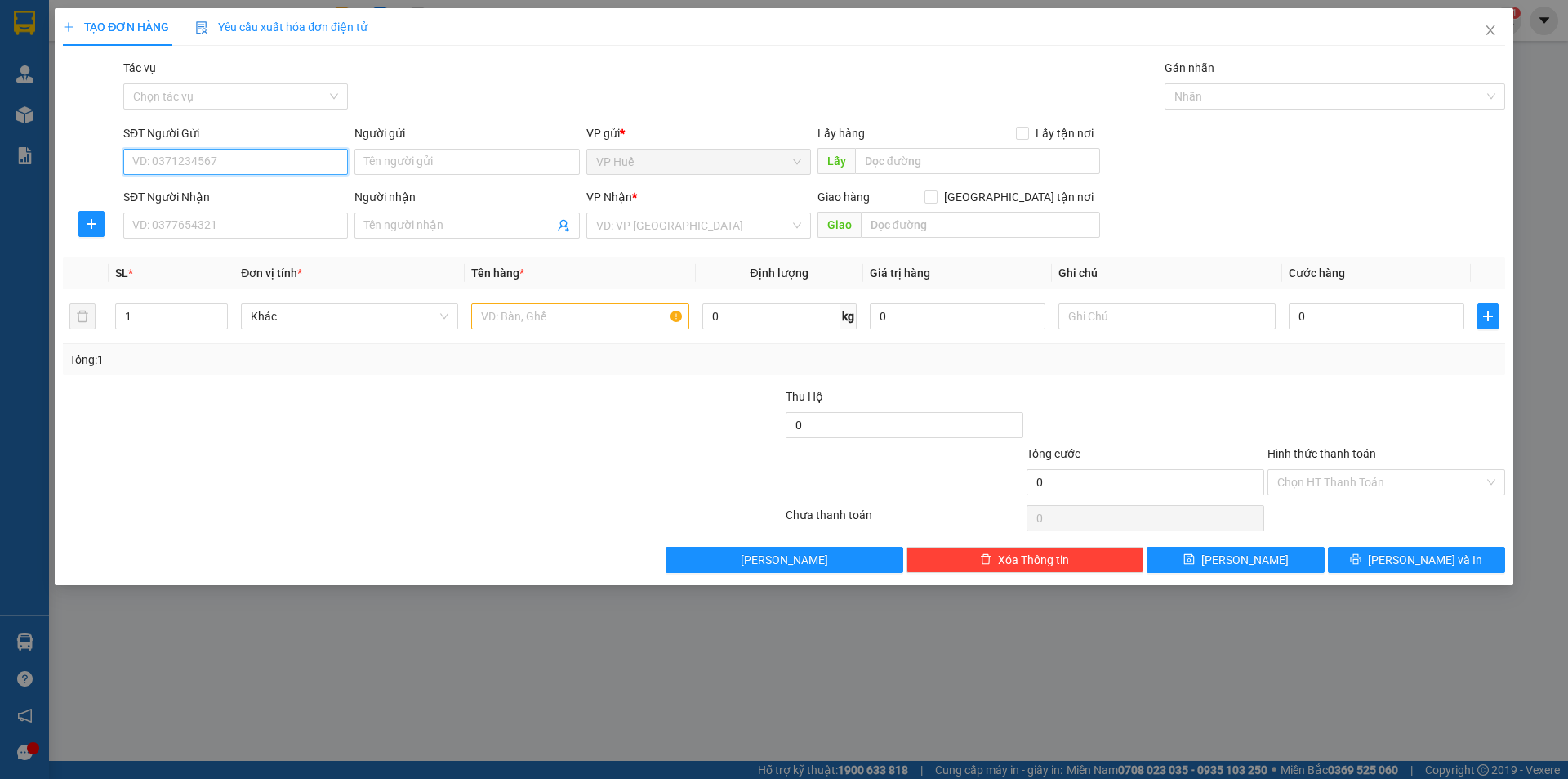
click at [238, 158] on input "SĐT Người Gửi" at bounding box center [236, 162] width 225 height 26
click at [212, 234] on input "SĐT Người Nhận" at bounding box center [236, 225] width 225 height 26
type input "0914801484"
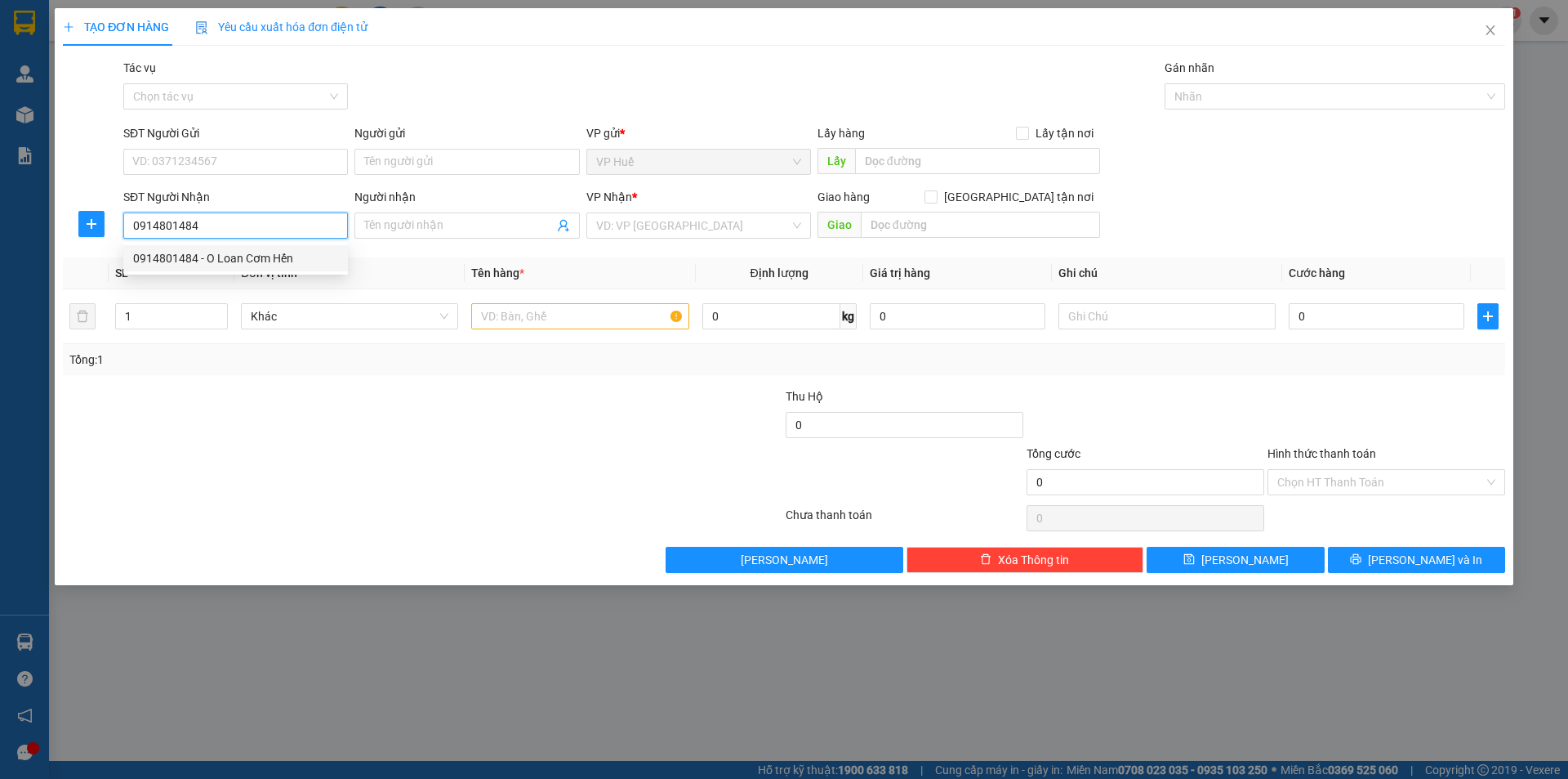
click at [238, 261] on div "0914801484 - O Loan Cơm Hến" at bounding box center [236, 258] width 205 height 18
type input "O Loan Cơm Hến"
type input "VÒNG XOÁY NGÃI GIAO, [GEOGRAPHIC_DATA]"
type input "150.000"
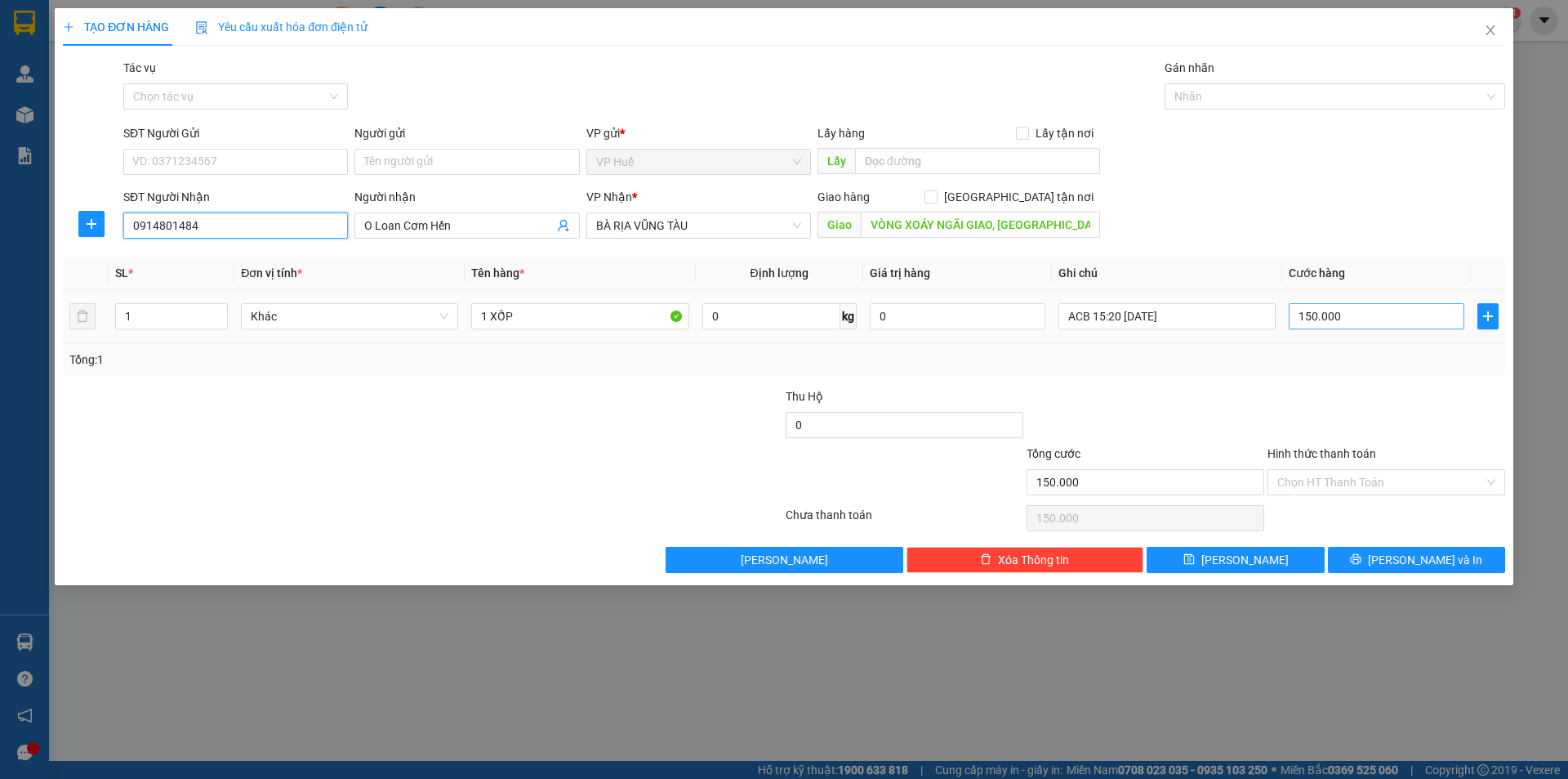
type input "0914801484"
type input "2"
type input "20"
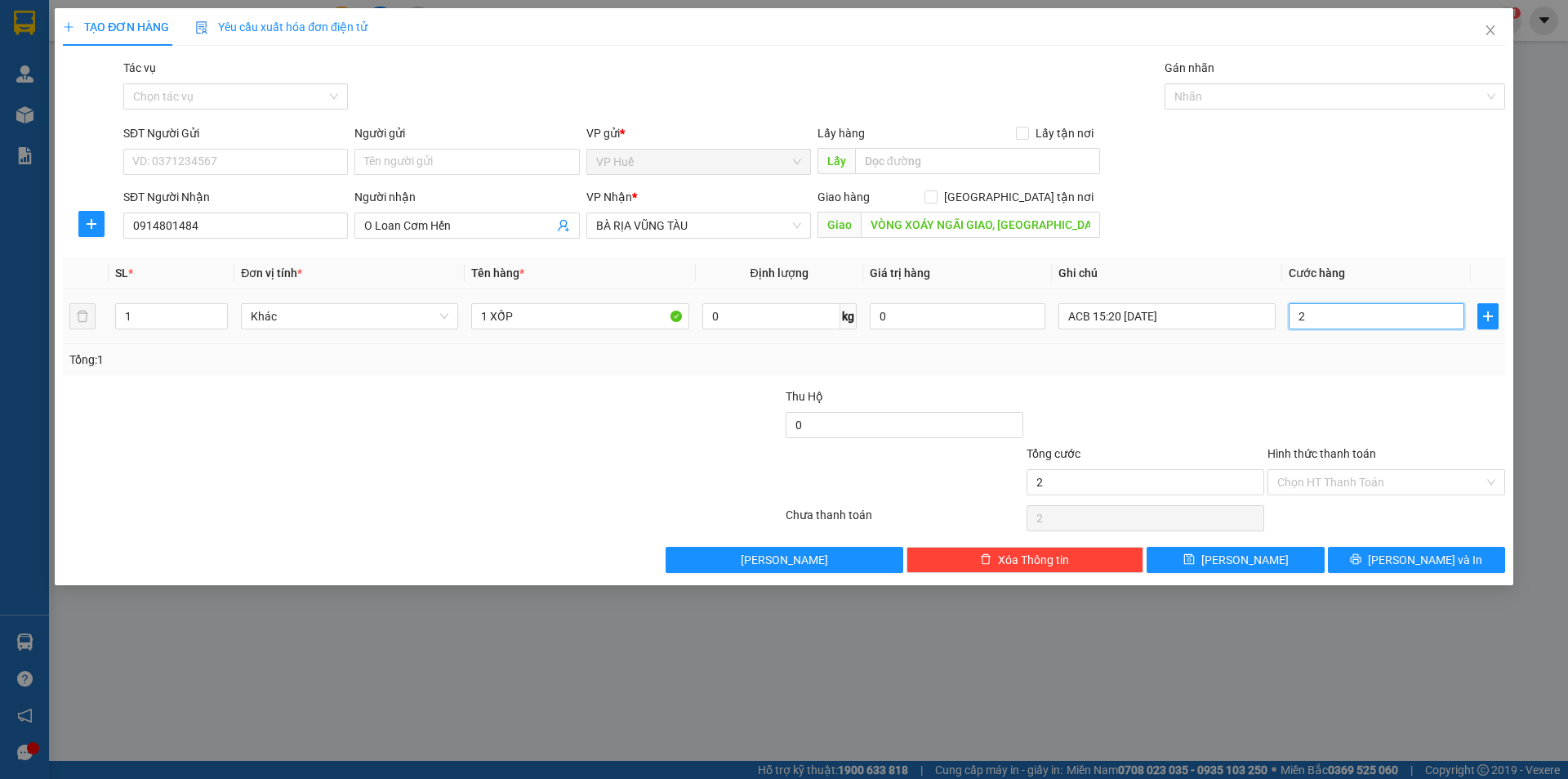
type input "20"
type input "200"
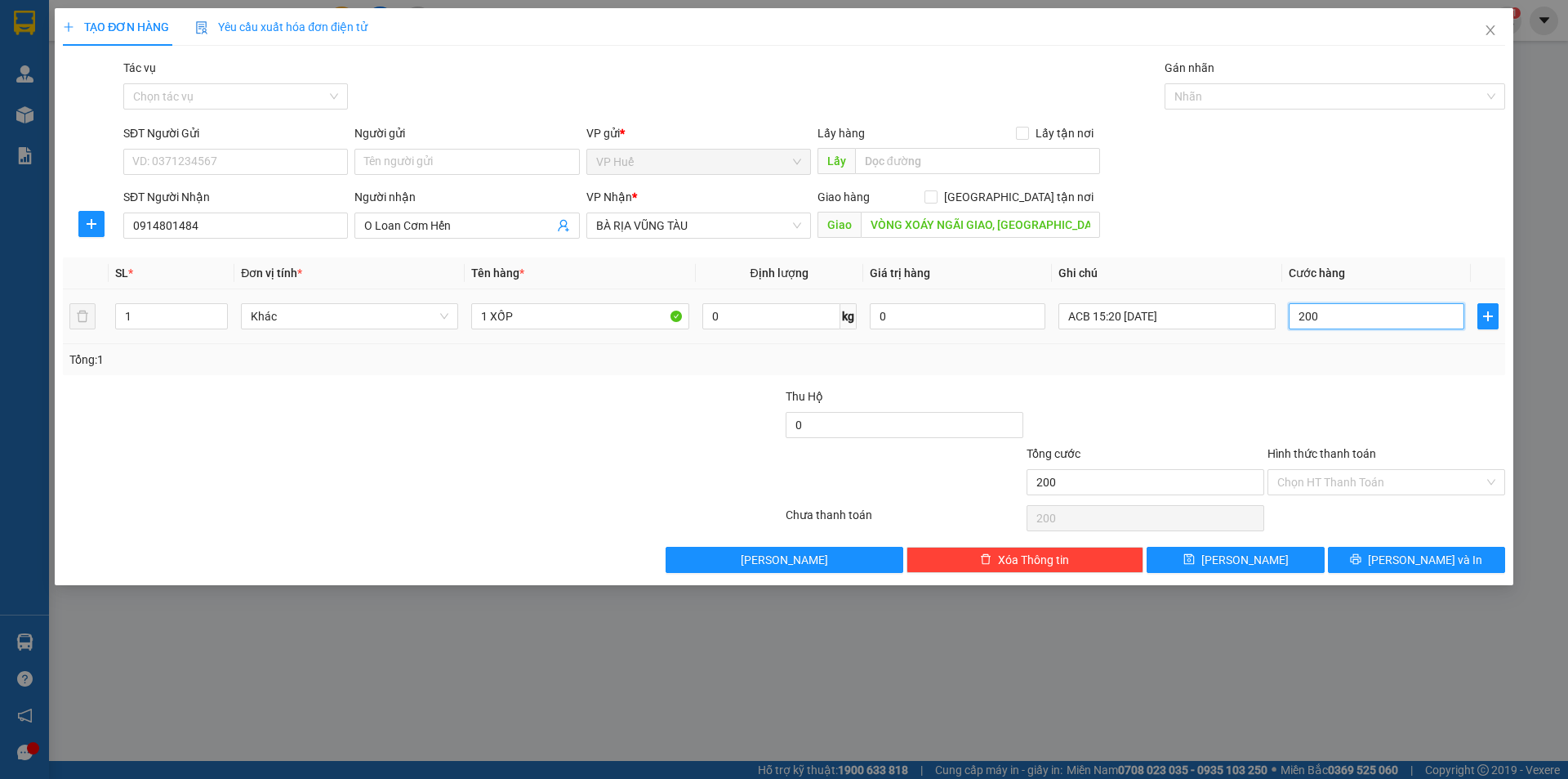
type input "2.000"
type input "20.000"
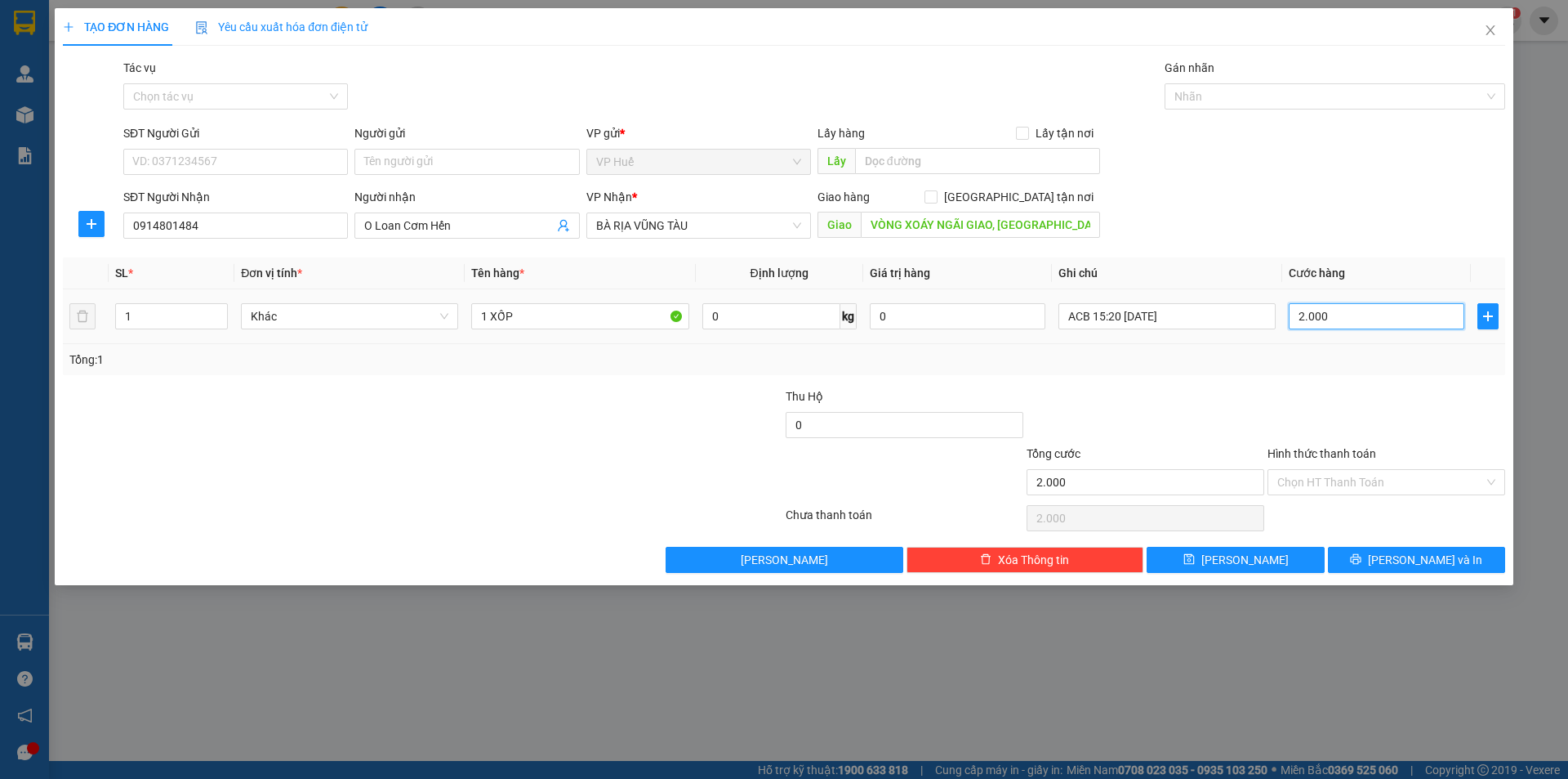
type input "20.000"
type input "200.000"
click at [1317, 322] on input "200.000" at bounding box center [1377, 316] width 176 height 26
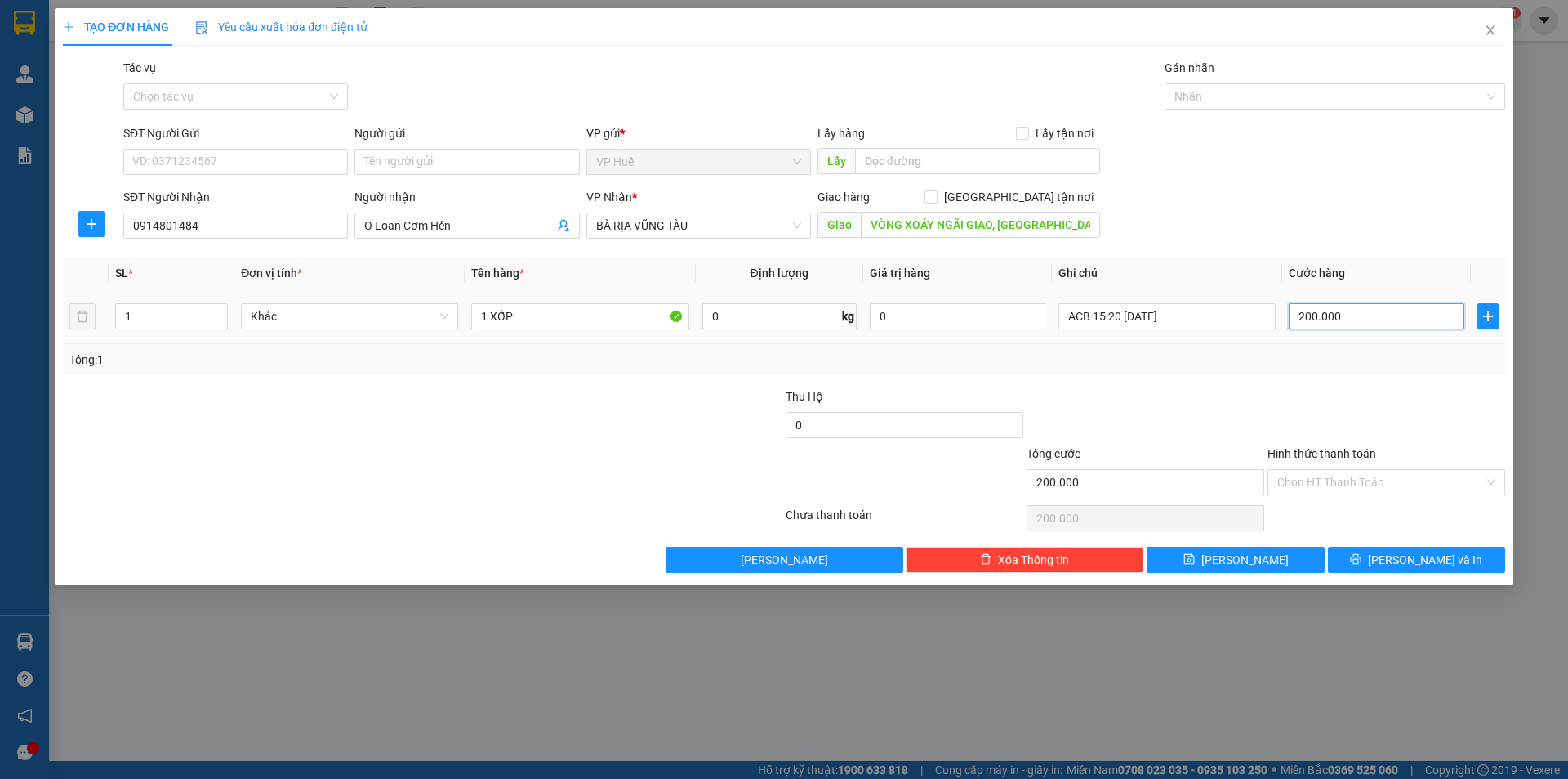
click at [1317, 322] on input "200.000" at bounding box center [1377, 316] width 176 height 26
type input "2"
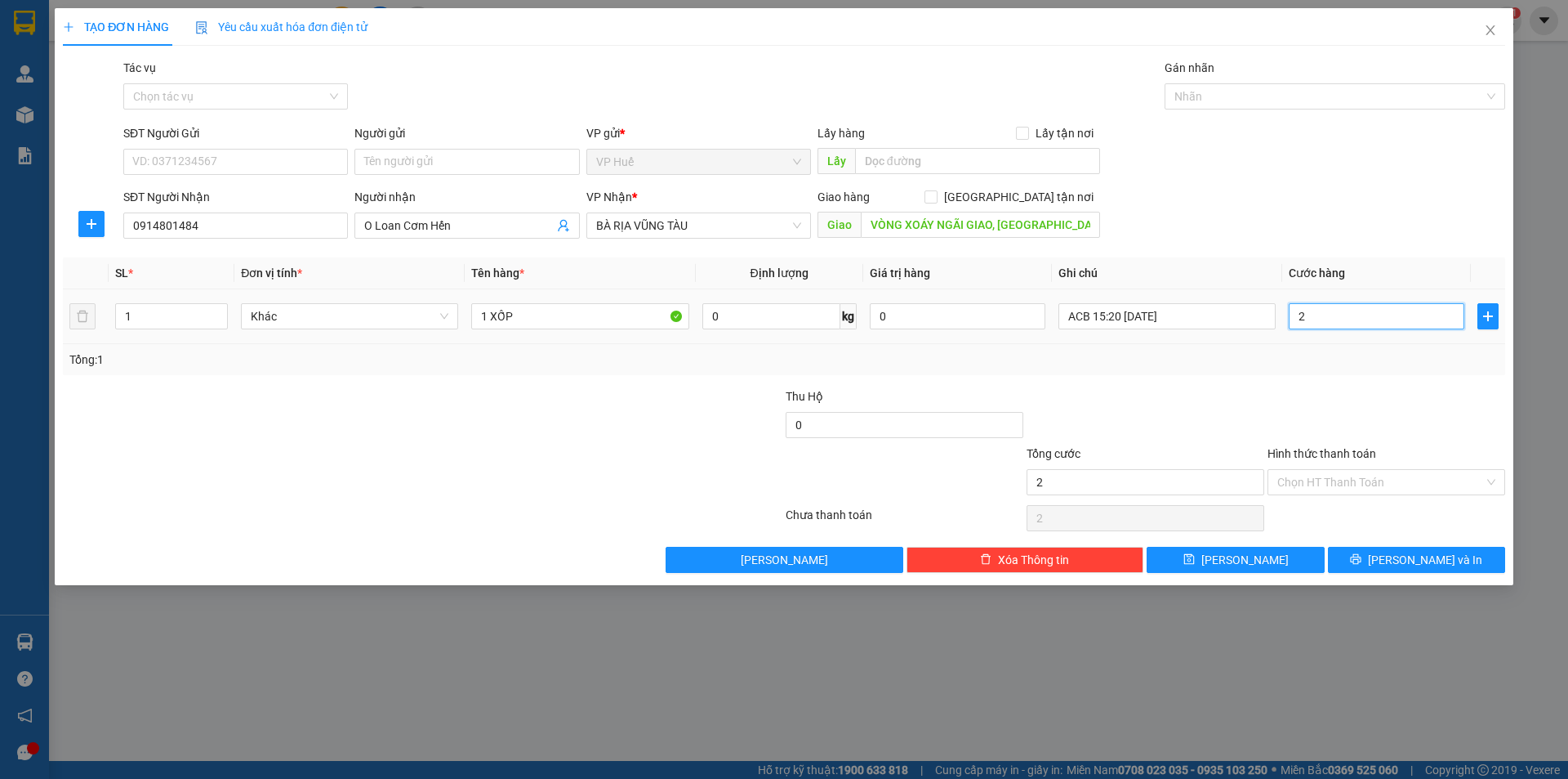
type input "25"
type input "250"
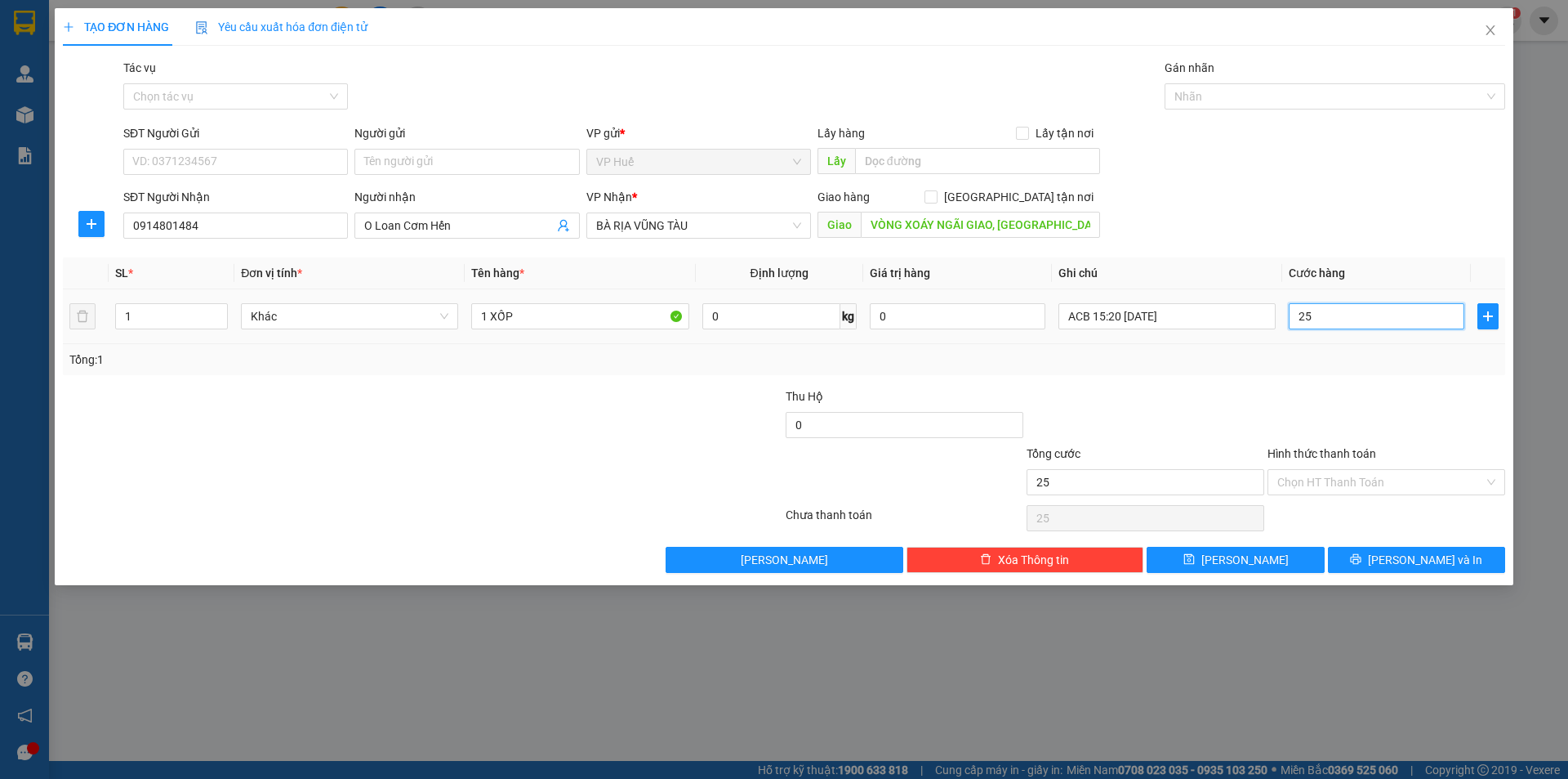
type input "250"
type input "2.500"
type input "25.000"
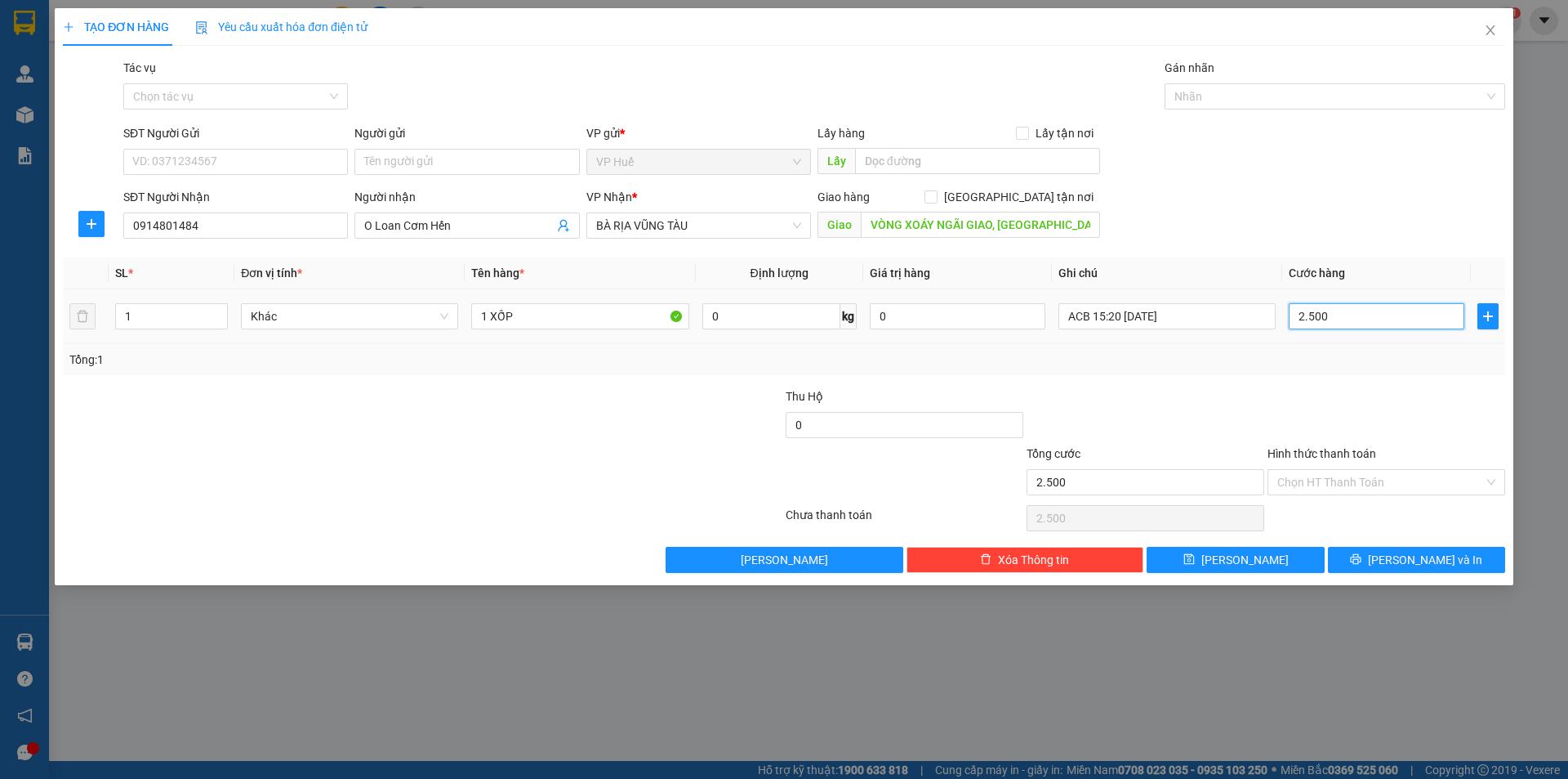
type input "25.000"
type input "250.000"
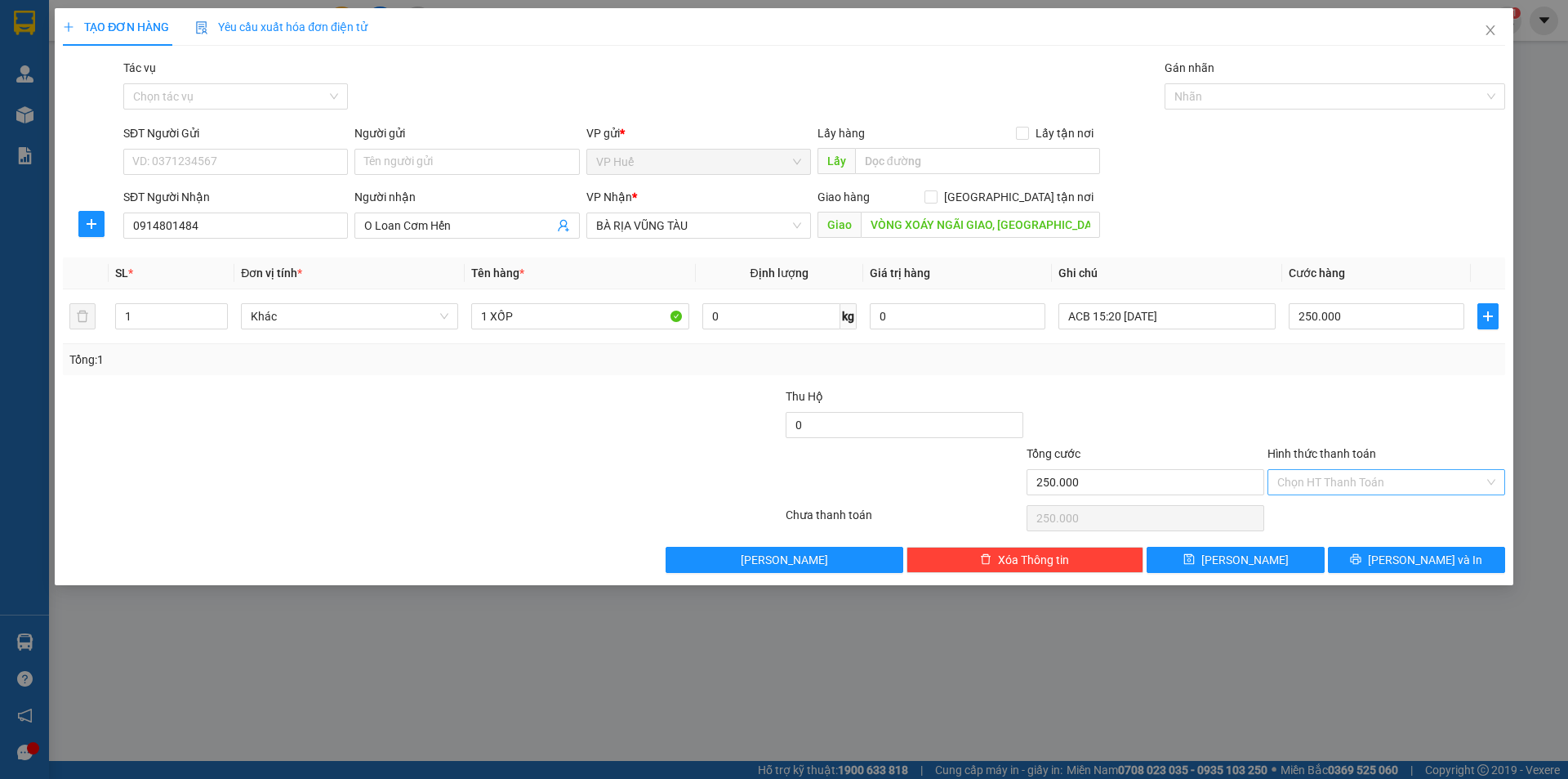
drag, startPoint x: 1297, startPoint y: 480, endPoint x: 1294, endPoint y: 491, distance: 11.4
click at [1298, 485] on input "Hình thức thanh toán" at bounding box center [1380, 482] width 206 height 25
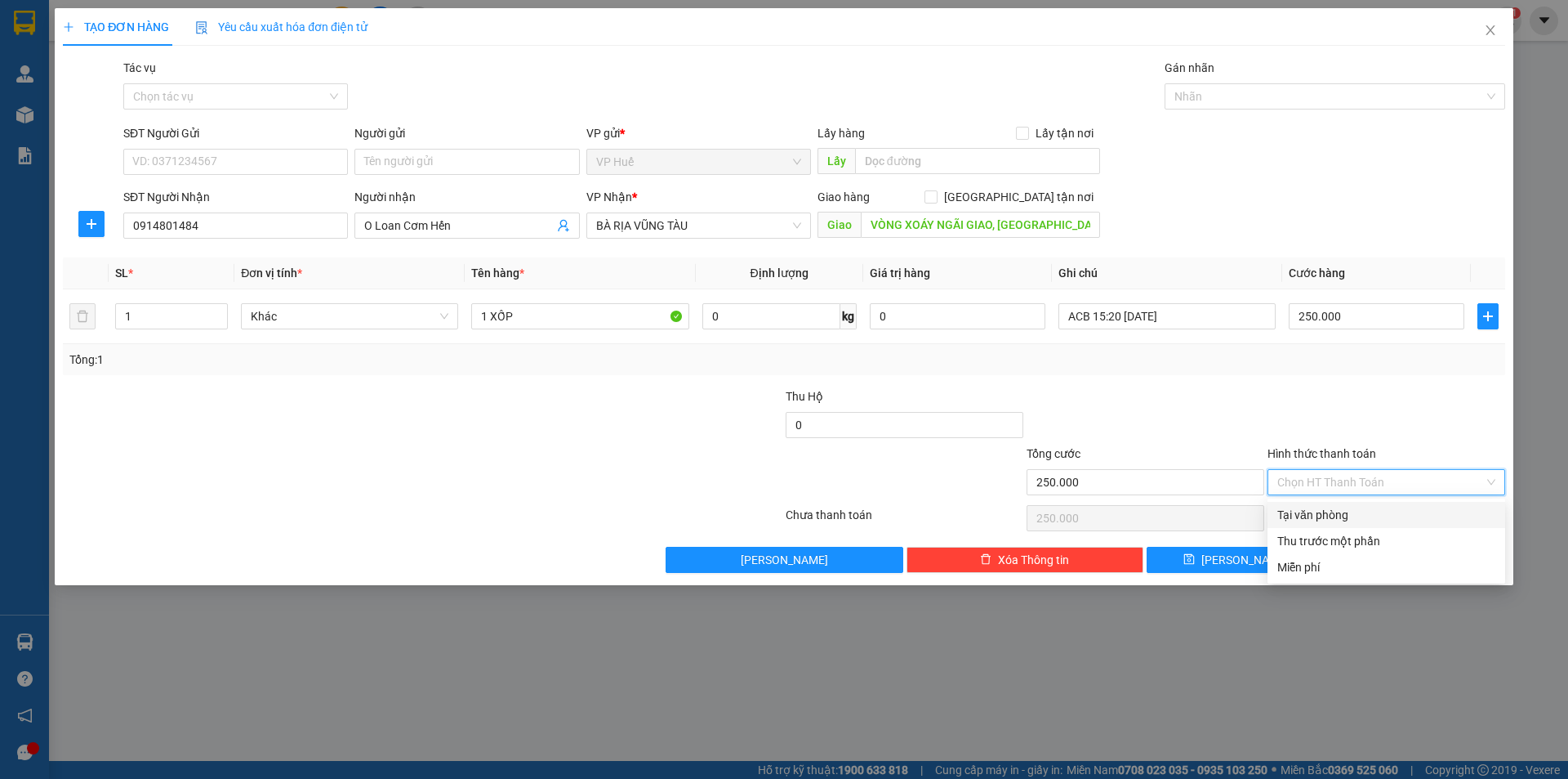
click at [1291, 518] on div "Tại văn phòng" at bounding box center [1386, 514] width 218 height 18
type input "0"
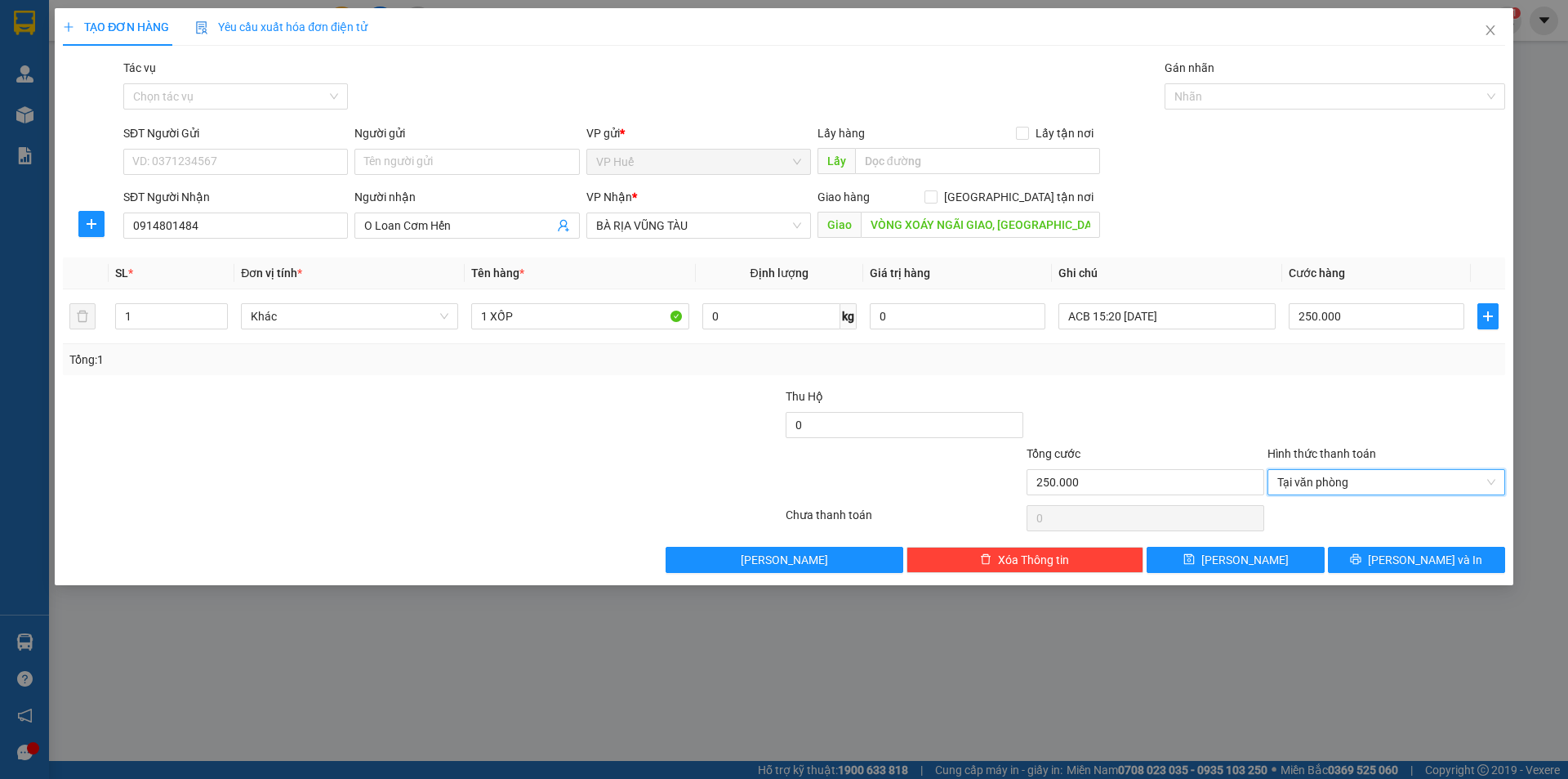
click at [1107, 386] on div "Transit Pickup Surcharge Ids Transit Deliver Surcharge Ids Transit Deliver Surc…" at bounding box center [784, 316] width 1443 height 514
click at [239, 162] on input "SĐT Người Gửi" at bounding box center [236, 162] width 225 height 26
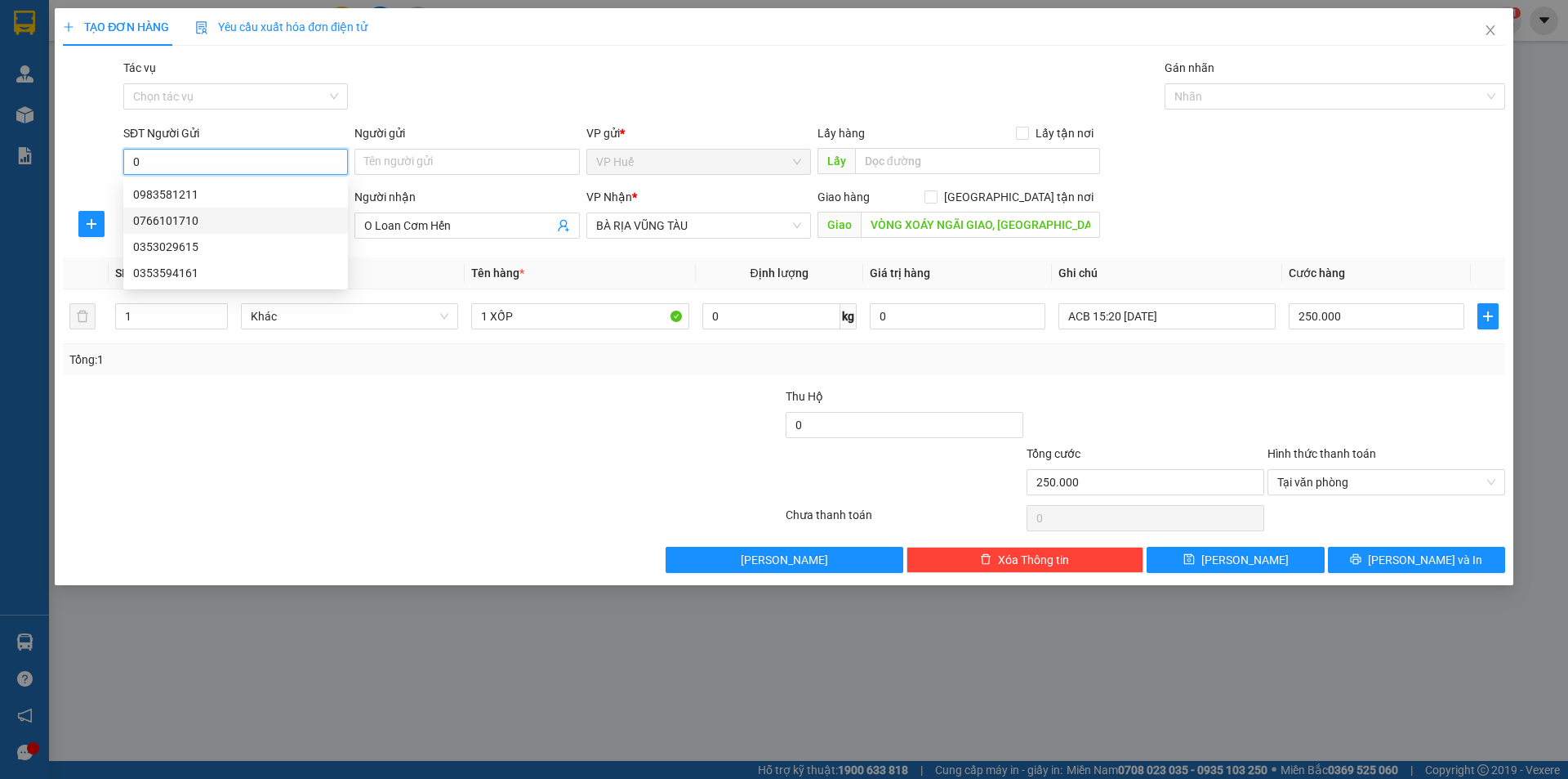
click at [250, 224] on div "0766101710" at bounding box center [236, 220] width 205 height 18
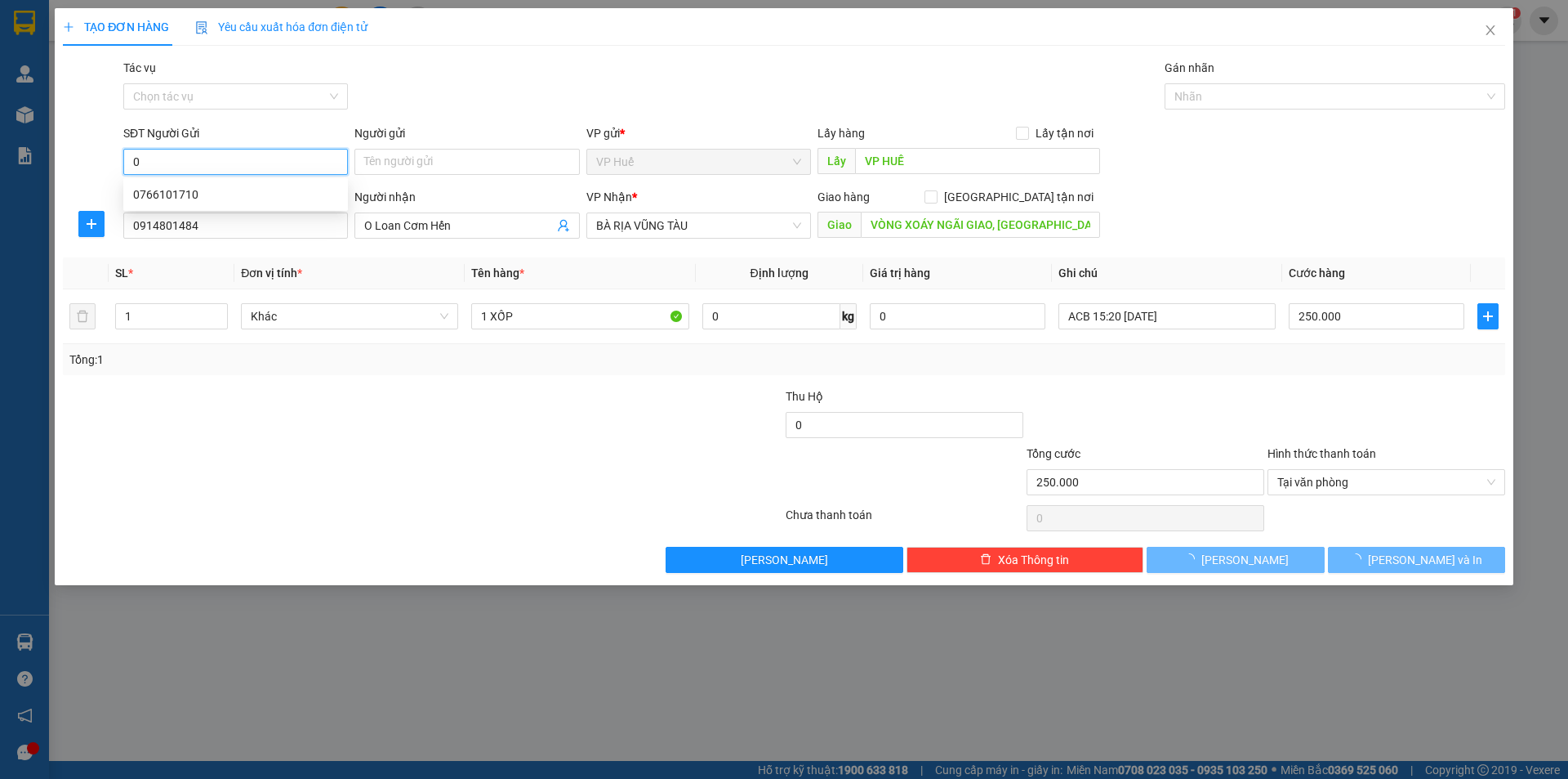
type input "0766101710"
type input "VP HUẾ"
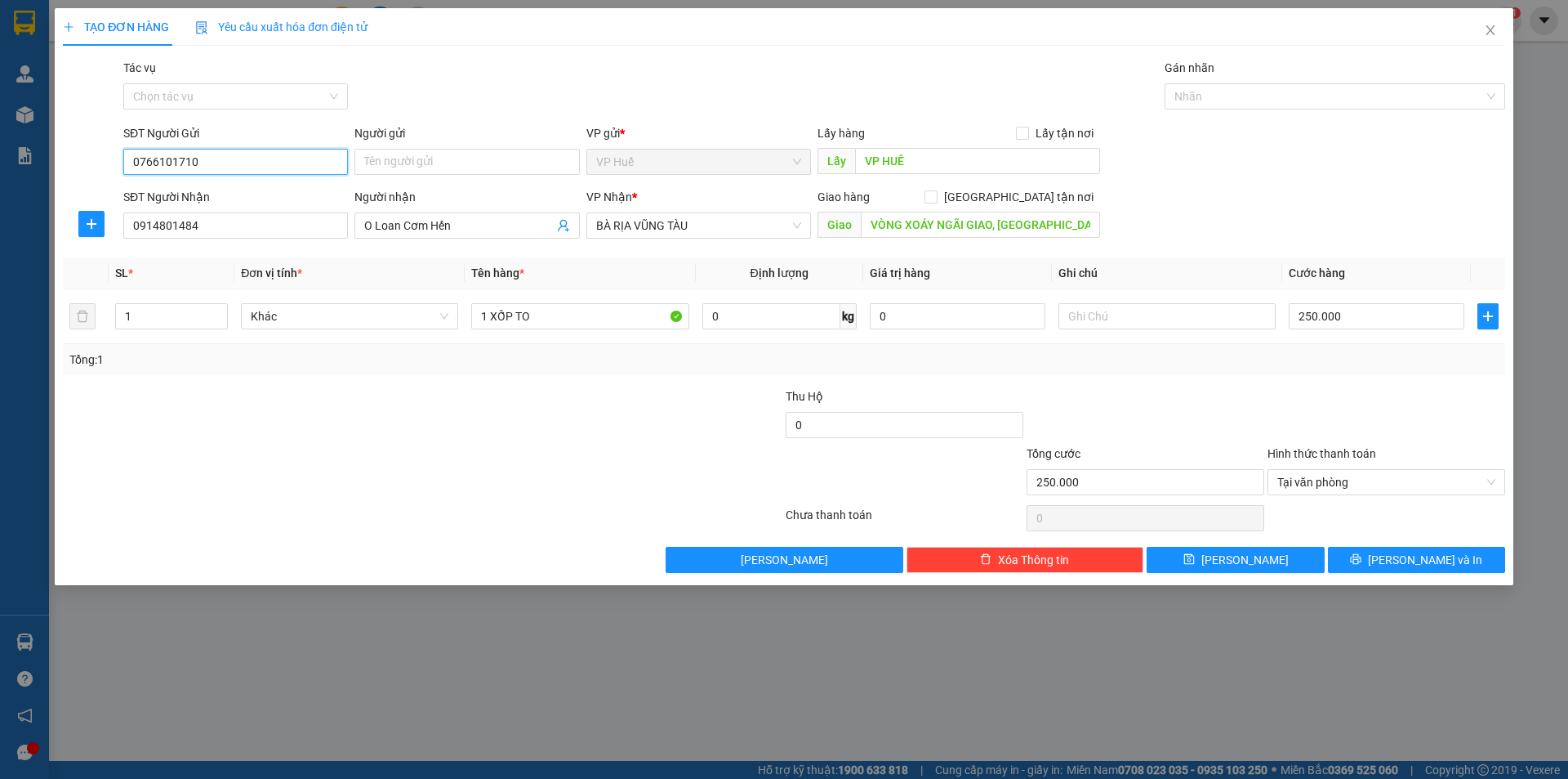
type input "0766101710"
click at [1208, 382] on div "Transit Pickup Surcharge Ids Transit Deliver Surcharge Ids Transit Deliver Surc…" at bounding box center [784, 316] width 1443 height 514
click at [1380, 561] on button "[PERSON_NAME] và In" at bounding box center [1417, 560] width 178 height 26
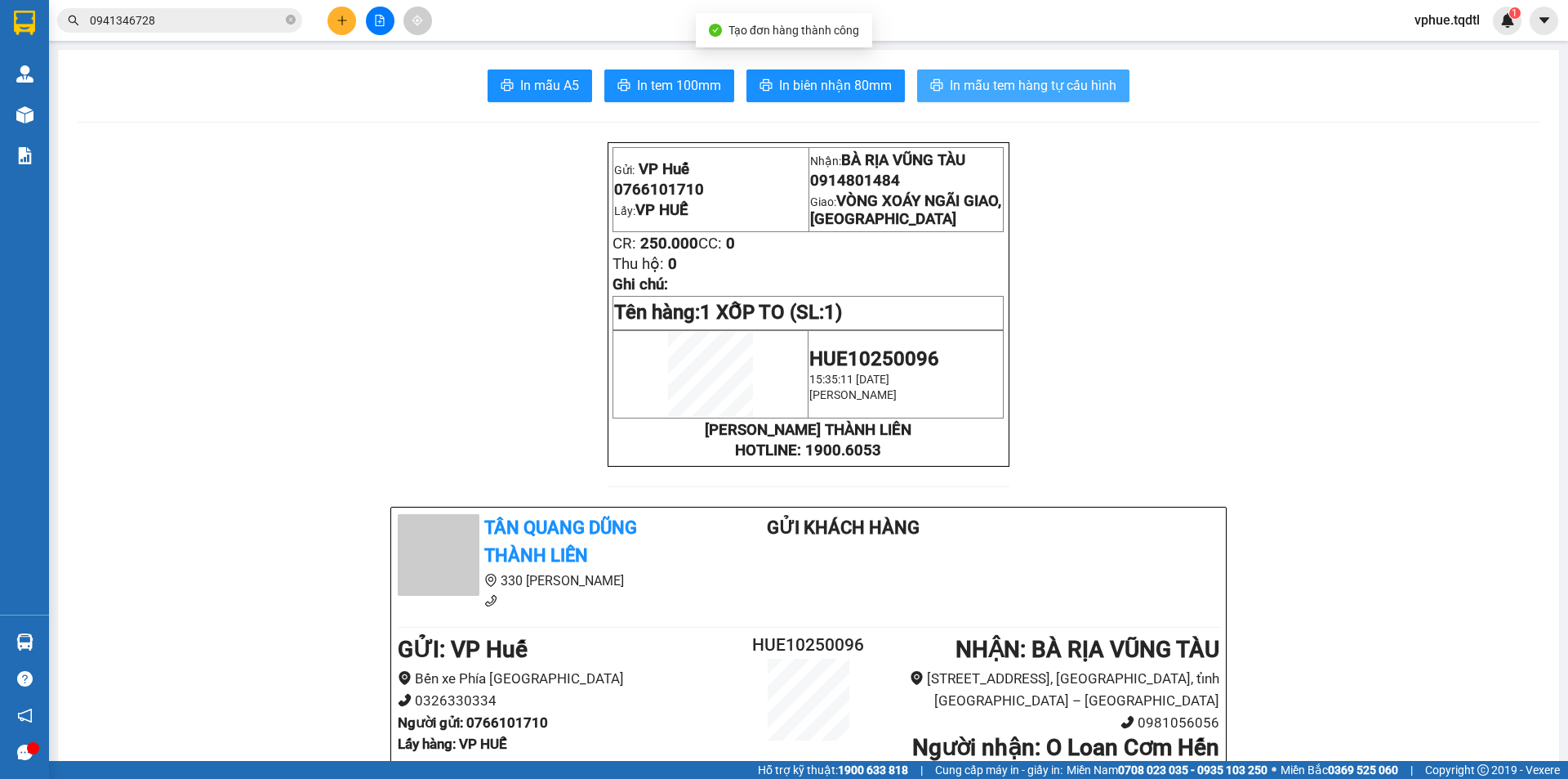
drag, startPoint x: 970, startPoint y: 80, endPoint x: 981, endPoint y: 80, distance: 11.0
click at [972, 80] on span "In mẫu tem hàng tự cấu hình" at bounding box center [1033, 85] width 167 height 20
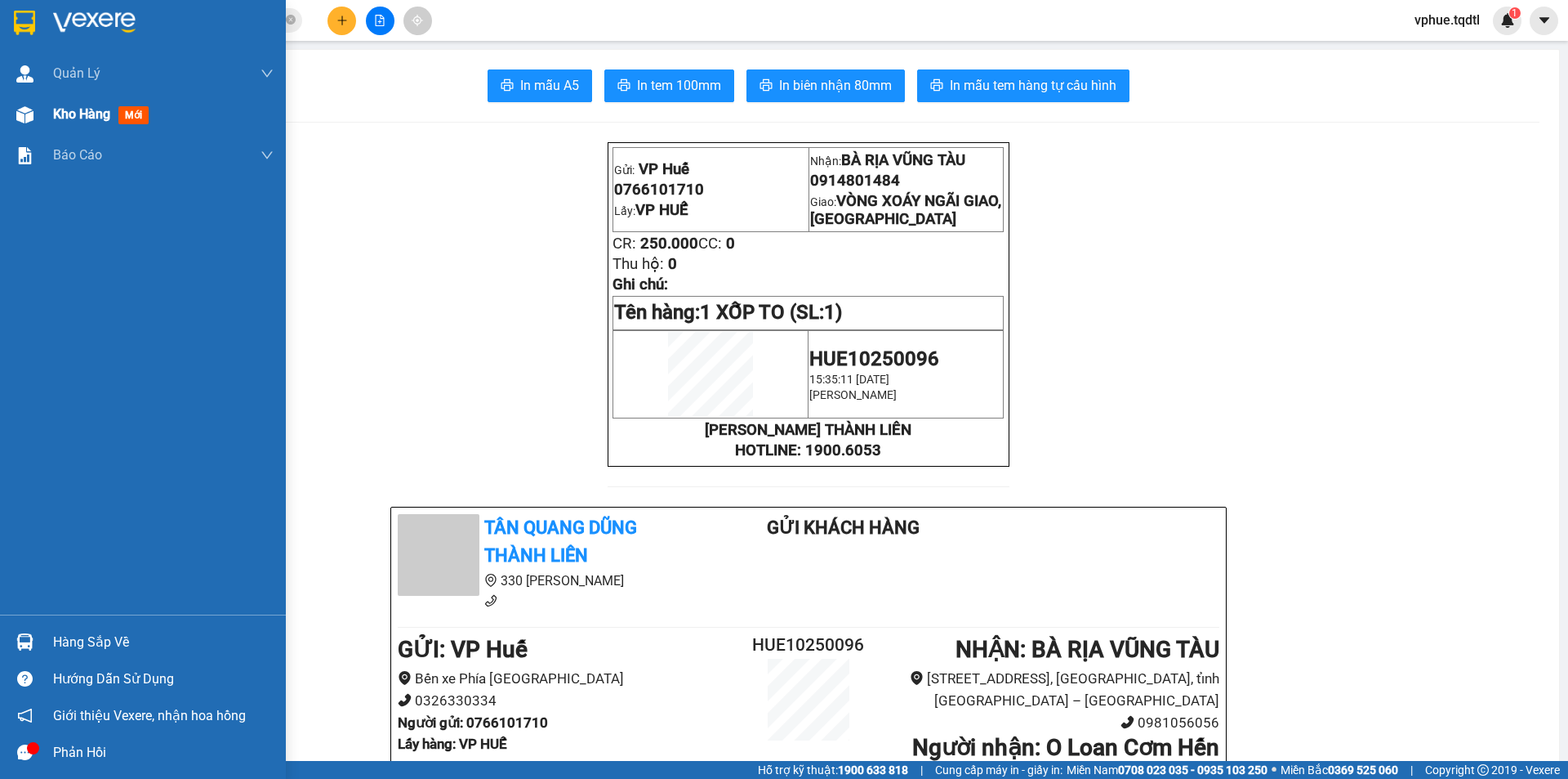
click at [20, 112] on img at bounding box center [25, 115] width 17 height 17
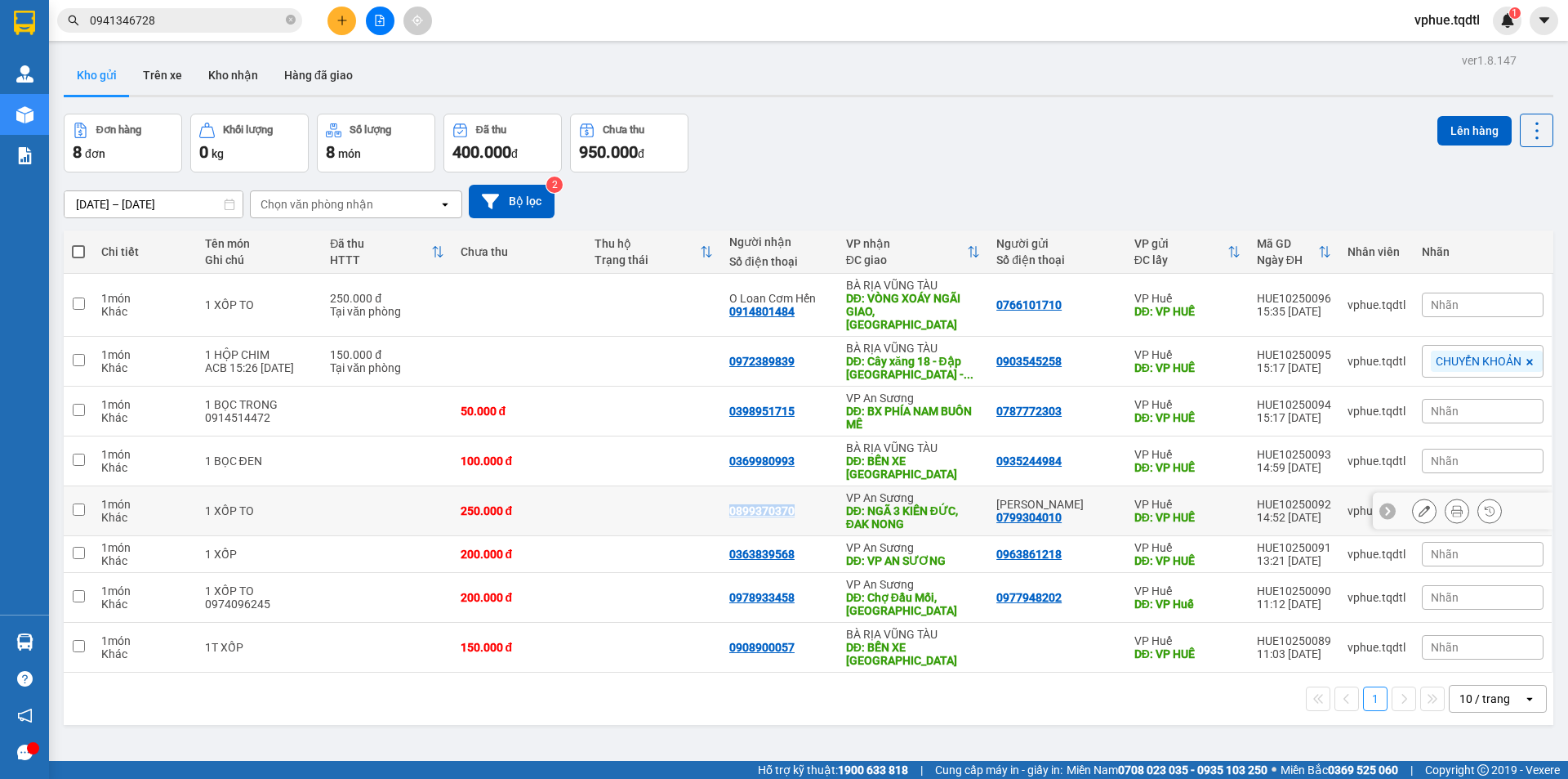
drag, startPoint x: 740, startPoint y: 482, endPoint x: 807, endPoint y: 479, distance: 67.1
click at [807, 486] on td "0899370370" at bounding box center [779, 511] width 117 height 50
checkbox input "true"
copy div "0899370370"
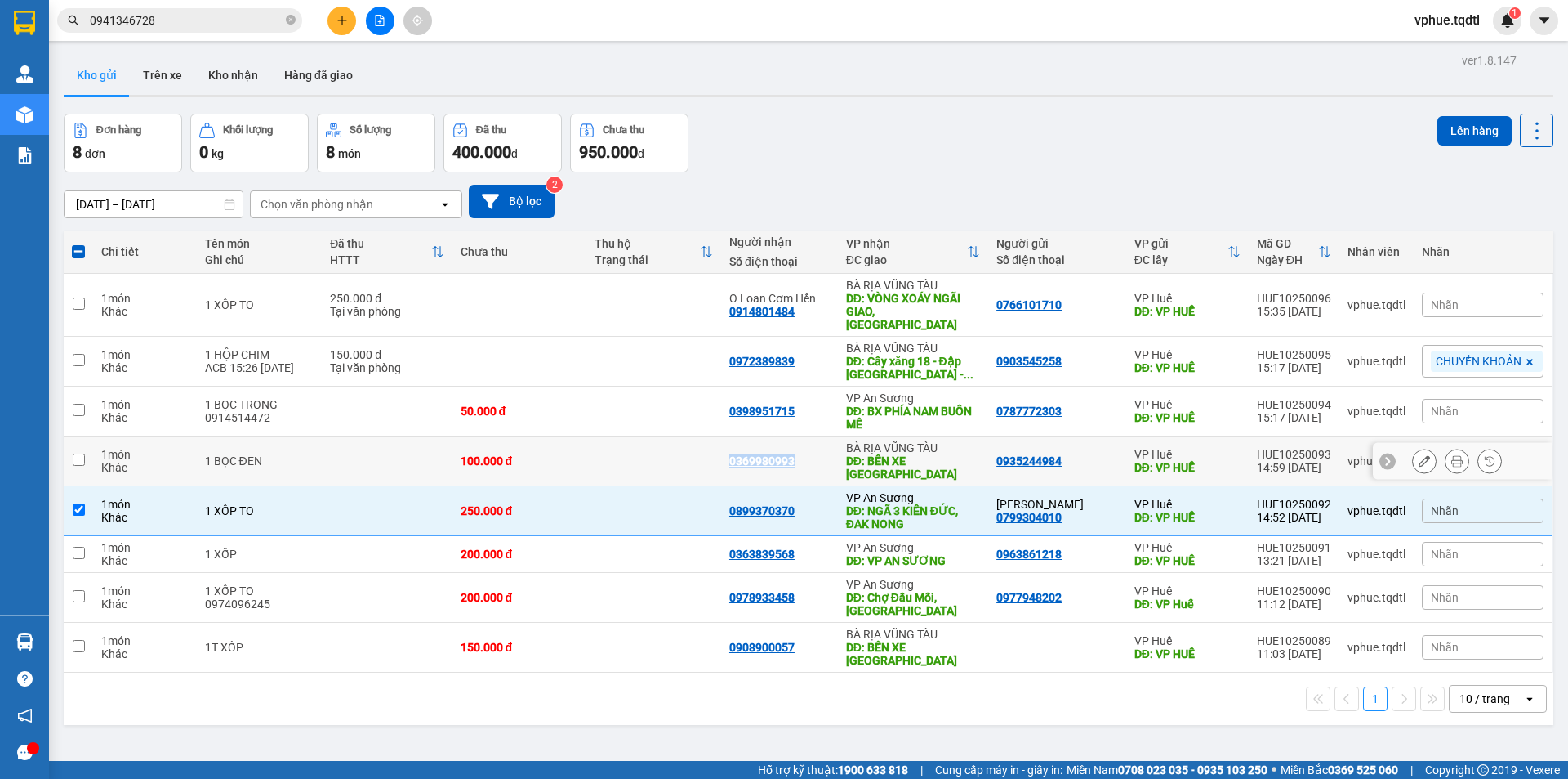
drag, startPoint x: 728, startPoint y: 436, endPoint x: 798, endPoint y: 441, distance: 70.2
click at [798, 441] on td "0369980993" at bounding box center [779, 461] width 117 height 50
copy div "0369980993"
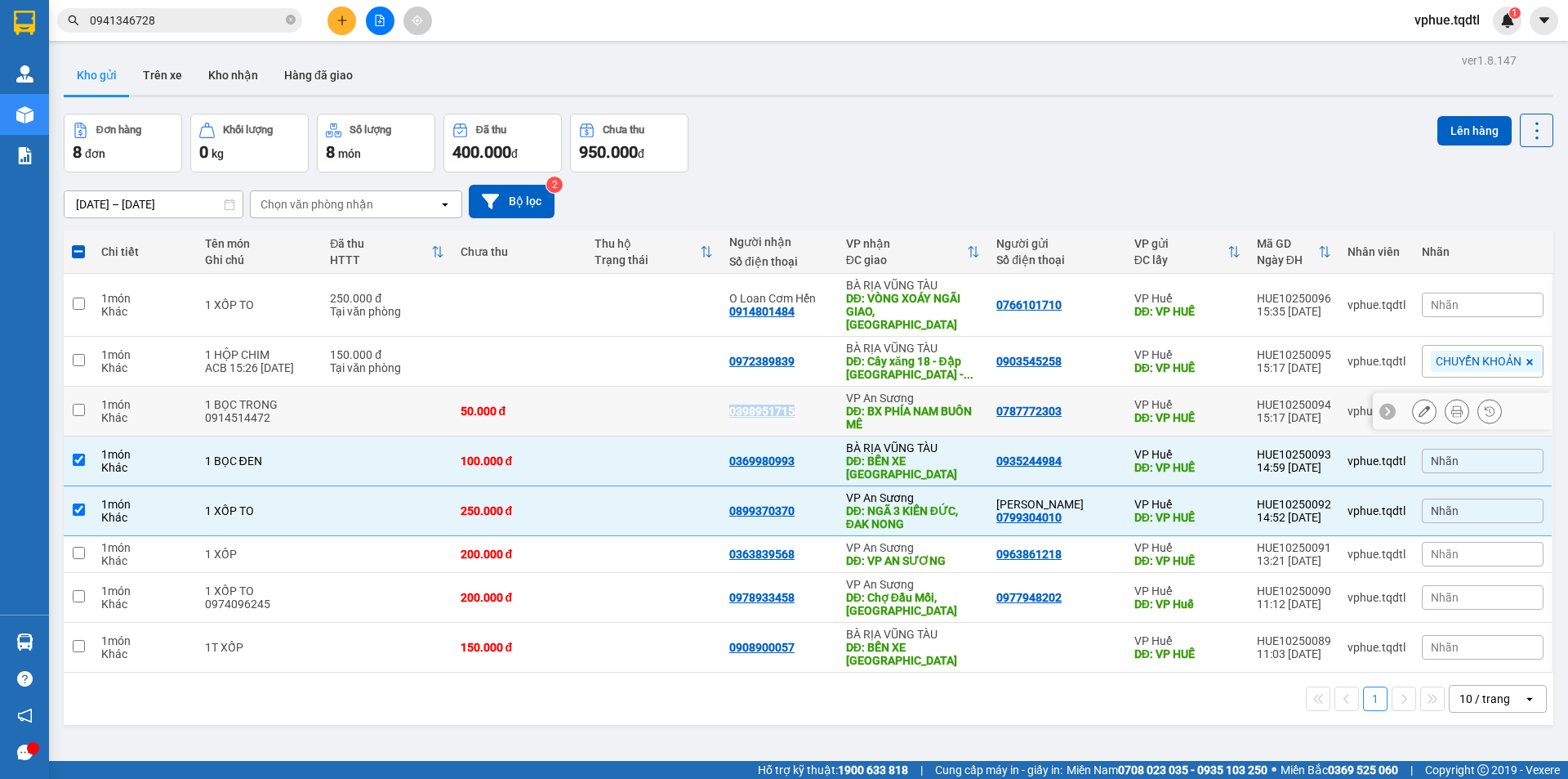
drag, startPoint x: 740, startPoint y: 398, endPoint x: 795, endPoint y: 401, distance: 55.1
click at [795, 401] on td "0398951715" at bounding box center [779, 411] width 117 height 50
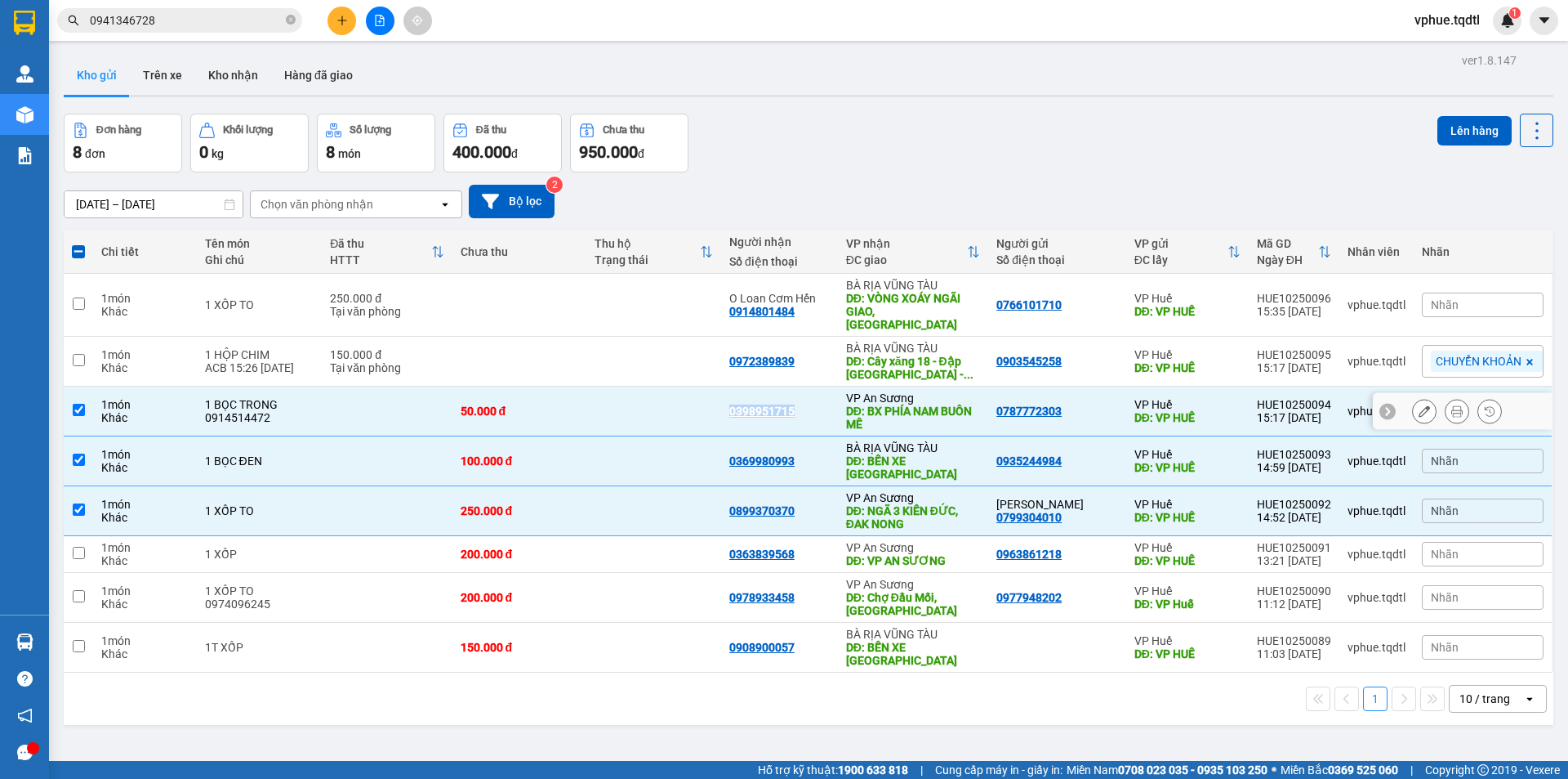
copy div "0398951715"
drag, startPoint x: 730, startPoint y: 346, endPoint x: 818, endPoint y: 351, distance: 88.1
click at [818, 354] on div "0972389839" at bounding box center [779, 360] width 101 height 13
copy div "0972389839"
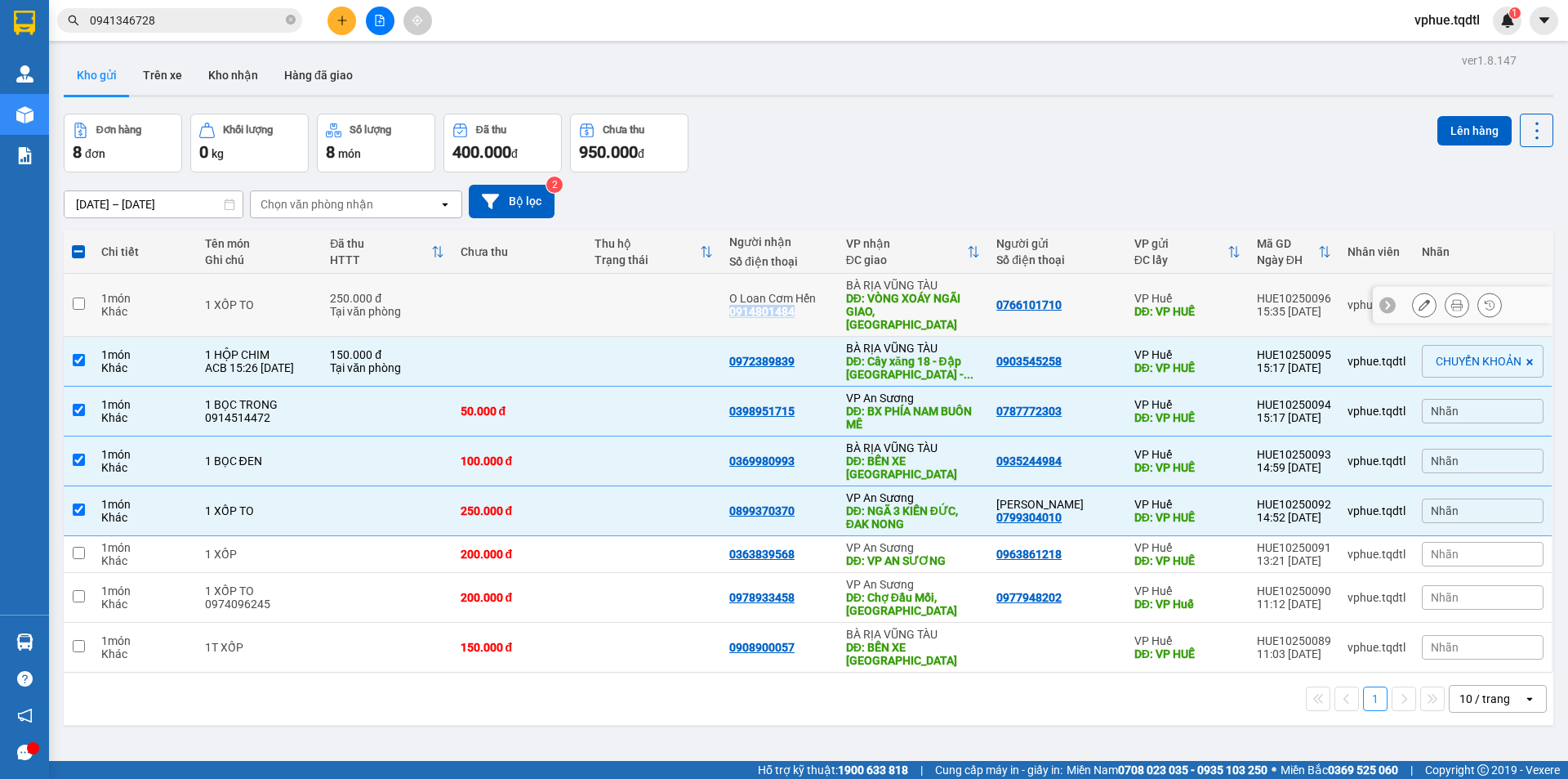
drag, startPoint x: 730, startPoint y: 304, endPoint x: 796, endPoint y: 310, distance: 66.3
click at [798, 309] on div "O Loan Cơm Hến 0914801484" at bounding box center [779, 304] width 101 height 26
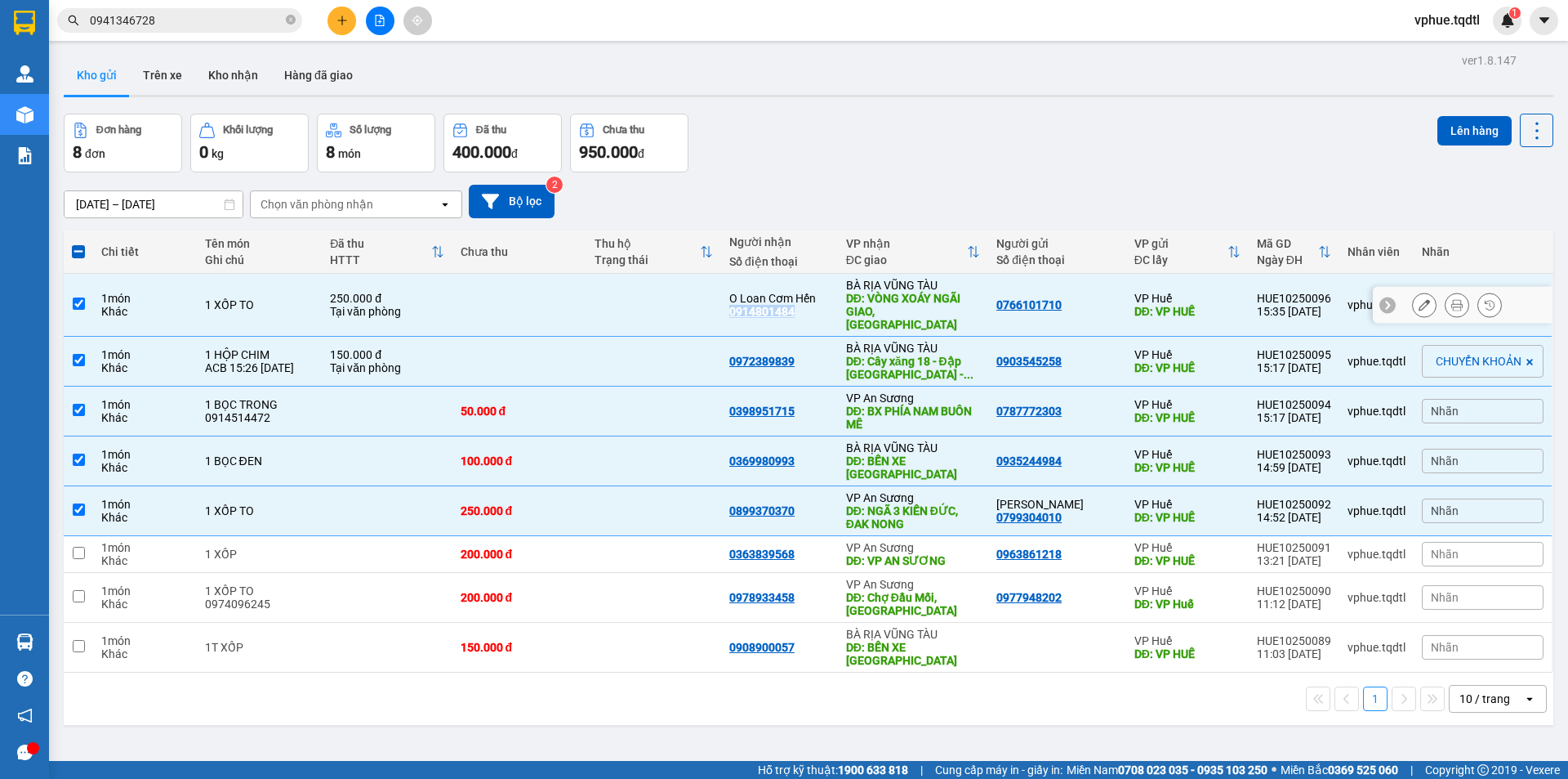
copy div "0914801484"
click at [260, 15] on input "0941346728" at bounding box center [186, 20] width 193 height 18
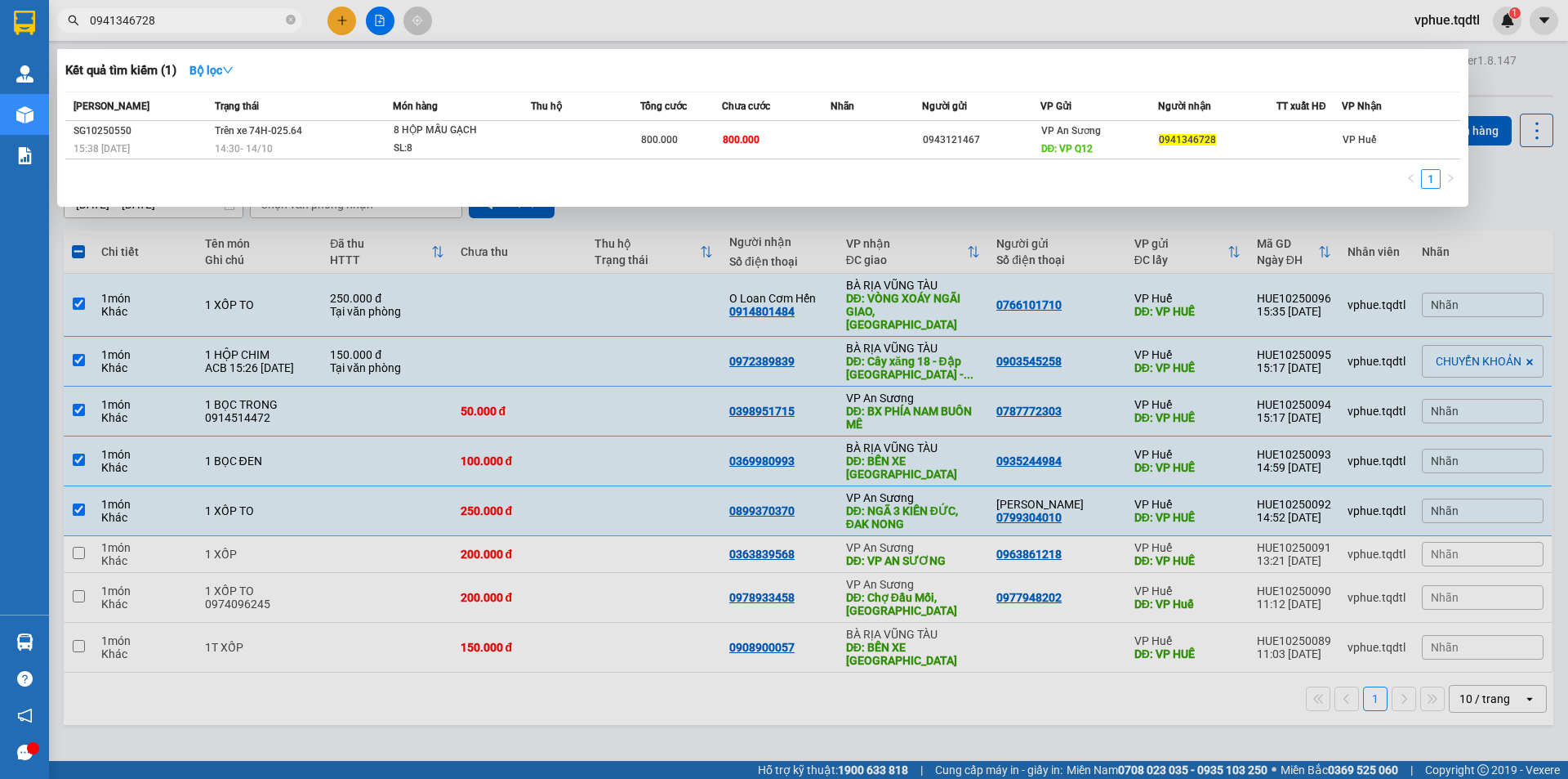
click at [254, 15] on input "0941346728" at bounding box center [186, 20] width 193 height 18
click at [254, 16] on input "0941346728" at bounding box center [186, 20] width 193 height 18
click at [628, 222] on div at bounding box center [784, 389] width 1568 height 779
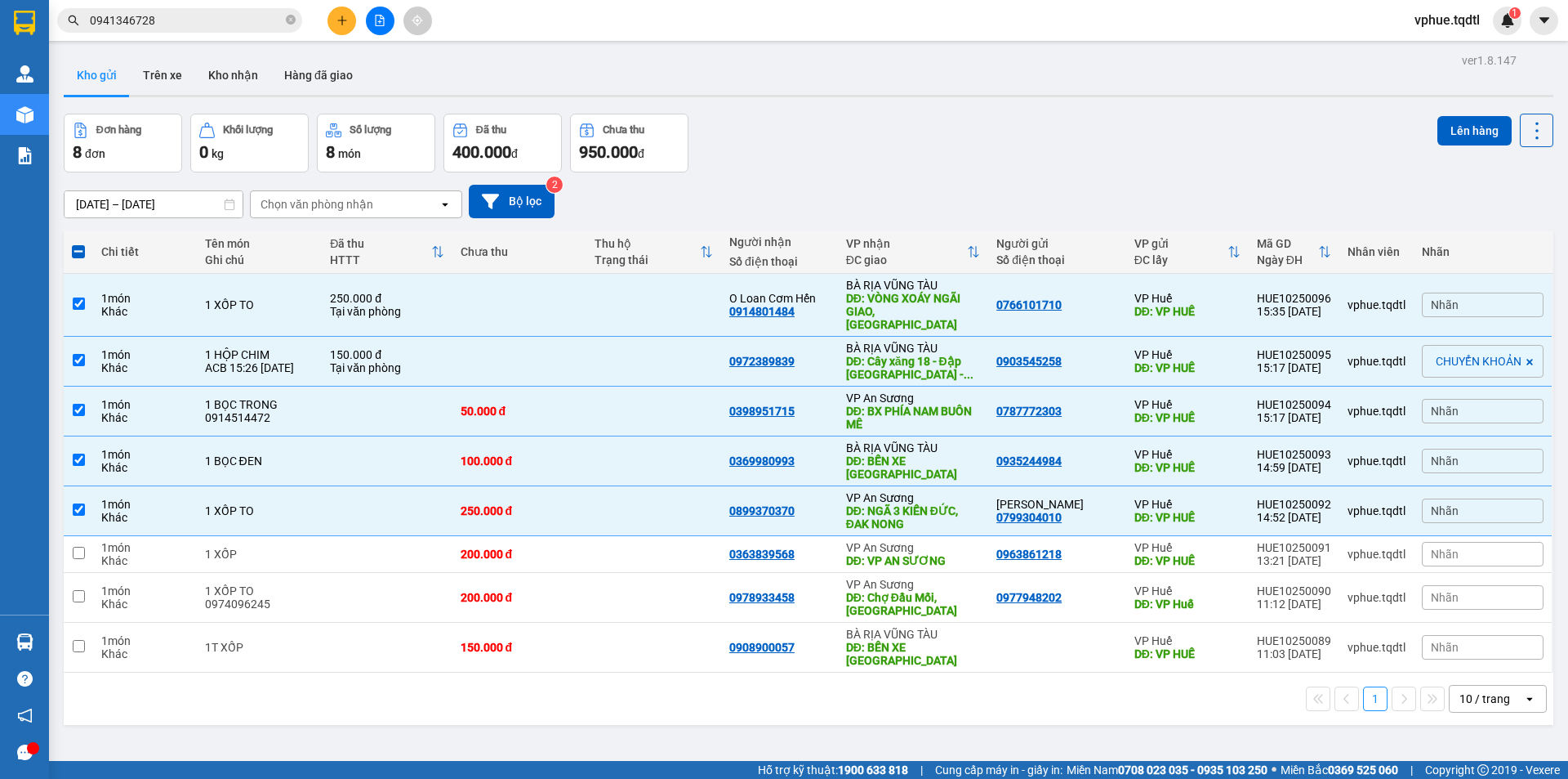
click at [487, 709] on div "ver 1.8.147 Kho gửi Trên xe Kho nhận Hàng đã giao Đơn hàng 8 đơn Khối lượng 0 k…" at bounding box center [809, 438] width 1503 height 779
click at [686, 498] on td at bounding box center [653, 511] width 134 height 50
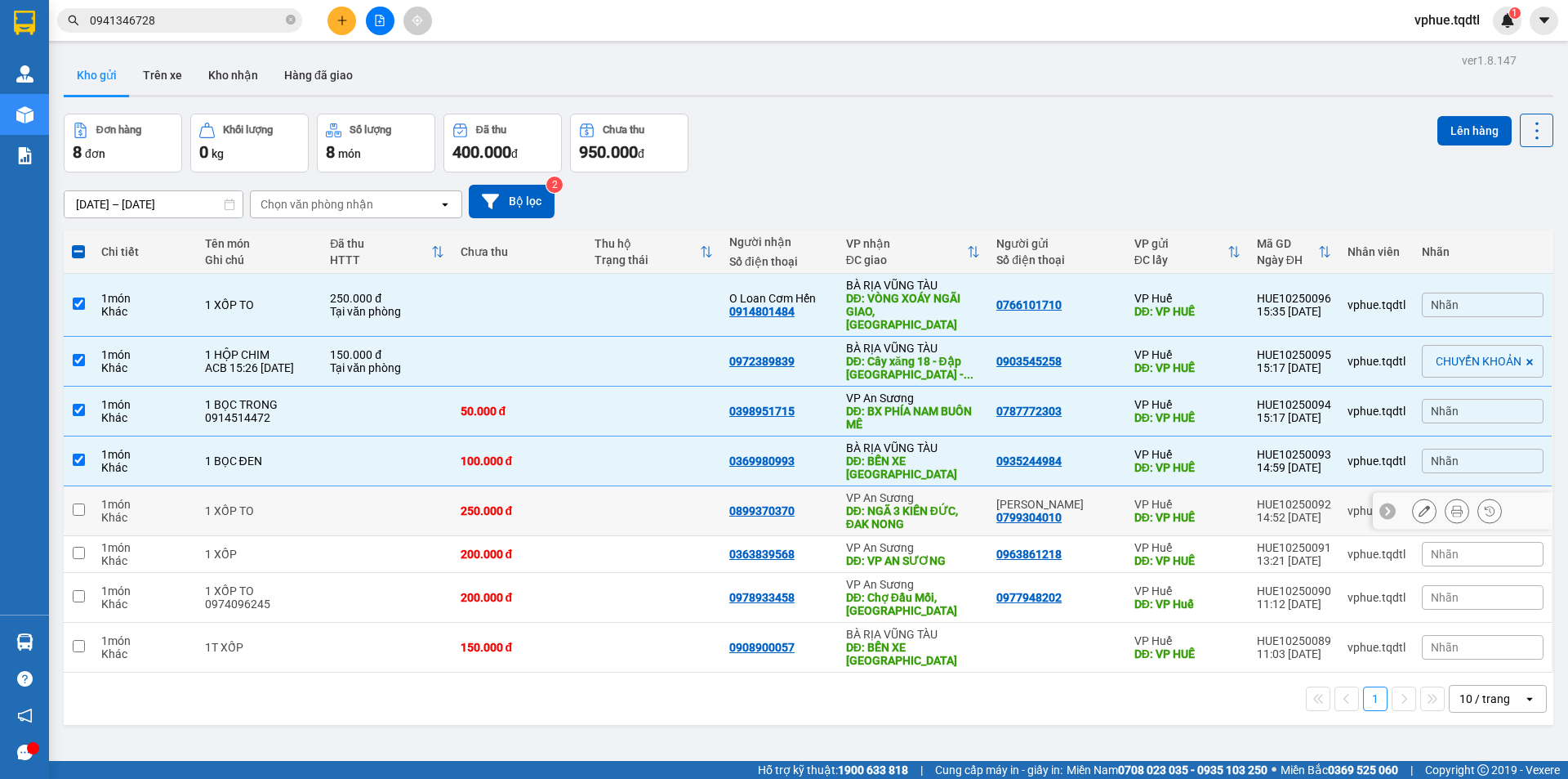
click at [732, 454] on div "0369980993" at bounding box center [762, 460] width 65 height 13
click at [740, 404] on div "0398951715" at bounding box center [762, 410] width 65 height 13
click at [753, 354] on div "0972389839" at bounding box center [762, 360] width 65 height 13
click at [764, 307] on div "0914801484" at bounding box center [762, 310] width 65 height 13
click at [765, 454] on div "0369980993" at bounding box center [762, 460] width 65 height 13
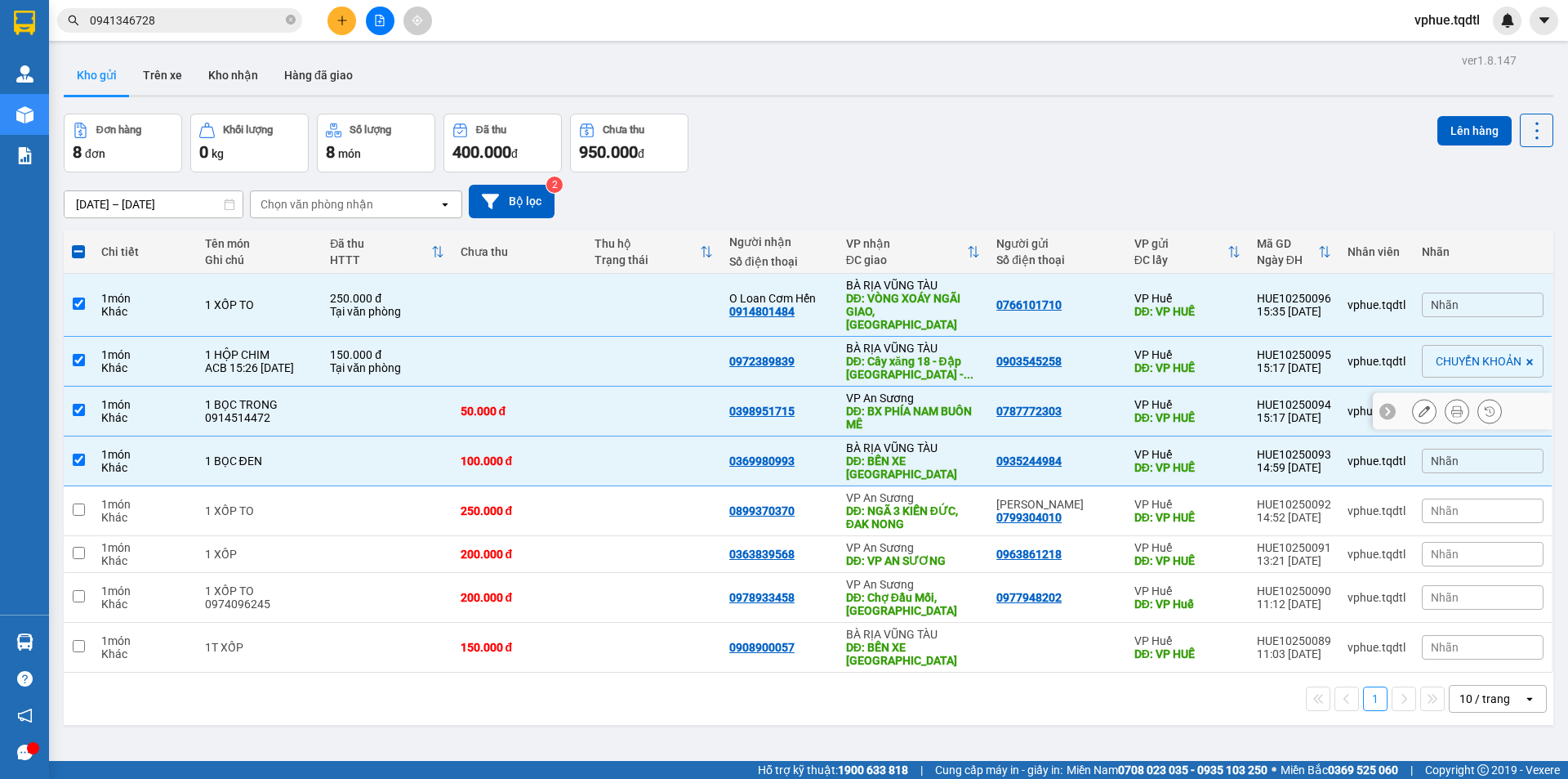
click at [817, 354] on div "0972389839" at bounding box center [779, 360] width 101 height 13
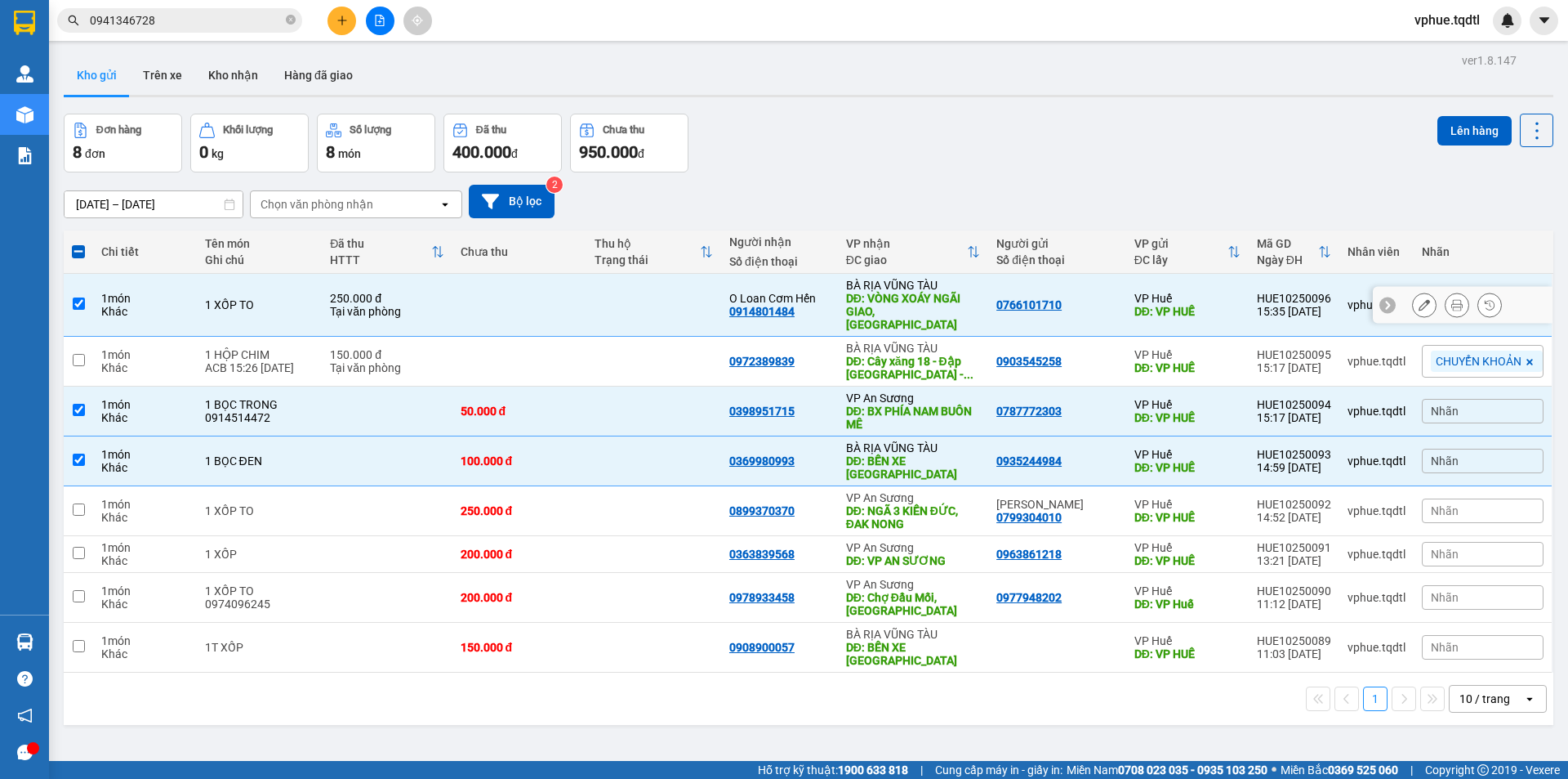
click at [824, 292] on div "O Loan Cơm Hến" at bounding box center [779, 298] width 101 height 13
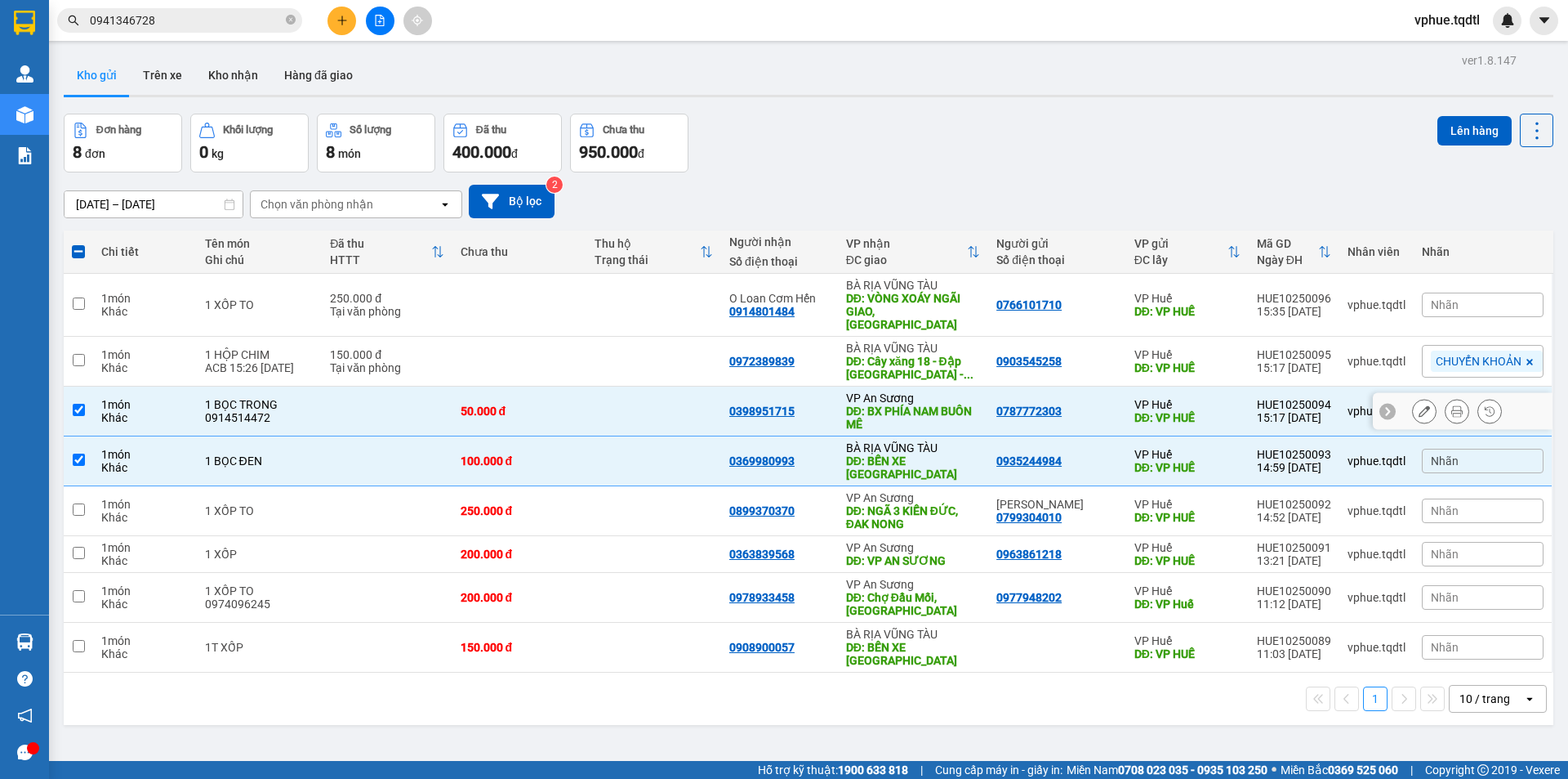
click at [813, 404] on div "0398951715" at bounding box center [779, 410] width 101 height 13
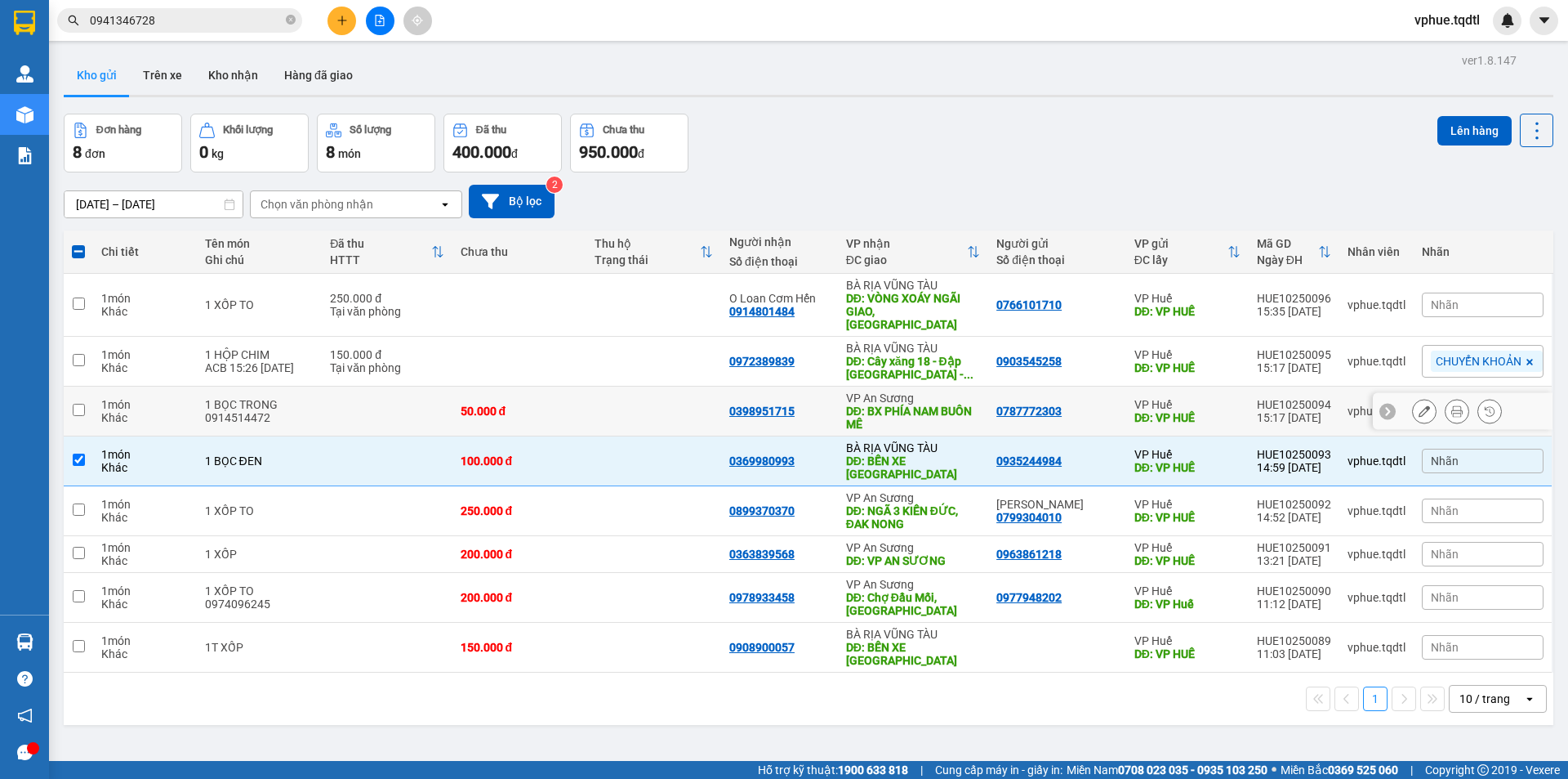
click at [817, 454] on div "0369980993" at bounding box center [779, 460] width 101 height 13
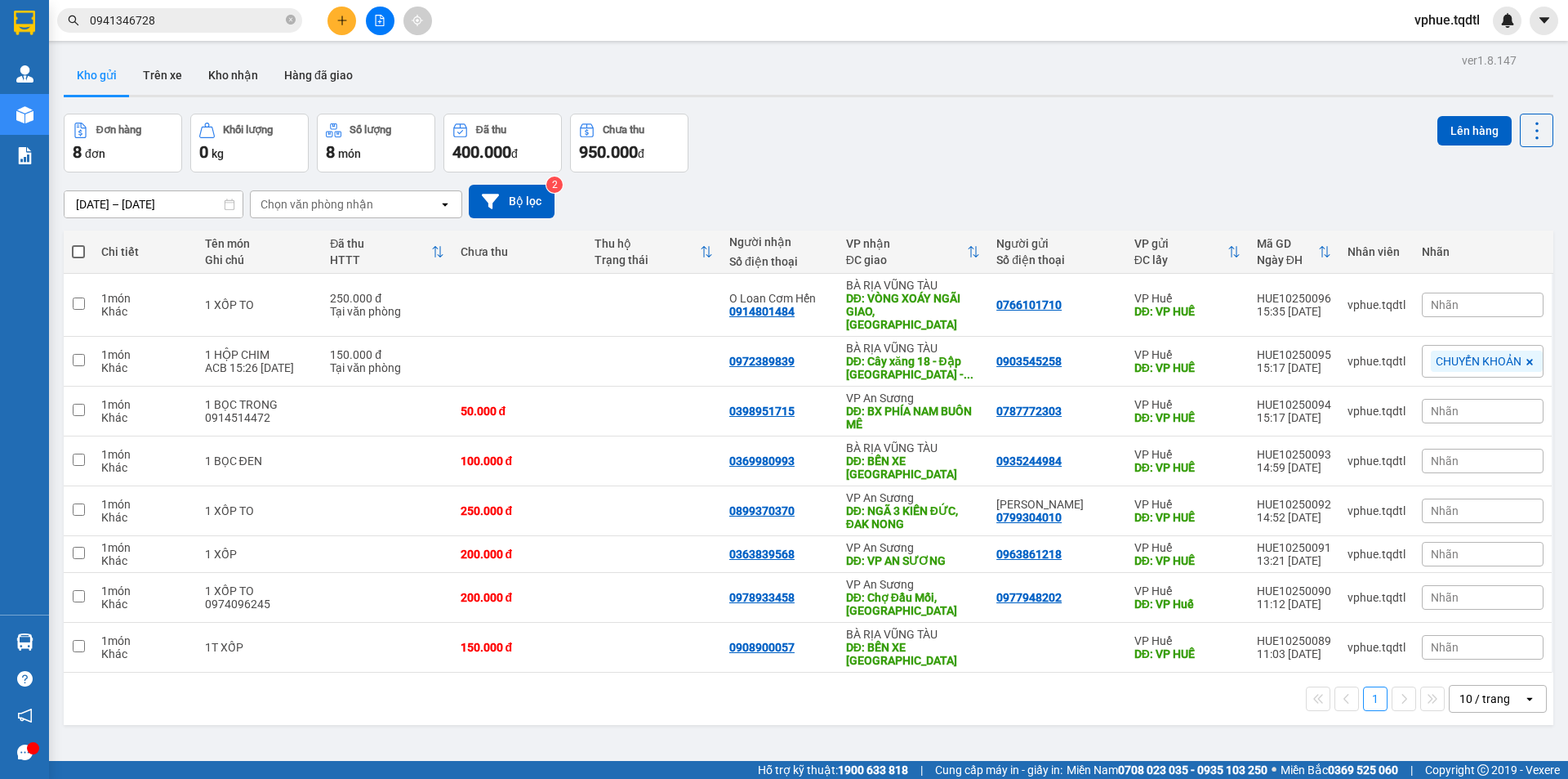
click at [655, 195] on div "[DATE] – [DATE] Press the down arrow key to interact with the calendar and sele…" at bounding box center [808, 201] width 1490 height 34
click at [773, 199] on div "[DATE] – [DATE] Press the down arrow key to interact with the calendar and sele…" at bounding box center [808, 201] width 1490 height 34
click at [769, 188] on div "[DATE] – [DATE] Press the down arrow key to interact with the calendar and sele…" at bounding box center [808, 201] width 1490 height 34
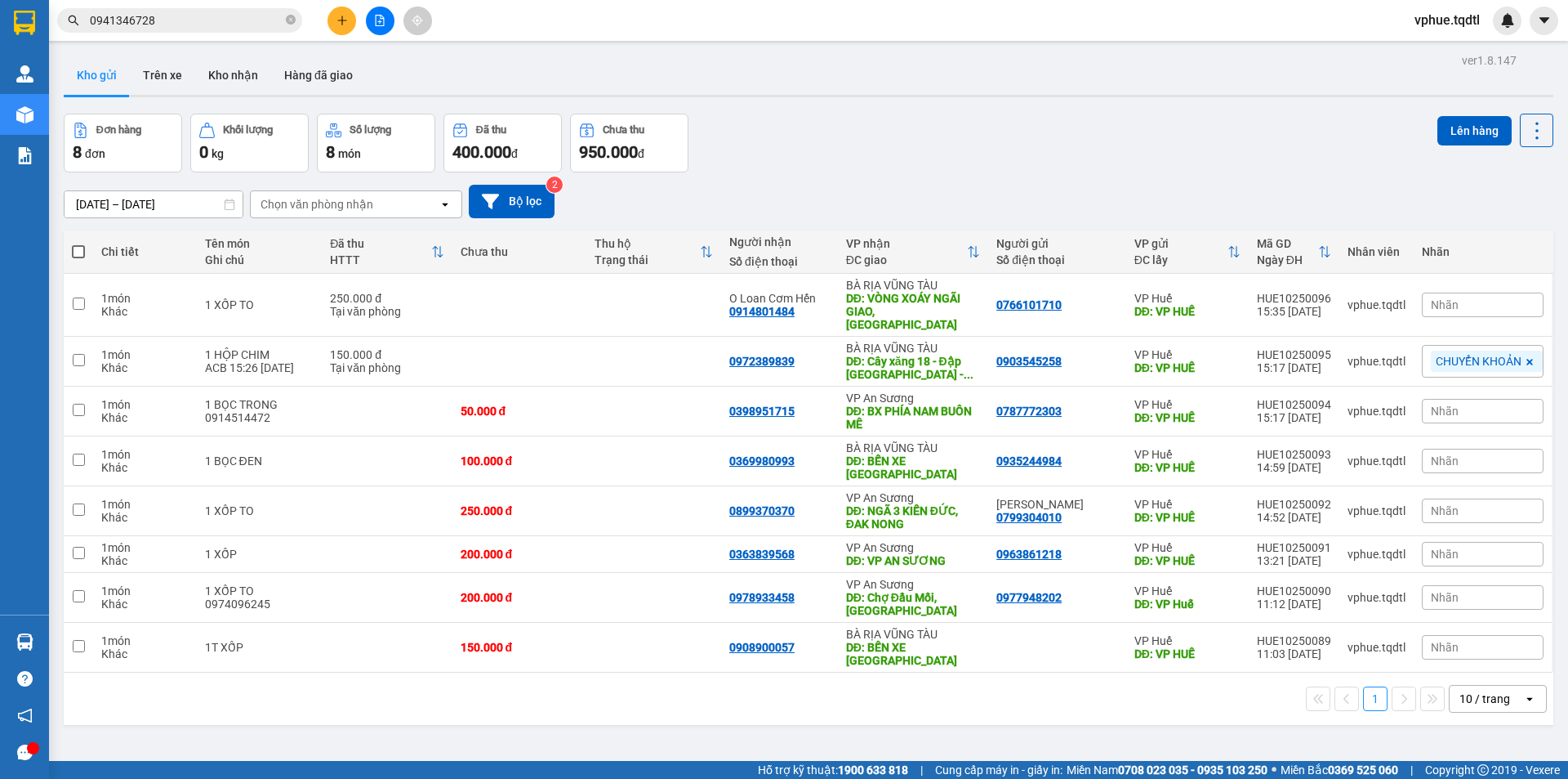
click at [792, 139] on div "Đơn hàng 8 đơn Khối lượng 0 kg Số lượng 8 món Đã thu 400.000 đ Chưa thu 950.000…" at bounding box center [808, 143] width 1490 height 59
click at [801, 189] on div "[DATE] – [DATE] Press the down arrow key to interact with the calendar and sele…" at bounding box center [808, 201] width 1490 height 34
click at [918, 283] on div "BÀ RỊA VŨNG TÀU" at bounding box center [913, 285] width 134 height 13
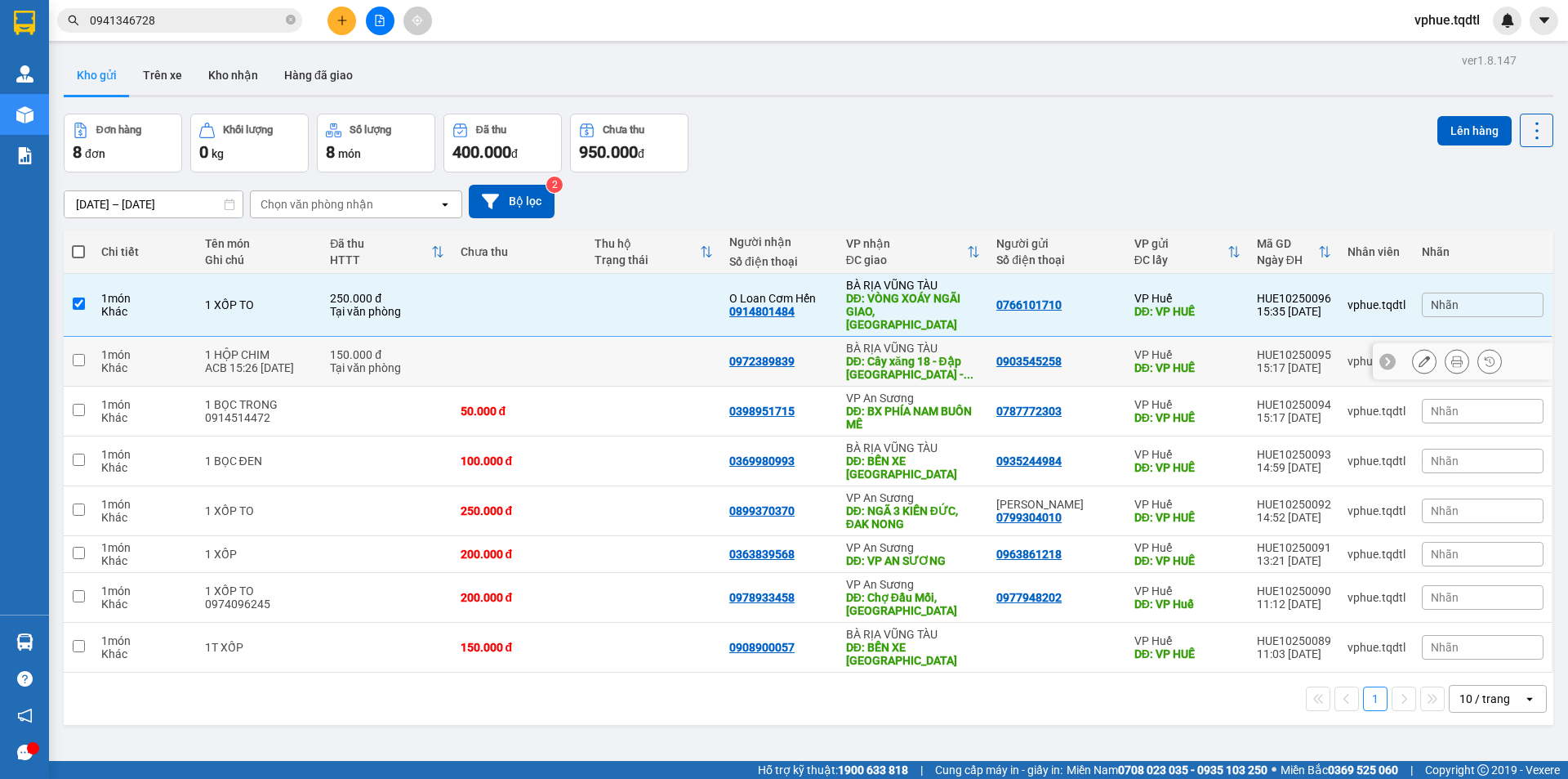
click at [910, 354] on div "DĐ: Cây xăng 18 - Đập [GEOGRAPHIC_DATA] - ..." at bounding box center [913, 367] width 134 height 26
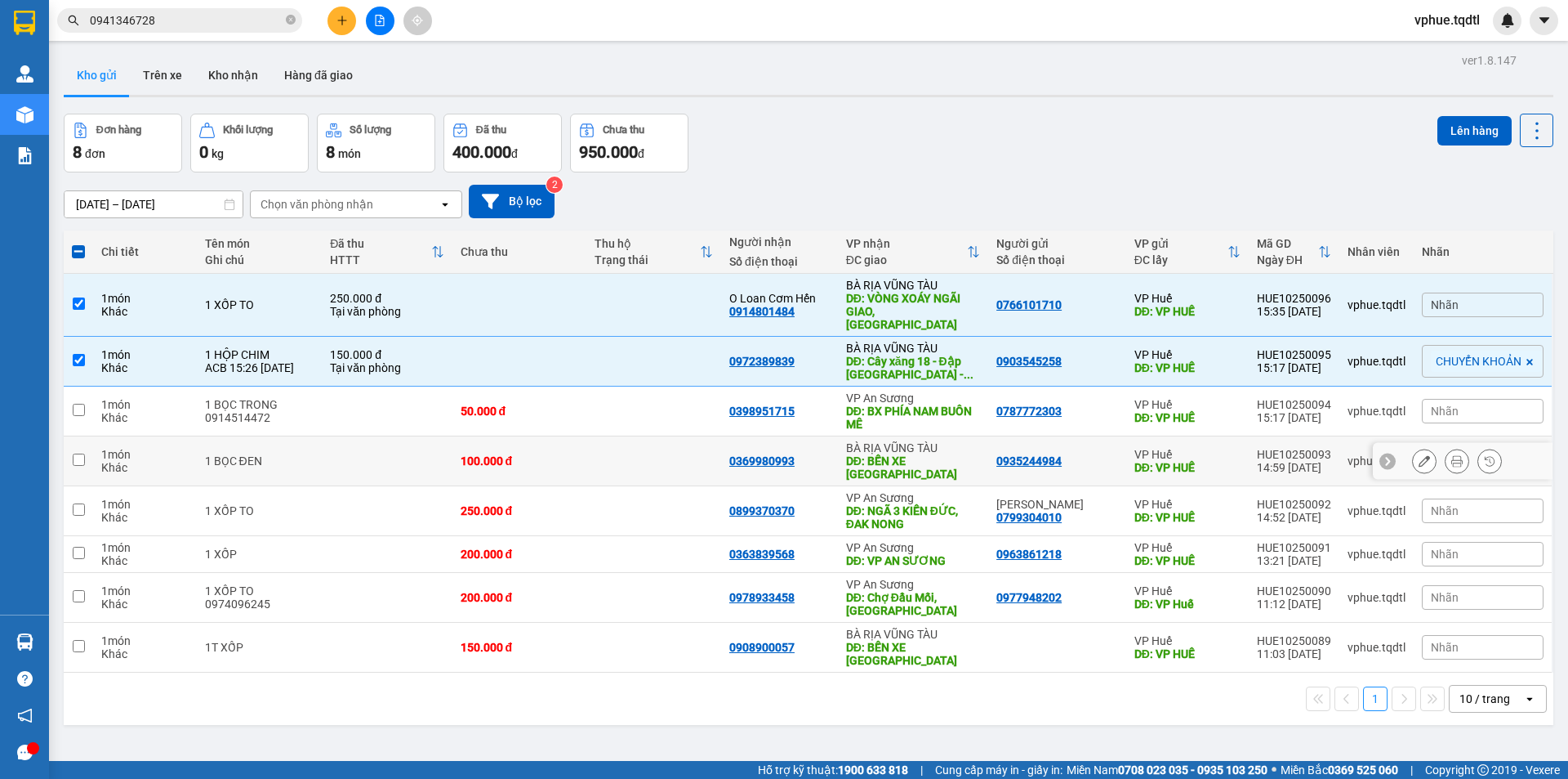
drag, startPoint x: 895, startPoint y: 434, endPoint x: 884, endPoint y: 442, distance: 13.6
click at [895, 442] on div "BÀ RỊA VŨNG TÀU" at bounding box center [913, 447] width 134 height 13
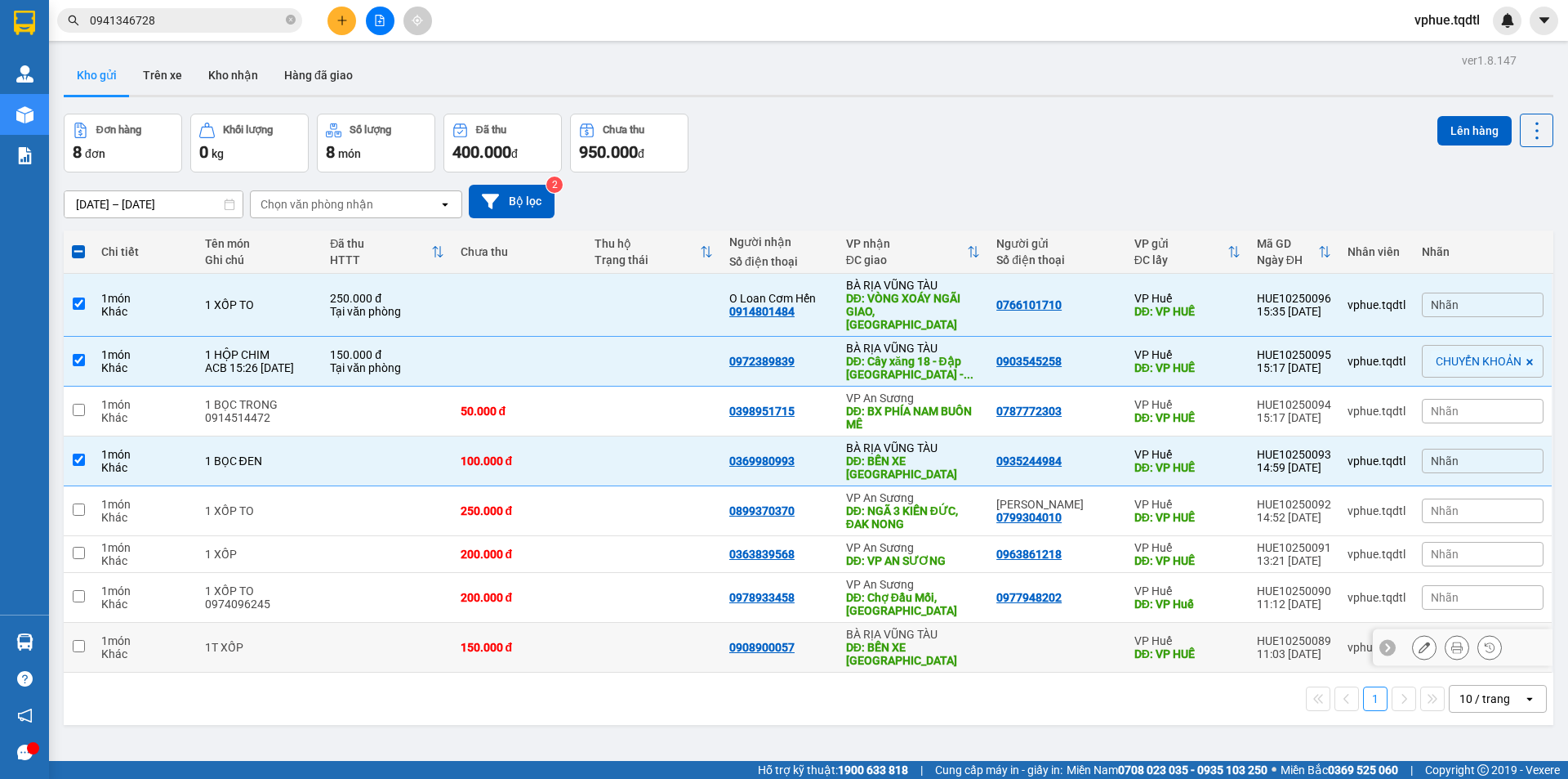
click at [896, 628] on div "BÀ RỊA VŨNG TÀU" at bounding box center [913, 634] width 134 height 13
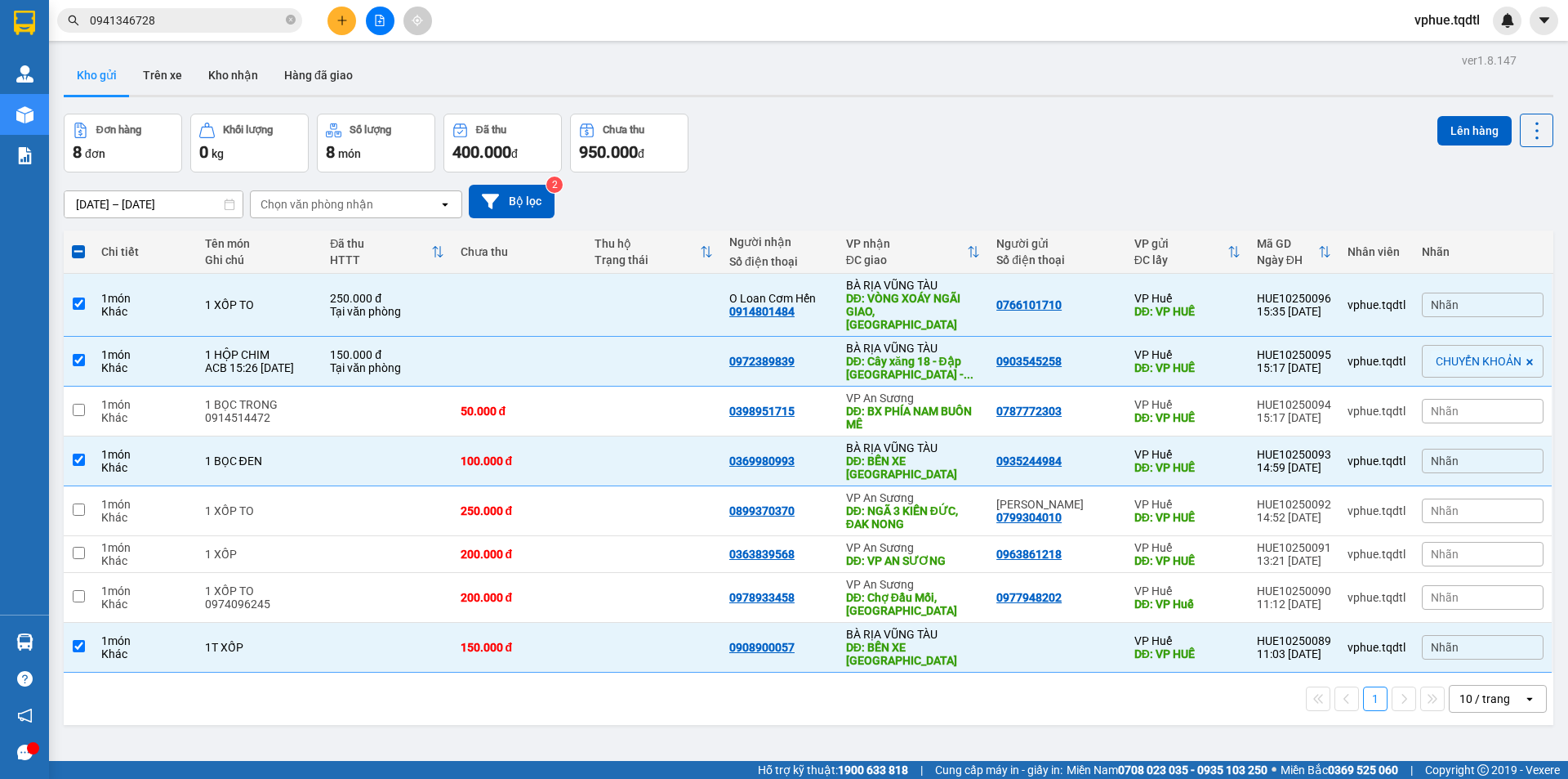
click at [1443, 149] on div "Lên hàng" at bounding box center [1495, 143] width 116 height 59
click at [1463, 128] on button "Lên hàng" at bounding box center [1475, 130] width 74 height 30
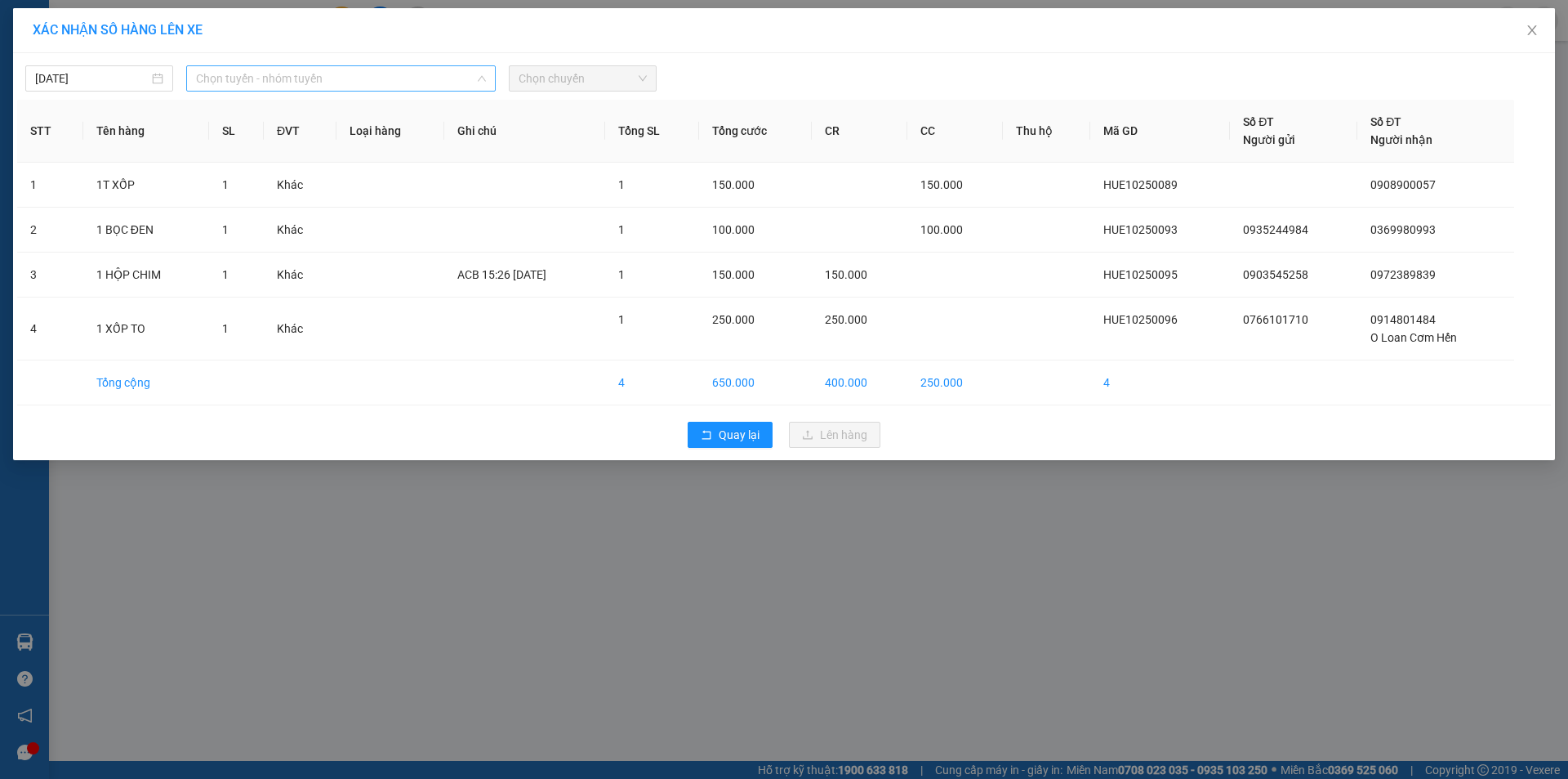
click at [429, 77] on span "Chọn tuyến - nhóm tuyến" at bounding box center [341, 78] width 290 height 25
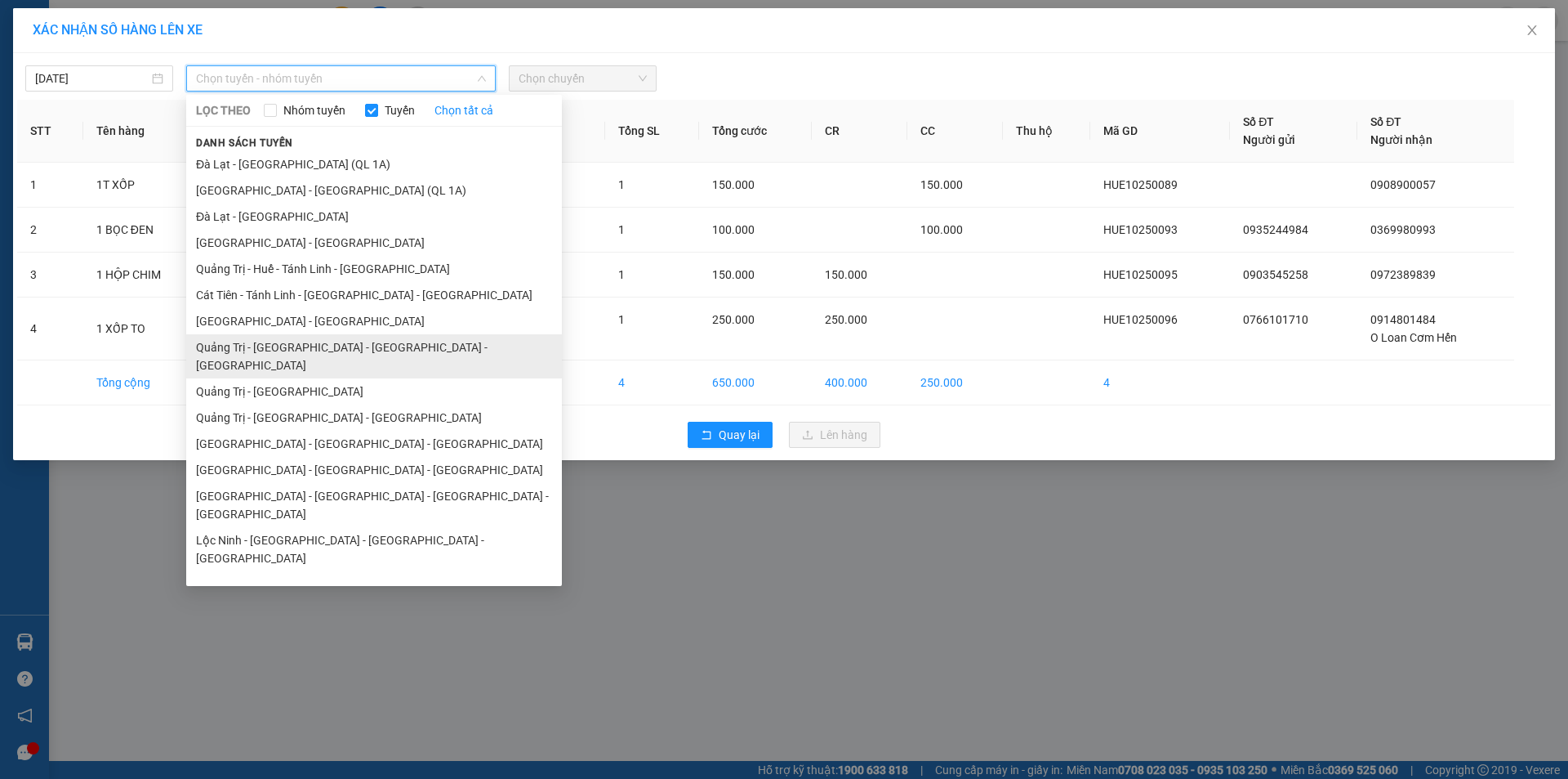
click at [422, 346] on li "Quảng Trị - [GEOGRAPHIC_DATA] - [GEOGRAPHIC_DATA] - [GEOGRAPHIC_DATA]" at bounding box center [374, 356] width 376 height 44
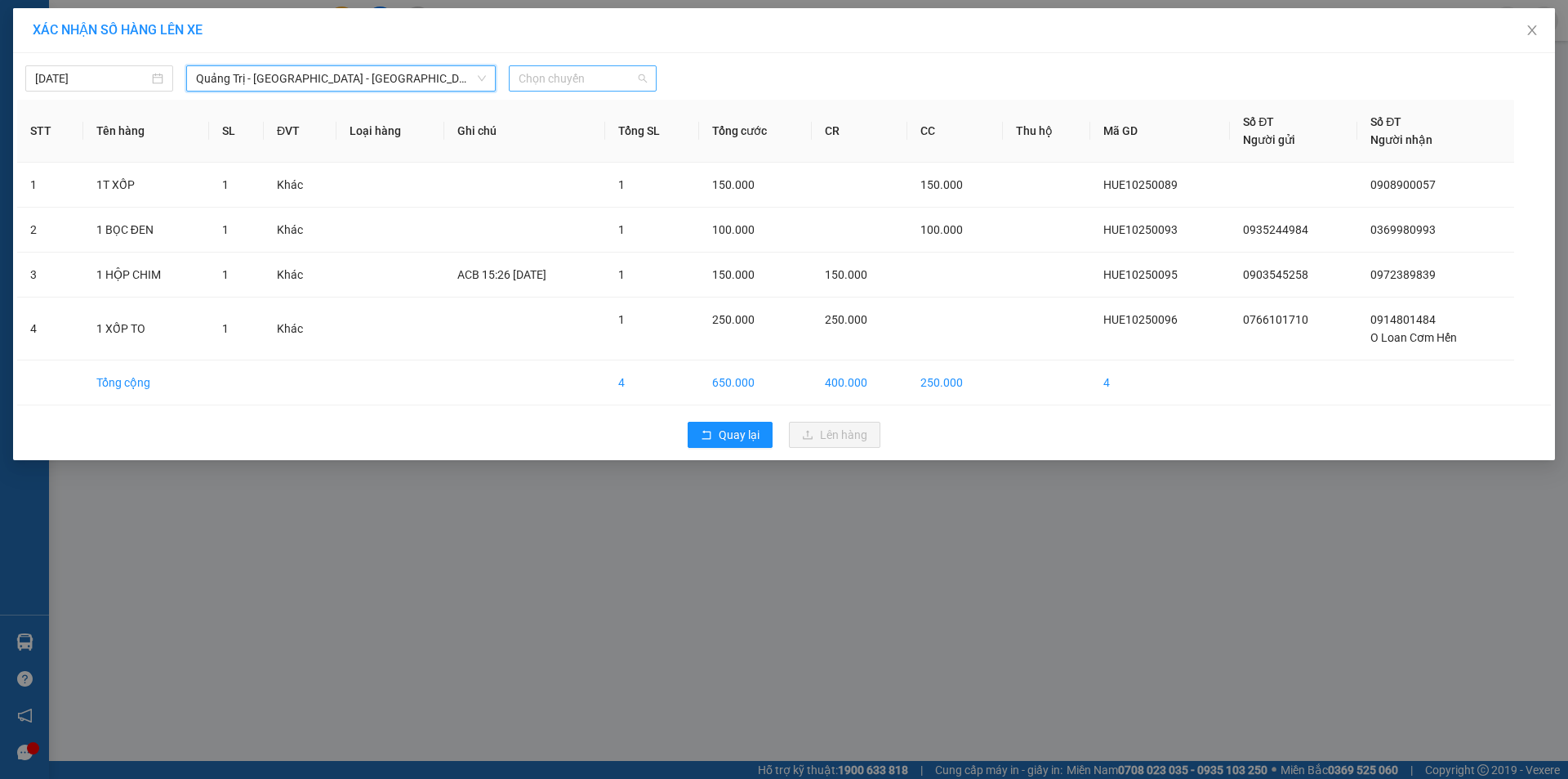
click at [602, 74] on span "Chọn chuyến" at bounding box center [583, 78] width 128 height 25
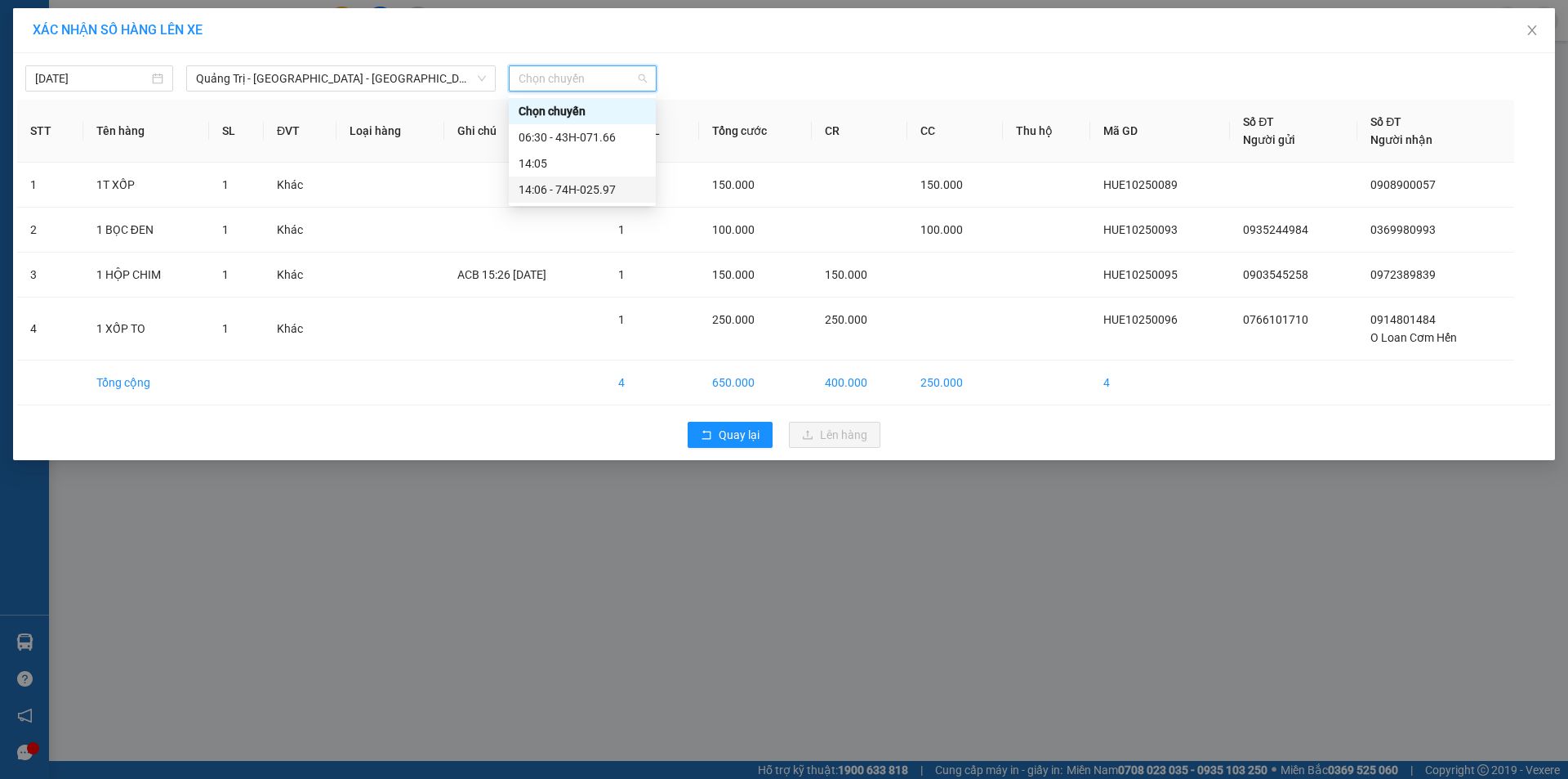
click at [588, 192] on div "14:06 - 74H-025.97" at bounding box center [582, 189] width 128 height 18
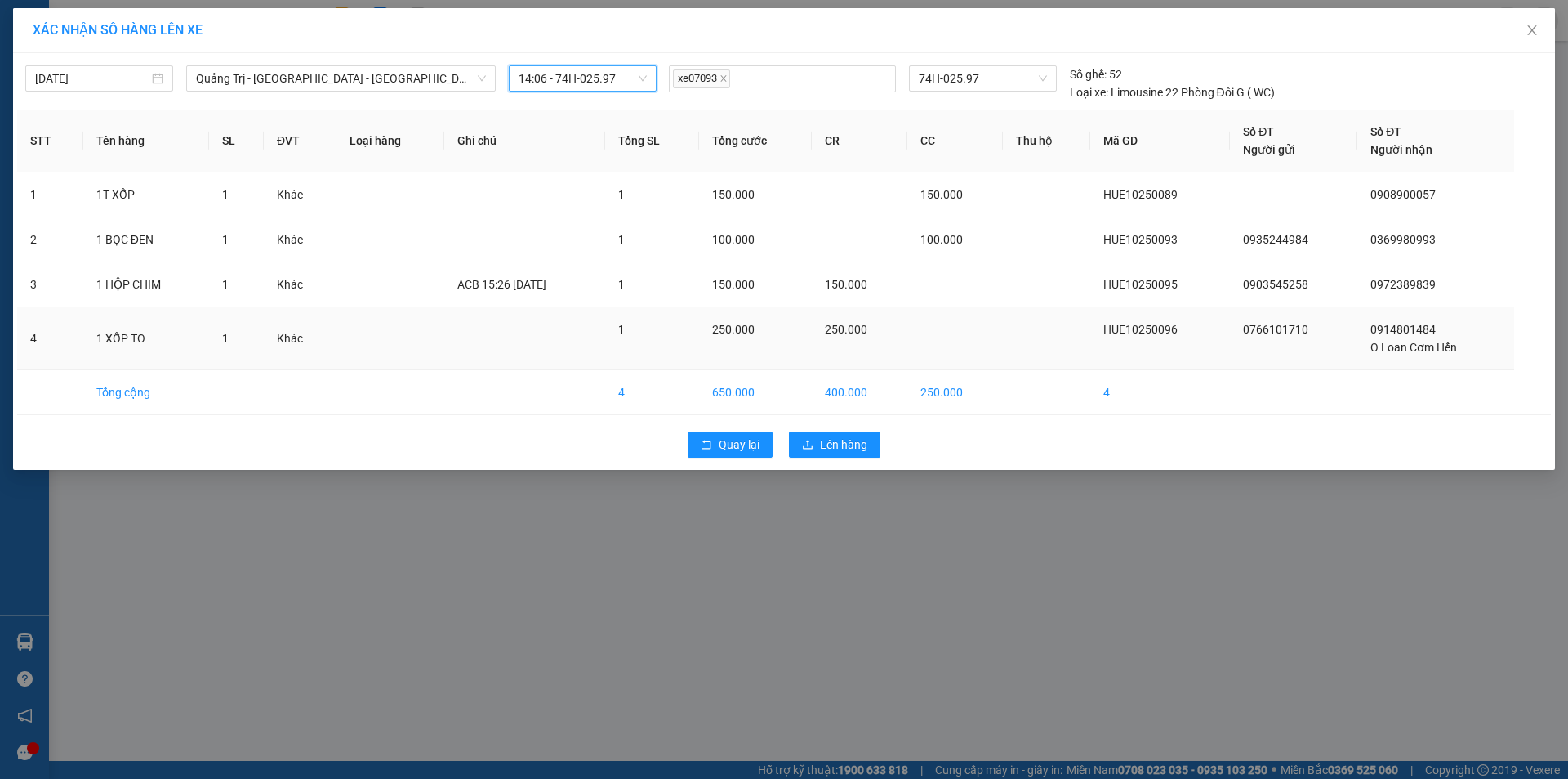
click at [223, 343] on span "1" at bounding box center [226, 337] width 7 height 13
drag, startPoint x: 223, startPoint y: 343, endPoint x: 242, endPoint y: 340, distance: 19.2
click at [242, 340] on div "1" at bounding box center [237, 337] width 29 height 18
click at [273, 337] on td "Khác" at bounding box center [300, 338] width 73 height 63
click at [290, 337] on td "Khác" at bounding box center [300, 338] width 73 height 63
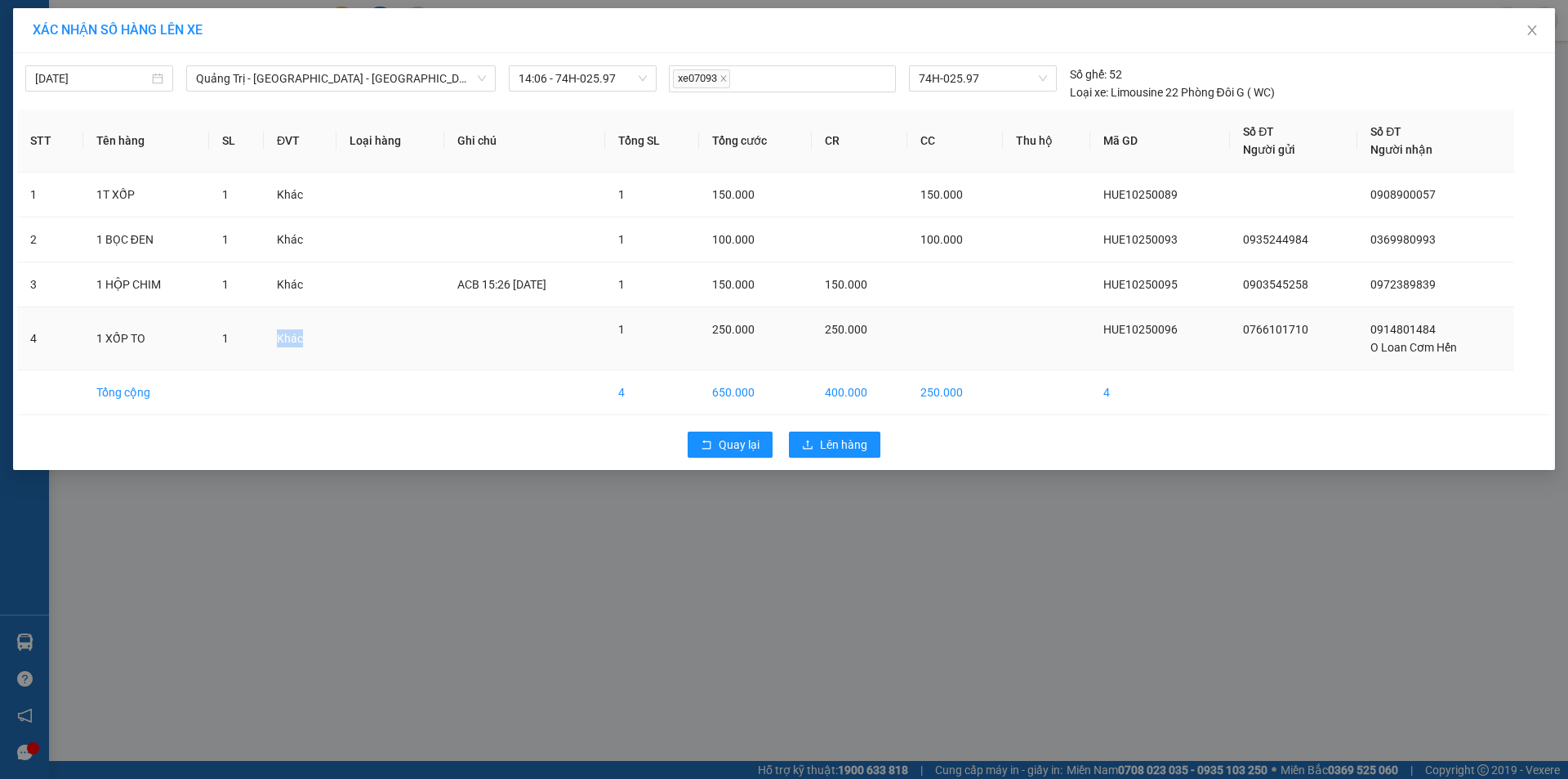
click at [290, 337] on td "Khác" at bounding box center [300, 338] width 73 height 63
click at [304, 334] on td "Khác" at bounding box center [300, 338] width 73 height 63
click at [291, 337] on td "Khác" at bounding box center [300, 338] width 73 height 63
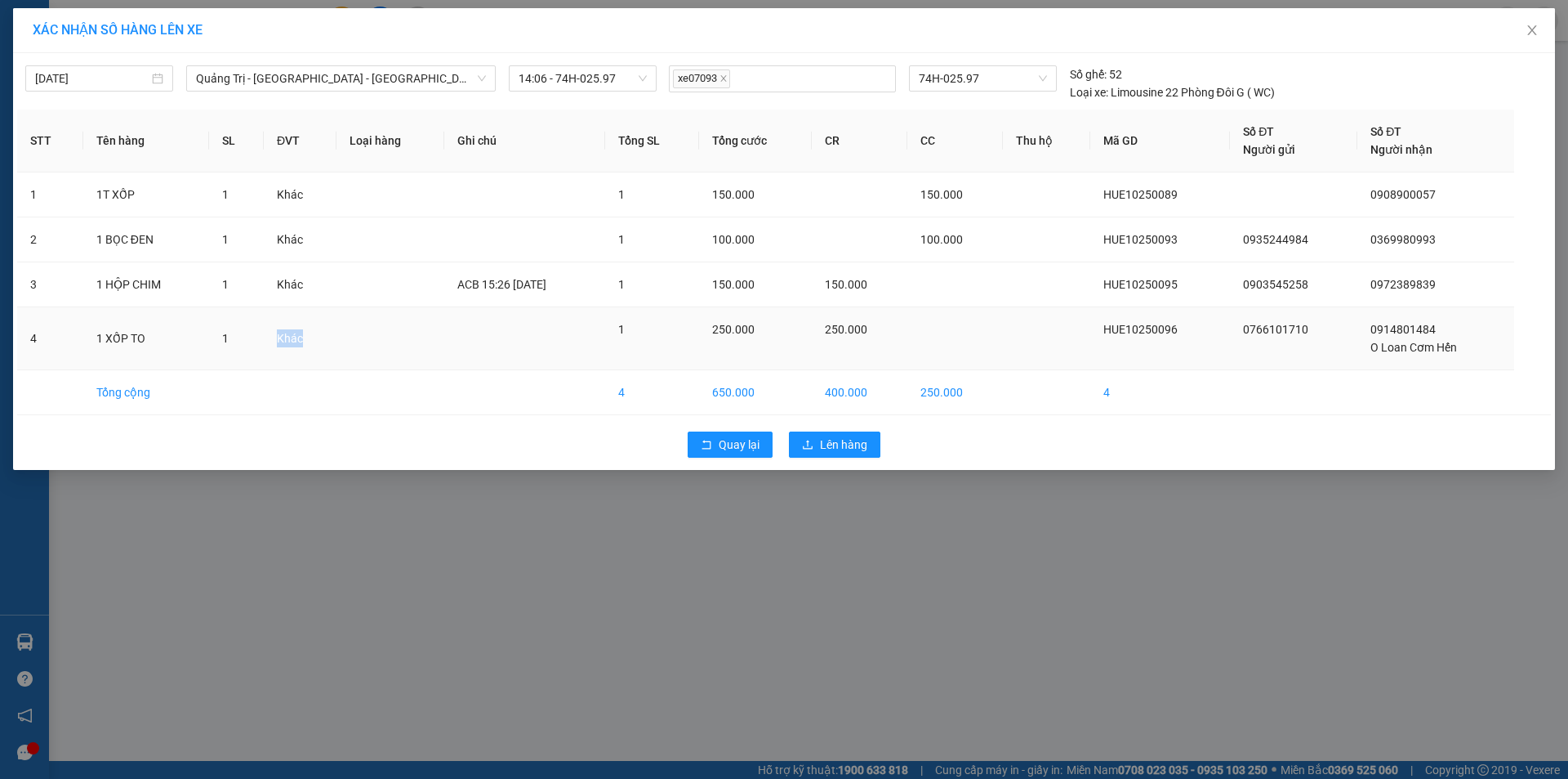
click at [291, 337] on td "Khác" at bounding box center [300, 338] width 73 height 63
click at [369, 328] on td at bounding box center [391, 338] width 108 height 63
drag, startPoint x: 478, startPoint y: 279, endPoint x: 547, endPoint y: 280, distance: 69.0
click at [547, 280] on td "ACB 15:26 [DATE]" at bounding box center [524, 284] width 160 height 45
click at [547, 280] on div "ACB 15:26 [DATE]" at bounding box center [524, 284] width 134 height 18
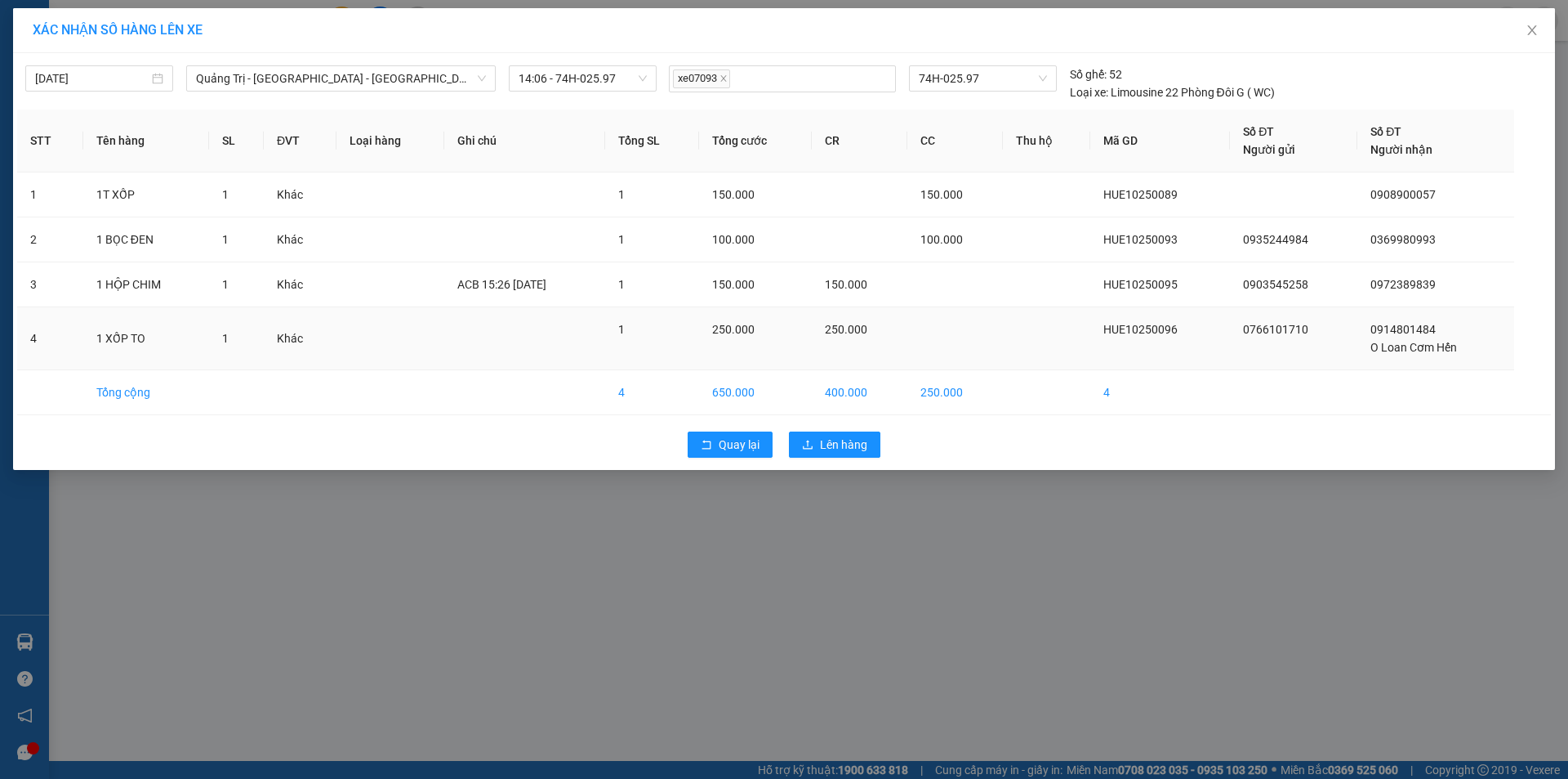
click at [281, 339] on td "Khác" at bounding box center [300, 338] width 73 height 63
click at [294, 339] on td "Khác" at bounding box center [300, 338] width 73 height 63
click at [328, 333] on td "Khác" at bounding box center [300, 338] width 73 height 63
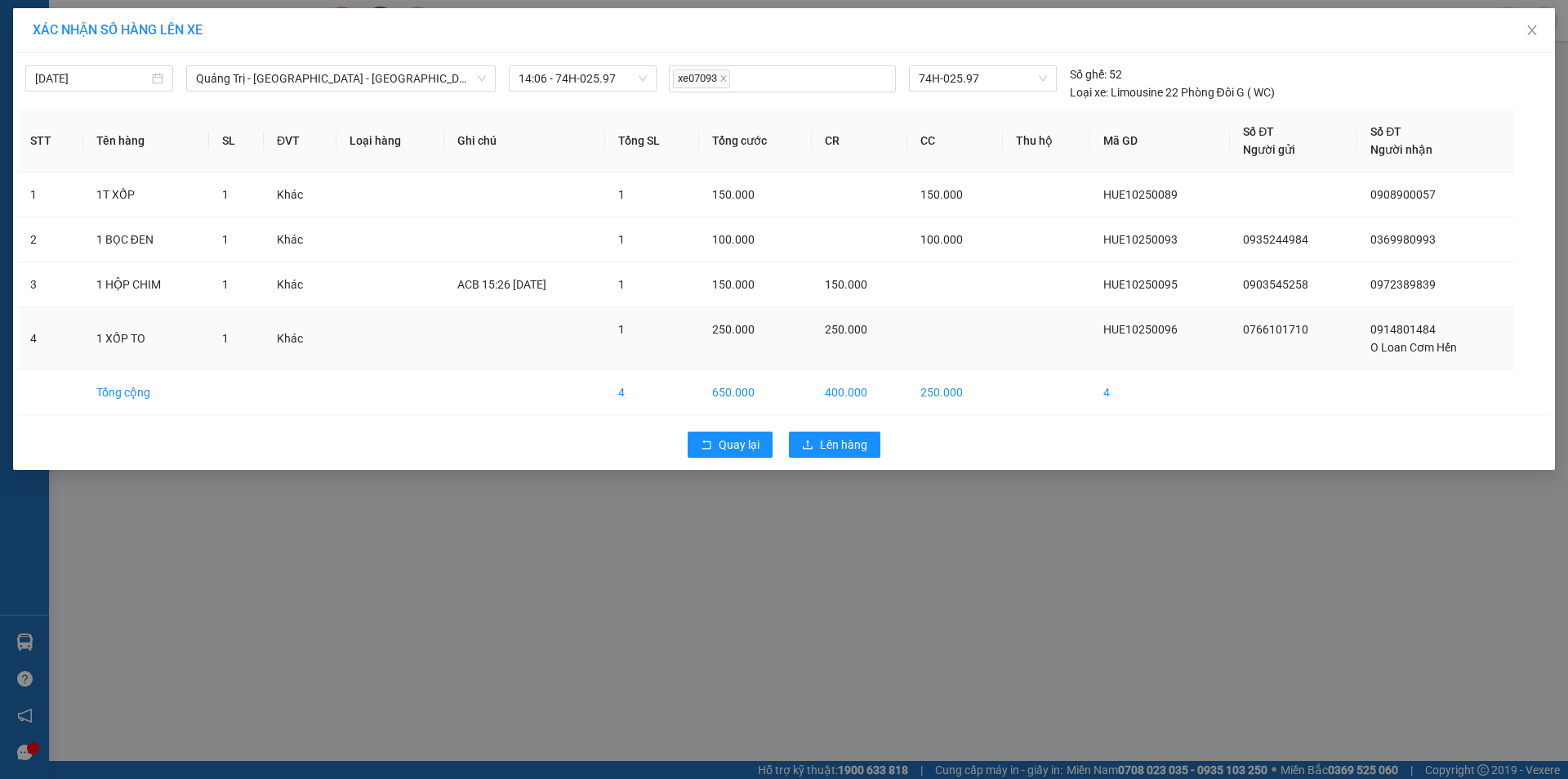
click at [299, 339] on td "Khác" at bounding box center [300, 338] width 73 height 63
click at [270, 357] on td "Khác" at bounding box center [300, 338] width 73 height 63
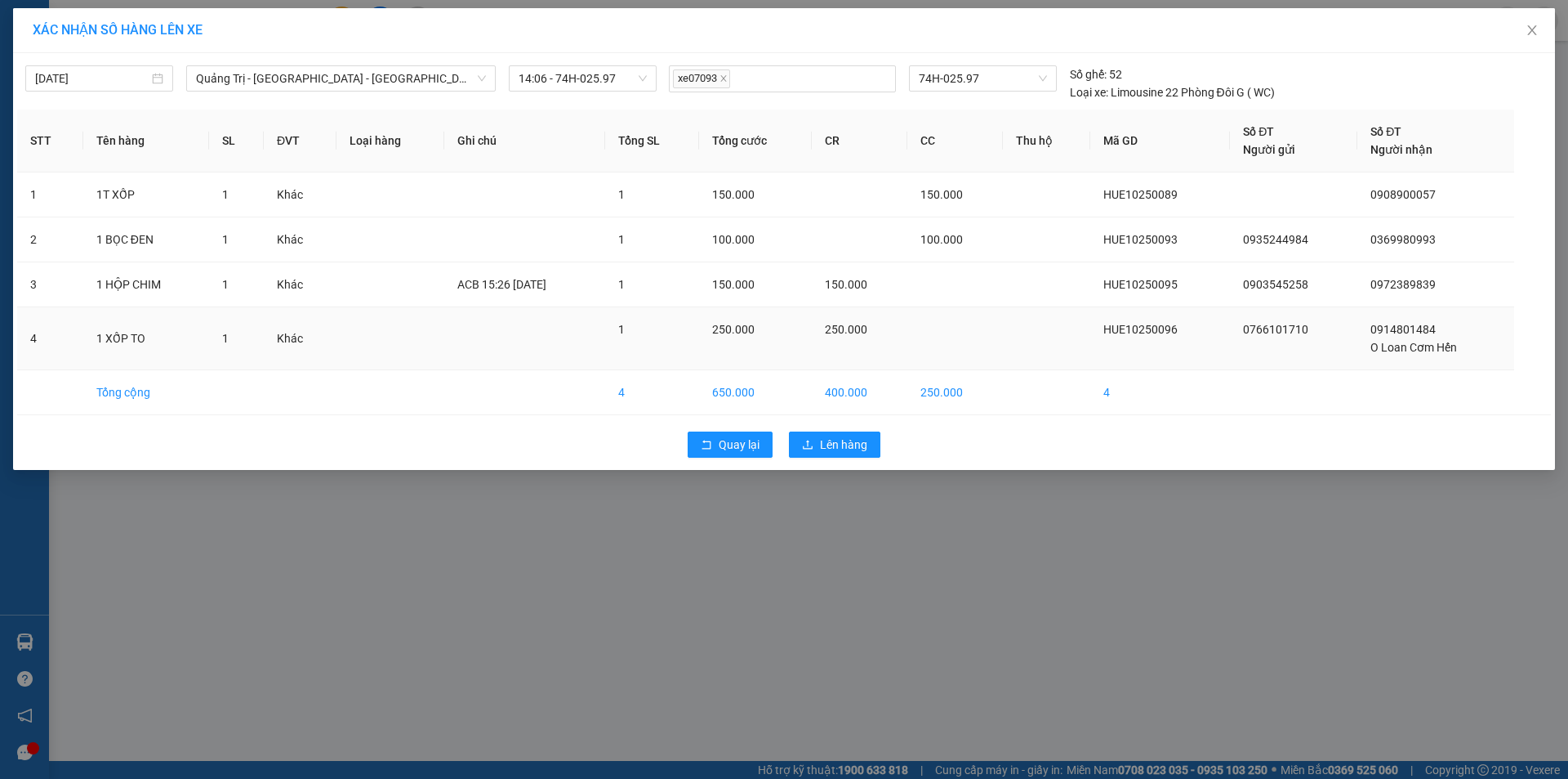
click at [280, 342] on td "Khác" at bounding box center [300, 338] width 73 height 63
drag, startPoint x: 275, startPoint y: 338, endPoint x: 307, endPoint y: 333, distance: 32.4
click at [307, 333] on td "Khác" at bounding box center [300, 338] width 73 height 63
drag, startPoint x: 277, startPoint y: 338, endPoint x: 309, endPoint y: 338, distance: 32.0
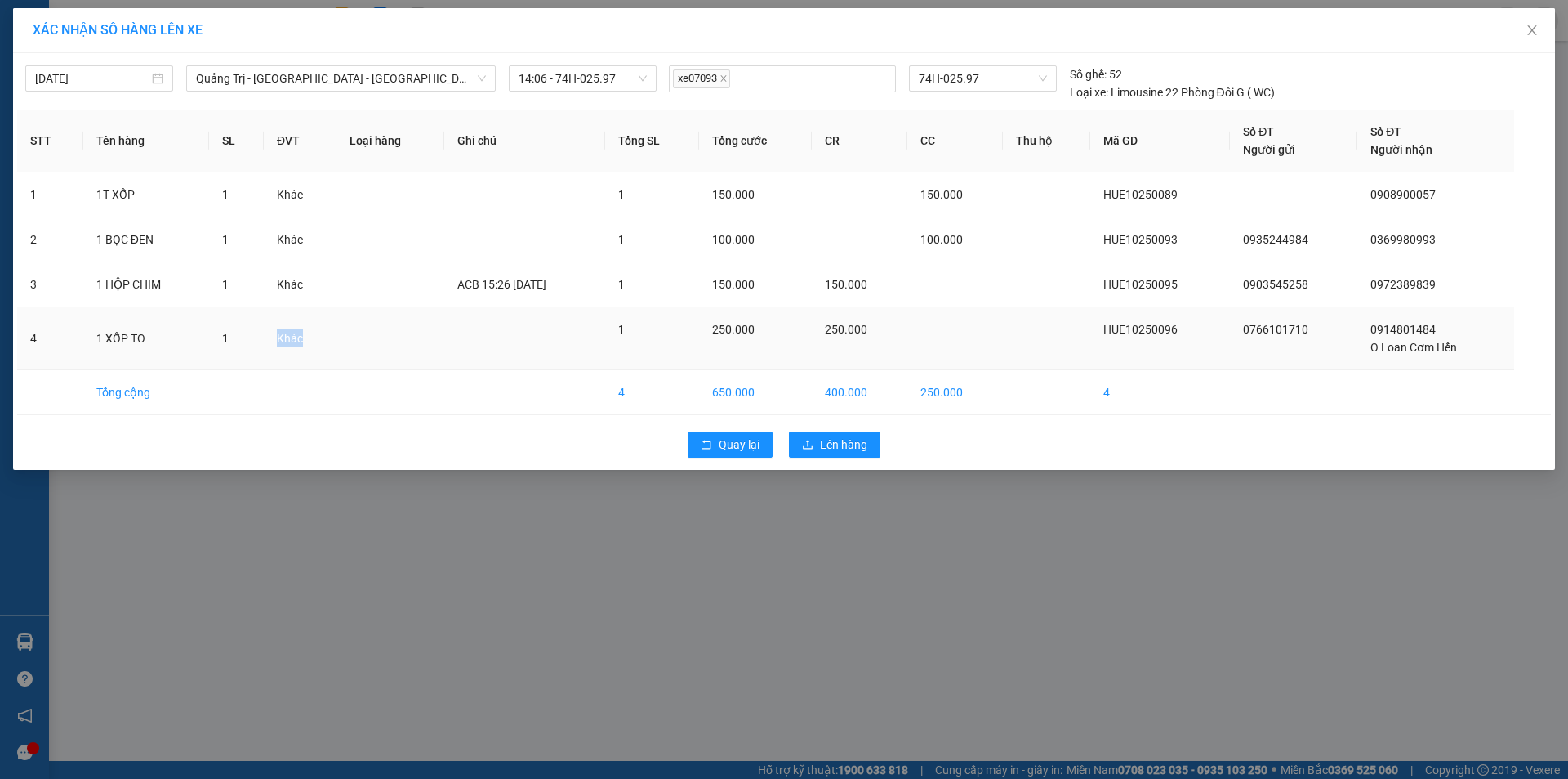
click at [309, 338] on td "Khác" at bounding box center [300, 338] width 73 height 63
click at [830, 445] on span "Lên hàng" at bounding box center [844, 444] width 47 height 18
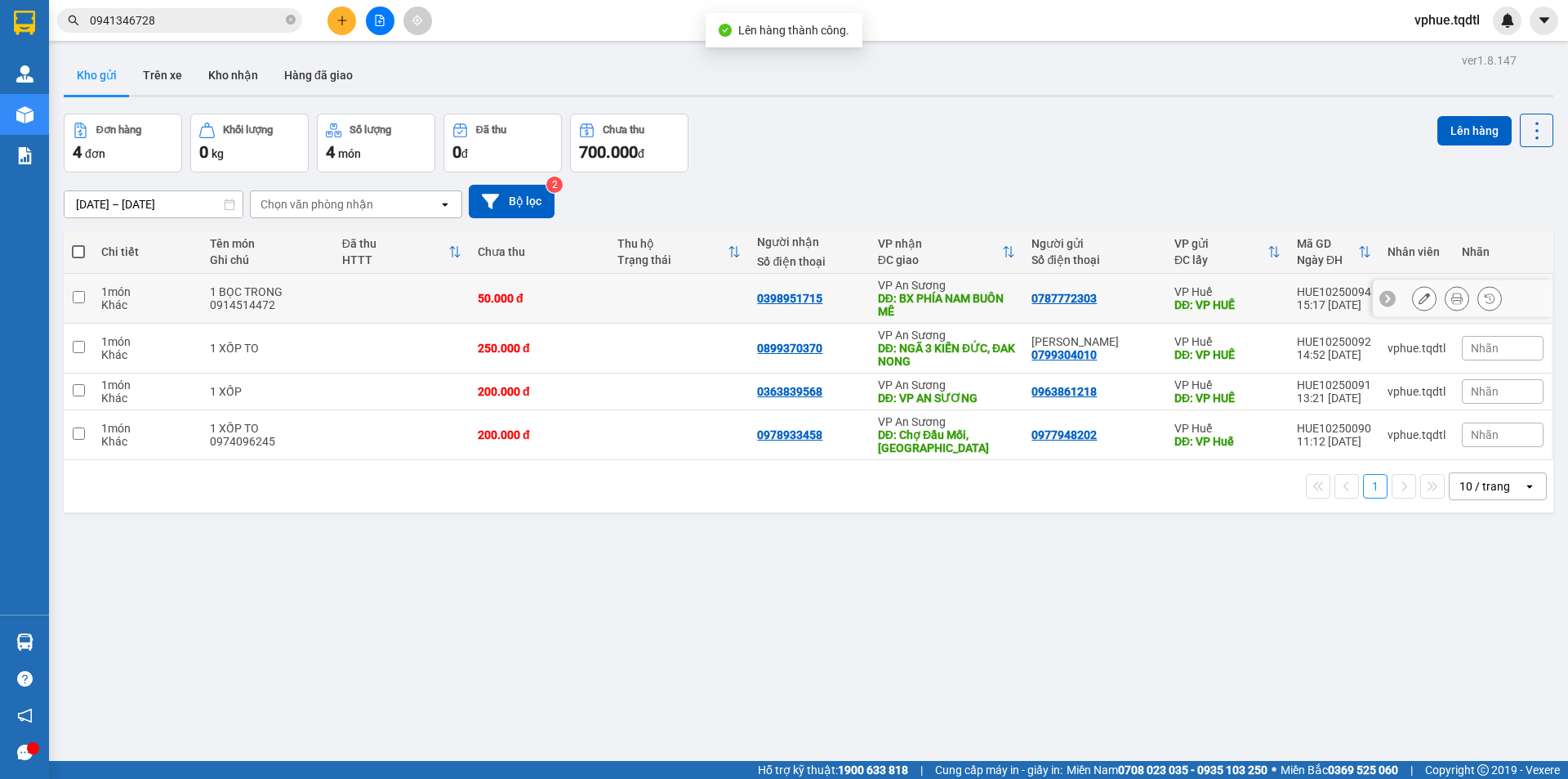
click at [938, 301] on div "DĐ: BX PHÍA NAM BUÔN MÊ" at bounding box center [947, 304] width 138 height 26
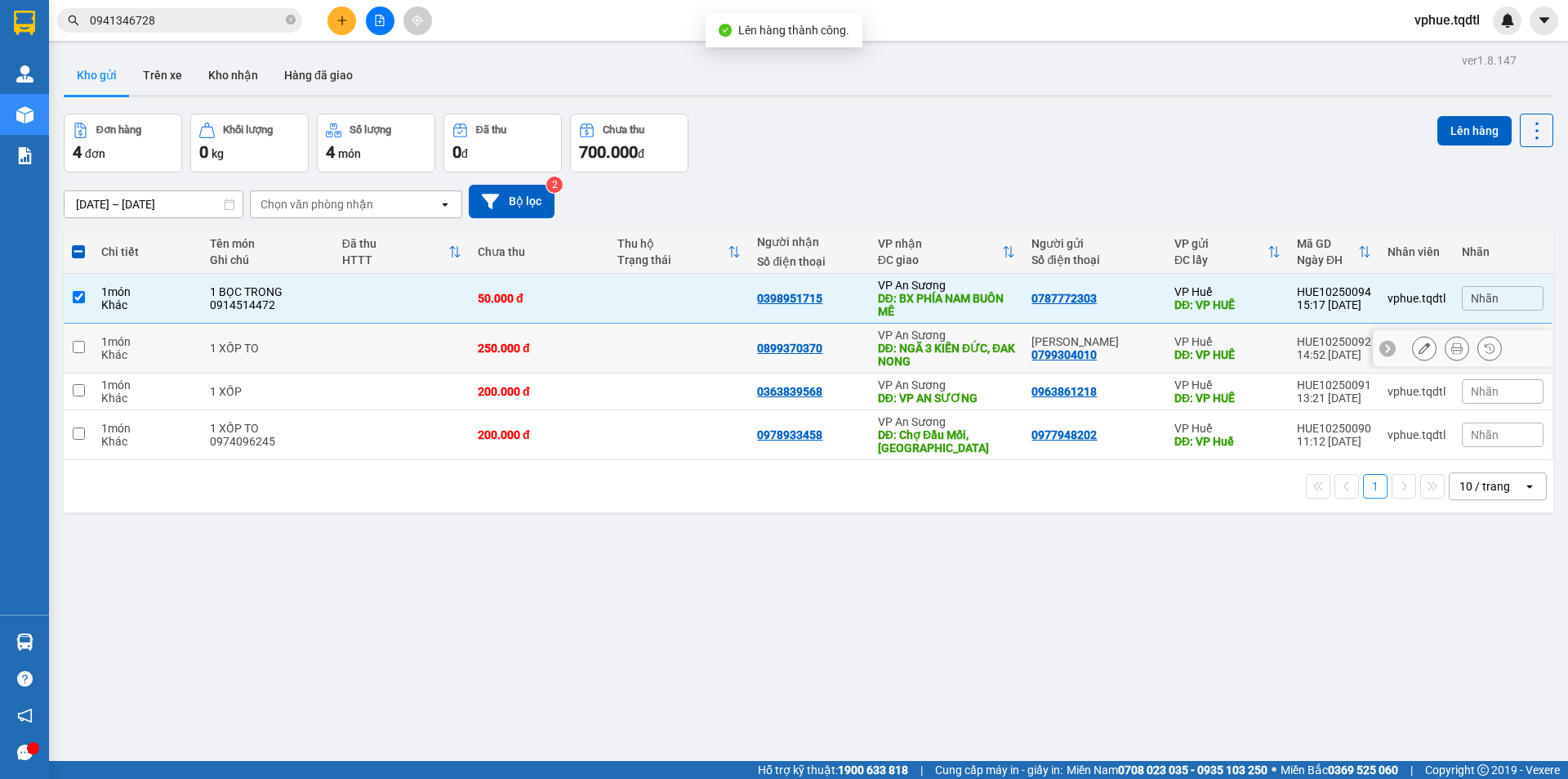
click at [953, 348] on div "DĐ: NGÃ 3 KIẾN ĐỨC, ĐAK NONG" at bounding box center [947, 354] width 138 height 26
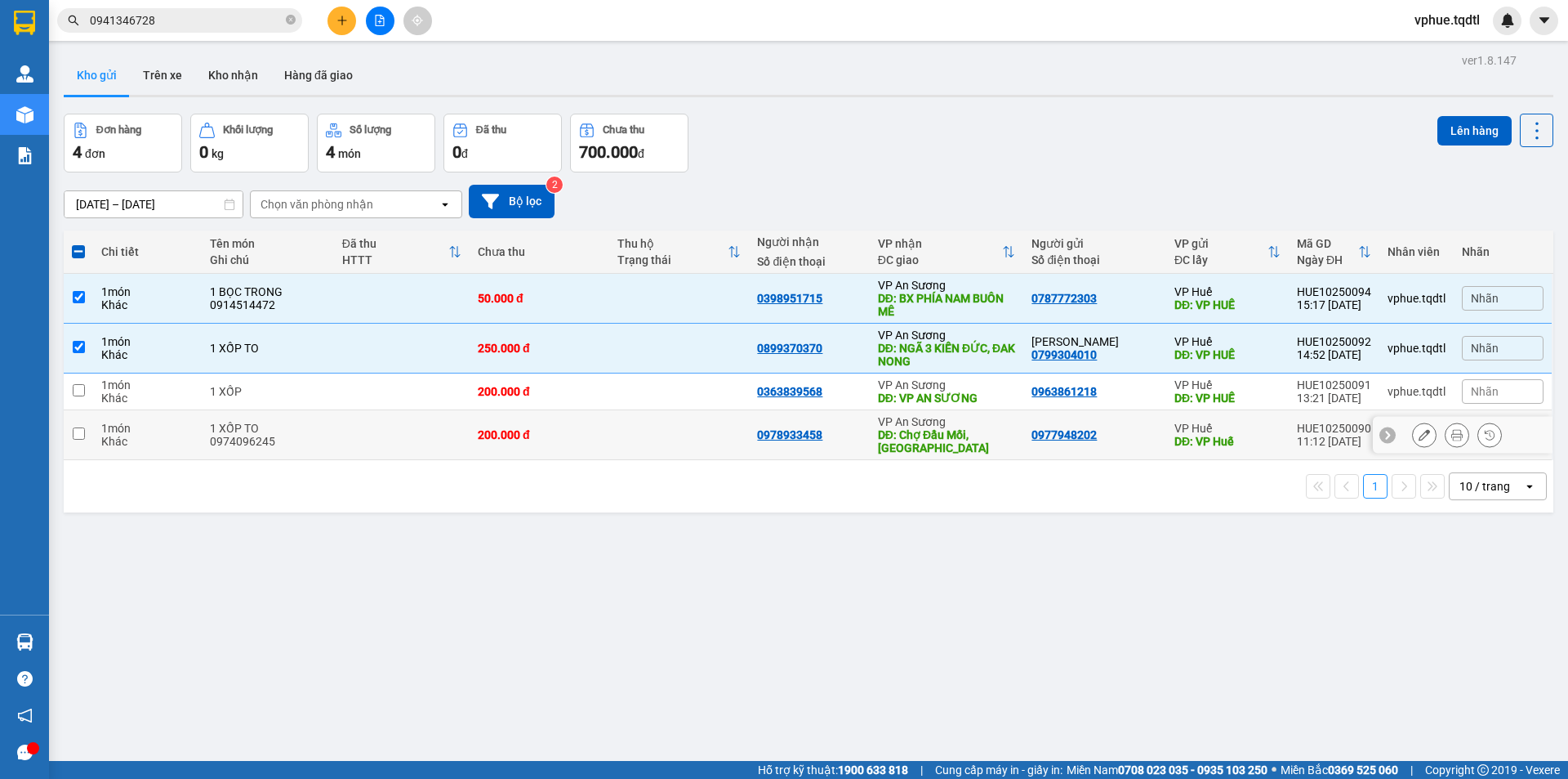
click at [964, 447] on div "DĐ: Chợ Đầu Mối, [GEOGRAPHIC_DATA]" at bounding box center [947, 441] width 138 height 26
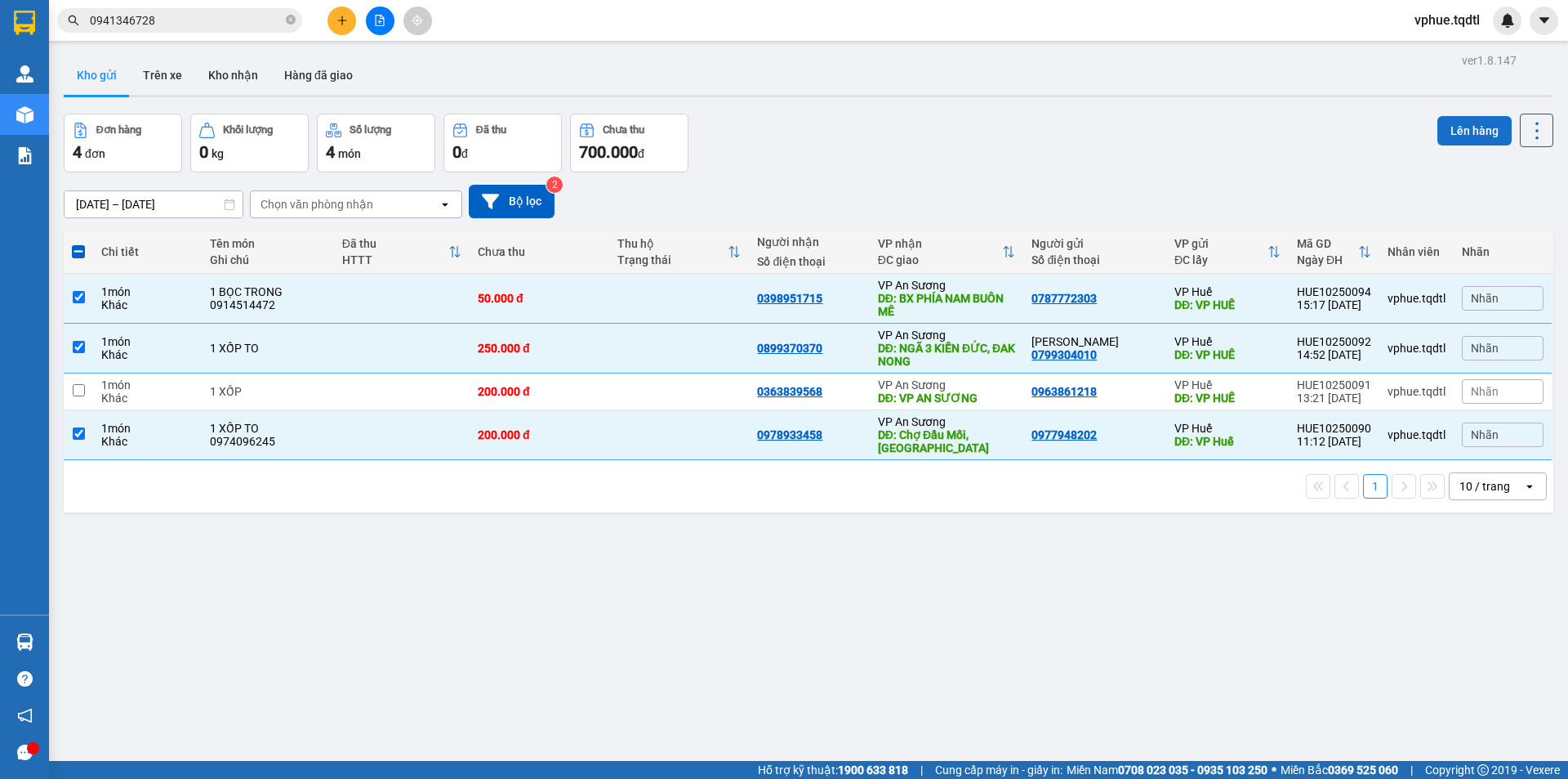
click at [1461, 139] on button "Lên hàng" at bounding box center [1475, 130] width 74 height 30
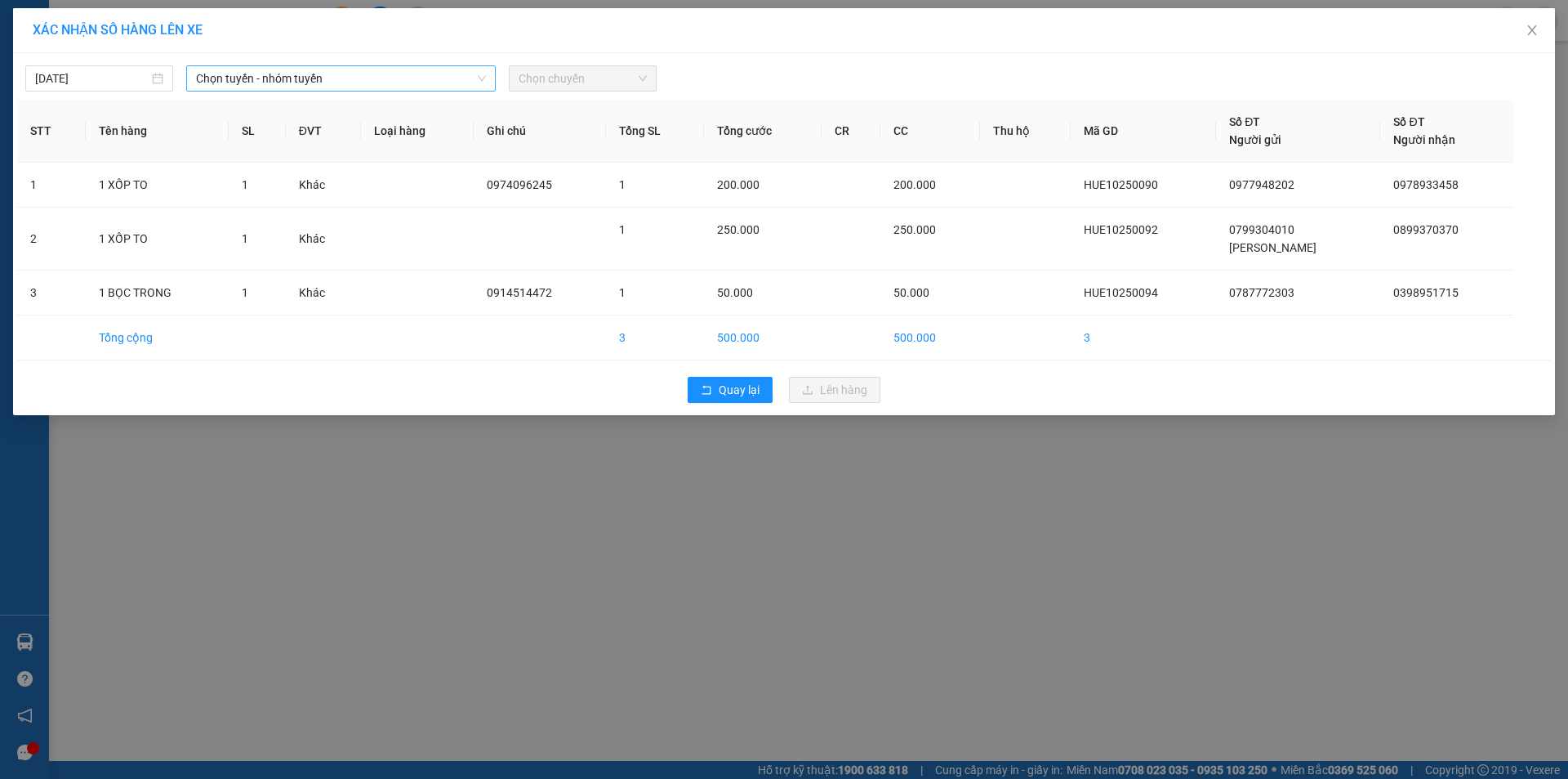
click at [466, 85] on span "Chọn tuyến - nhóm tuyến" at bounding box center [341, 78] width 290 height 25
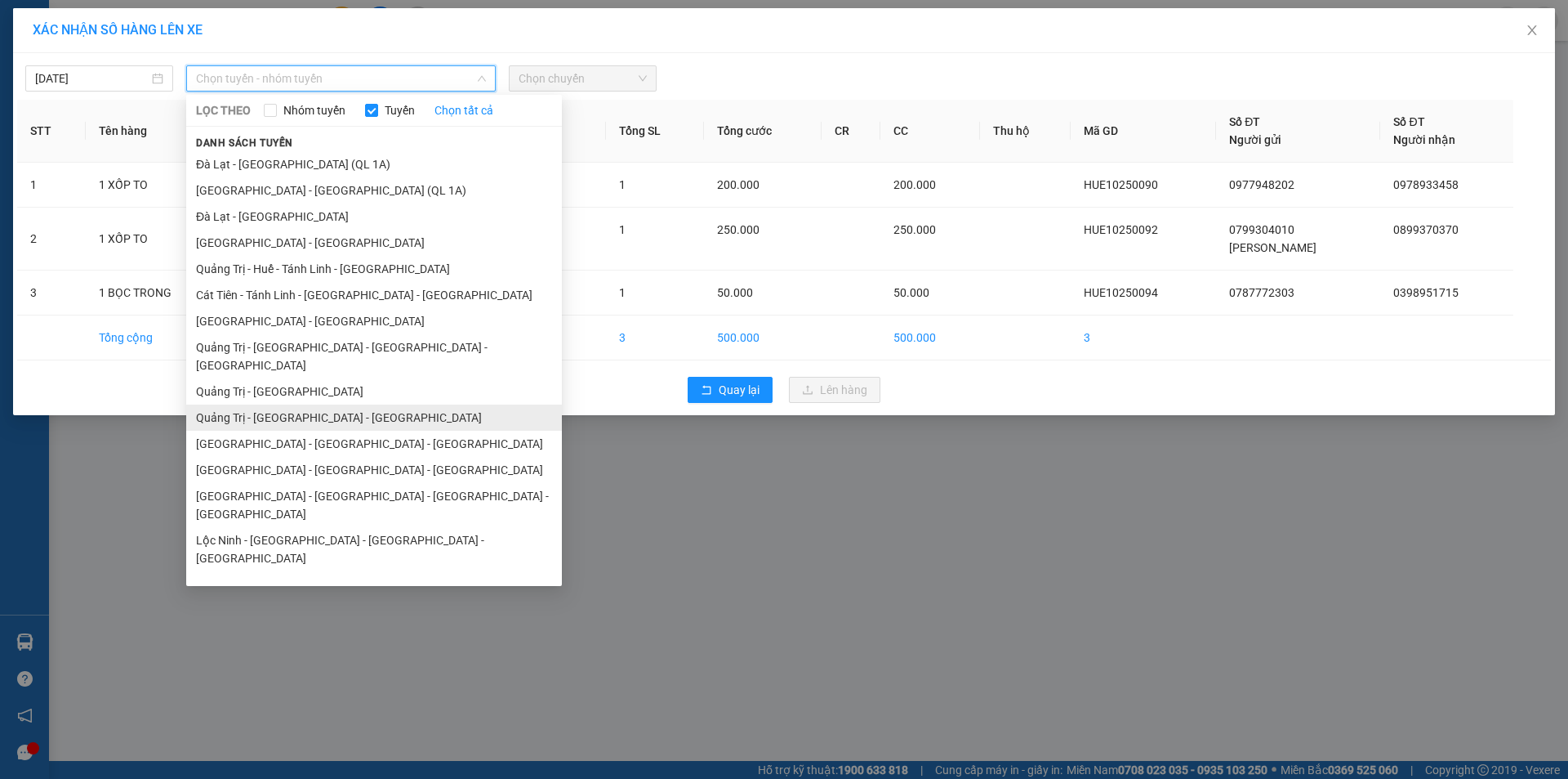
click at [435, 404] on li "Quảng Trị - [GEOGRAPHIC_DATA] - [GEOGRAPHIC_DATA]" at bounding box center [374, 417] width 376 height 26
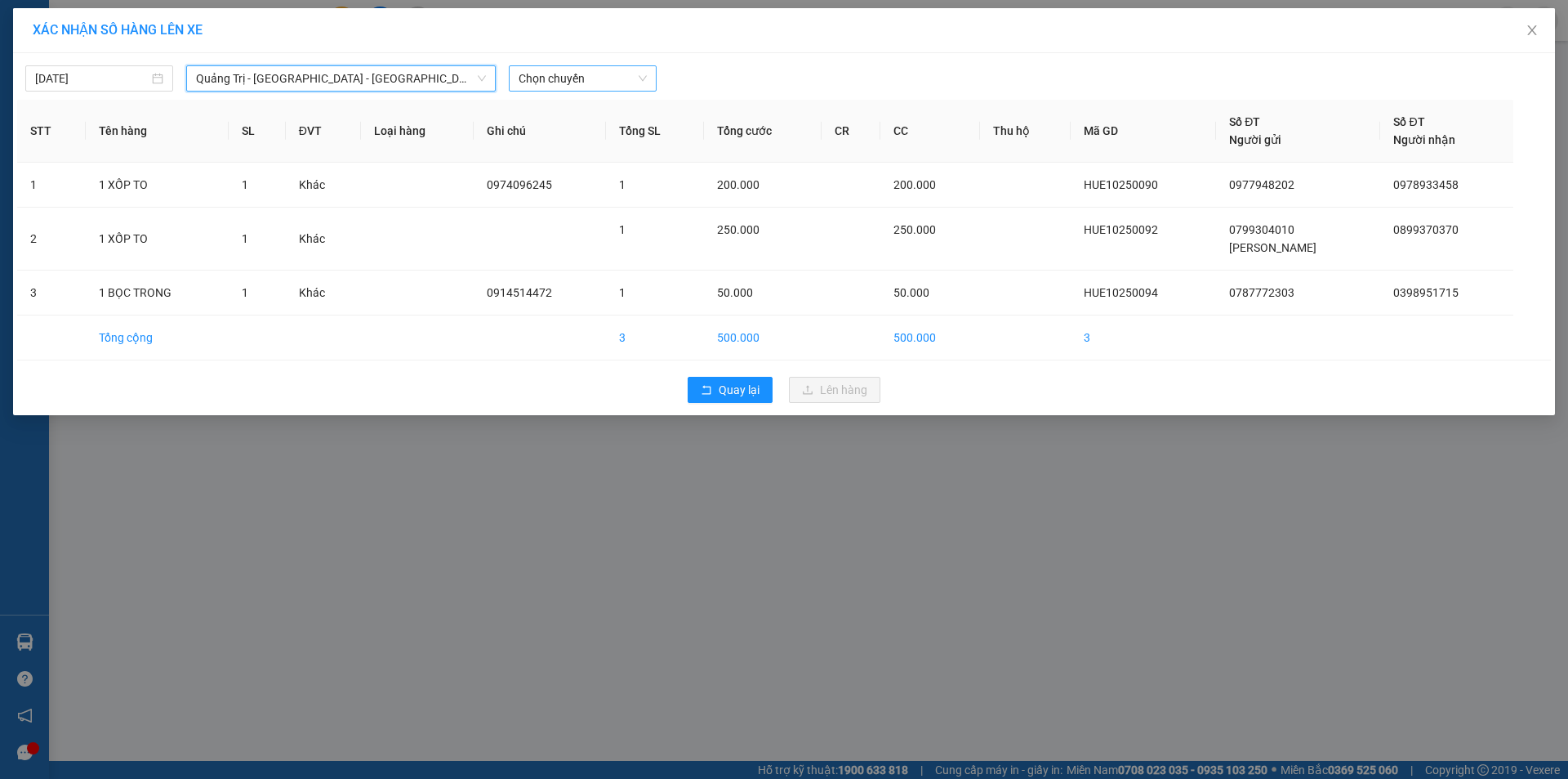
click at [581, 74] on span "Chọn chuyến" at bounding box center [583, 78] width 128 height 25
click at [608, 132] on div "14:00 - 43H-160.73" at bounding box center [582, 137] width 128 height 18
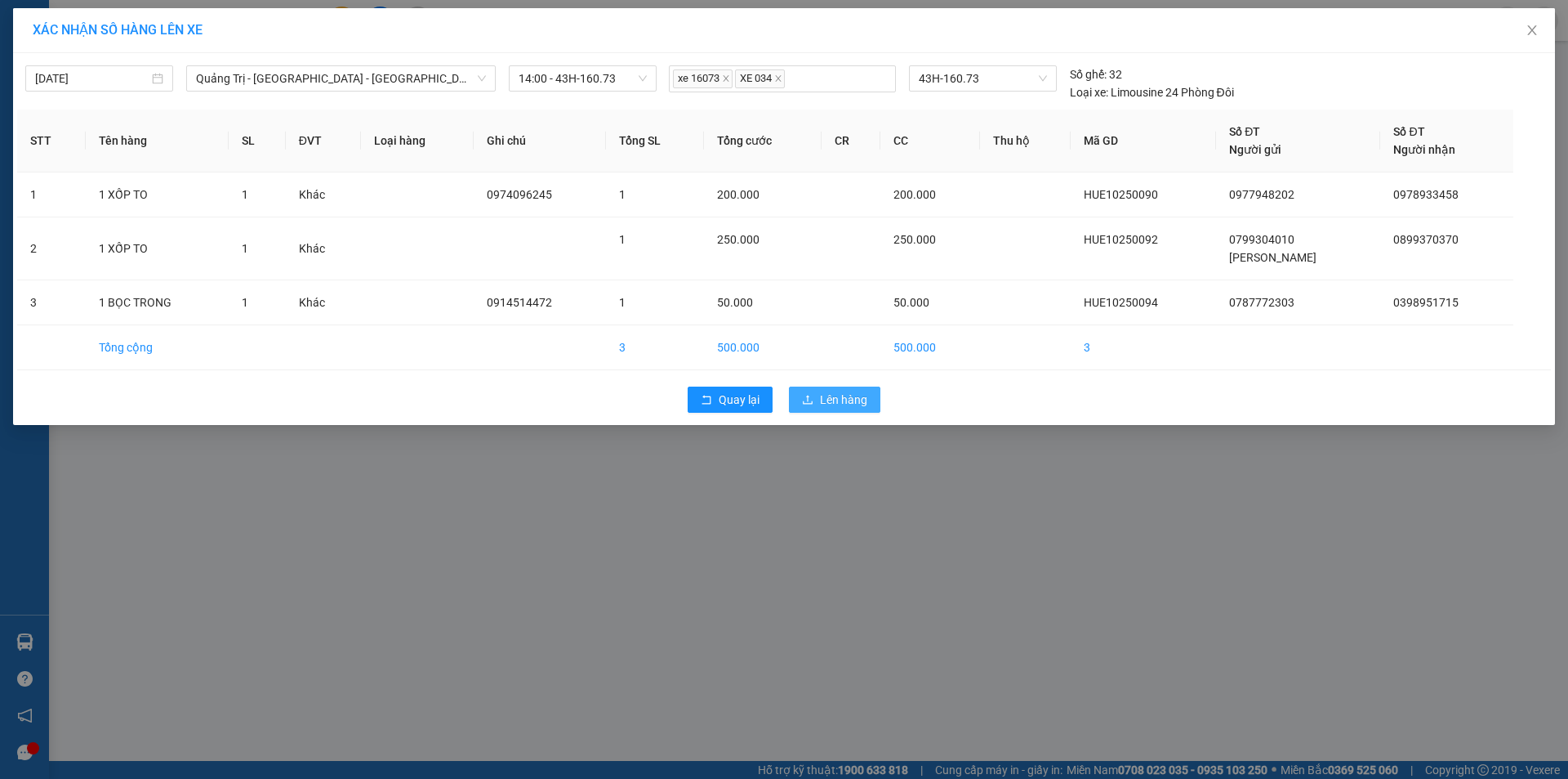
drag, startPoint x: 815, startPoint y: 407, endPoint x: 868, endPoint y: 399, distance: 53.6
click at [816, 407] on button "Lên hàng" at bounding box center [835, 399] width 91 height 26
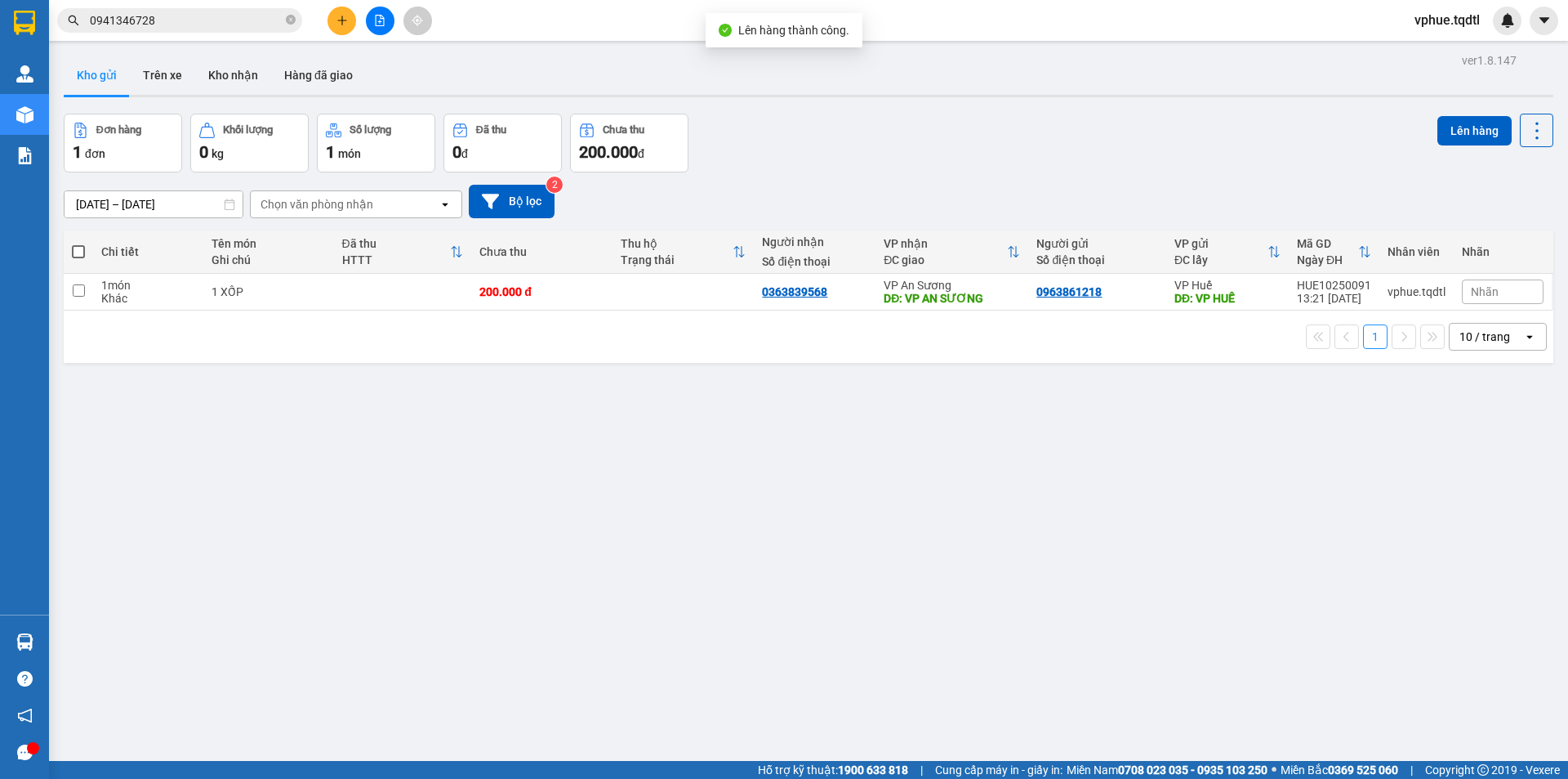
click at [945, 280] on div "VP An Sương" at bounding box center [952, 285] width 136 height 13
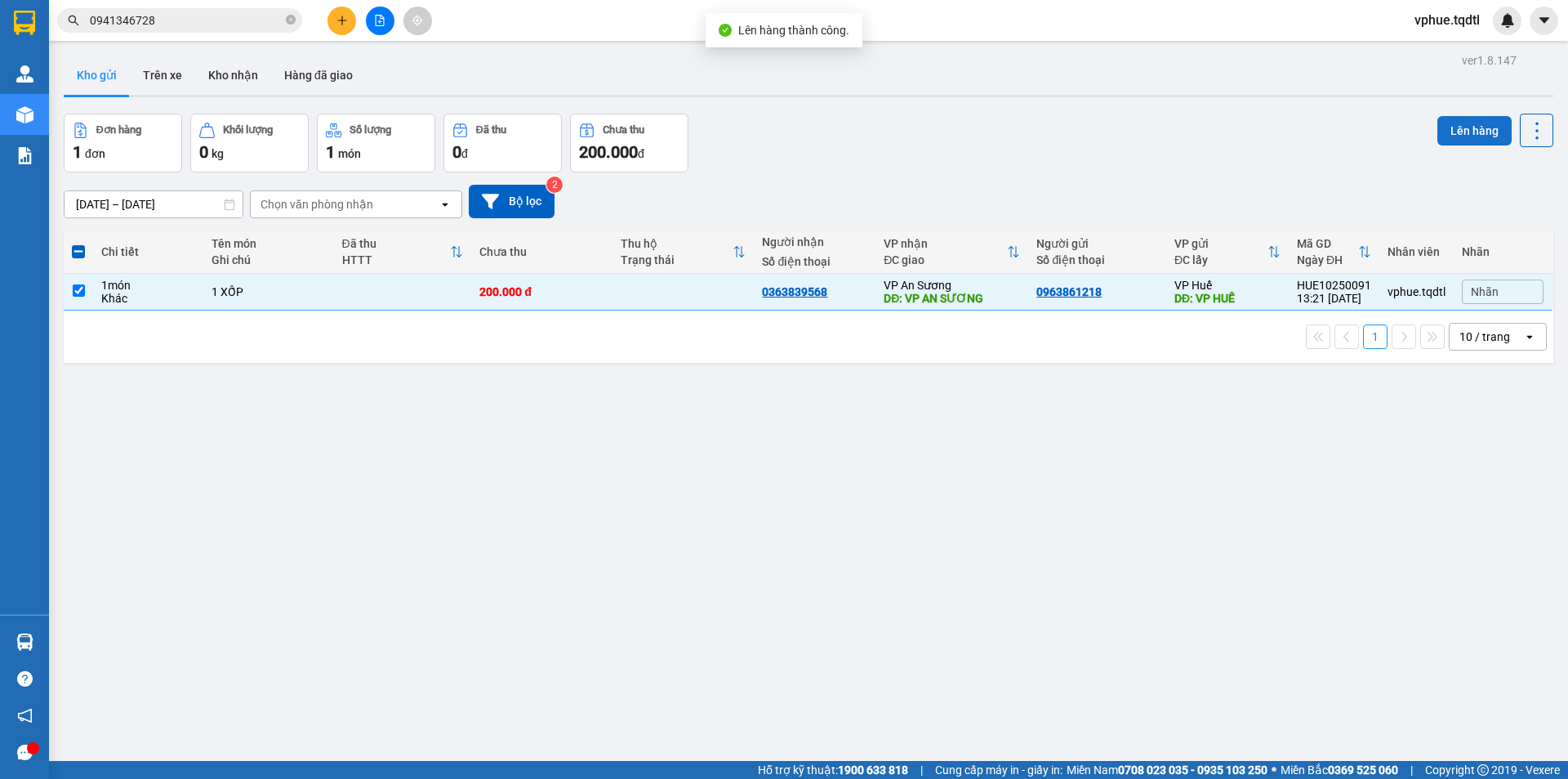
click at [1454, 141] on button "Lên hàng" at bounding box center [1475, 130] width 74 height 30
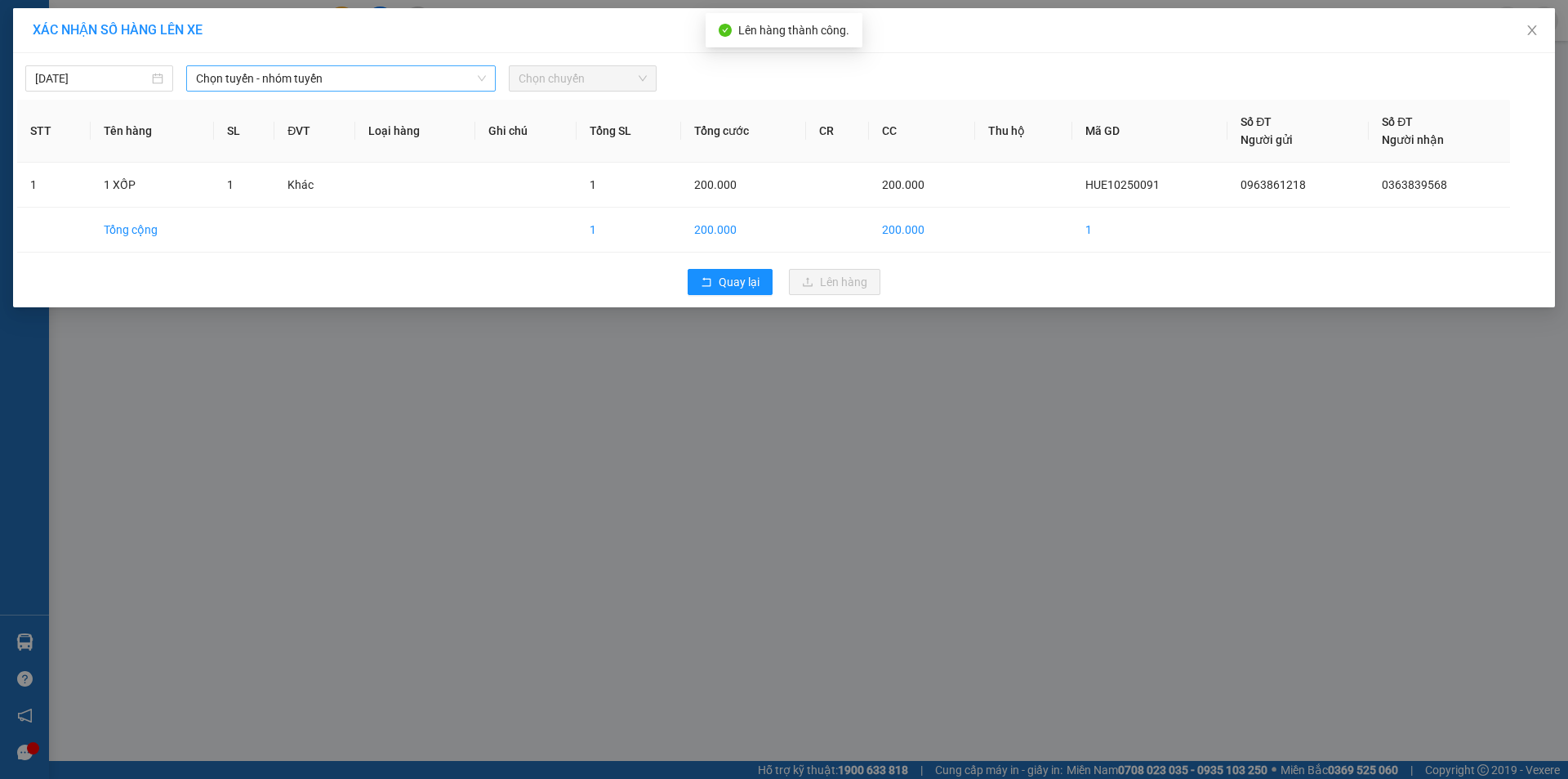
click at [336, 69] on span "Chọn tuyến - nhóm tuyến" at bounding box center [341, 78] width 290 height 25
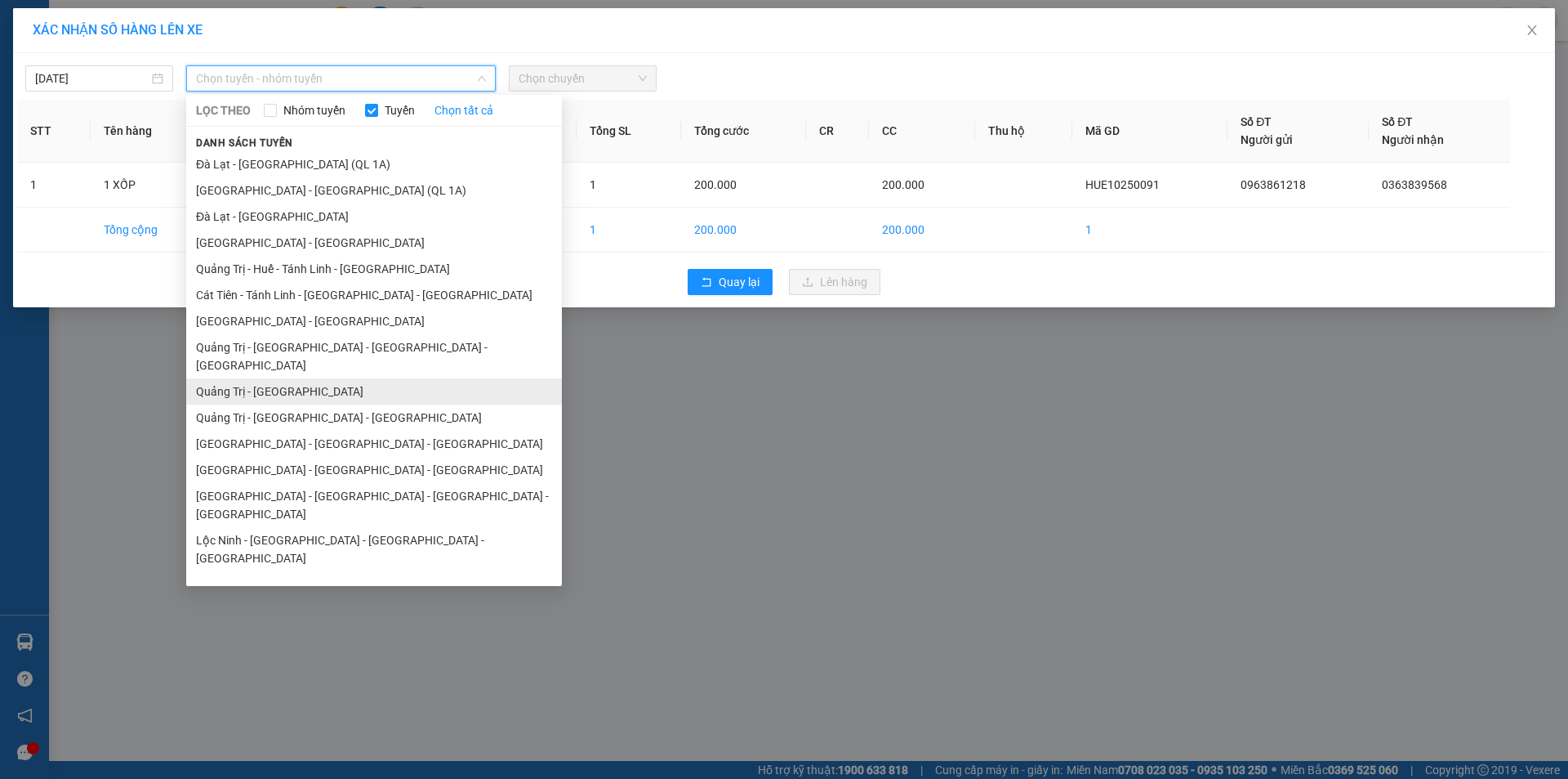
click at [381, 378] on li "Quảng Trị - [GEOGRAPHIC_DATA]" at bounding box center [374, 391] width 376 height 26
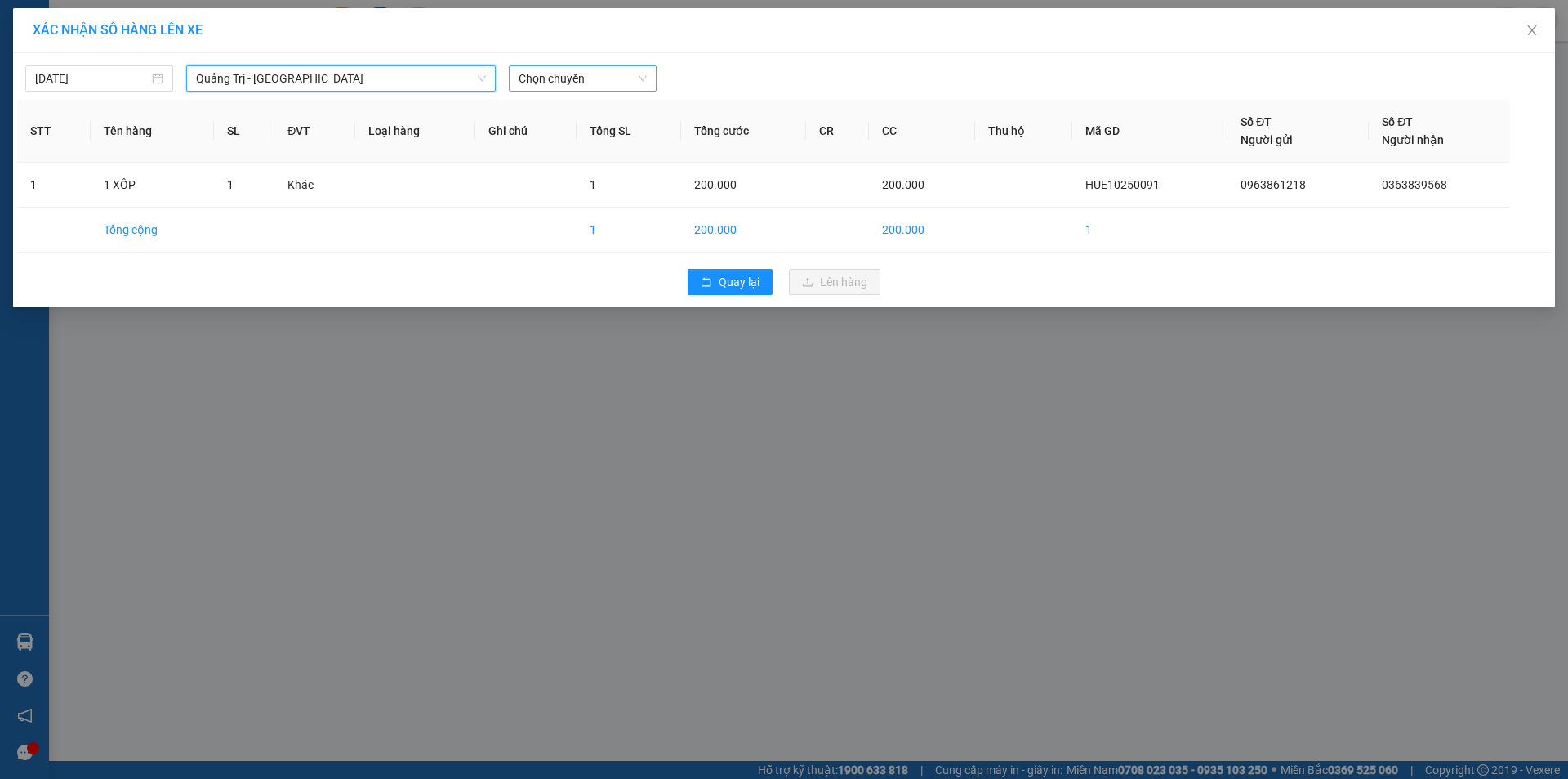
click at [549, 81] on span "Chọn chuyến" at bounding box center [583, 78] width 128 height 25
click at [612, 83] on span "Chọn chuyến" at bounding box center [583, 78] width 128 height 25
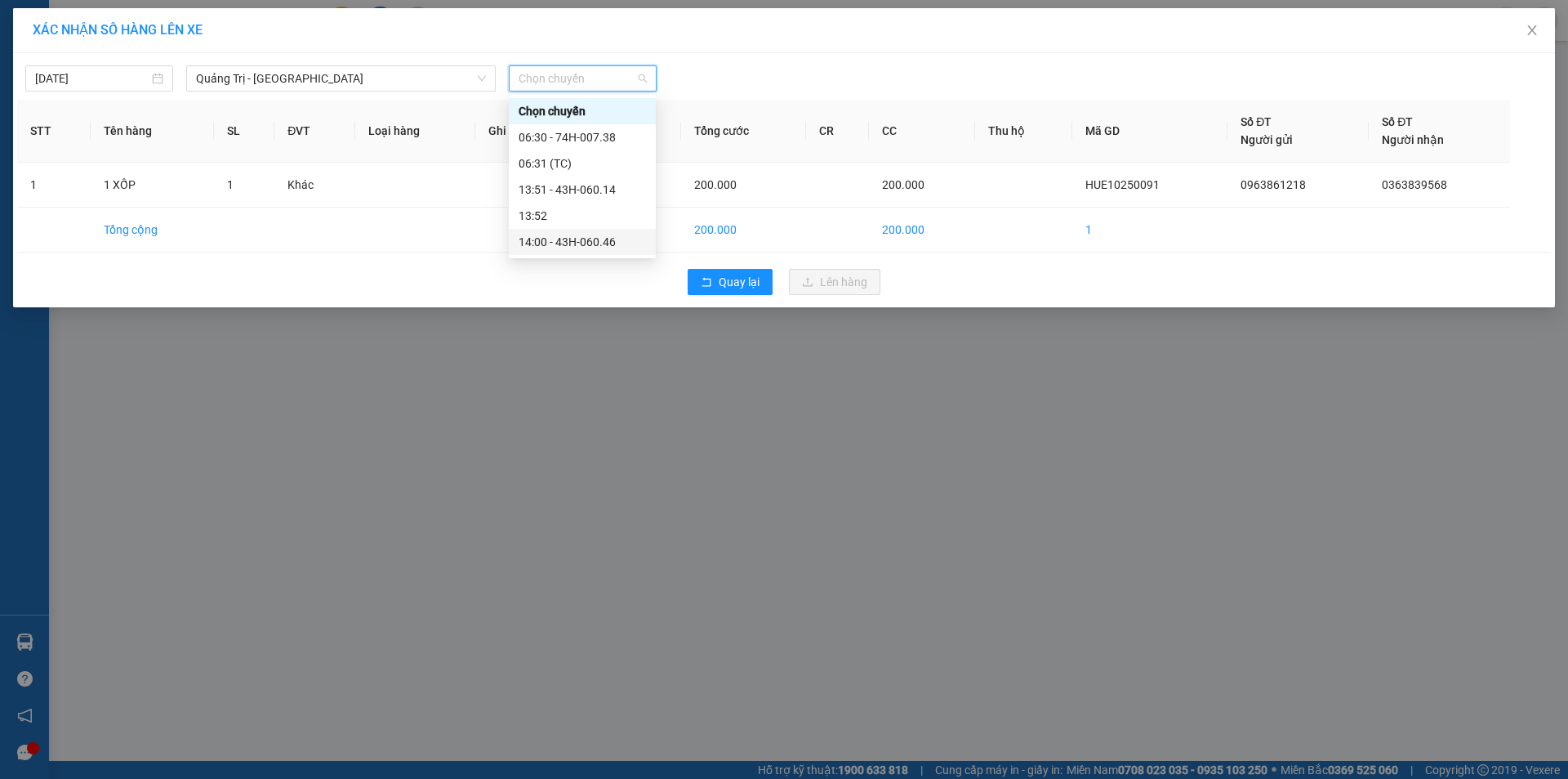
click at [629, 241] on div "14:00 - 43H-060.46" at bounding box center [582, 241] width 128 height 18
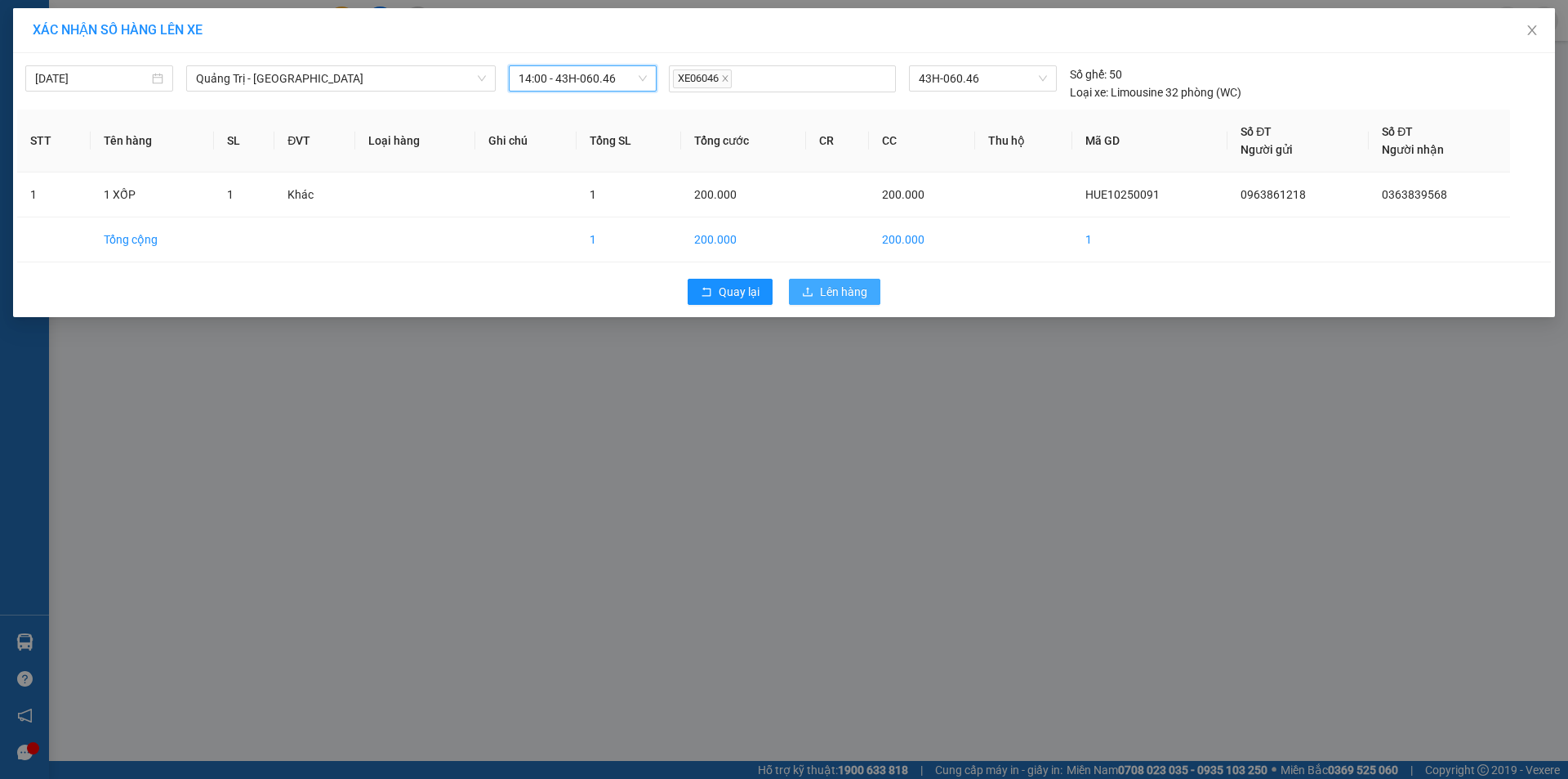
click at [839, 295] on span "Lên hàng" at bounding box center [844, 291] width 47 height 18
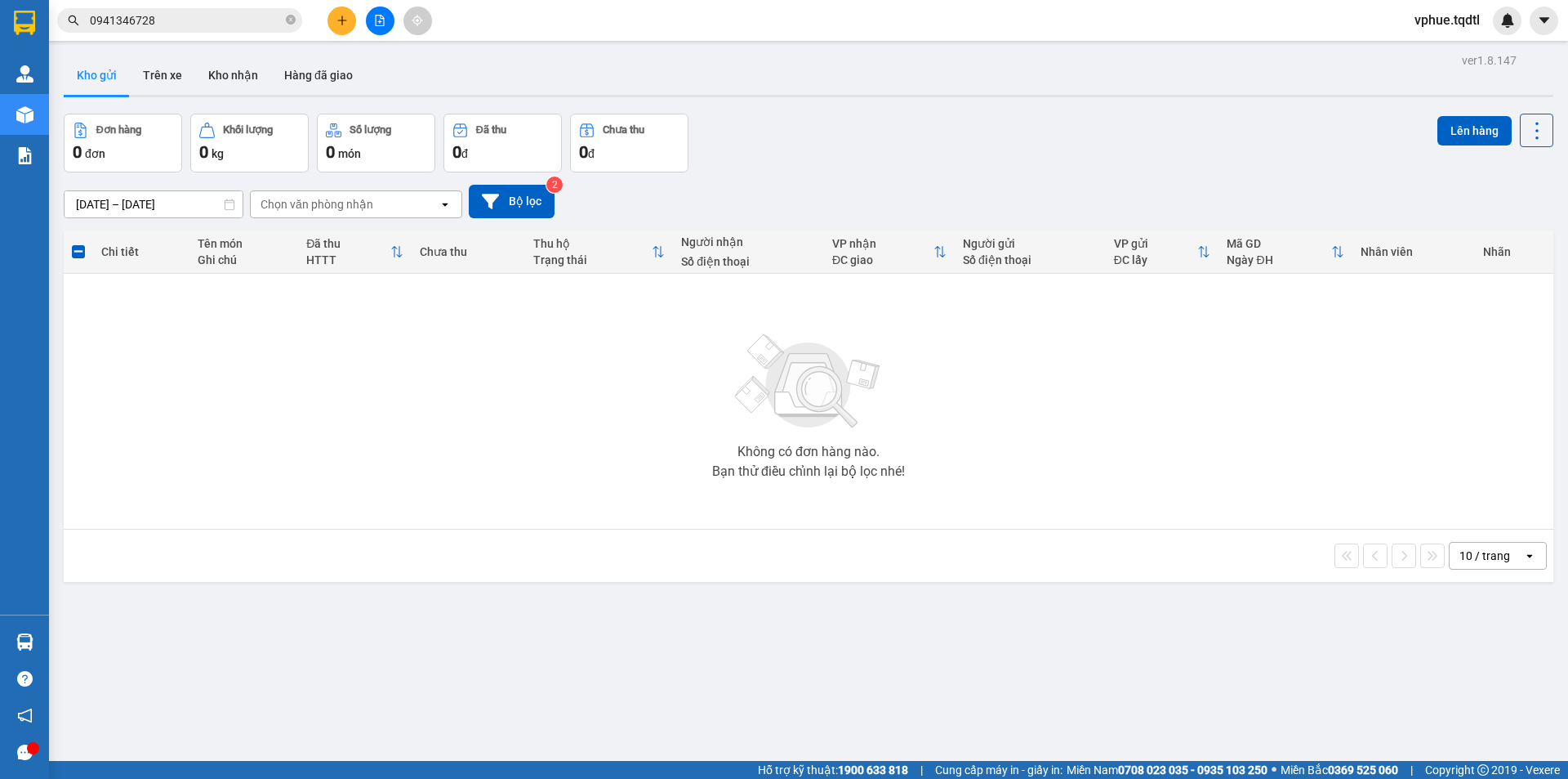
drag, startPoint x: 305, startPoint y: 351, endPoint x: 312, endPoint y: 345, distance: 9.2
click at [306, 350] on div "Không có đơn hàng nào. Bạn thử điều chỉnh lại bộ lọc nhé!" at bounding box center [808, 402] width 1473 height 245
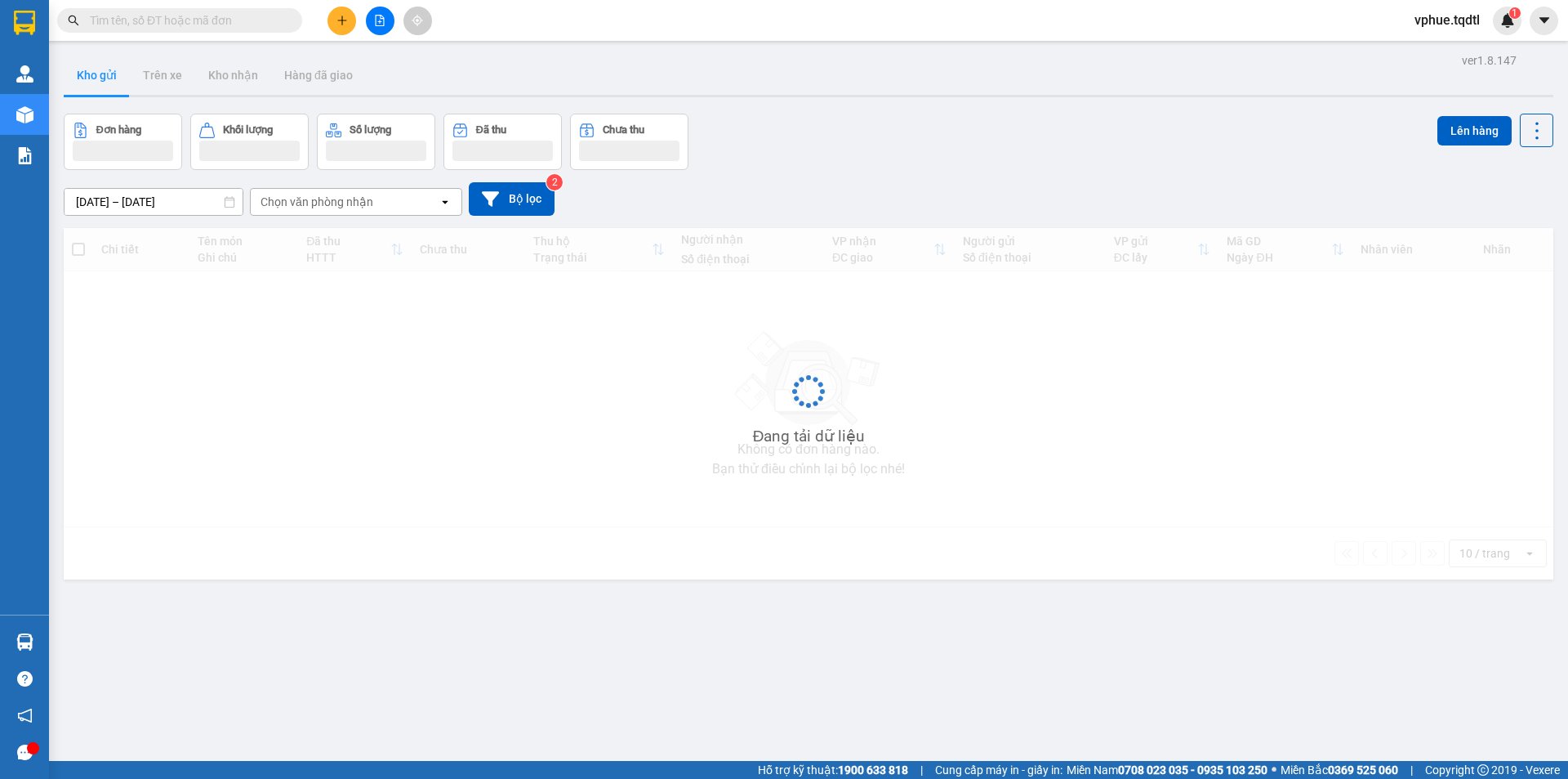
click at [253, 27] on input "text" at bounding box center [186, 20] width 193 height 18
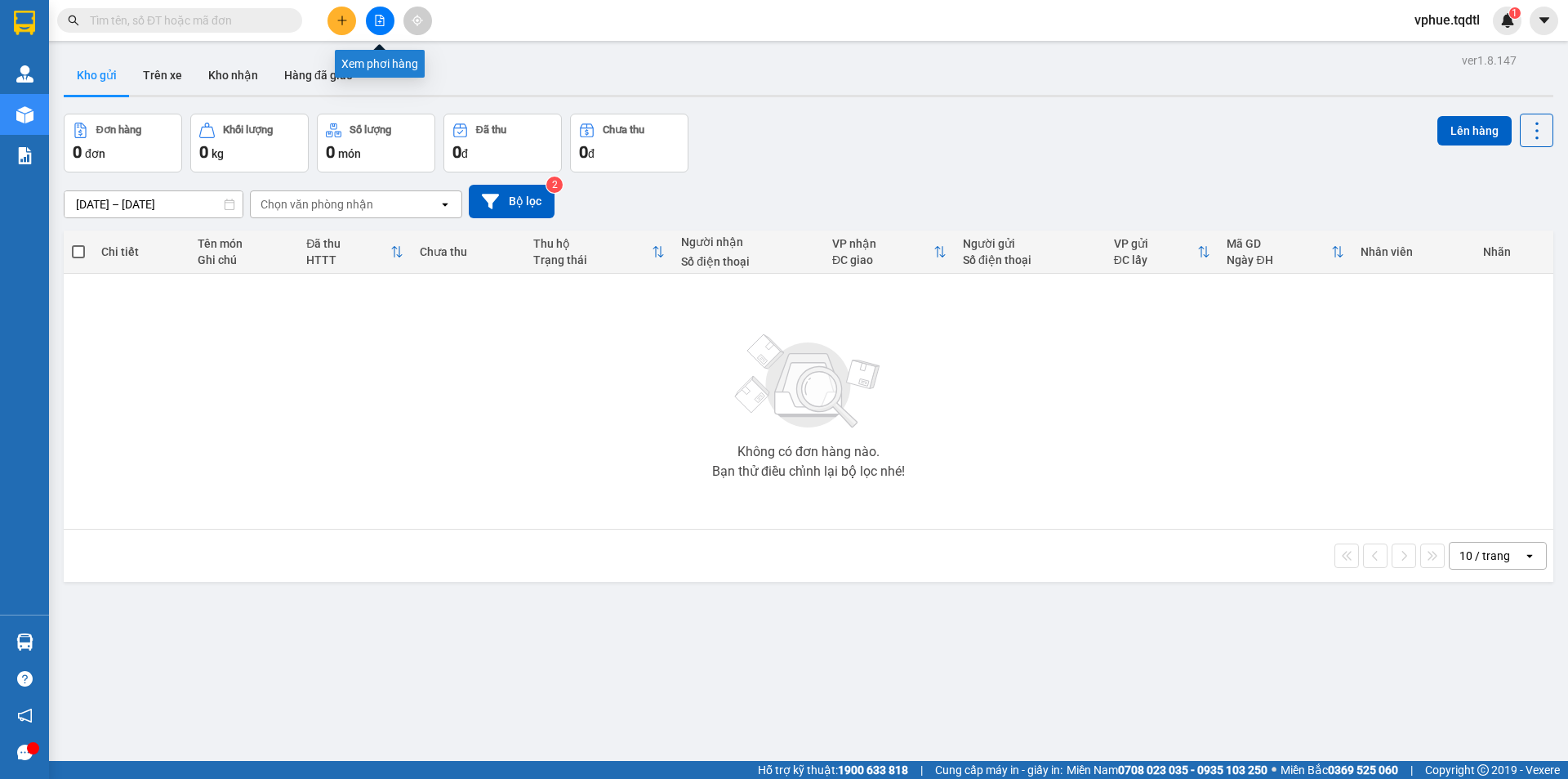
click at [377, 19] on icon "file-add" at bounding box center [380, 20] width 12 height 12
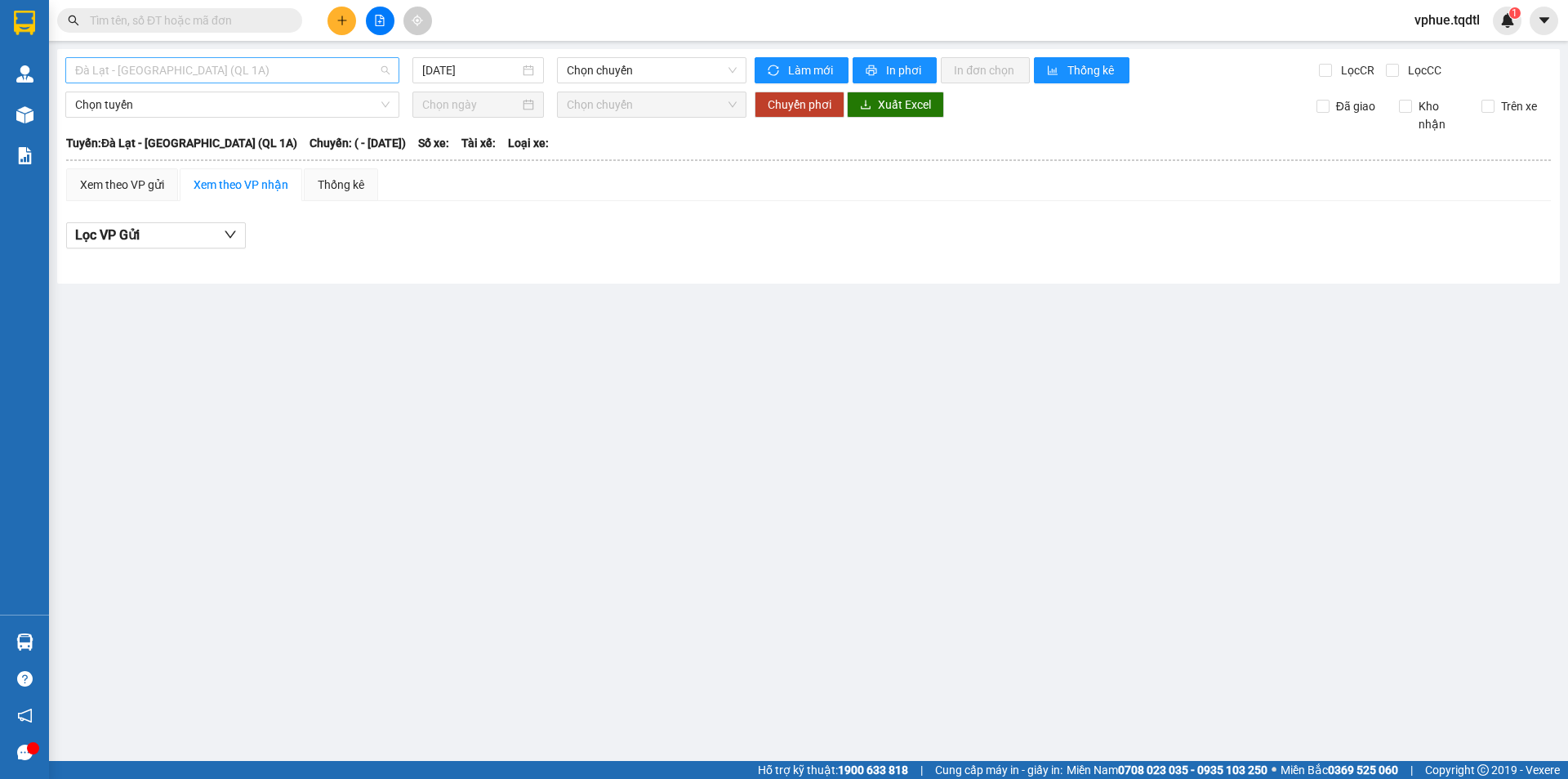
click at [219, 73] on span "Đà Lạt - Sài Gòn (QL 1A)" at bounding box center [232, 70] width 314 height 25
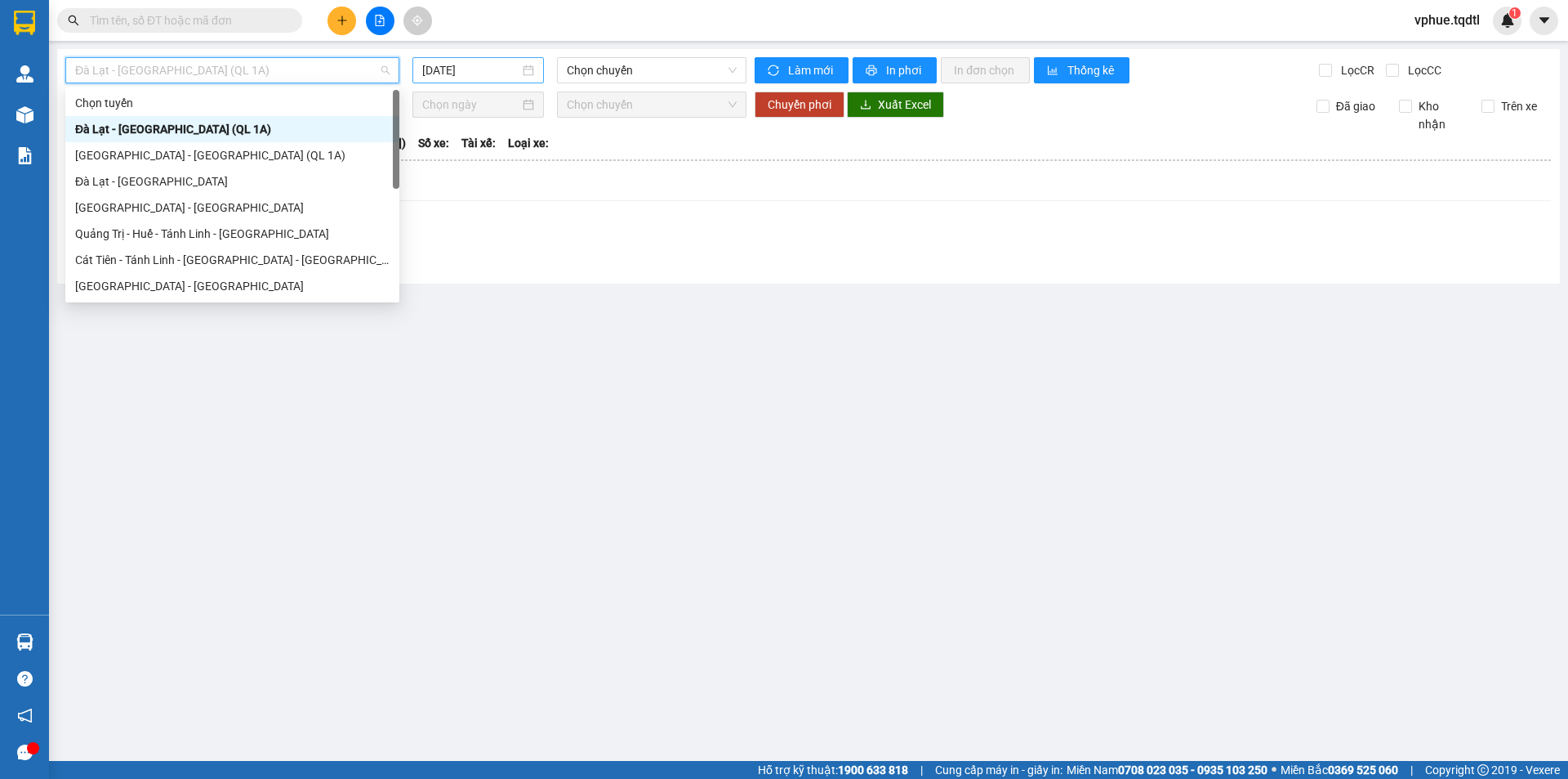
click at [480, 58] on div "[DATE]" at bounding box center [478, 70] width 132 height 26
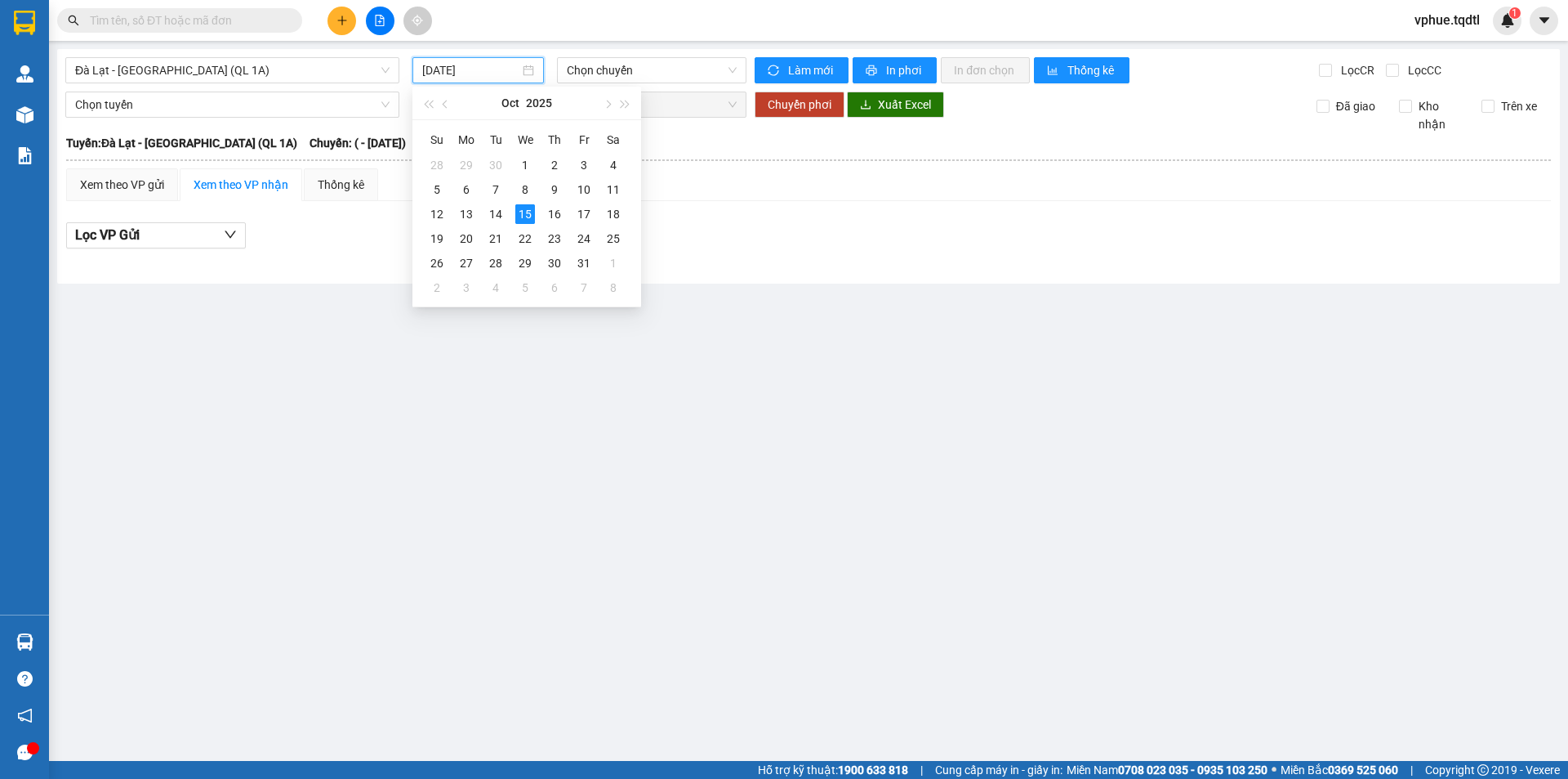
click at [480, 62] on input "[DATE]" at bounding box center [471, 69] width 97 height 18
click at [523, 195] on div "8" at bounding box center [525, 189] width 19 height 19
type input "08/10/2025"
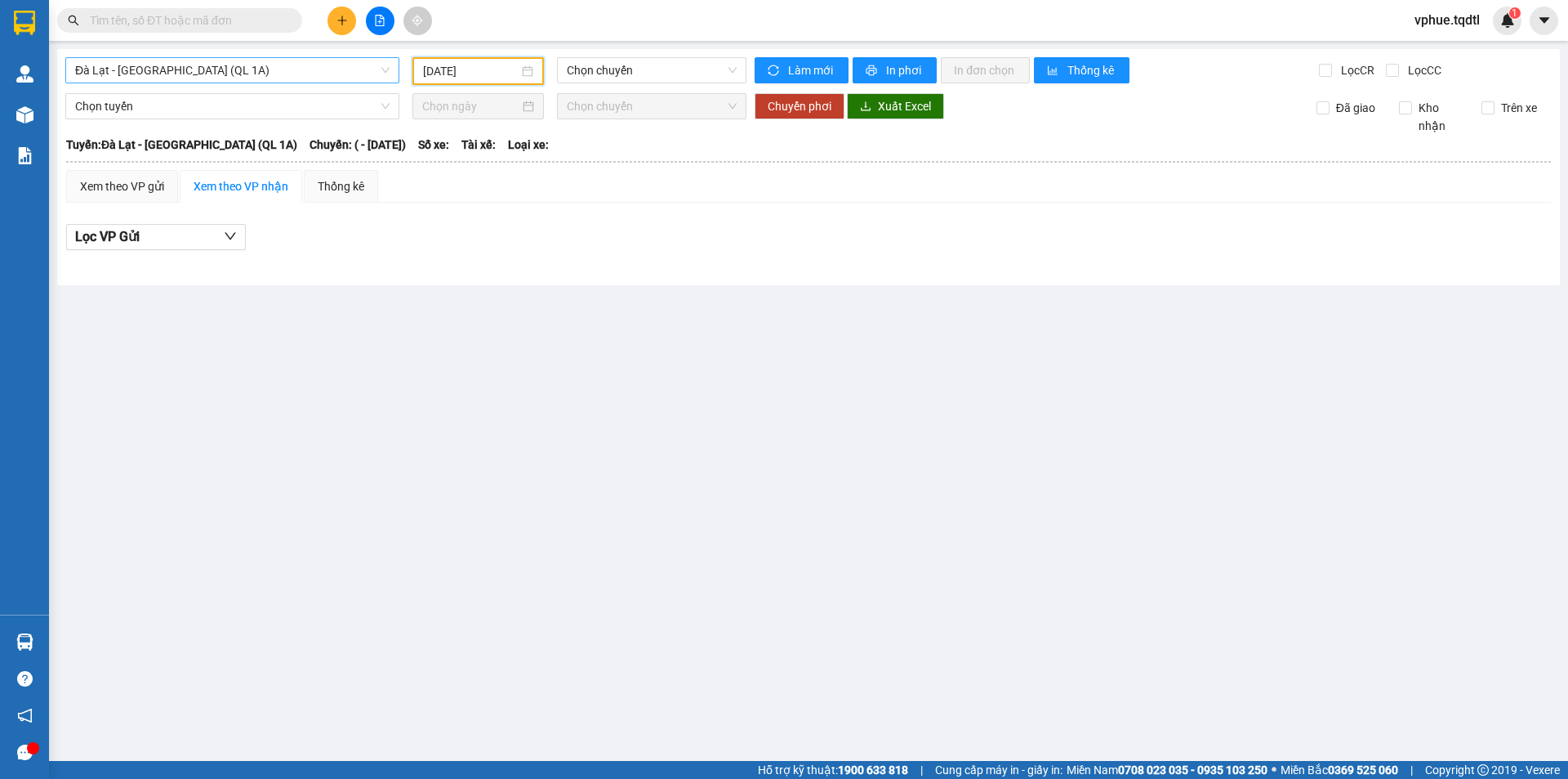
click at [283, 61] on span "Đà Lạt - [GEOGRAPHIC_DATA] (QL 1A)" at bounding box center [232, 70] width 314 height 25
click at [204, 22] on input "text" at bounding box center [186, 20] width 193 height 18
paste input "09815174745"
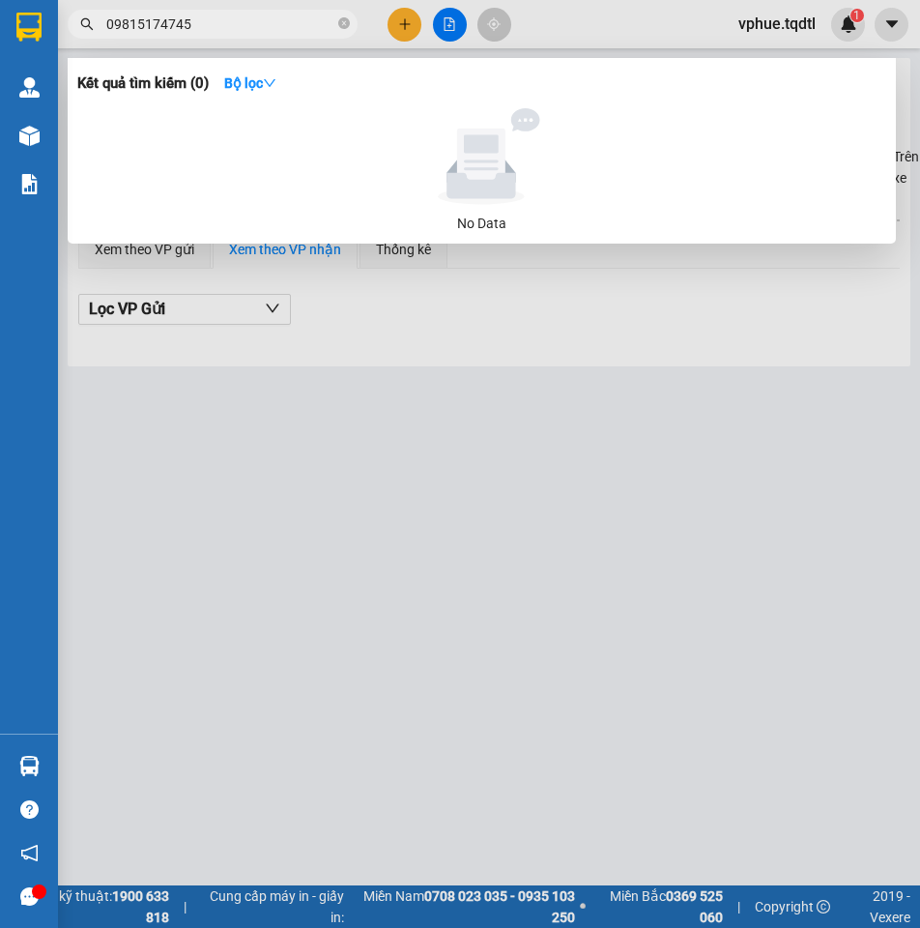
click at [195, 25] on input "09815174745" at bounding box center [220, 24] width 228 height 21
click at [195, 24] on input "09815174745" at bounding box center [220, 24] width 228 height 21
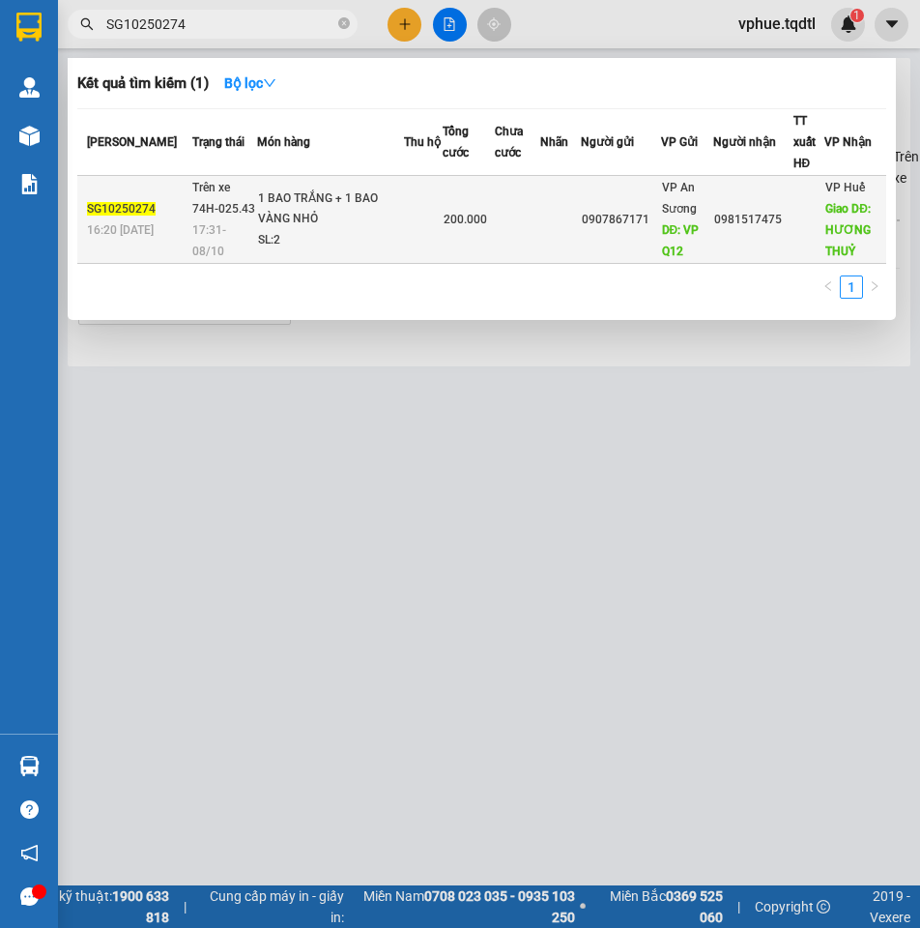
type input "SG10250274"
click at [529, 190] on td at bounding box center [517, 220] width 44 height 88
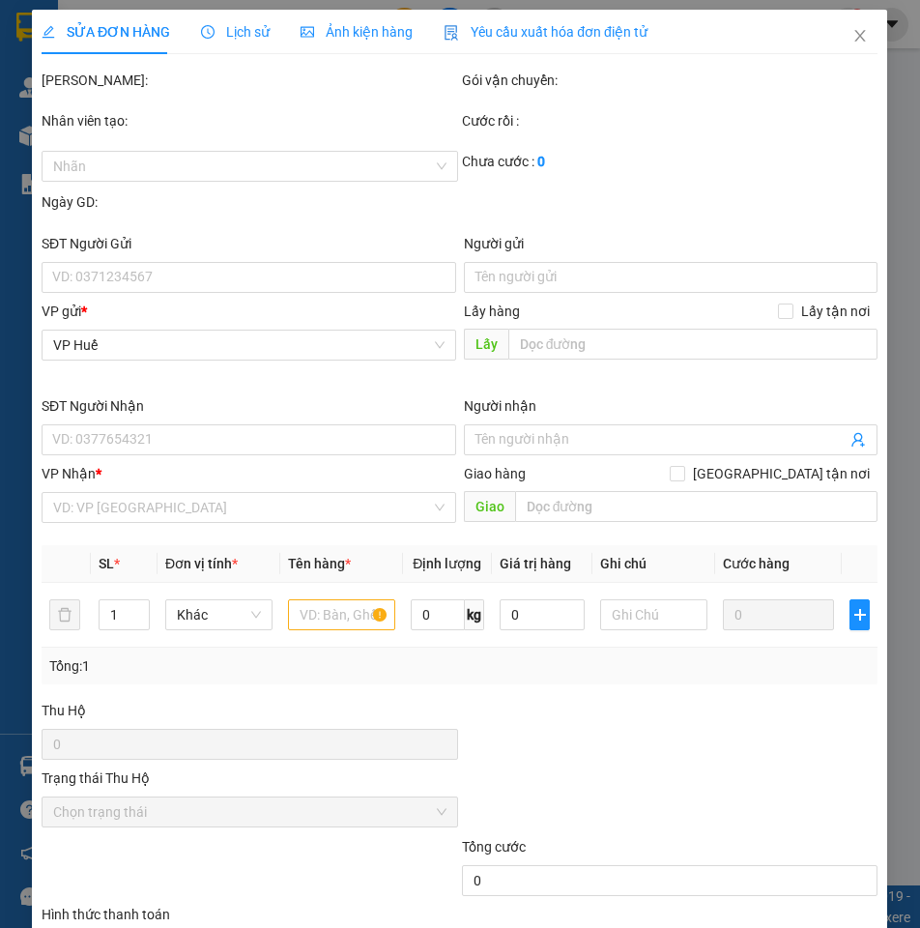
type input "0907867171"
type input "VP Q12"
type input "0981517475"
type input "HƯƠNG THUỶ"
type input "200.000"
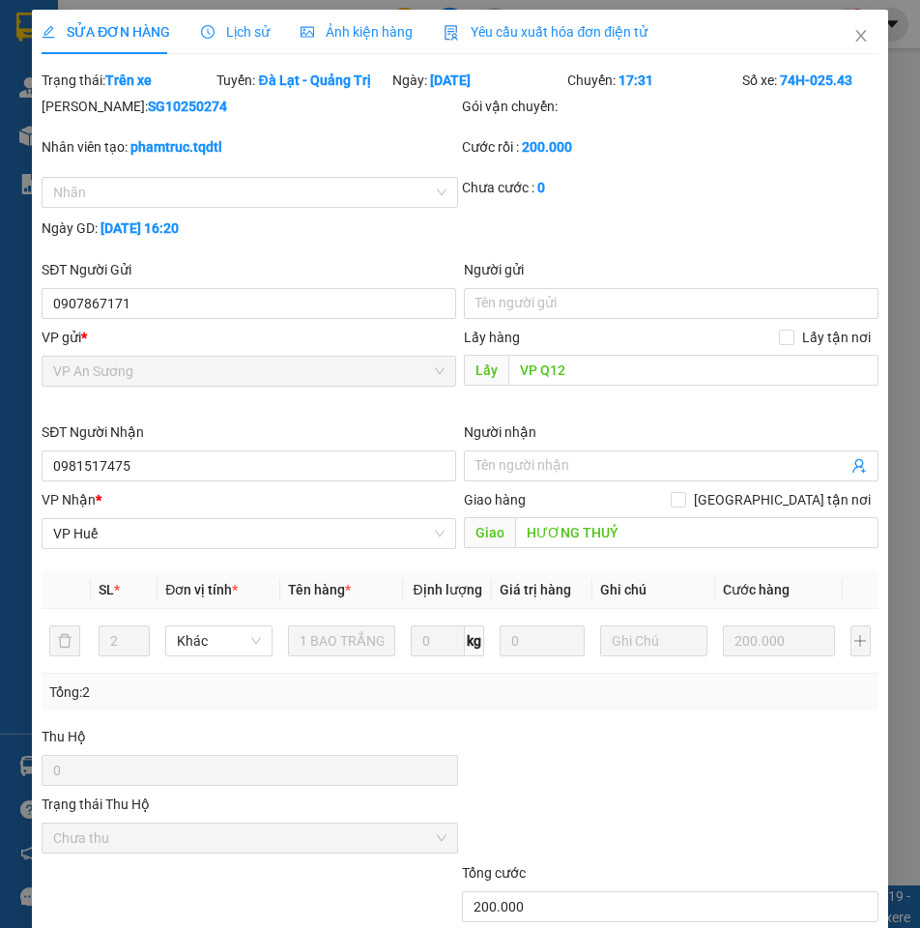
click at [365, 91] on form "Total Paid Fee 200.000 Total UnPaid Fee 0 Cash Collection Total Fee Trạng thái:…" at bounding box center [460, 164] width 836 height 188
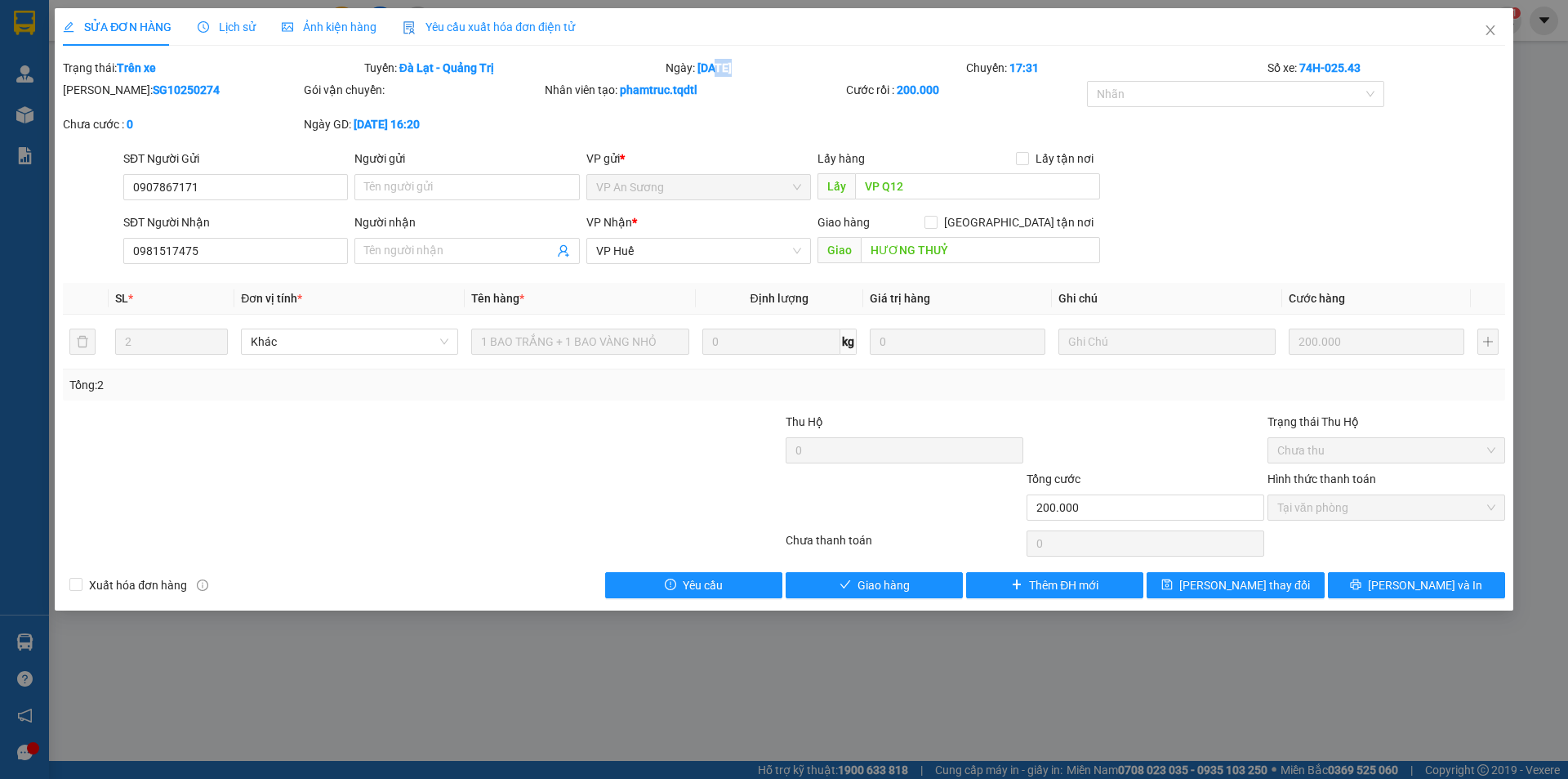
drag, startPoint x: 716, startPoint y: 71, endPoint x: 735, endPoint y: 69, distance: 19.1
click at [732, 69] on b "08/10/2025" at bounding box center [714, 67] width 35 height 13
drag, startPoint x: 718, startPoint y: 74, endPoint x: 749, endPoint y: 74, distance: 31.0
click at [732, 74] on b "08/10/2025" at bounding box center [714, 67] width 35 height 13
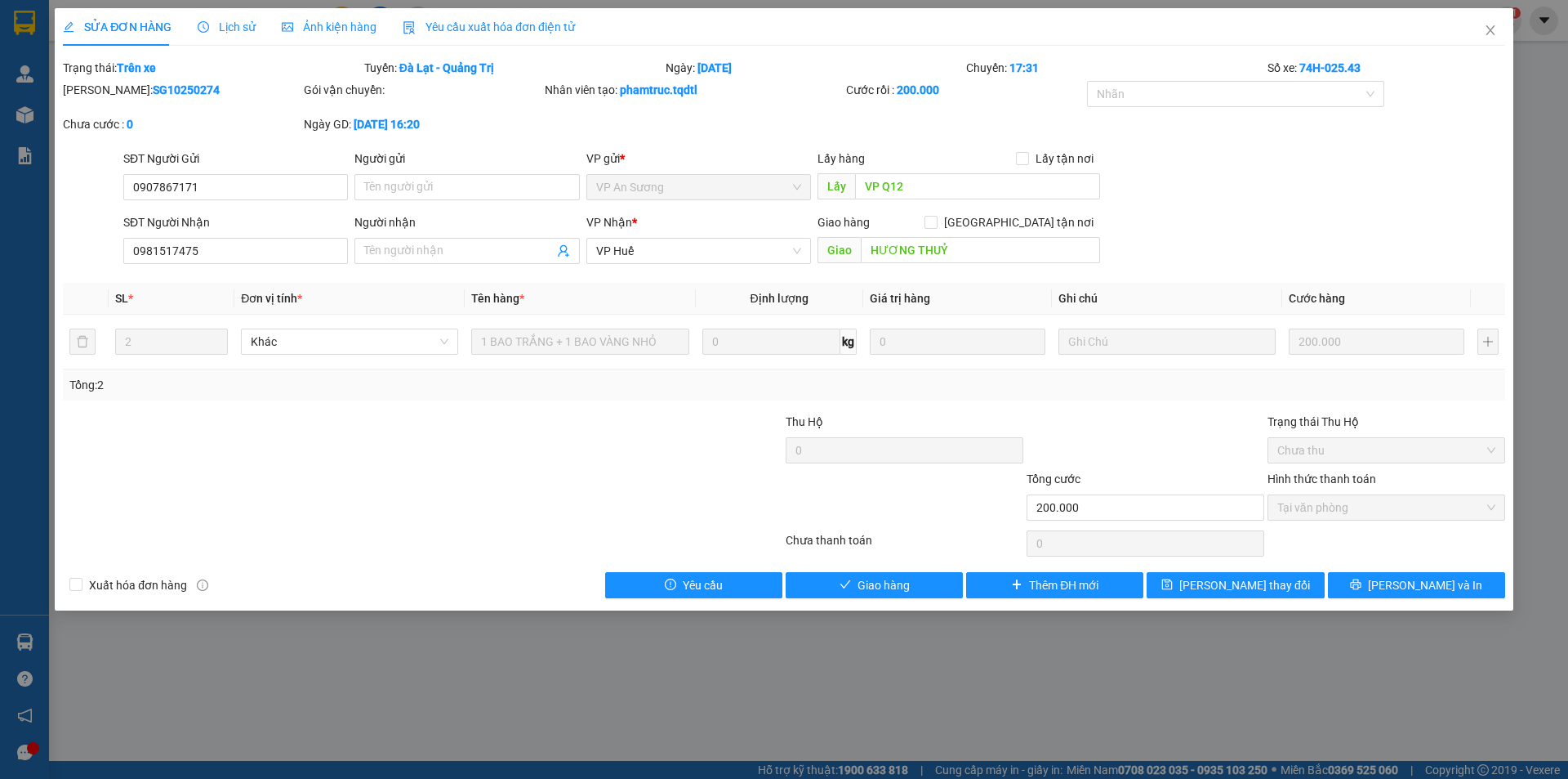
click at [732, 74] on b "08/10/2025" at bounding box center [714, 67] width 35 height 13
click at [969, 255] on input "HƯƠNG THUỶ" at bounding box center [981, 250] width 239 height 26
click at [1221, 220] on div "SĐT Người Nhận 0981517475 Người nhận Tên người nhận VP Nhận * VP Huế Giao hàng …" at bounding box center [814, 242] width 1389 height 58
click at [1003, 244] on input "HƯƠNG THUỶ" at bounding box center [981, 250] width 239 height 26
click at [976, 242] on input "HƯƠNG THUỶ" at bounding box center [981, 250] width 239 height 26
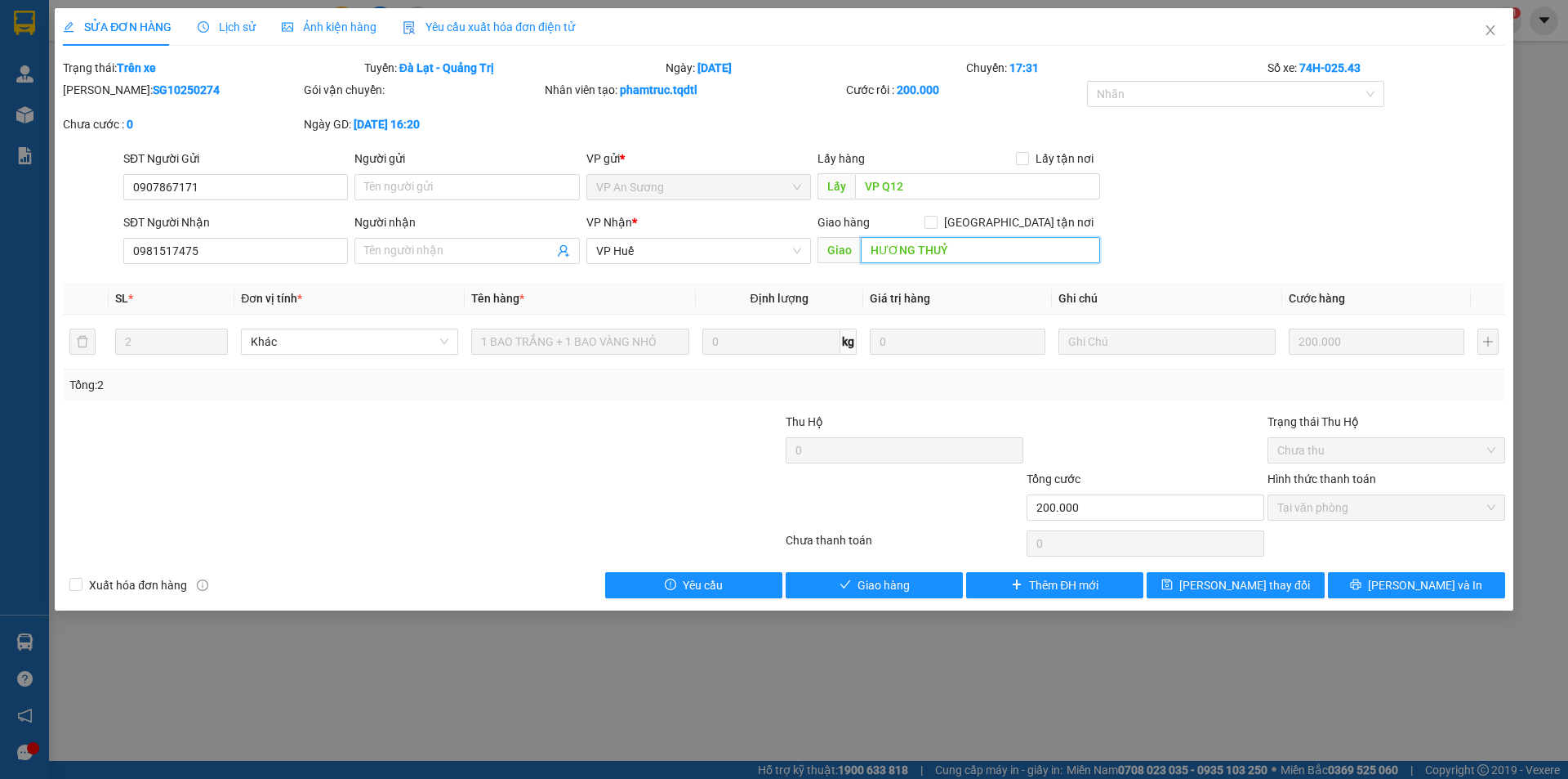
click at [987, 246] on input "HƯƠNG THUỶ" at bounding box center [981, 250] width 239 height 26
click at [1140, 234] on div "SĐT Người Nhận 0981517475 Người nhận Tên người nhận VP Nhận * VP Huế Giao hàng …" at bounding box center [814, 242] width 1389 height 58
drag, startPoint x: 1287, startPoint y: 67, endPoint x: 1373, endPoint y: 70, distance: 86.1
click at [1373, 70] on div "Số xe: 74H-025.43" at bounding box center [1386, 68] width 241 height 18
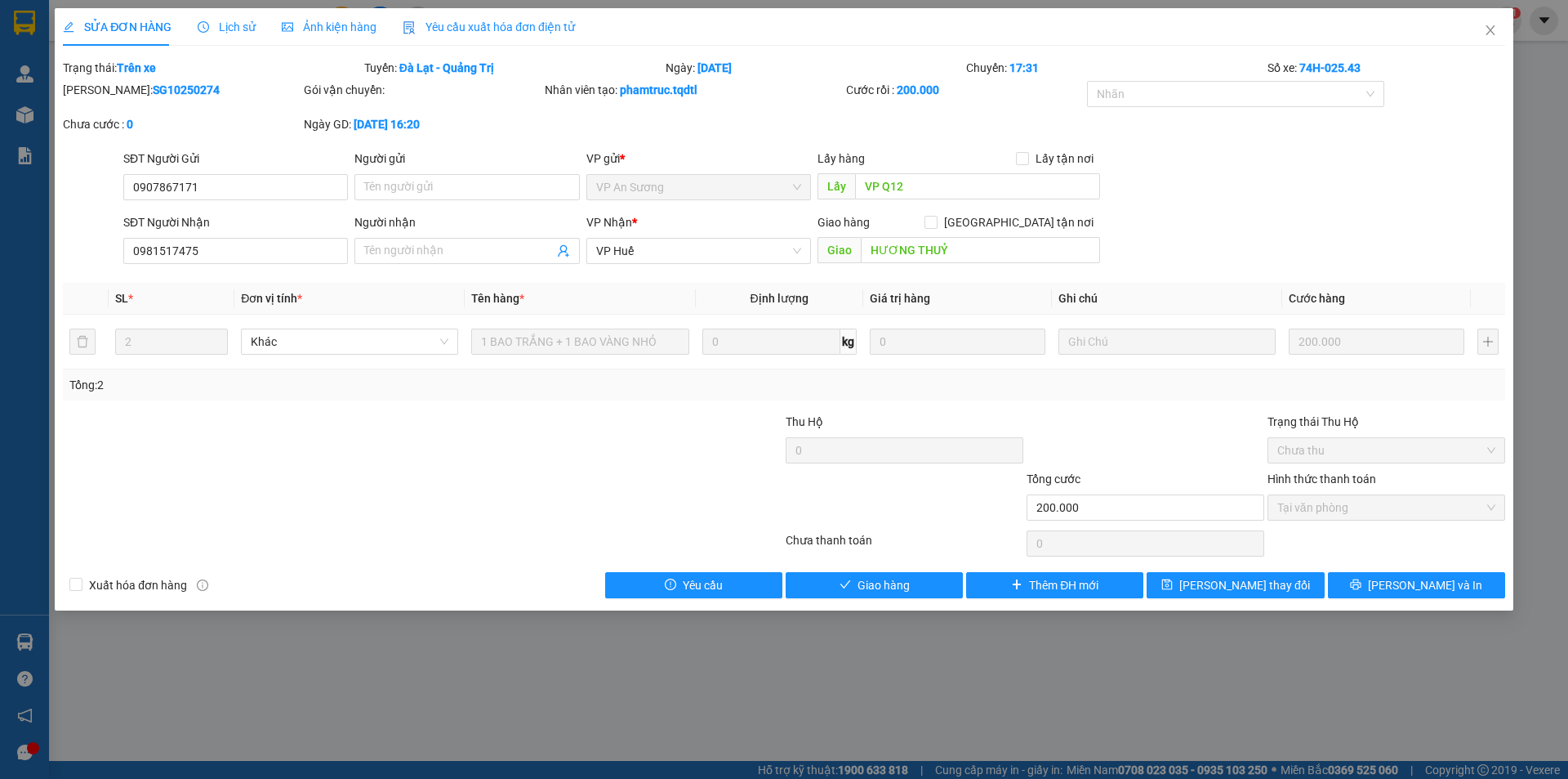
click at [1364, 70] on div "Số xe: 74H-025.43" at bounding box center [1386, 68] width 241 height 18
drag, startPoint x: 1369, startPoint y: 69, endPoint x: 1292, endPoint y: 69, distance: 77.0
click at [1292, 69] on div "Số xe: 74H-025.43" at bounding box center [1386, 68] width 241 height 18
click at [1285, 69] on div "Số xe: 74H-025.43" at bounding box center [1386, 68] width 241 height 18
drag, startPoint x: 1261, startPoint y: 69, endPoint x: 1371, endPoint y: 70, distance: 110.0
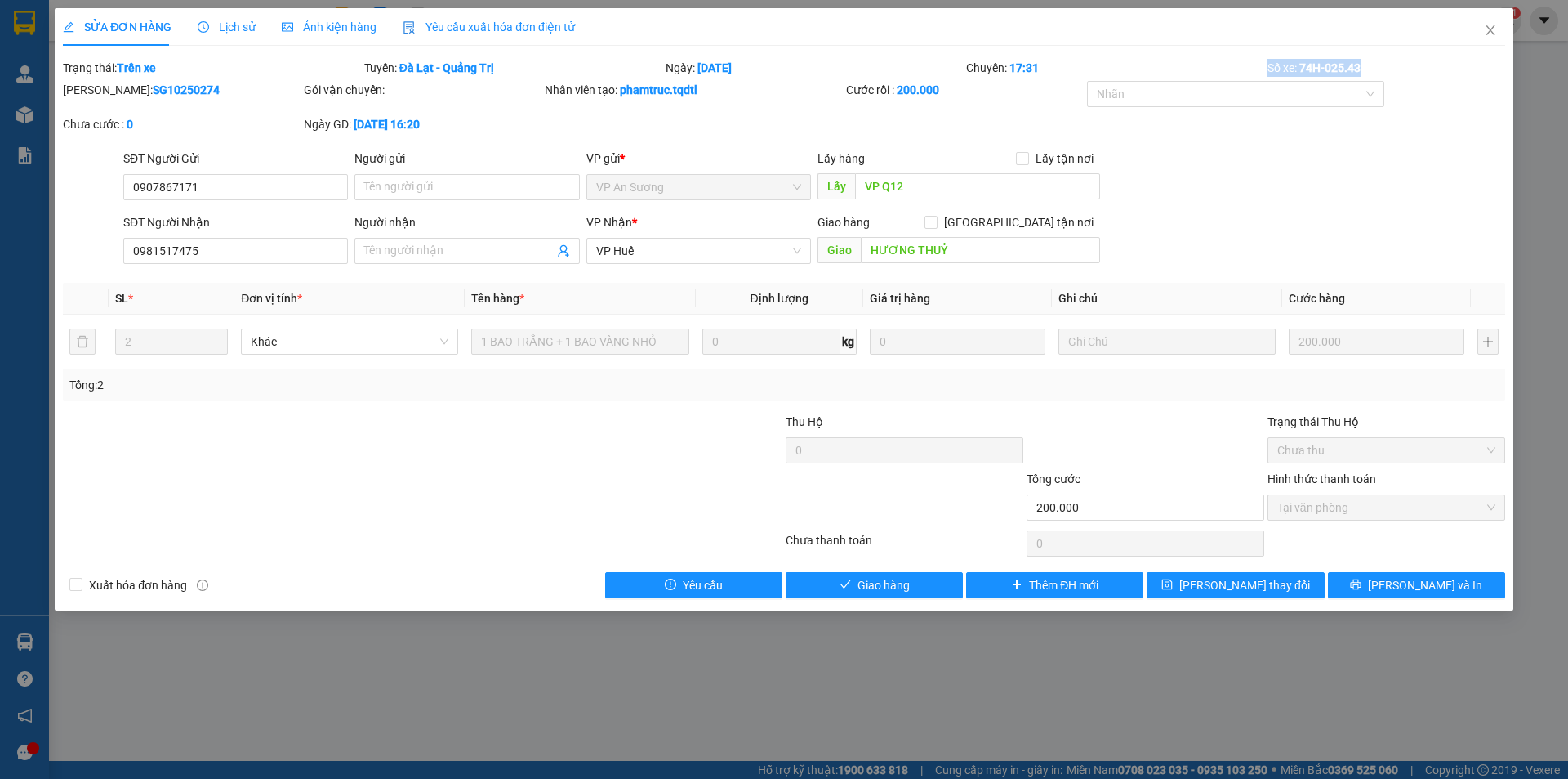
click at [1371, 70] on div "Trạng thái: Trên xe Tuyến: Đà Lạt - Quảng Trị Ngày: 08/10/2025 Chuyến: 17:31 Số…" at bounding box center [784, 68] width 1446 height 18
click at [1371, 70] on div "Số xe: 74H-025.43" at bounding box center [1386, 68] width 241 height 18
drag, startPoint x: 1374, startPoint y: 62, endPoint x: 1237, endPoint y: 49, distance: 137.6
click at [1237, 49] on div "SỬA ĐƠN HÀNG Lịch sử Ảnh kiện hàng Yêu cầu xuất hóa đơn điện tử Total Paid Fee …" at bounding box center [784, 304] width 1443 height 590
click at [1240, 56] on div "SỬA ĐƠN HÀNG Lịch sử Ảnh kiện hàng Yêu cầu xuất hóa đơn điện tử Total Paid Fee …" at bounding box center [784, 304] width 1443 height 590
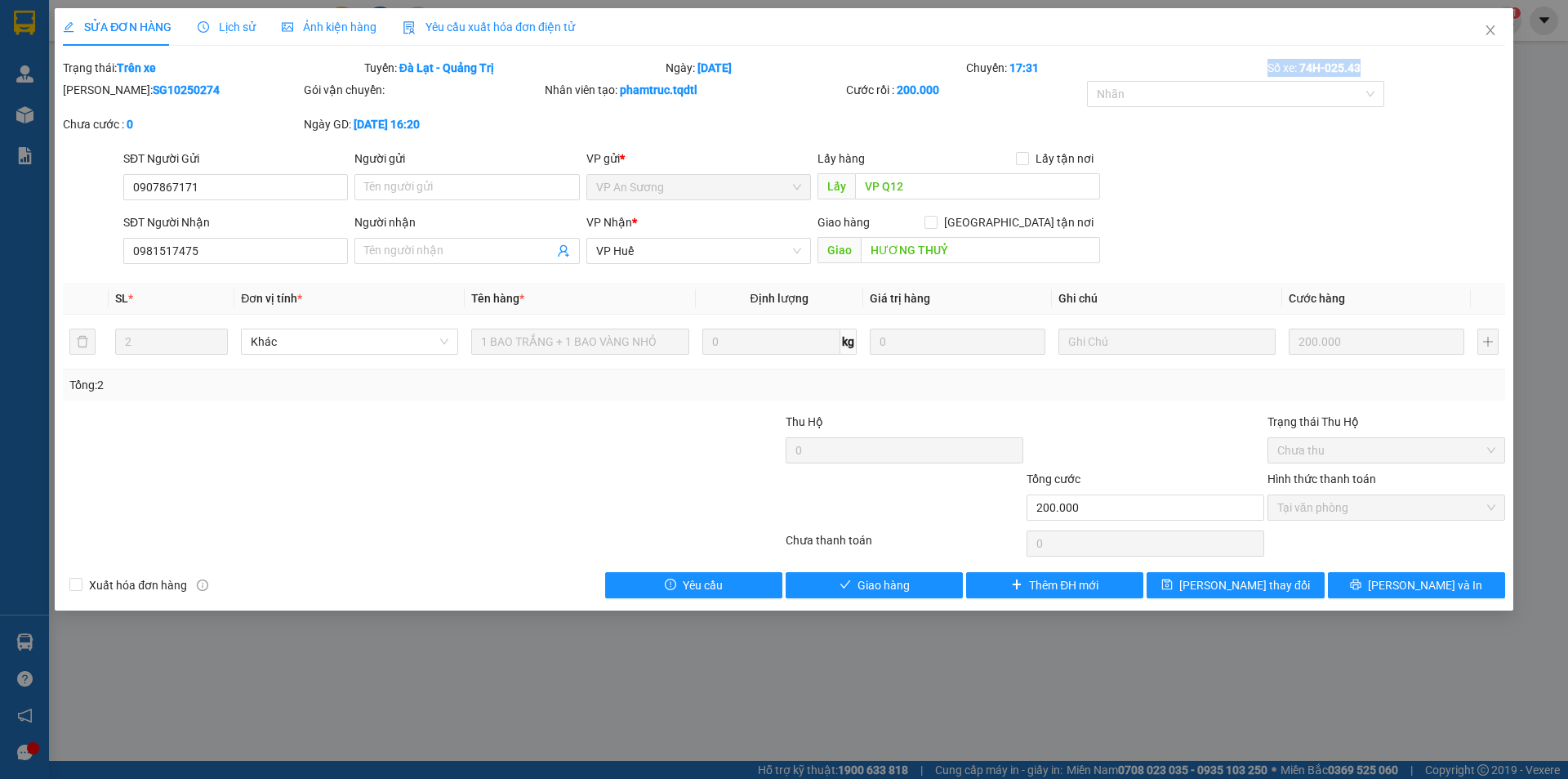
drag, startPoint x: 1262, startPoint y: 60, endPoint x: 1363, endPoint y: 61, distance: 101.0
click at [1363, 61] on div "Trạng thái: Trên xe Tuyến: Đà Lạt - Quảng Trị Ngày: 08/10/2025 Chuyến: 17:31 Số…" at bounding box center [784, 68] width 1446 height 18
click at [1363, 61] on div "Số xe: 74H-025.43" at bounding box center [1386, 68] width 241 height 18
drag, startPoint x: 1363, startPoint y: 61, endPoint x: 1267, endPoint y: 62, distance: 96.0
click at [1267, 62] on div "Số xe: 74H-025.43" at bounding box center [1386, 68] width 241 height 18
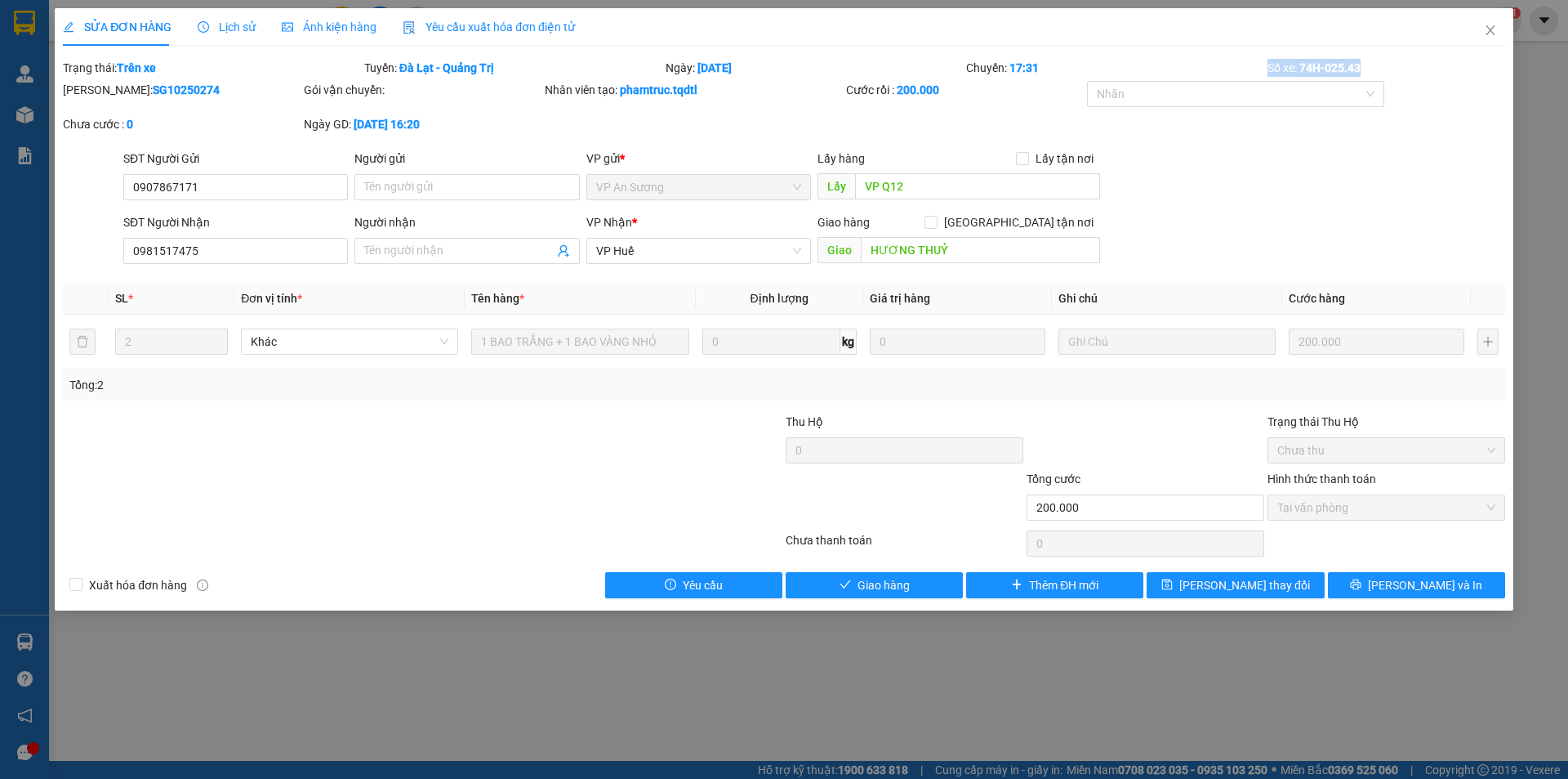
click at [1267, 62] on div "Số xe: 74H-025.43" at bounding box center [1386, 68] width 241 height 18
drag, startPoint x: 1267, startPoint y: 62, endPoint x: 1362, endPoint y: 70, distance: 95.3
click at [1362, 70] on div "Số xe: 74H-025.43" at bounding box center [1386, 68] width 241 height 18
click at [1361, 70] on b "74H-025.43" at bounding box center [1330, 67] width 61 height 13
click at [964, 252] on input "HƯƠNG THUỶ" at bounding box center [981, 250] width 239 height 26
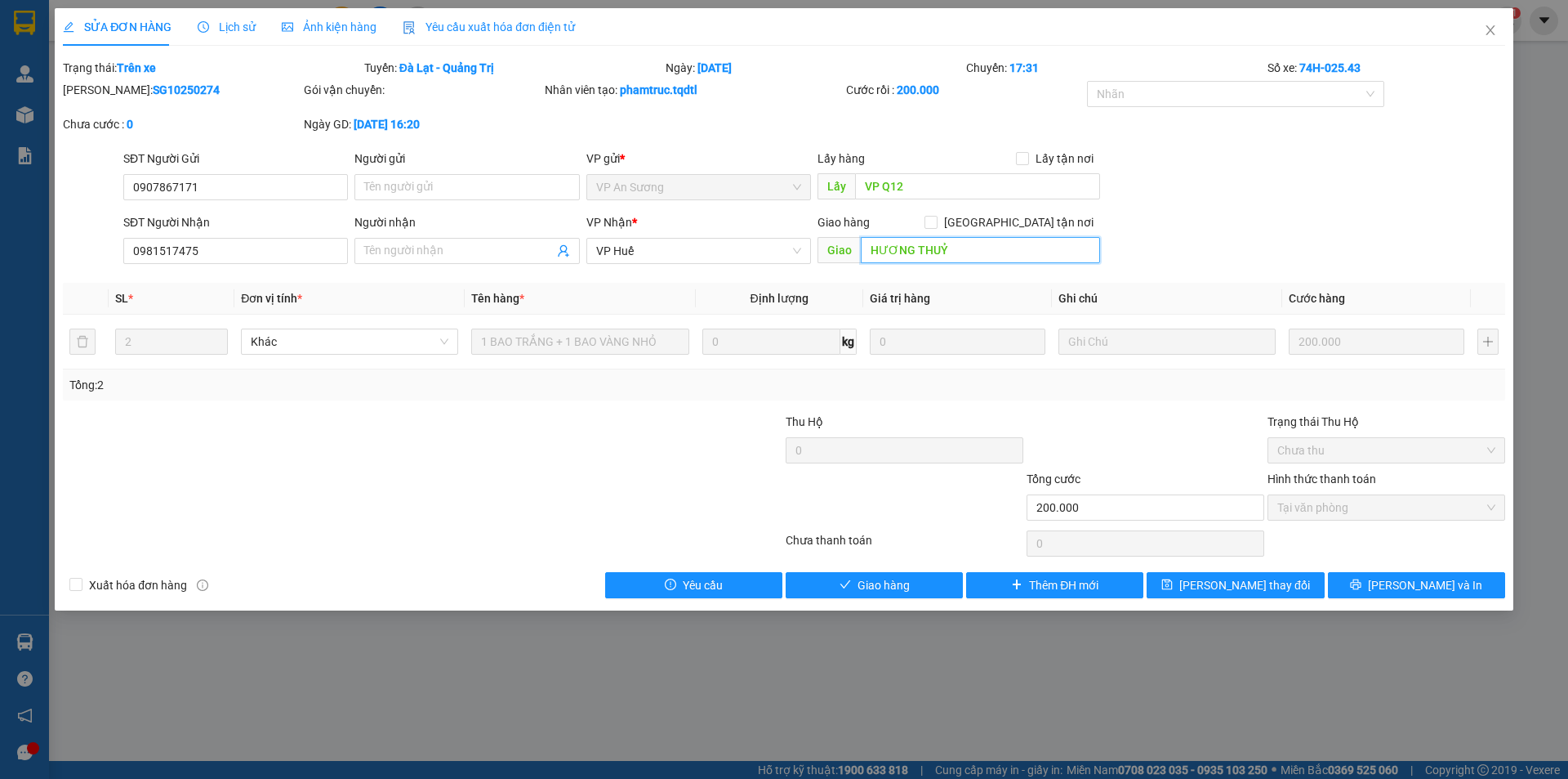
click at [1095, 257] on input "HƯƠNG THUỶ" at bounding box center [981, 250] width 239 height 26
click at [1139, 232] on div "SĐT Người Nhận 0981517475 Người nhận Tên người nhận VP Nhận * VP Huế Giao hàng …" at bounding box center [814, 242] width 1389 height 58
click at [1062, 253] on input "HƯƠNG THUỶ" at bounding box center [981, 250] width 239 height 26
click at [1081, 244] on input "HƯƠNG THUỶ" at bounding box center [981, 250] width 239 height 26
click at [1118, 236] on div "SĐT Người Nhận 0981517475 Người nhận Tên người nhận VP Nhận * VP Huế Giao hàng …" at bounding box center [814, 242] width 1389 height 58
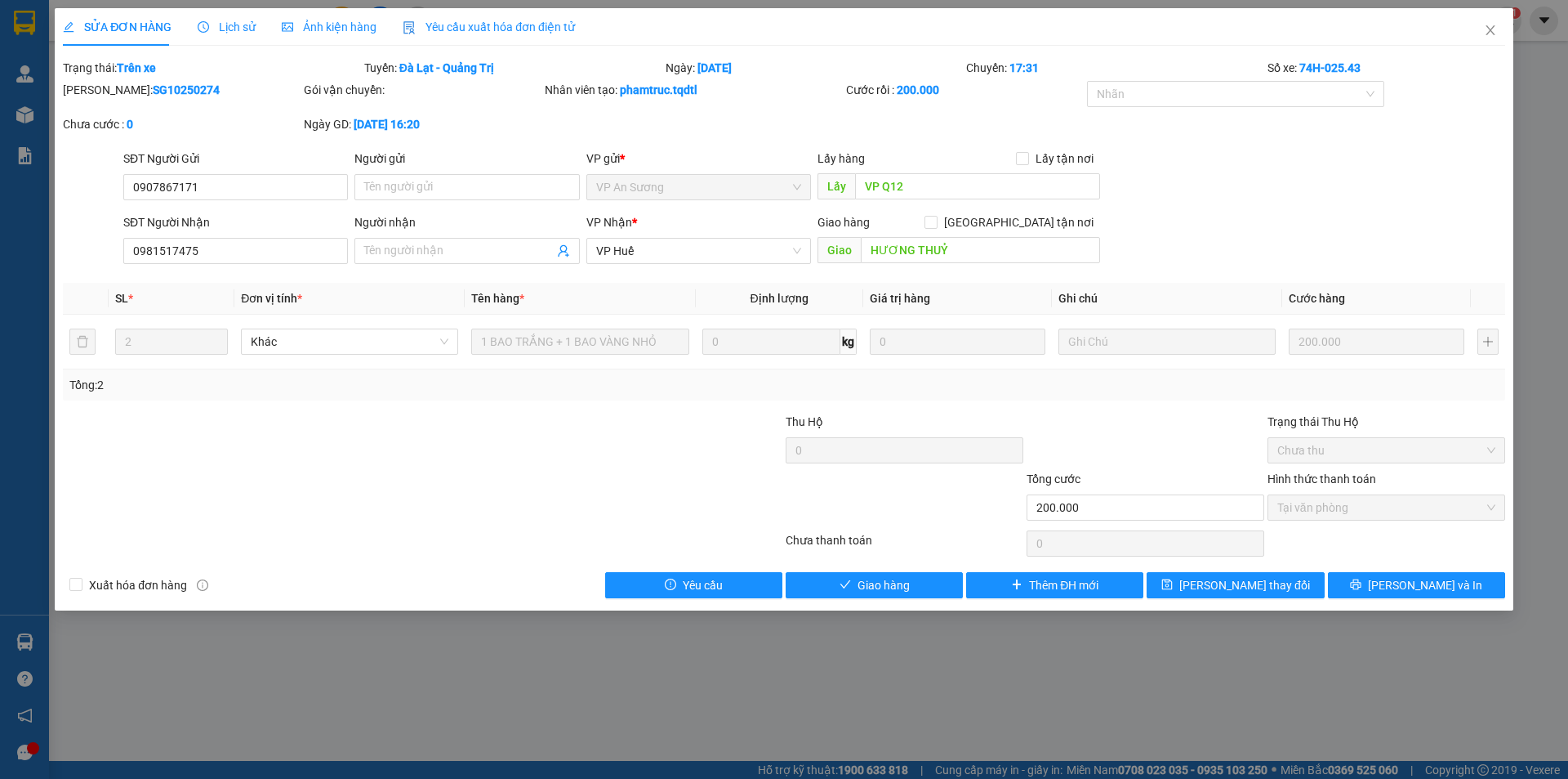
click at [1145, 226] on div "SĐT Người Nhận 0981517475 Người nhận Tên người nhận VP Nhận * VP Huế Giao hàng …" at bounding box center [814, 242] width 1389 height 58
click at [705, 291] on th "Định lượng" at bounding box center [779, 299] width 167 height 32
click at [752, 289] on th "Định lượng" at bounding box center [779, 299] width 167 height 32
click at [759, 301] on span "Định lượng" at bounding box center [779, 298] width 58 height 13
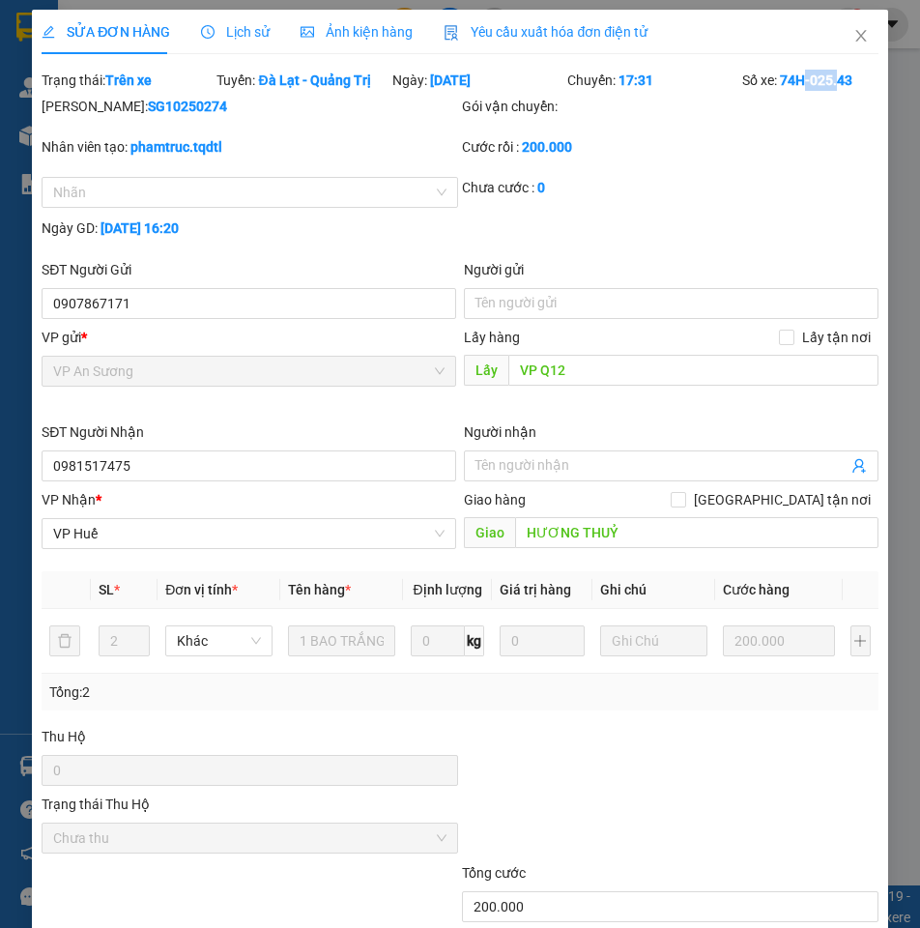
drag, startPoint x: 805, startPoint y: 81, endPoint x: 826, endPoint y: 81, distance: 21.3
click at [826, 81] on b "74H-025.43" at bounding box center [816, 79] width 72 height 15
drag, startPoint x: 776, startPoint y: 83, endPoint x: 808, endPoint y: 82, distance: 31.9
click at [808, 82] on b "74H-025.43" at bounding box center [816, 79] width 72 height 15
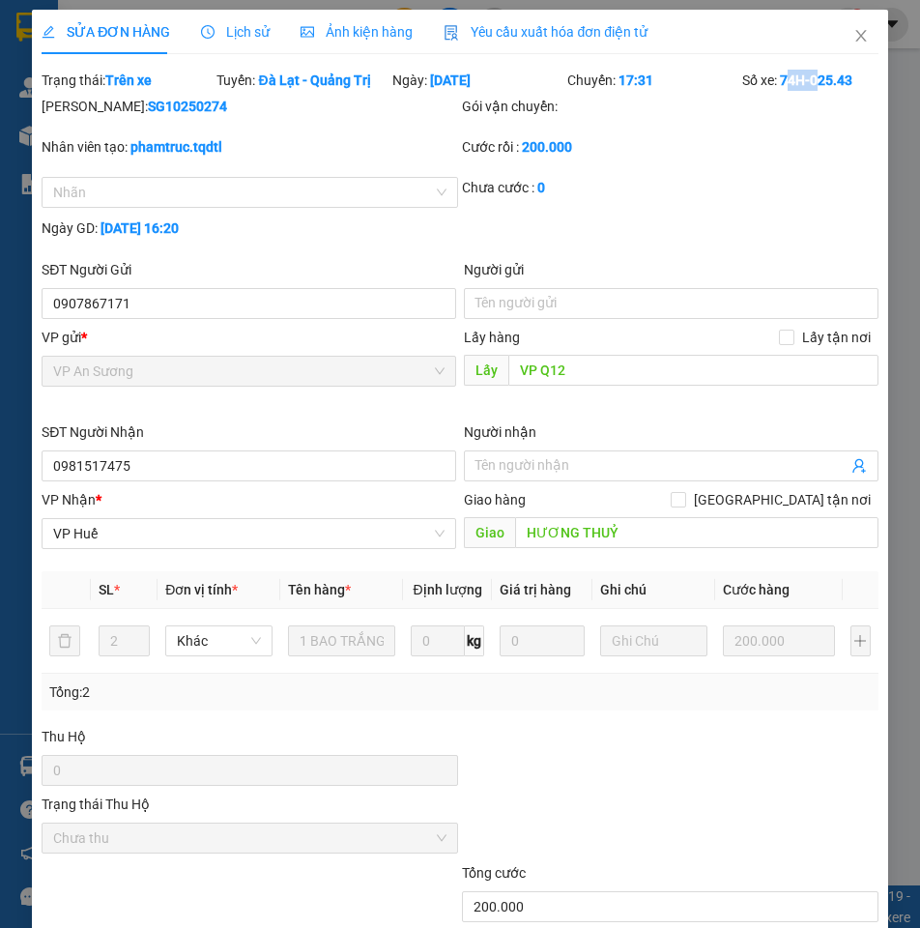
click at [808, 82] on b "74H-025.43" at bounding box center [816, 79] width 72 height 15
click at [699, 69] on div "SỬA ĐƠN HÀNG Lịch sử Ảnh kiện hàng Yêu cầu xuất hóa đơn điện tử Total Paid Fee …" at bounding box center [460, 619] width 836 height 1218
click at [845, 20] on span "Close" at bounding box center [861, 37] width 54 height 54
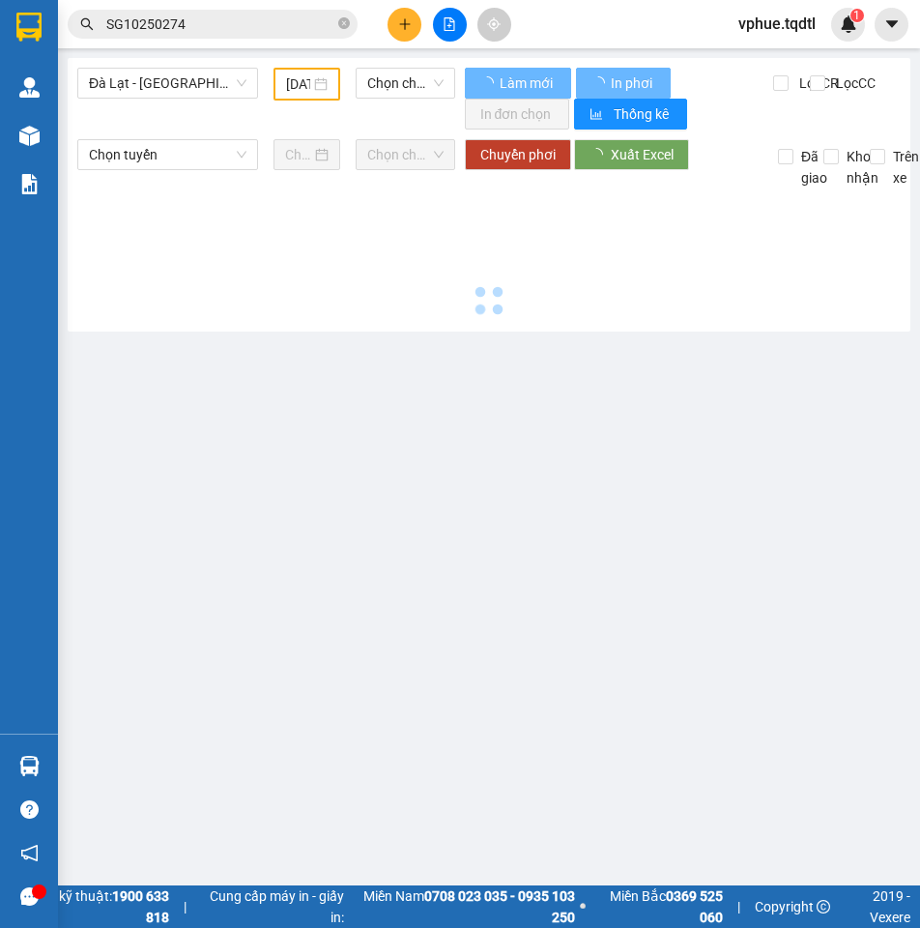
click at [845, 20] on img at bounding box center [848, 23] width 17 height 17
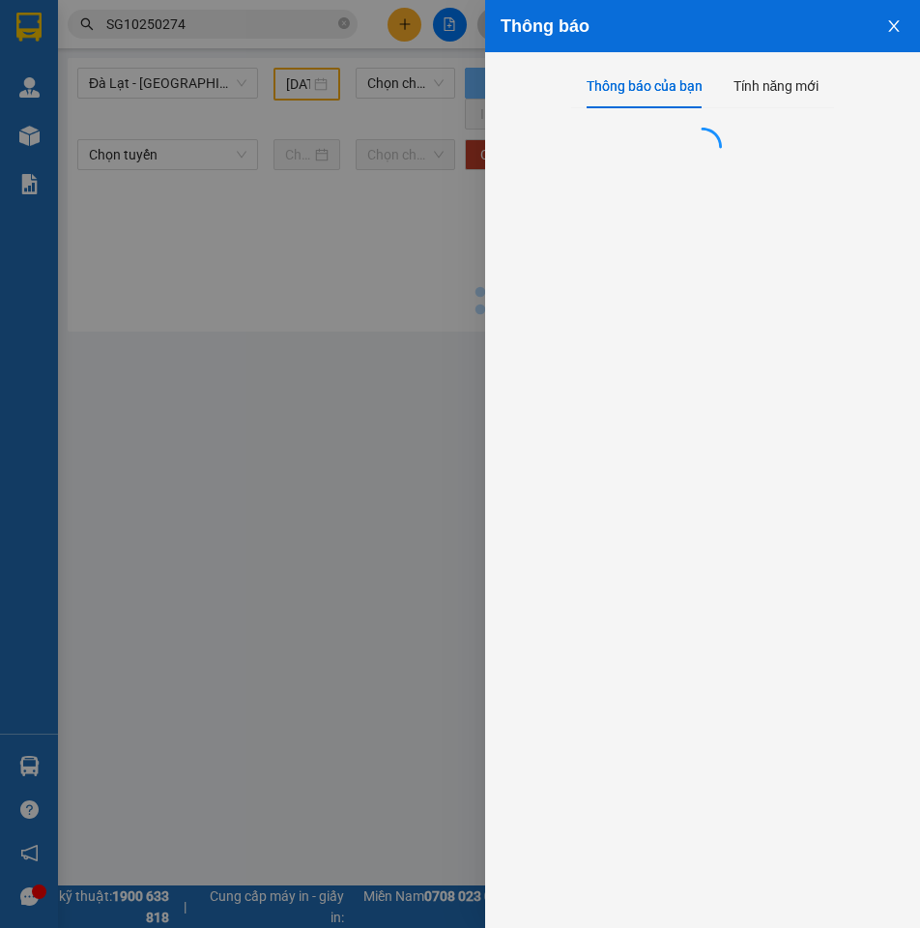
type input "[DATE]"
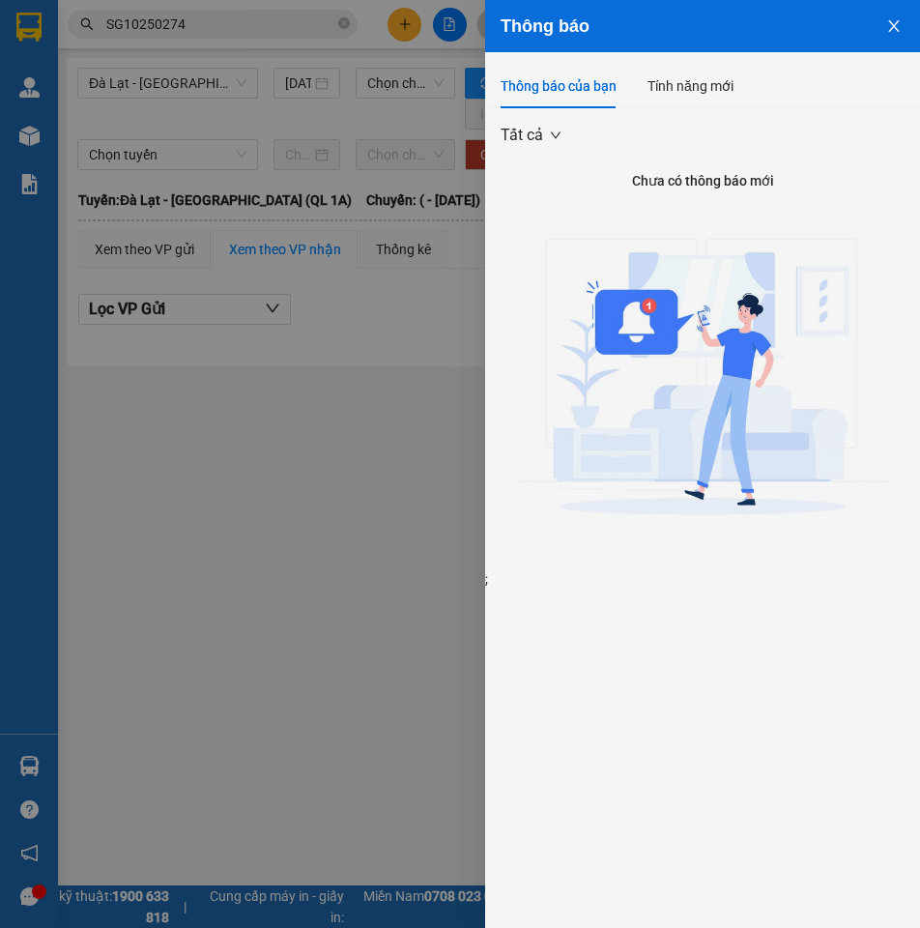
click at [891, 20] on icon "close" at bounding box center [893, 25] width 15 height 15
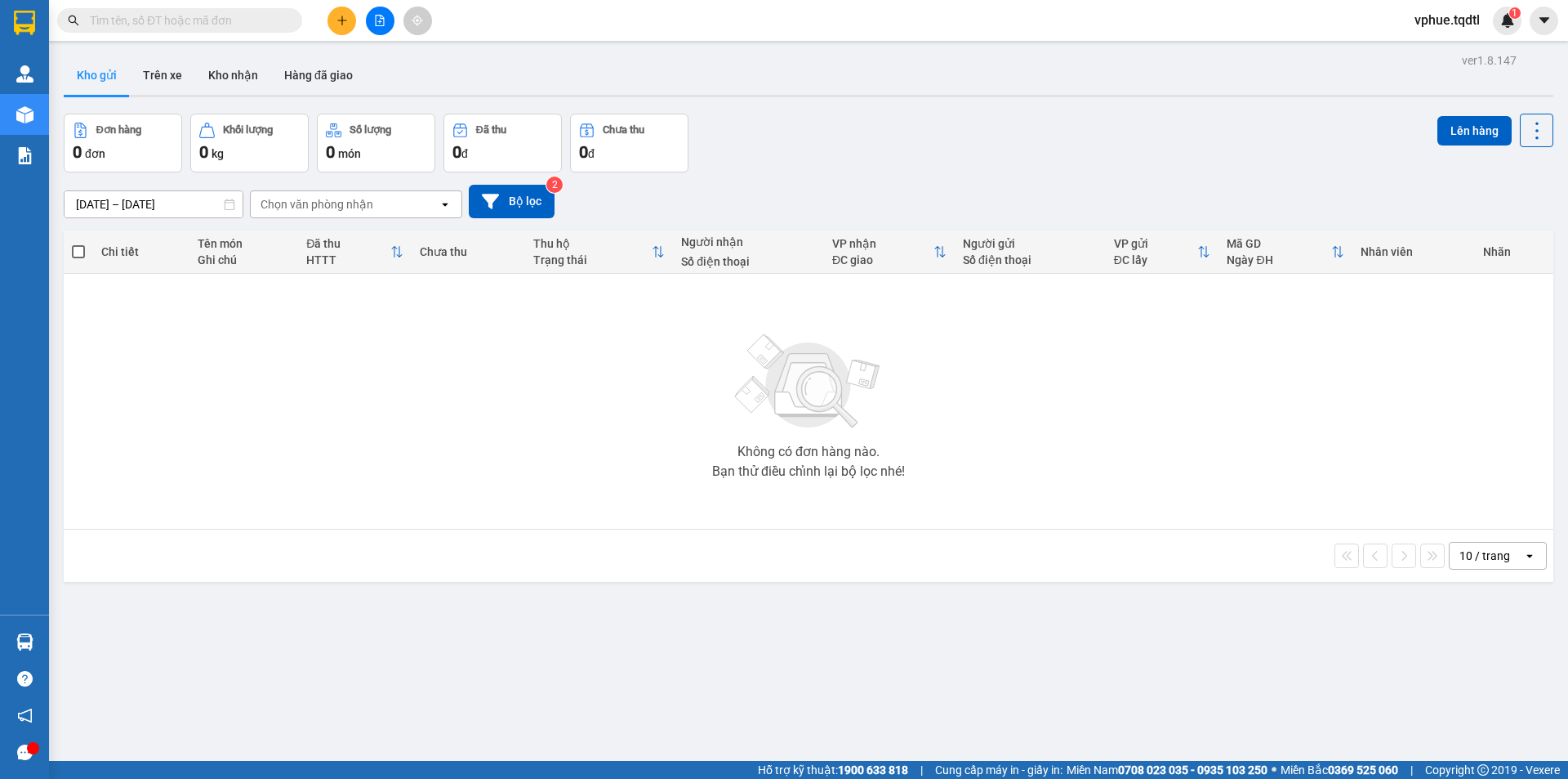
click at [180, 19] on input "text" at bounding box center [186, 20] width 193 height 18
click at [131, 30] on span at bounding box center [180, 20] width 245 height 25
click at [148, 14] on input "text" at bounding box center [186, 20] width 193 height 18
paste input "SG10250274"
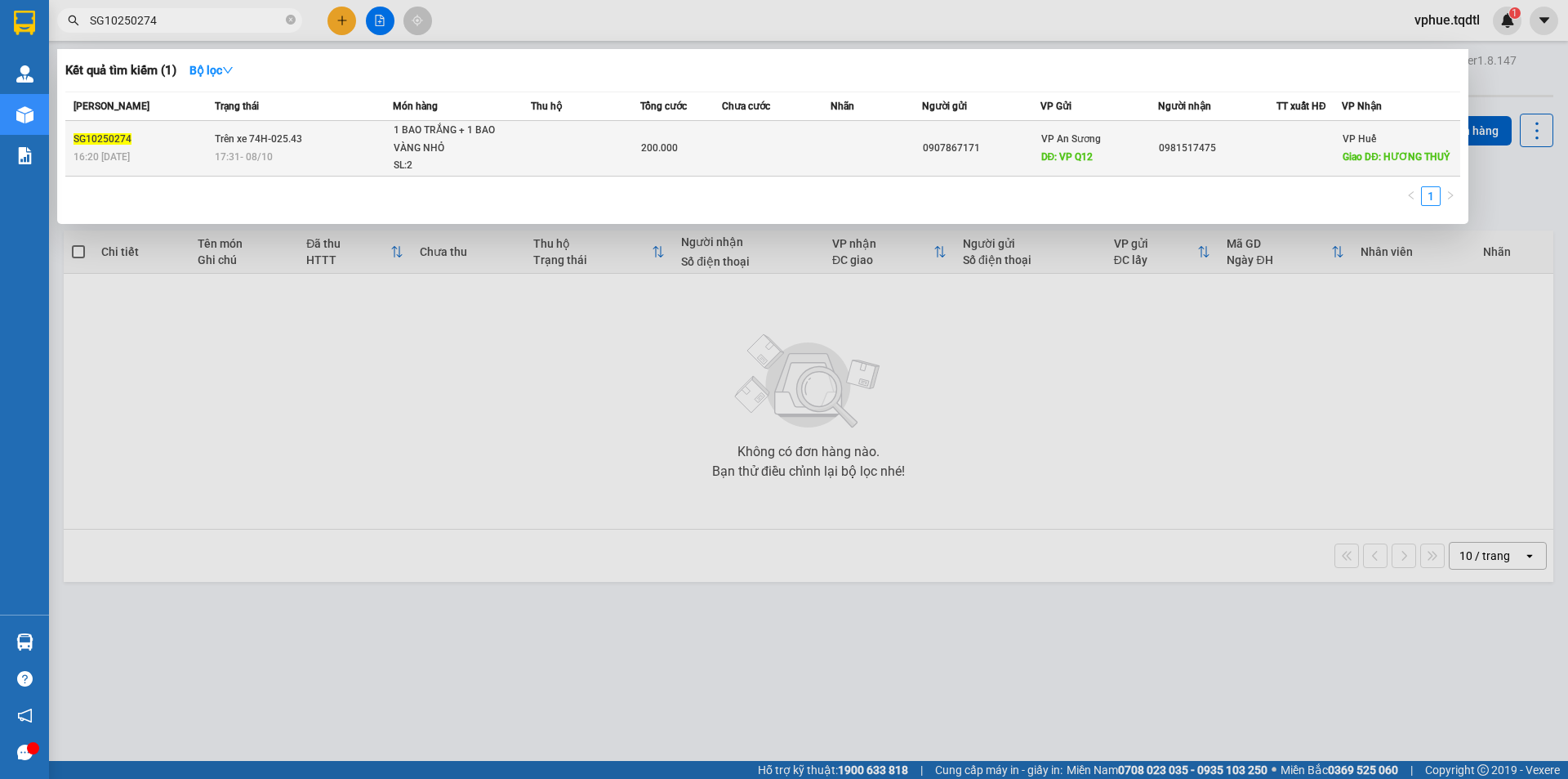
type input "SG10250274"
click at [636, 155] on td at bounding box center [585, 149] width 109 height 56
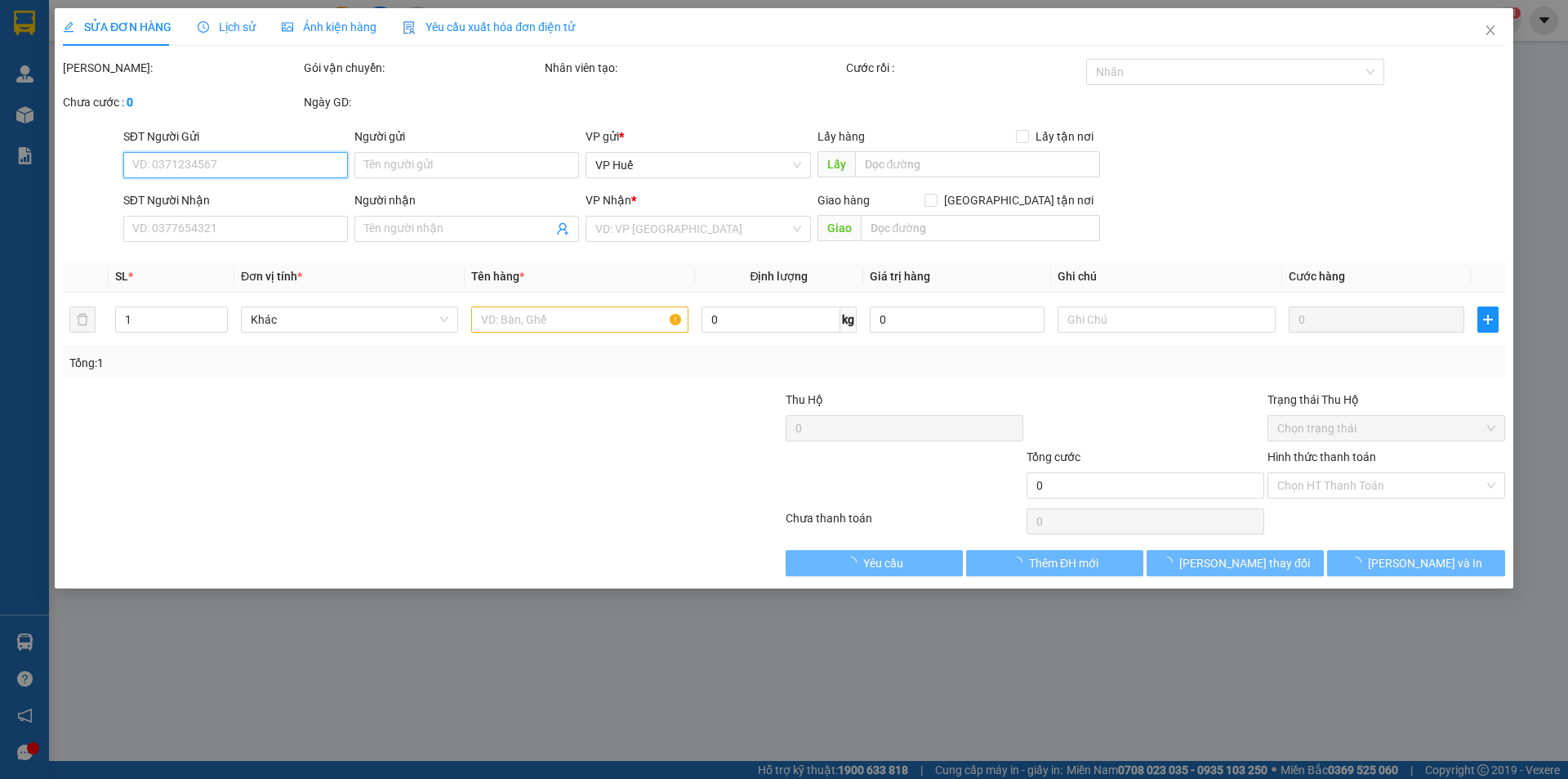
type input "0907867171"
type input "VP Q12"
type input "0981517475"
type input "HƯƠNG THUỶ"
type input "200.000"
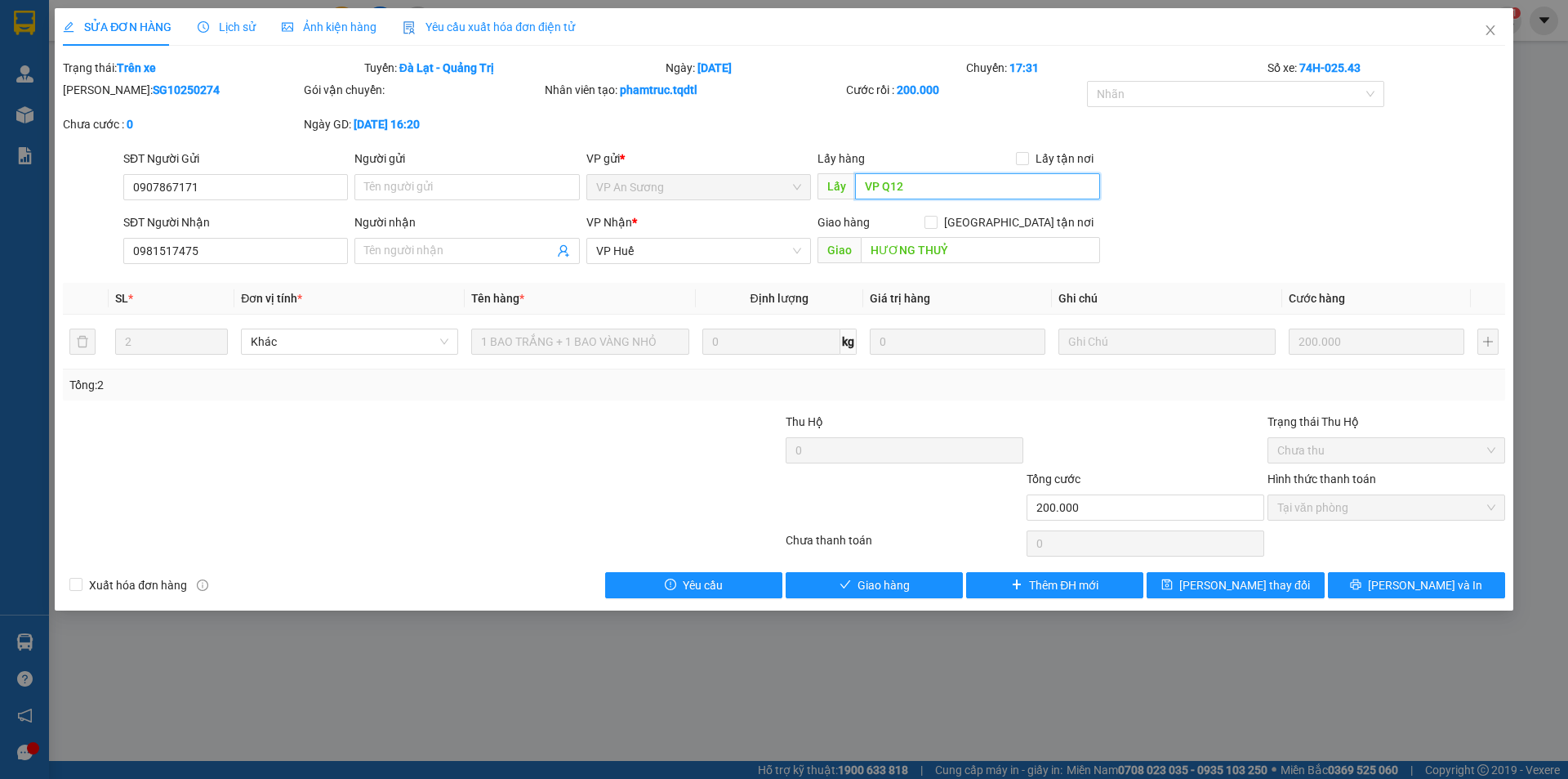
click at [865, 180] on input "VP Q12" at bounding box center [978, 186] width 245 height 26
click at [931, 195] on input "VP Q12" at bounding box center [978, 186] width 245 height 26
click at [950, 248] on input "HƯƠNG THUỶ" at bounding box center [981, 250] width 239 height 26
click at [1230, 238] on div "SĐT Người Nhận 0981517475 Người nhận Tên người nhận VP Nhận * VP Huế Giao hàng …" at bounding box center [814, 242] width 1389 height 58
click at [948, 189] on input "VP Q12" at bounding box center [978, 186] width 245 height 26
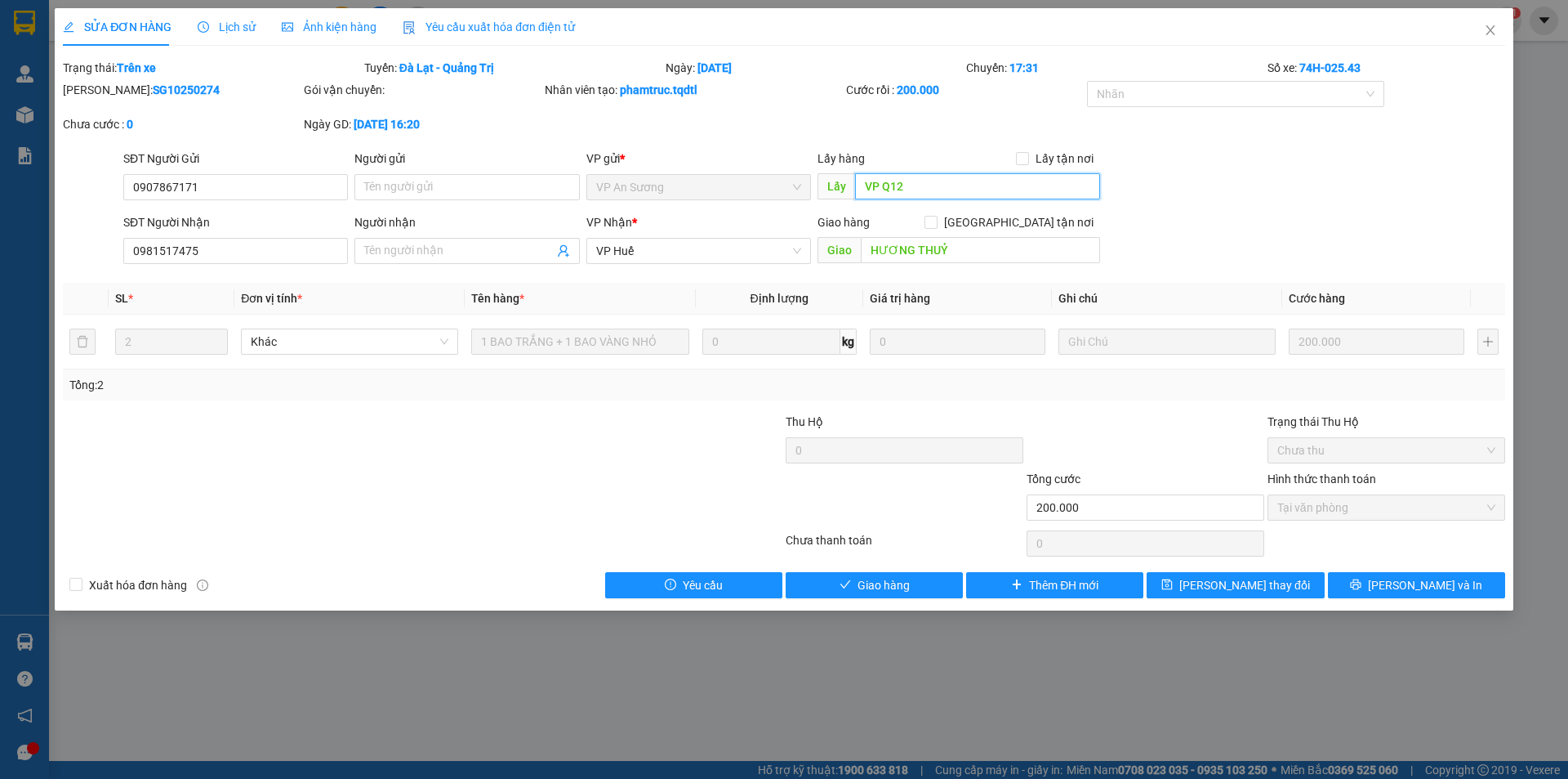
click at [915, 193] on input "VP Q12" at bounding box center [978, 186] width 245 height 26
click at [1308, 231] on div "SĐT Người Nhận 0981517475 Người nhận Tên người nhận VP Nhận * VP Huế Giao hàng …" at bounding box center [814, 242] width 1389 height 58
drag, startPoint x: 678, startPoint y: 65, endPoint x: 763, endPoint y: 63, distance: 85.0
click at [763, 63] on div "Ngày: 08/10/2025" at bounding box center [815, 68] width 302 height 18
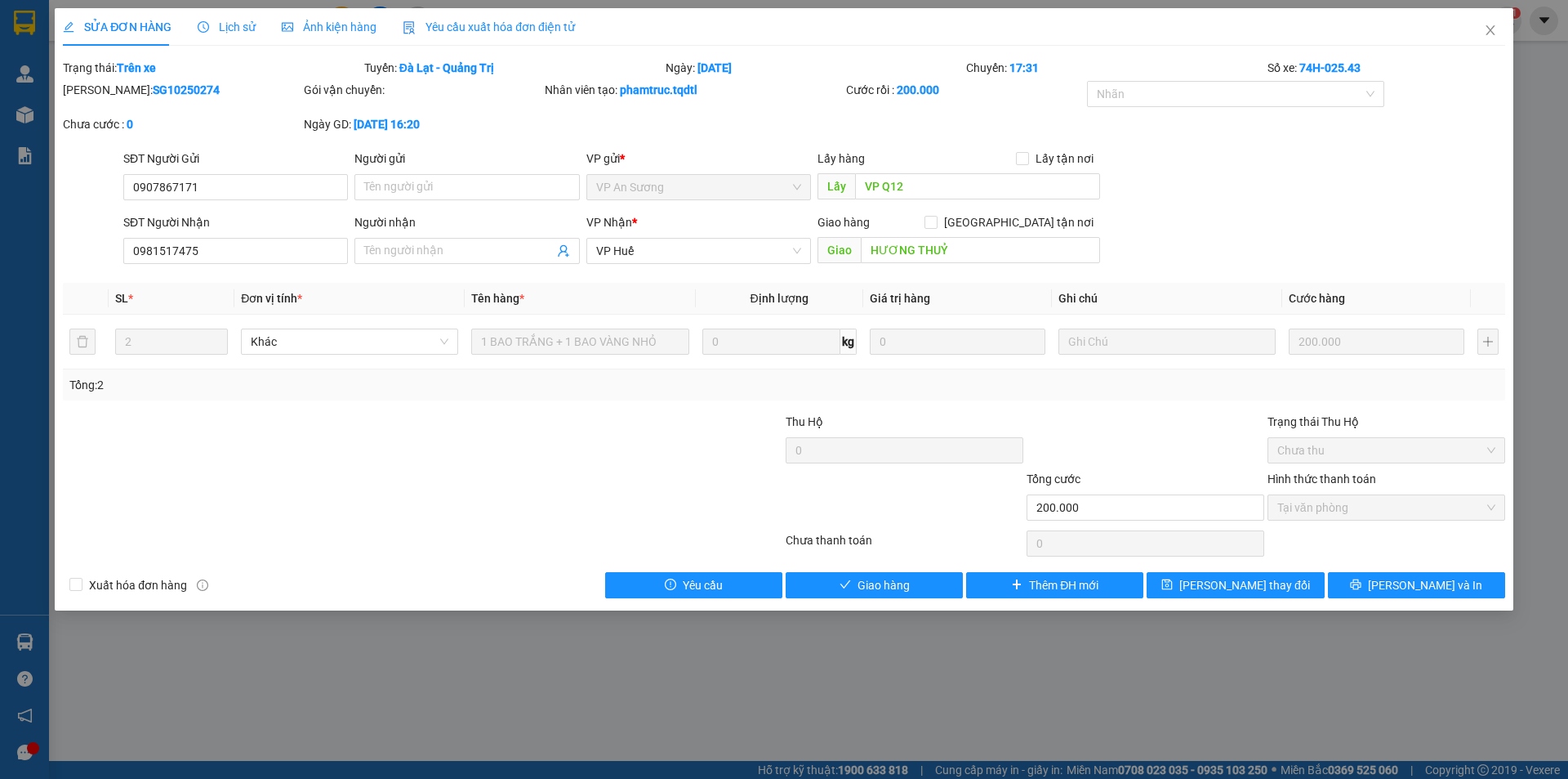
drag, startPoint x: 711, startPoint y: 67, endPoint x: 738, endPoint y: 66, distance: 27.0
click at [732, 66] on b "08/10/2025" at bounding box center [714, 67] width 35 height 13
drag, startPoint x: 699, startPoint y: 68, endPoint x: 766, endPoint y: 65, distance: 67.1
click at [766, 65] on div "Ngày: 08/10/2025" at bounding box center [815, 68] width 302 height 18
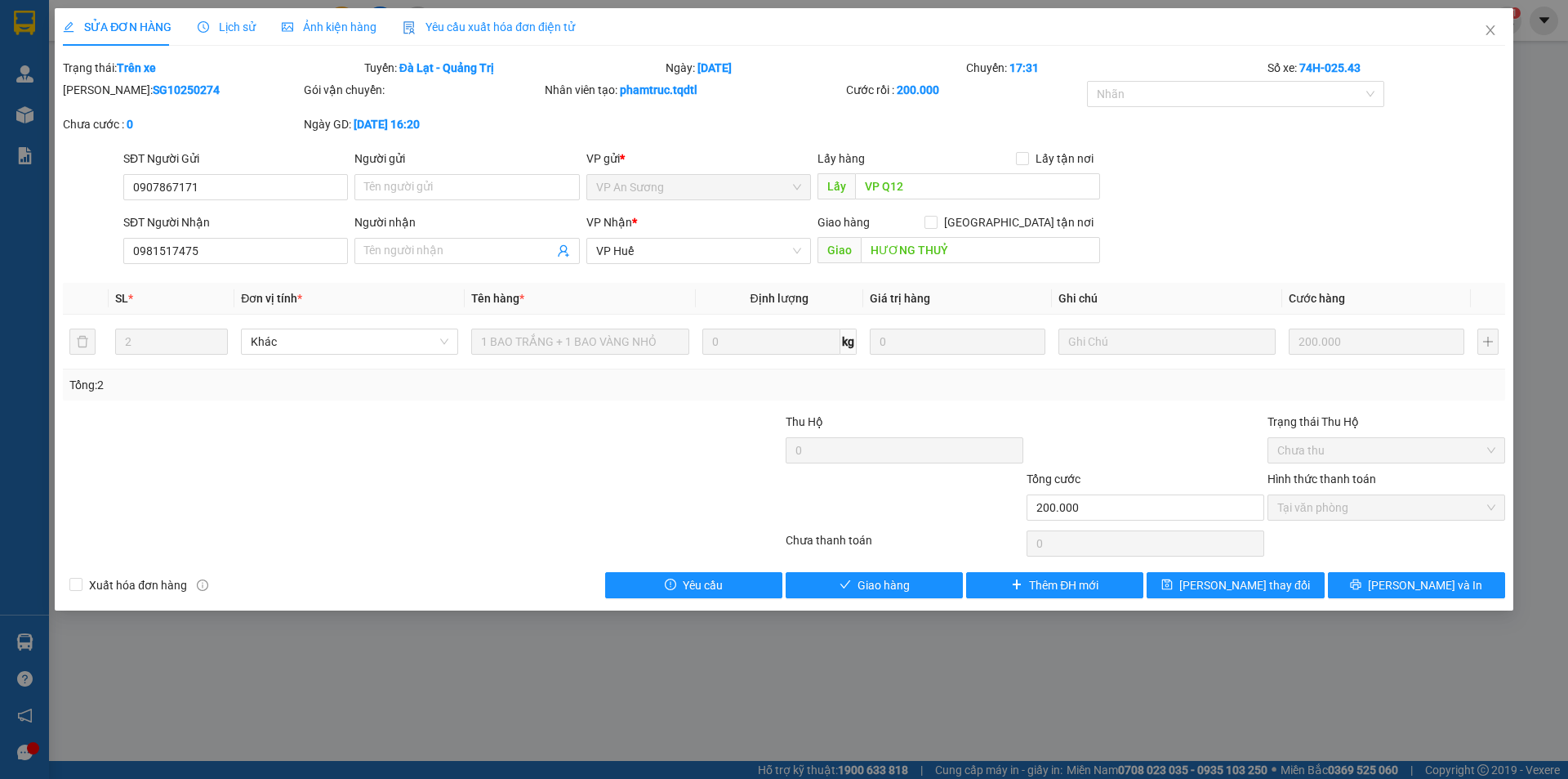
click at [766, 65] on div "Ngày: 08/10/2025" at bounding box center [815, 68] width 302 height 18
drag, startPoint x: 438, startPoint y: 69, endPoint x: 498, endPoint y: 69, distance: 60.0
click at [498, 69] on div "Tuyến: Đà Lạt - Quảng Trị" at bounding box center [513, 68] width 302 height 18
click at [482, 406] on div "Total Paid Fee 200.000 Total UnPaid Fee 0 Cash Collection Total Fee Trạng thái:…" at bounding box center [784, 329] width 1443 height 540
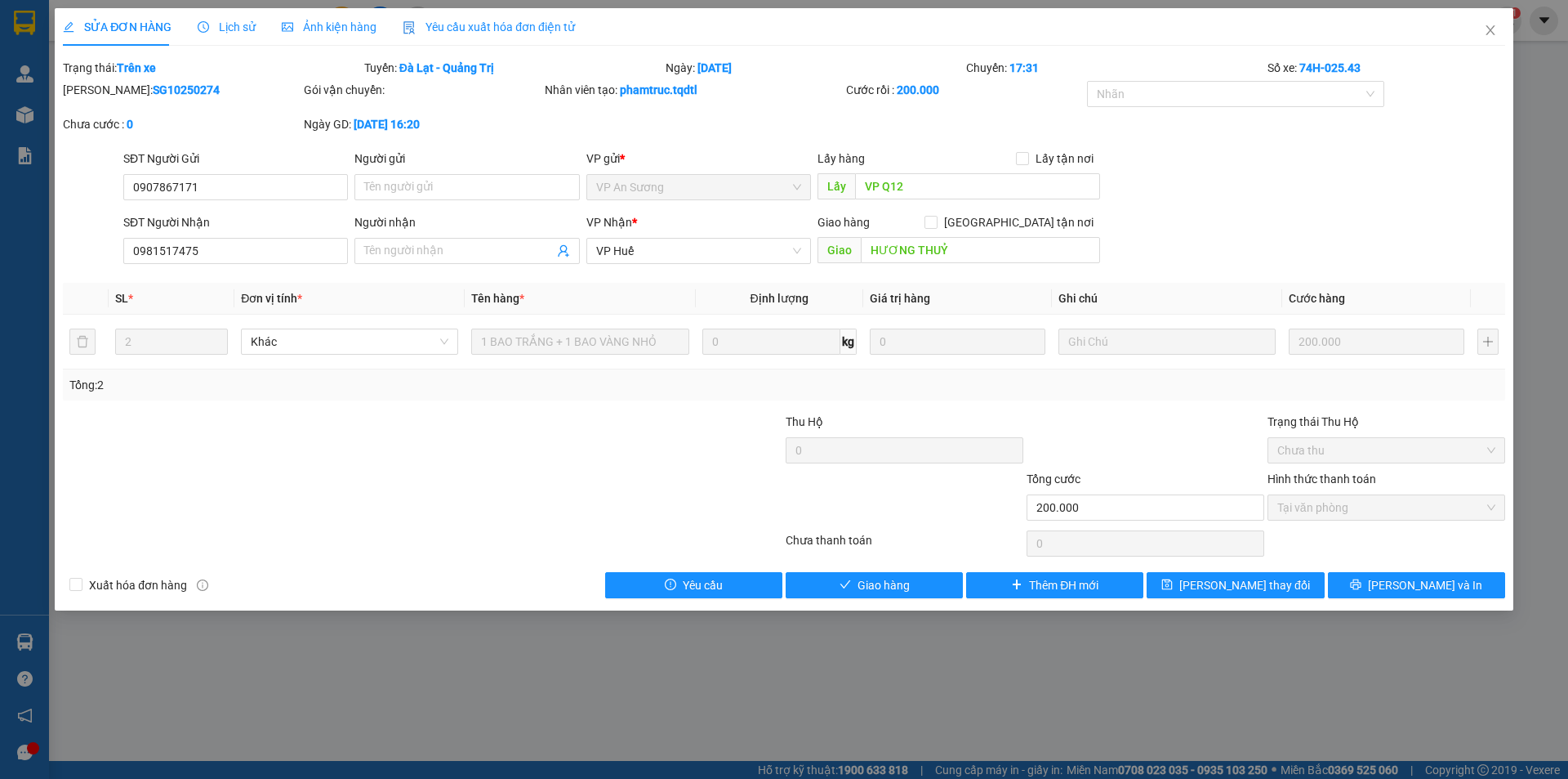
click at [558, 386] on div "Tổng: 2" at bounding box center [337, 385] width 536 height 18
click at [471, 344] on td "1 BAO TRẮNG + 1 BAO VÀNG NHỎ" at bounding box center [580, 342] width 231 height 55
click at [691, 335] on td "1 BAO TRẮNG + 1 BAO VÀNG NHỎ" at bounding box center [580, 342] width 231 height 55
click at [1484, 31] on icon "close" at bounding box center [1490, 30] width 13 height 13
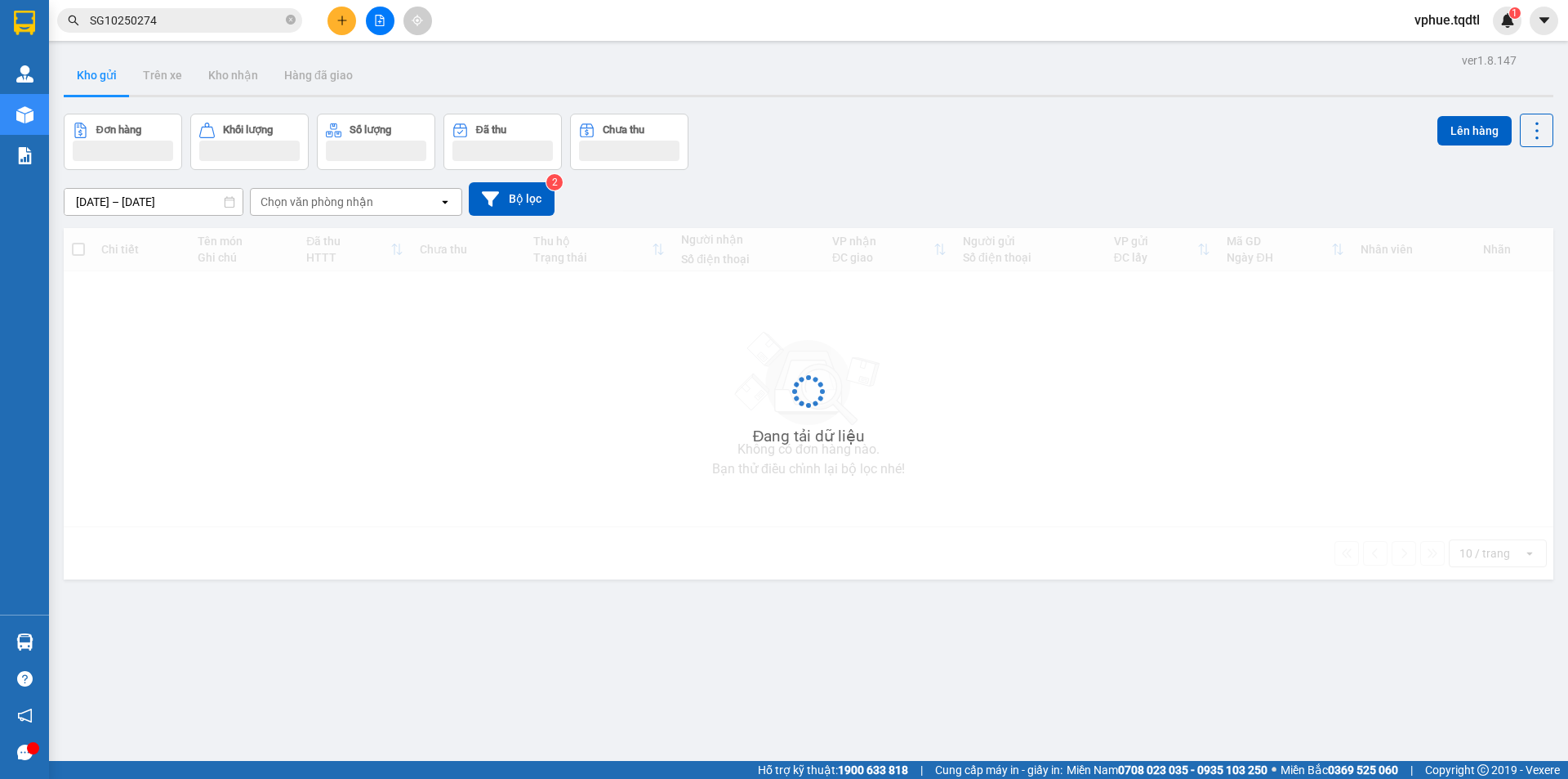
click at [194, 16] on input "SG10250274" at bounding box center [186, 20] width 193 height 18
paste input "0914801484"
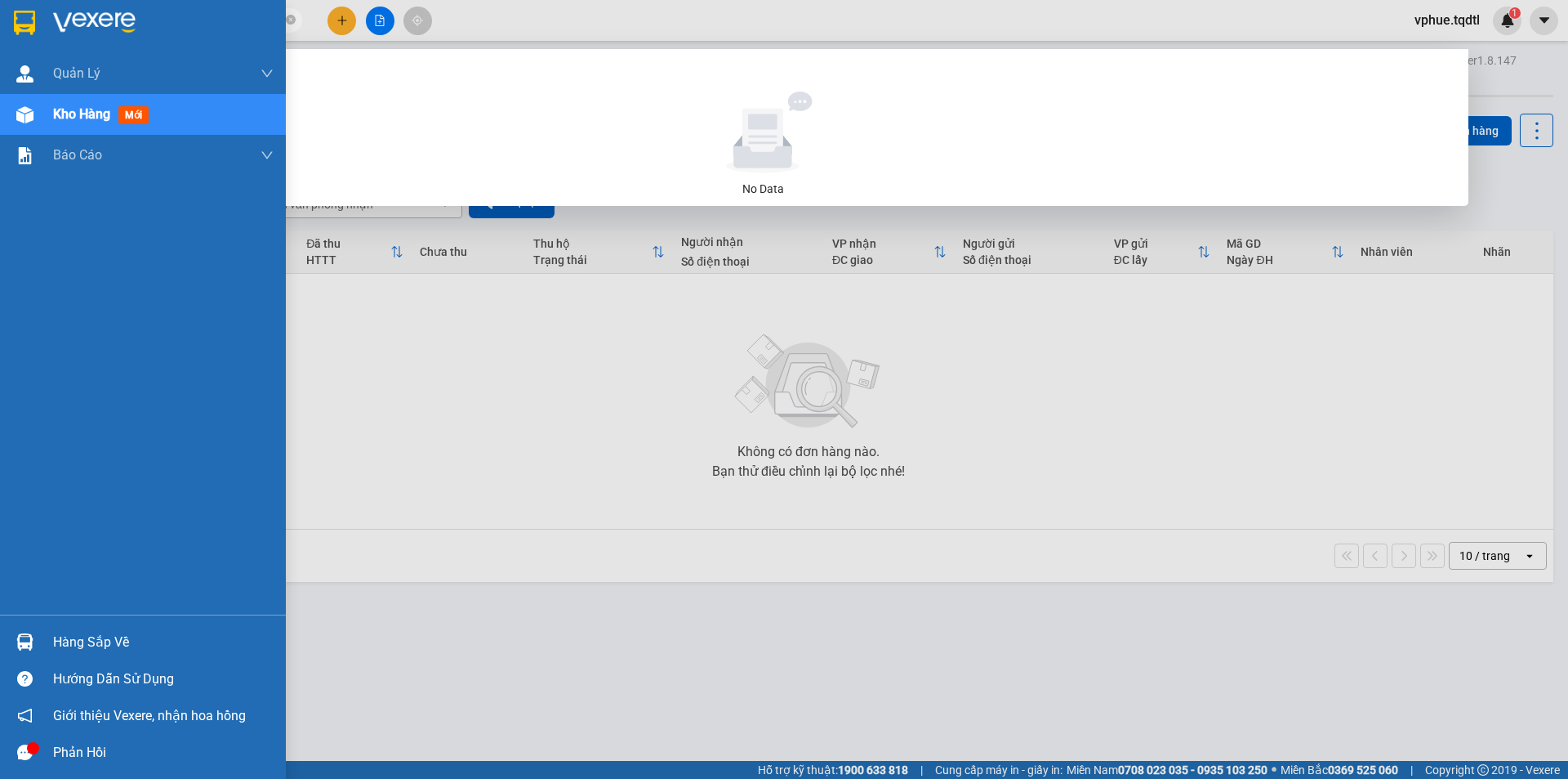
drag, startPoint x: 247, startPoint y: 25, endPoint x: 25, endPoint y: 7, distance: 222.7
click at [25, 7] on section "Kết quả tìm kiếm ( 0 ) Bộ lọc No Data SG102502740914801484 vphue.tqdtl 1 Quản L…" at bounding box center [784, 389] width 1568 height 779
paste input "text"
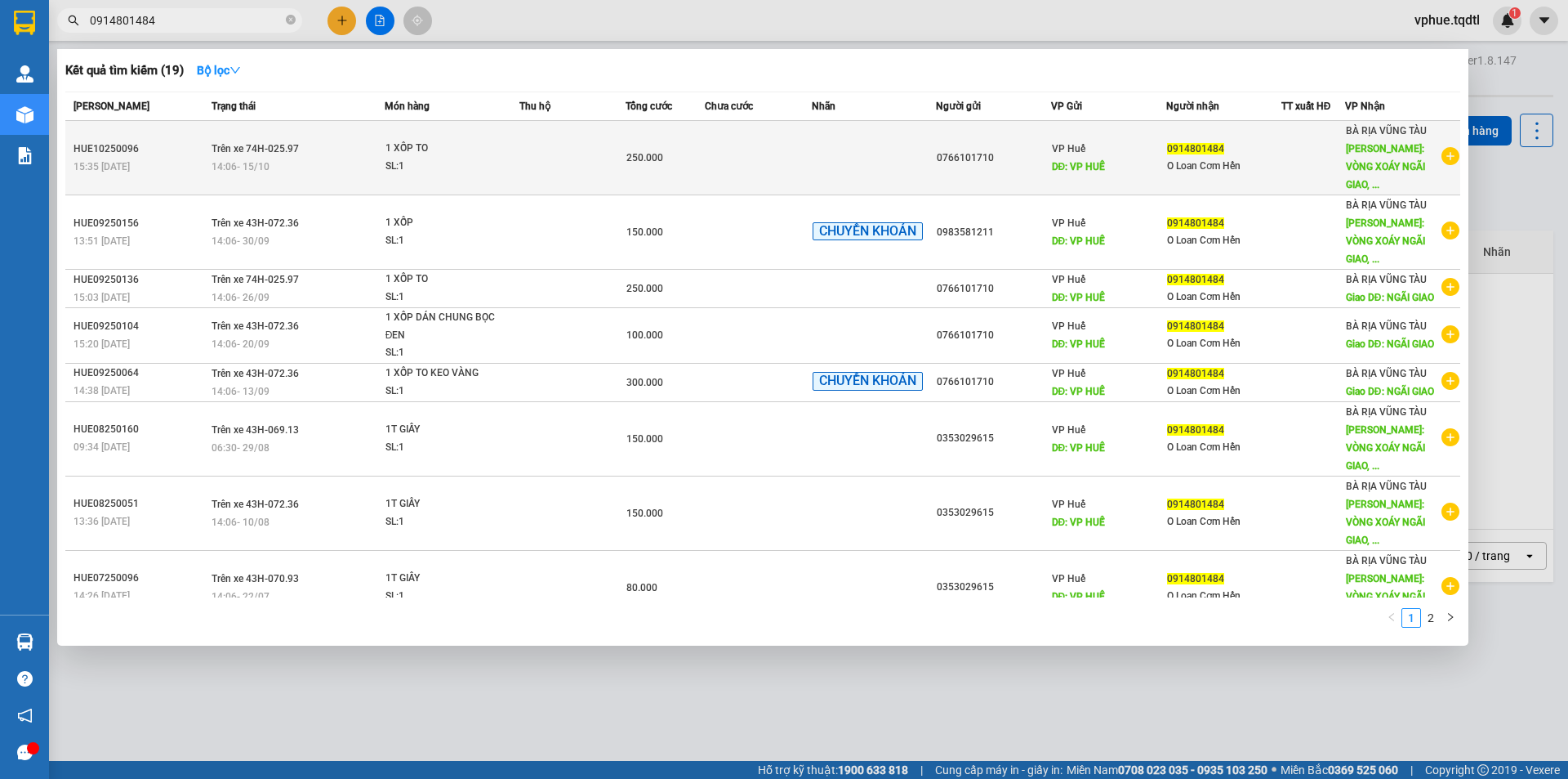
type input "0914801484"
click at [1218, 140] on div "0914801484" at bounding box center [1224, 149] width 113 height 17
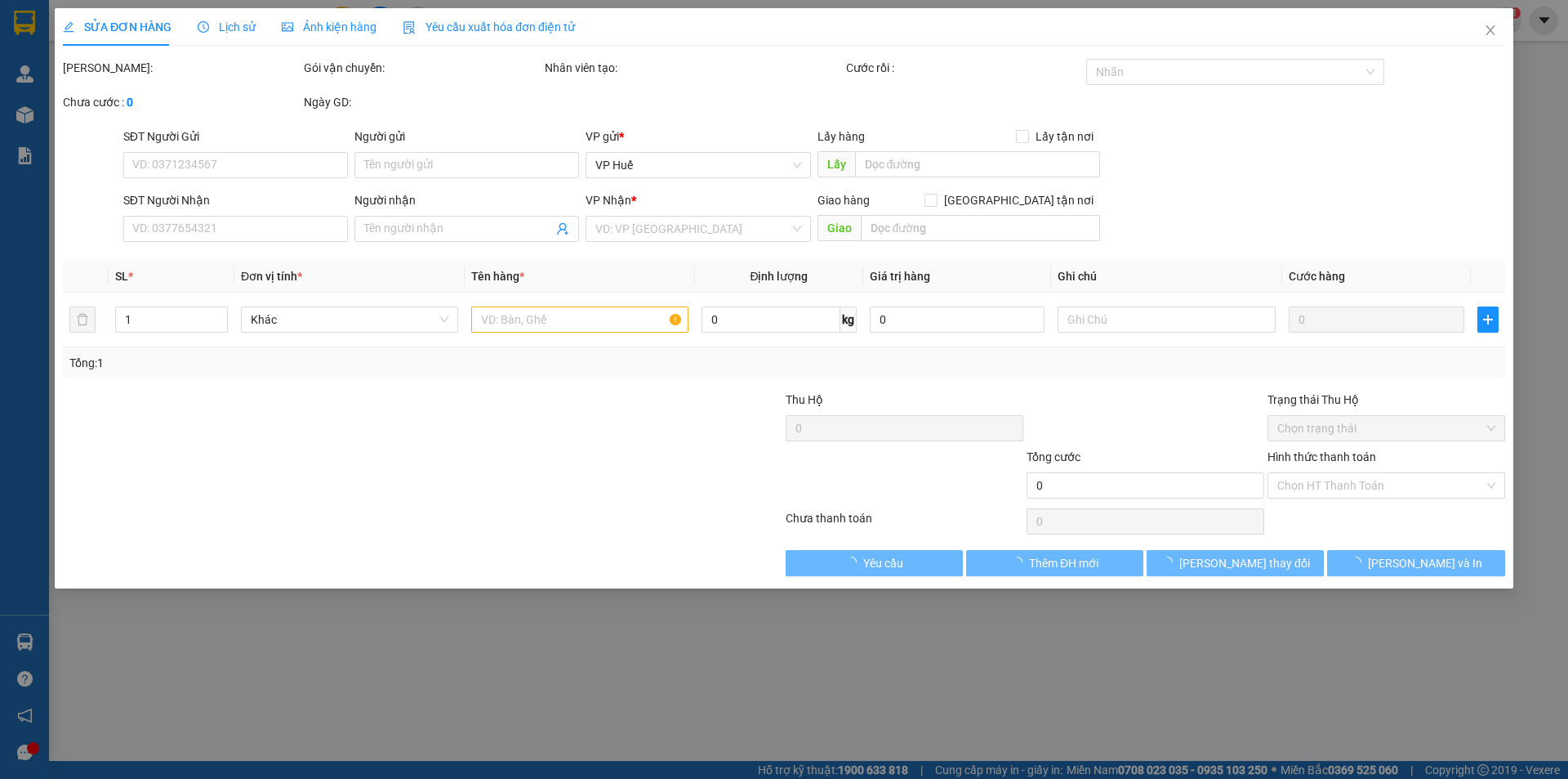
type input "0766101710"
type input "VP HUẾ"
type input "0914801484"
type input "O Loan Cơm Hến"
type input "VÒNG XOÁY NGÃI GIAO, [GEOGRAPHIC_DATA]"
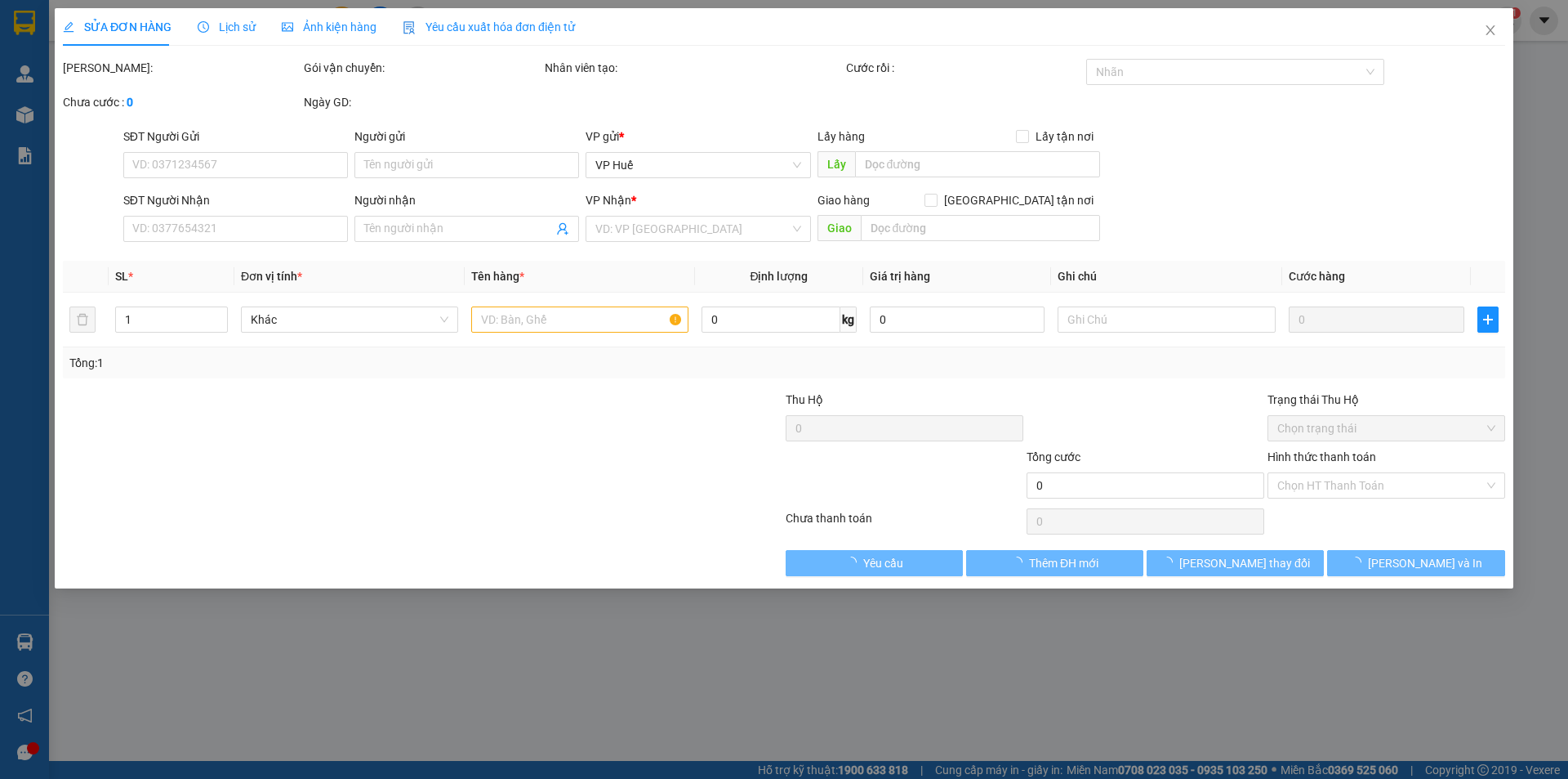
type input "250.000"
